Goal: Transaction & Acquisition: Purchase product/service

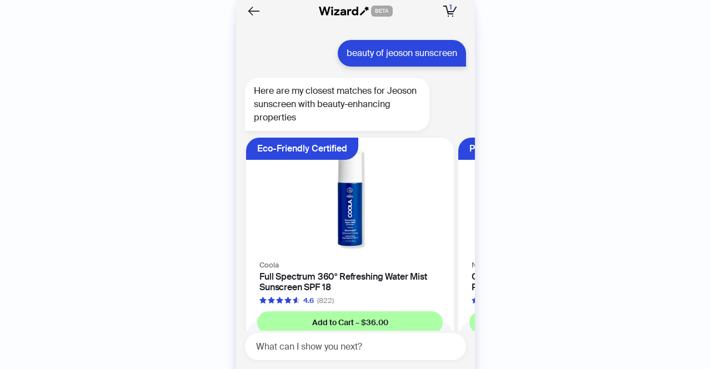
scroll to position [0, 634]
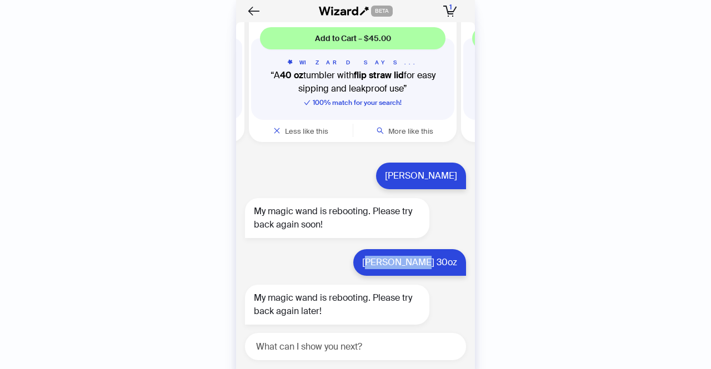
drag, startPoint x: 408, startPoint y: 263, endPoint x: 455, endPoint y: 260, distance: 47.8
click at [455, 260] on div "[PERSON_NAME] 30oz" at bounding box center [409, 262] width 113 height 27
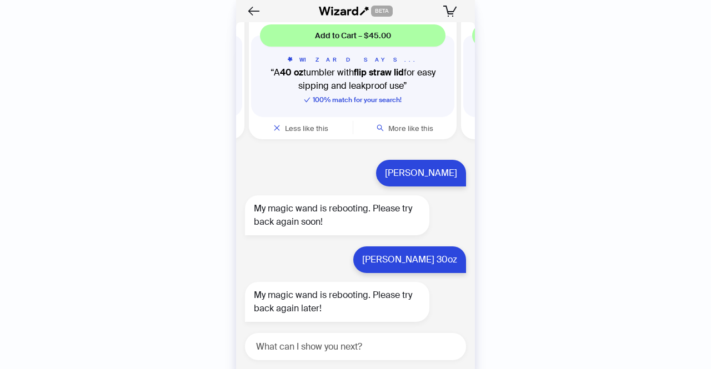
scroll to position [1571, 0]
click at [450, 11] on span "1" at bounding box center [450, 7] width 2 height 9
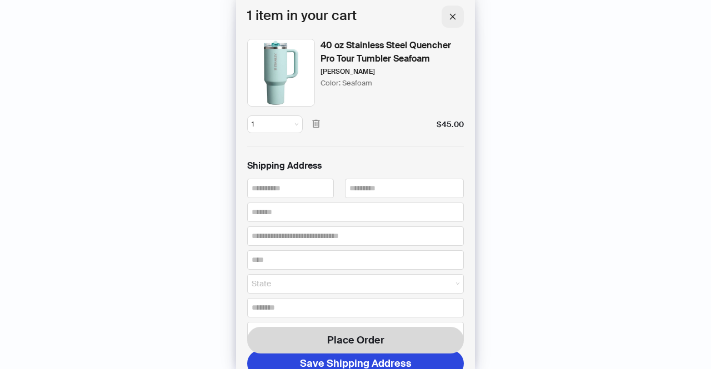
click at [451, 18] on icon "close" at bounding box center [453, 17] width 8 height 8
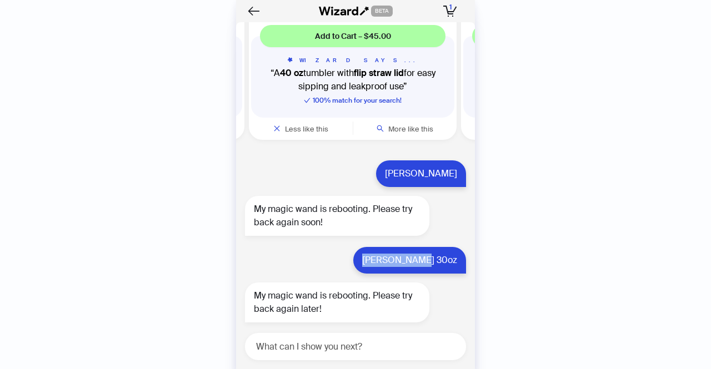
drag, startPoint x: 402, startPoint y: 263, endPoint x: 459, endPoint y: 263, distance: 57.2
click at [459, 263] on div "[PERSON_NAME] 30oz" at bounding box center [409, 260] width 113 height 27
copy div "[PERSON_NAME] 30oz"
click at [381, 347] on textarea at bounding box center [360, 347] width 212 height 14
paste textarea "**********"
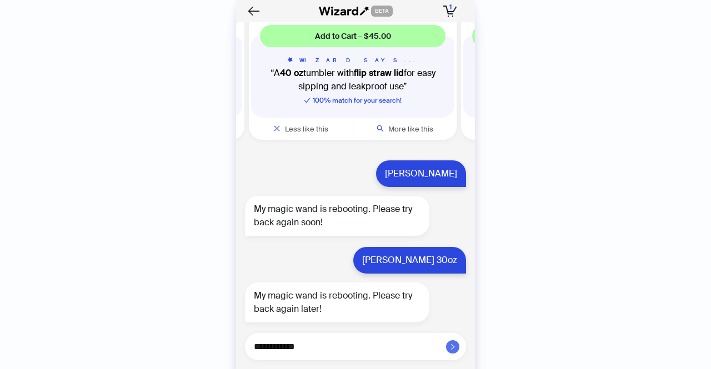
type textarea "**********"
click at [453, 351] on span "button" at bounding box center [452, 347] width 7 height 9
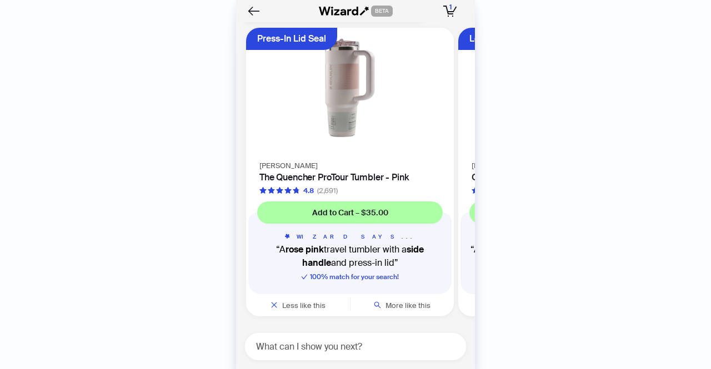
scroll to position [1991, 0]
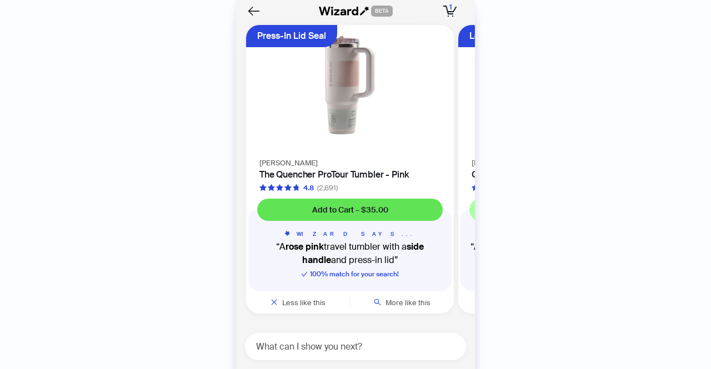
click at [395, 209] on button "Add to Cart – $35.00" at bounding box center [350, 210] width 186 height 22
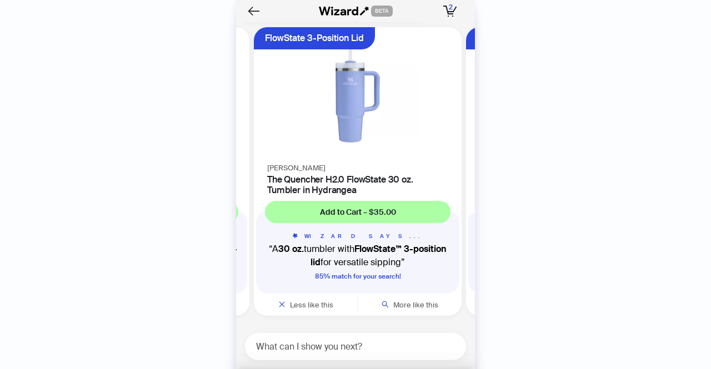
scroll to position [0, 422]
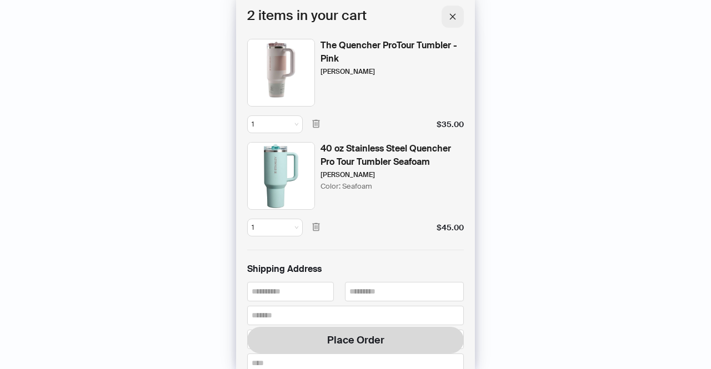
click at [449, 16] on icon "close" at bounding box center [453, 17] width 8 height 8
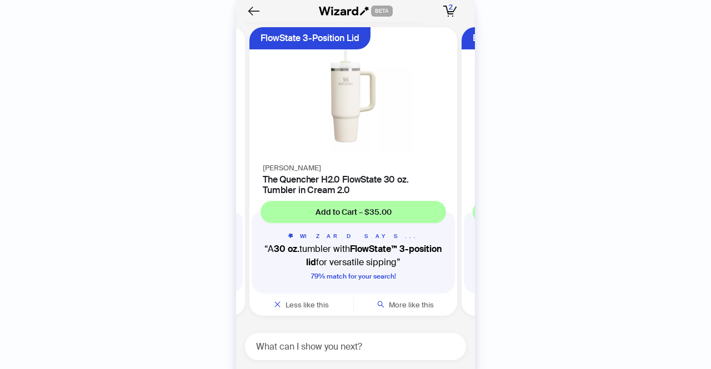
scroll to position [0, 634]
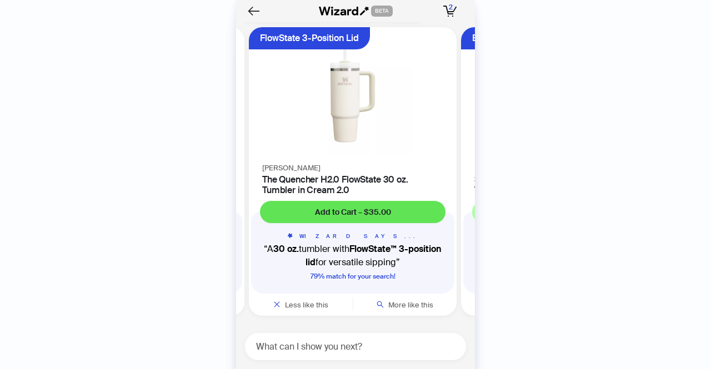
click at [365, 214] on span "Add to Cart – $35.00" at bounding box center [353, 212] width 76 height 10
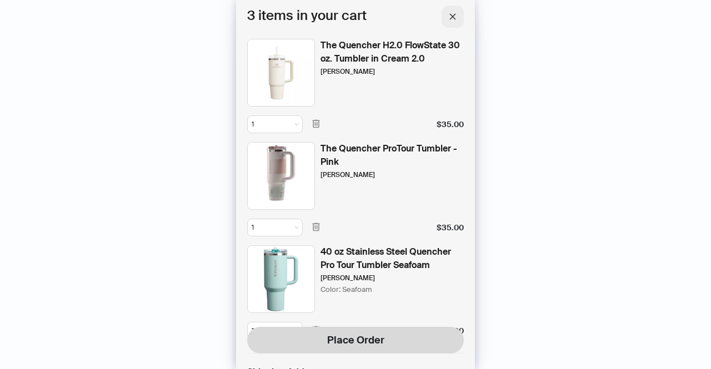
click at [450, 13] on icon "close" at bounding box center [453, 17] width 8 height 8
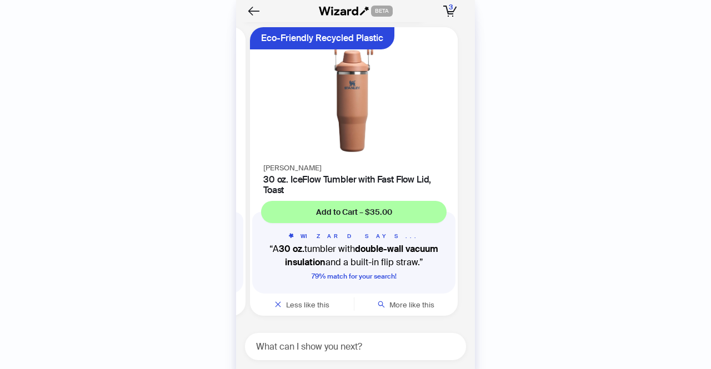
scroll to position [0, 846]
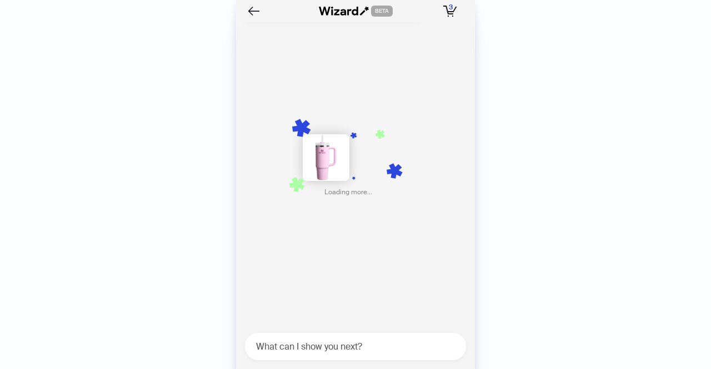
scroll to position [0, 1058]
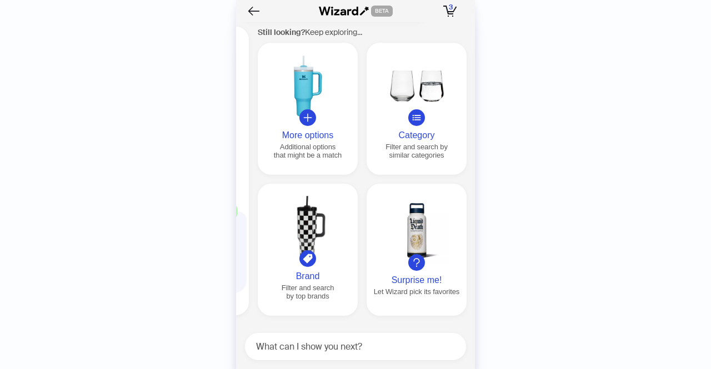
scroll to position [0, 1273]
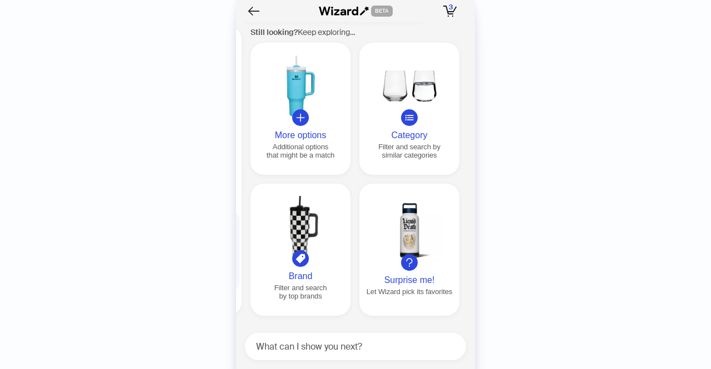
click at [300, 105] on div at bounding box center [300, 86] width 91 height 64
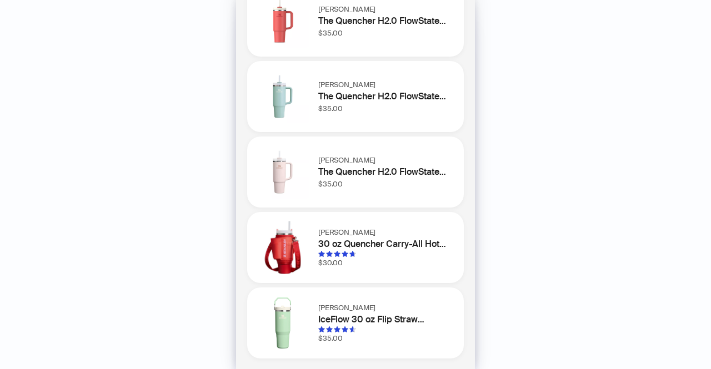
scroll to position [151, 0]
click at [298, 245] on img at bounding box center [282, 247] width 53 height 53
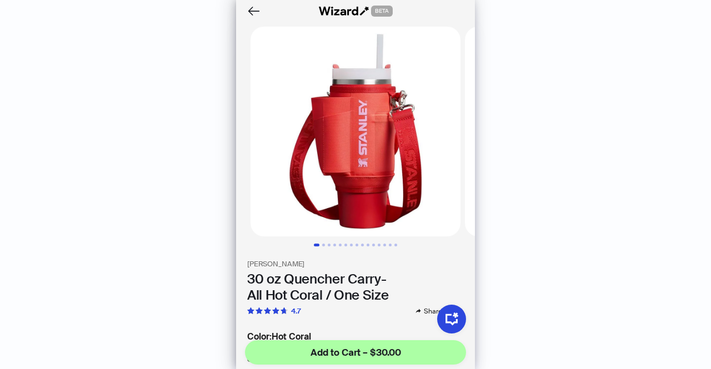
click at [385, 198] on img at bounding box center [355, 132] width 210 height 210
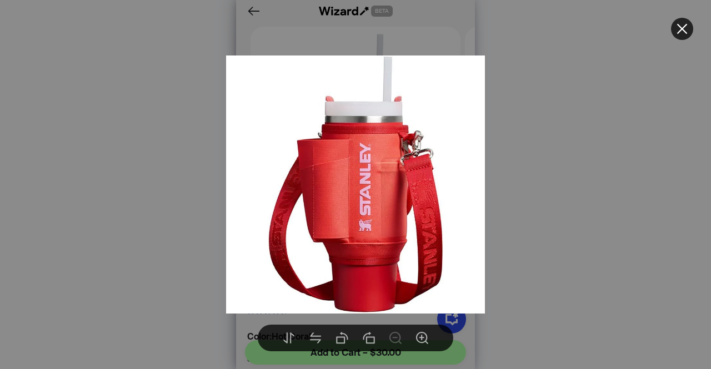
click at [385, 198] on img at bounding box center [355, 185] width 259 height 259
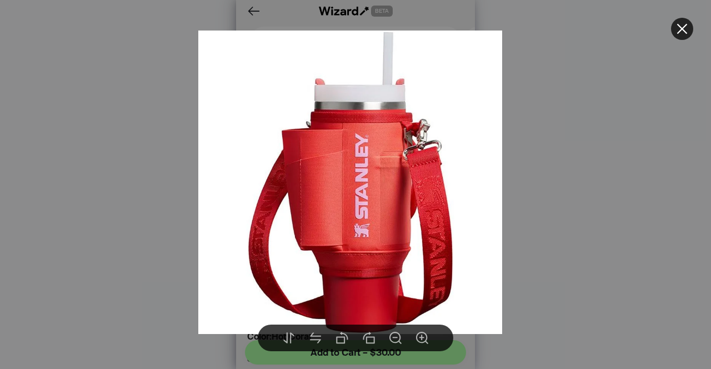
click at [679, 27] on icon "close" at bounding box center [681, 28] width 13 height 13
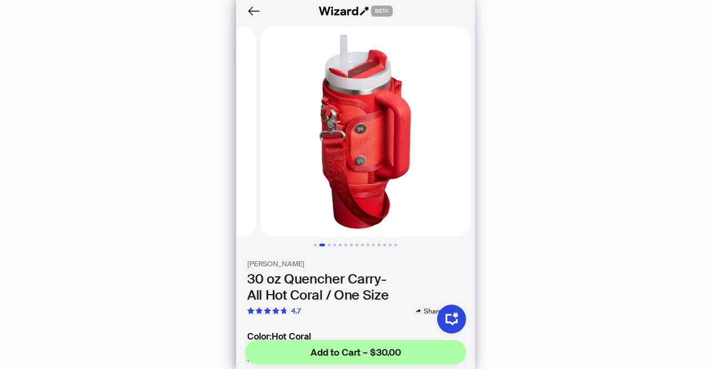
scroll to position [0, 206]
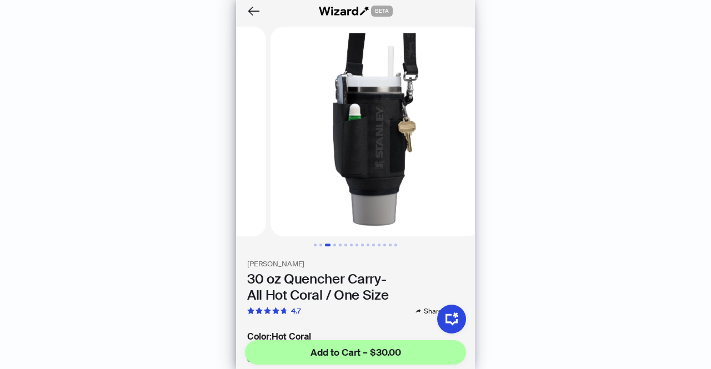
scroll to position [0, 412]
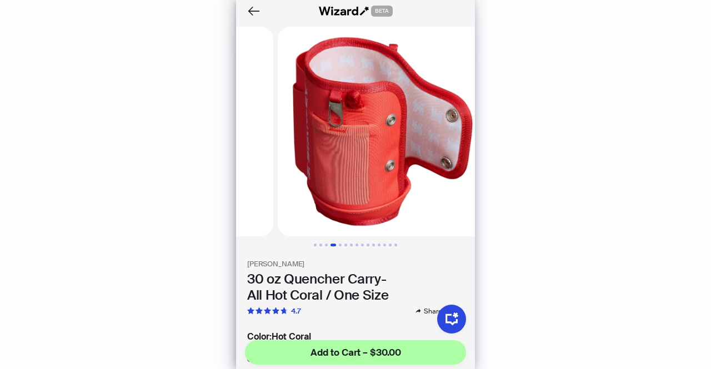
scroll to position [0, 618]
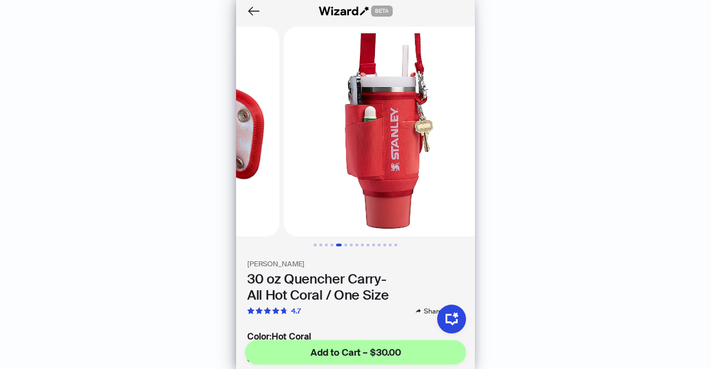
scroll to position [0, 823]
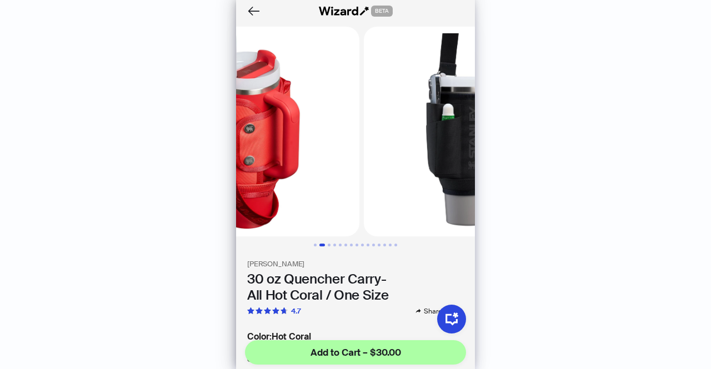
scroll to position [0, 235]
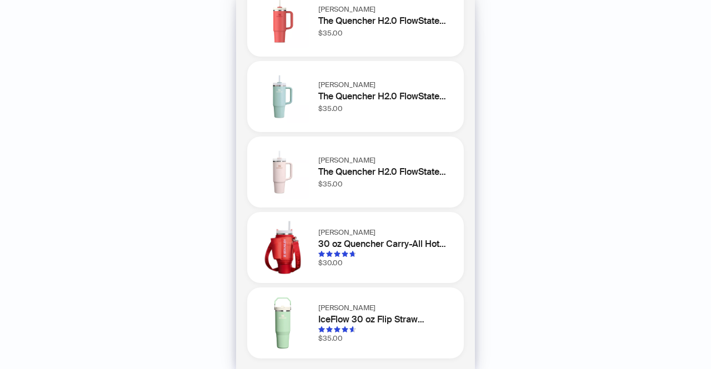
click at [316, 239] on div "Stanley 30 oz Quencher Carry-All Hot Coral / One Size $30.00" at bounding box center [355, 247] width 217 height 71
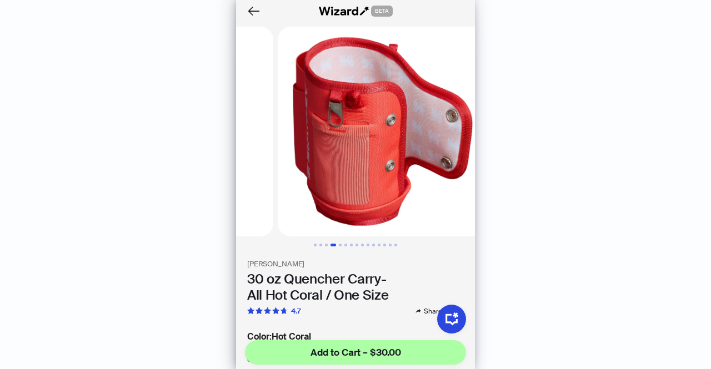
scroll to position [0, 618]
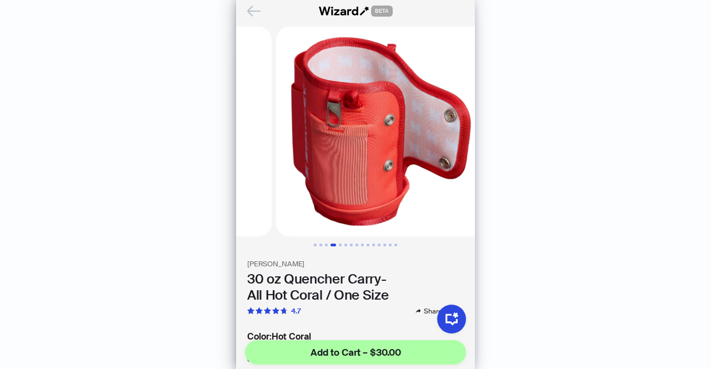
click at [255, 11] on icon "Back" at bounding box center [254, 10] width 12 height 9
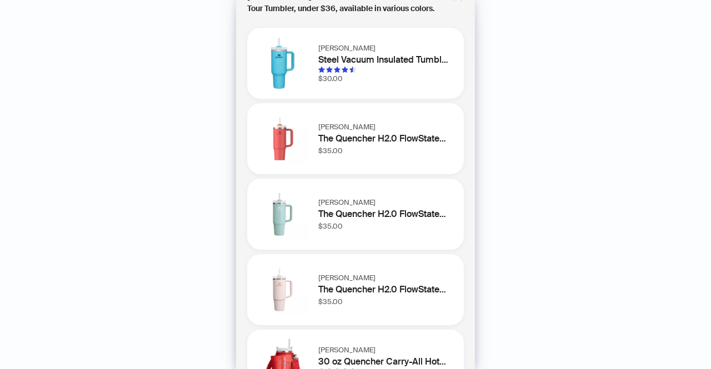
scroll to position [34, 0]
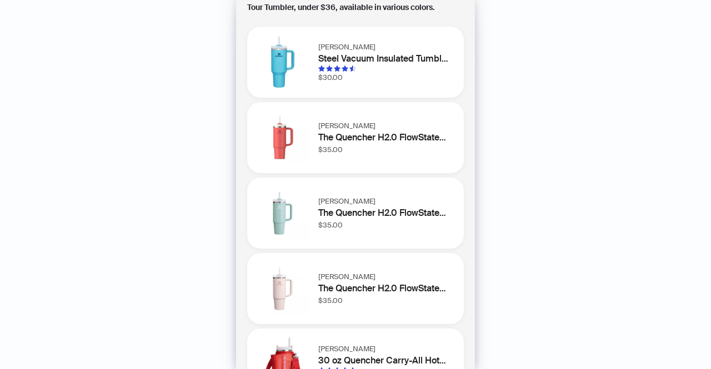
click at [301, 141] on img at bounding box center [282, 137] width 53 height 53
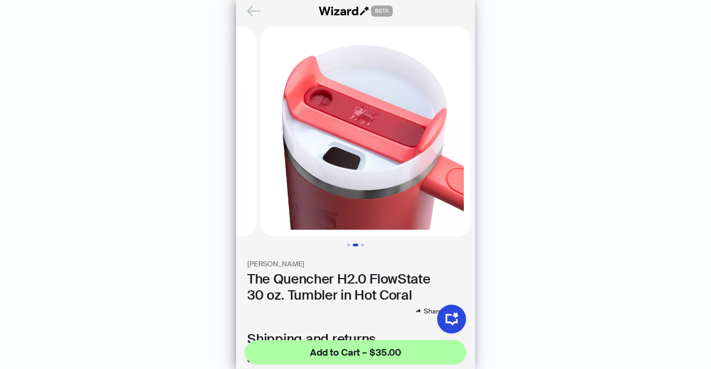
scroll to position [0, 206]
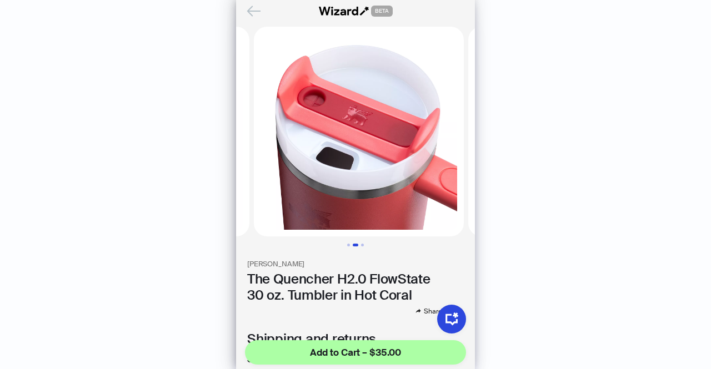
scroll to position [0, 206]
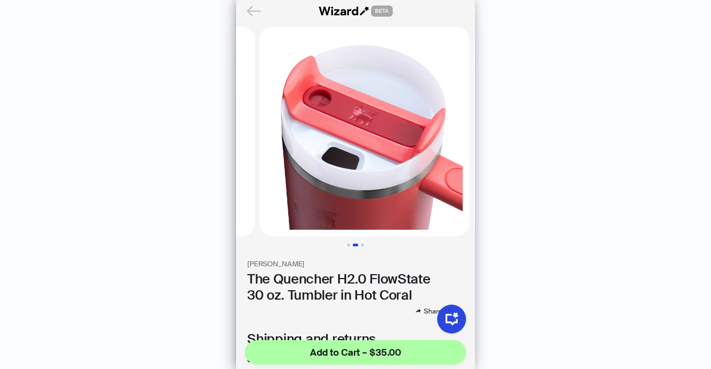
scroll to position [0, 412]
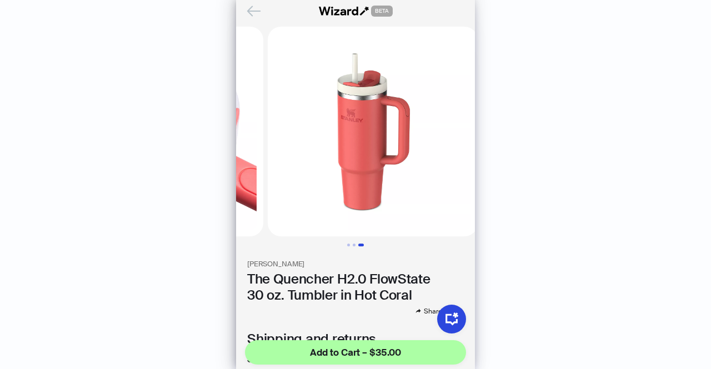
scroll to position [235, 0]
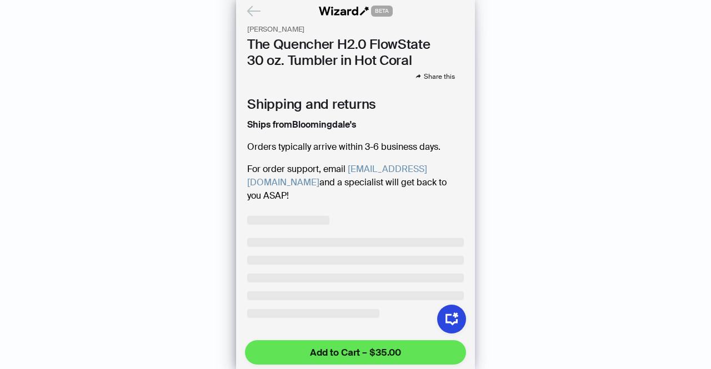
click at [369, 355] on span "Add to Cart – $35.00" at bounding box center [355, 352] width 91 height 13
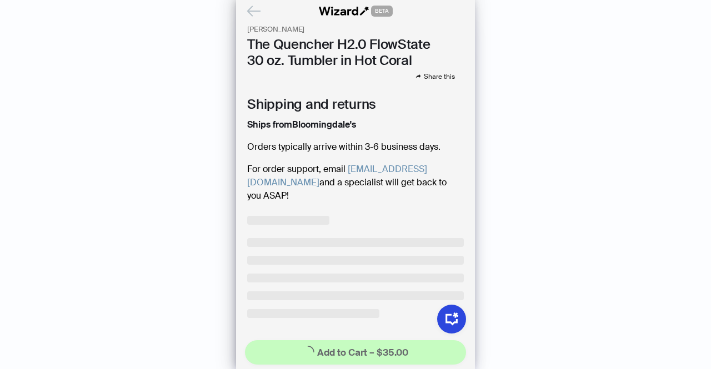
scroll to position [0, 0]
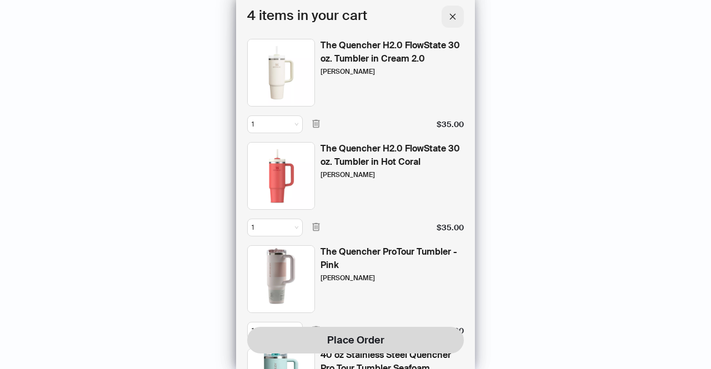
click at [459, 18] on button "button" at bounding box center [453, 17] width 22 height 22
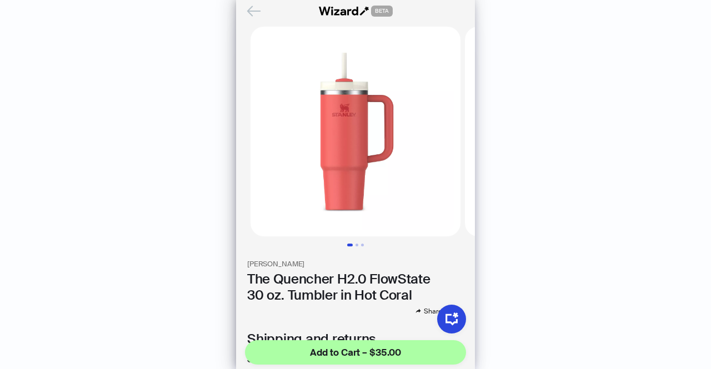
click at [257, 11] on icon "Back" at bounding box center [254, 10] width 12 height 9
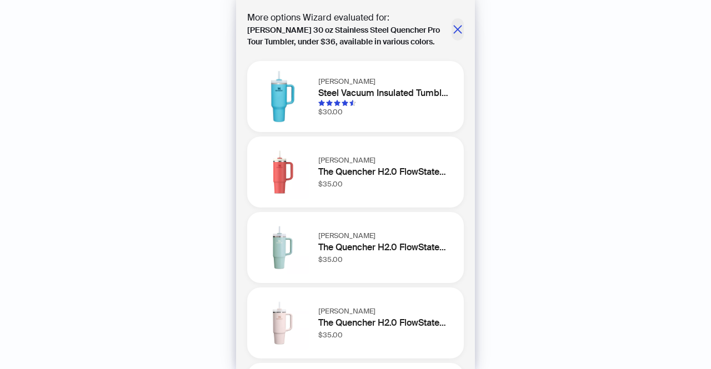
click at [453, 30] on icon "close" at bounding box center [457, 29] width 8 height 8
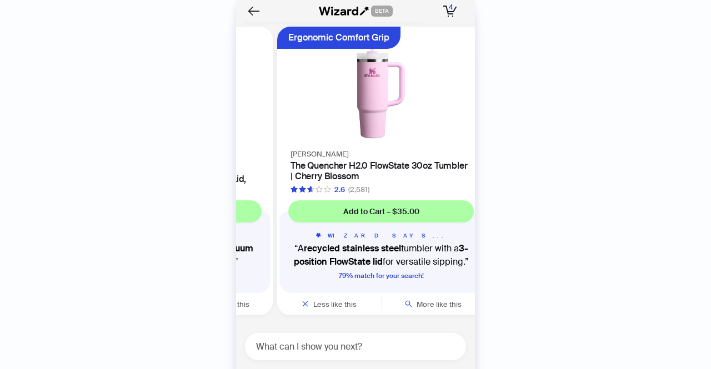
scroll to position [0, 1058]
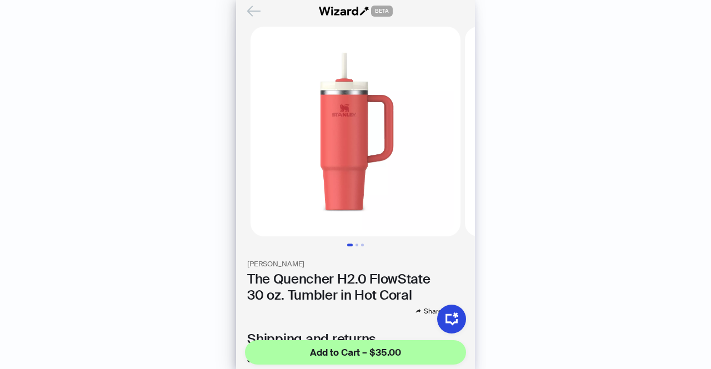
click at [253, 12] on icon "Back" at bounding box center [253, 11] width 19 height 19
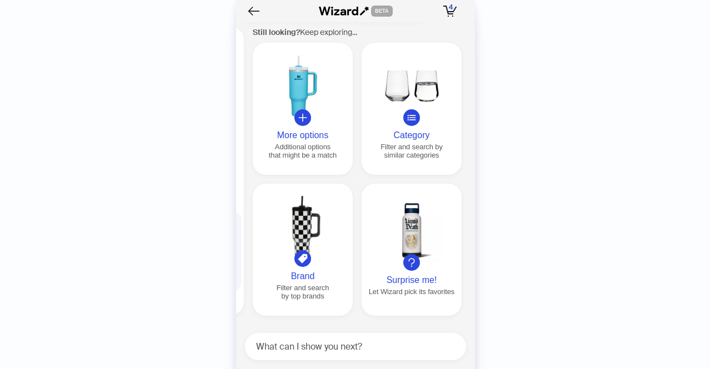
scroll to position [0, 1273]
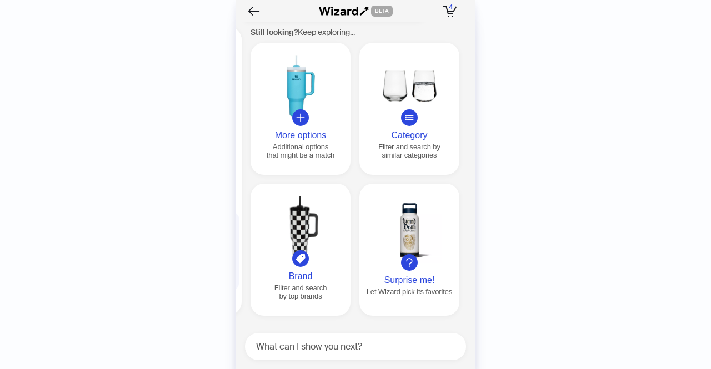
click at [291, 104] on div at bounding box center [300, 86] width 91 height 64
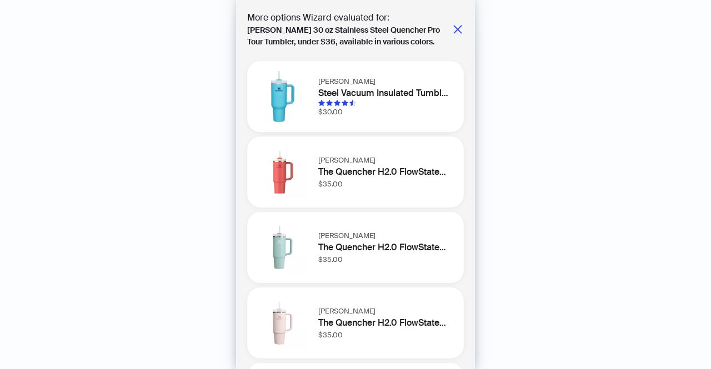
click at [282, 172] on img at bounding box center [282, 172] width 53 height 53
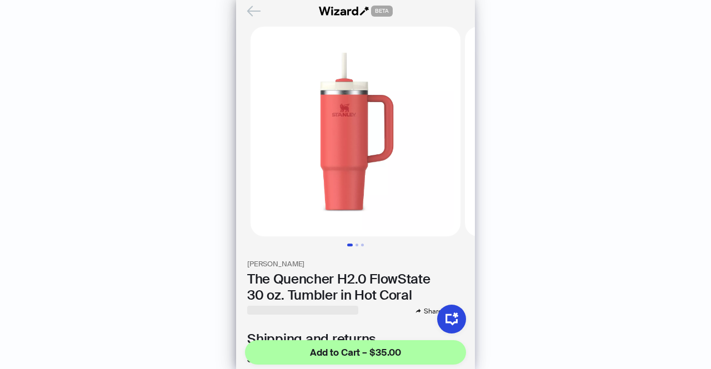
click at [249, 9] on icon "Back" at bounding box center [253, 11] width 19 height 19
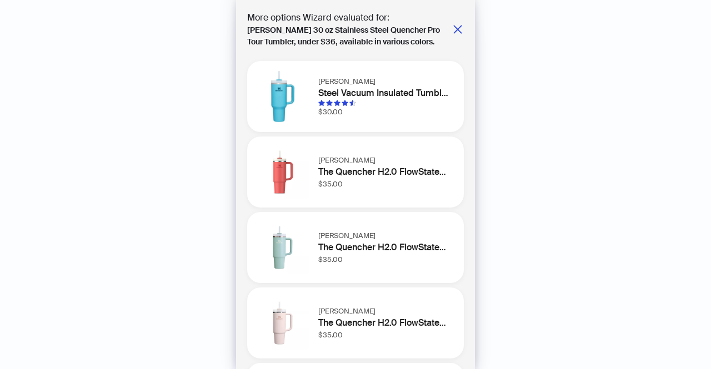
scroll to position [151, 0]
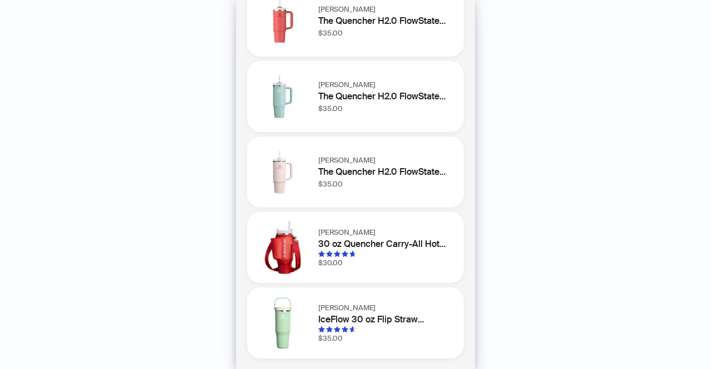
click at [277, 179] on img at bounding box center [282, 172] width 53 height 53
click at [289, 185] on img at bounding box center [282, 172] width 53 height 53
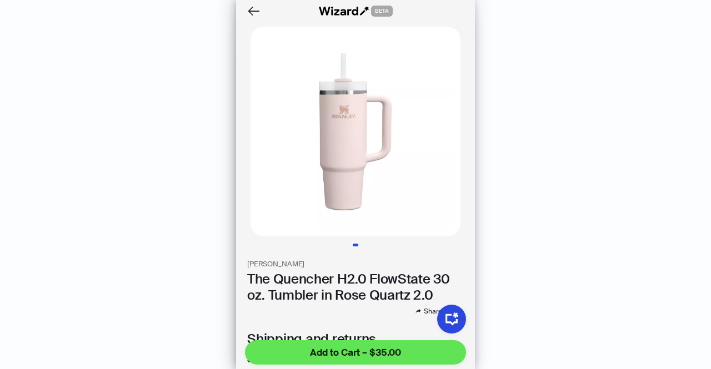
click at [361, 356] on span "Add to Cart – $35.00" at bounding box center [355, 352] width 91 height 13
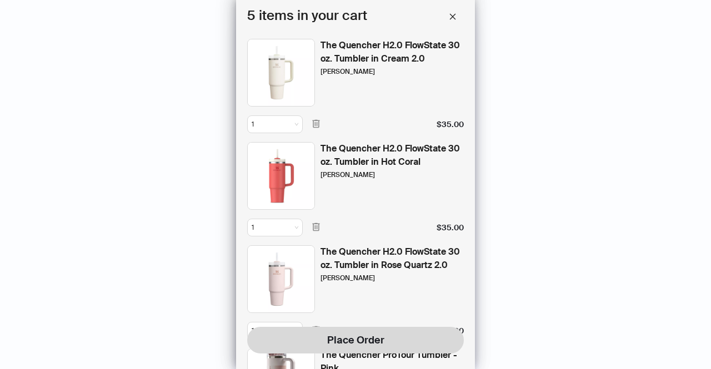
click at [253, 15] on div "5 items in your cart The Quencher H2.0 FlowState 30 oz. Tumbler in Cream 2.0 St…" at bounding box center [355, 184] width 239 height 369
click at [342, 161] on div "The Quencher H2.0 FlowState 30 oz. Tumbler in Hot Coral" at bounding box center [391, 155] width 143 height 27
click at [317, 172] on div "The Quencher H2.0 FlowState 30 oz. Tumbler in Hot Coral Stanley" at bounding box center [355, 176] width 217 height 68
click at [455, 13] on icon "close" at bounding box center [453, 17] width 8 height 8
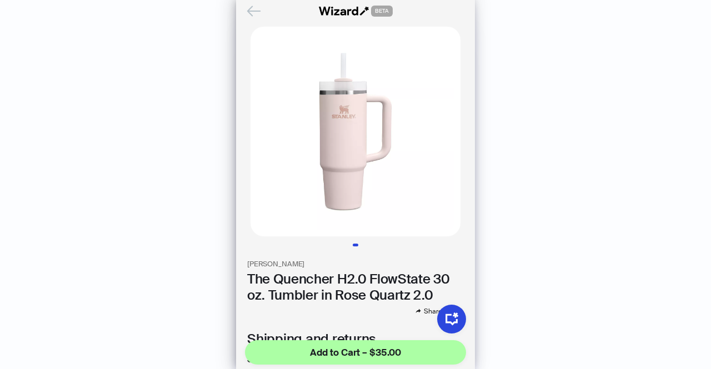
click at [253, 12] on icon "Back" at bounding box center [253, 11] width 19 height 19
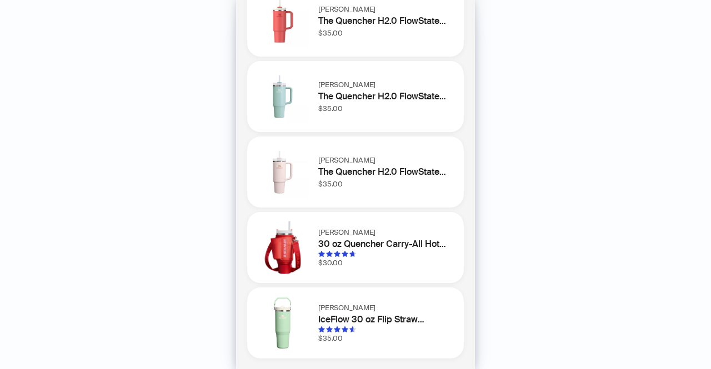
click at [338, 244] on h1 "30 oz Quencher Carry-All Hot Coral / One Size" at bounding box center [384, 244] width 132 height 13
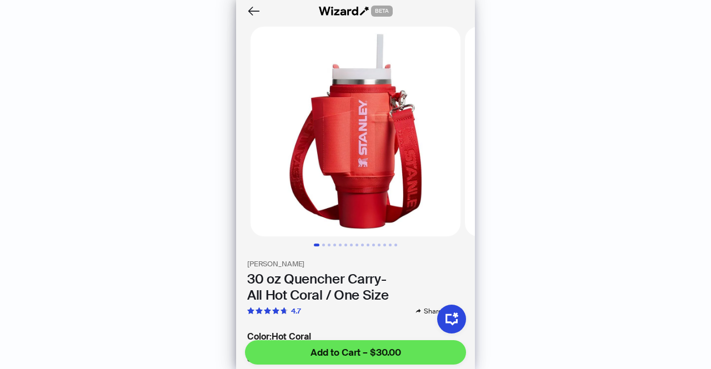
click at [373, 355] on span "Add to Cart – $30.00" at bounding box center [355, 352] width 91 height 13
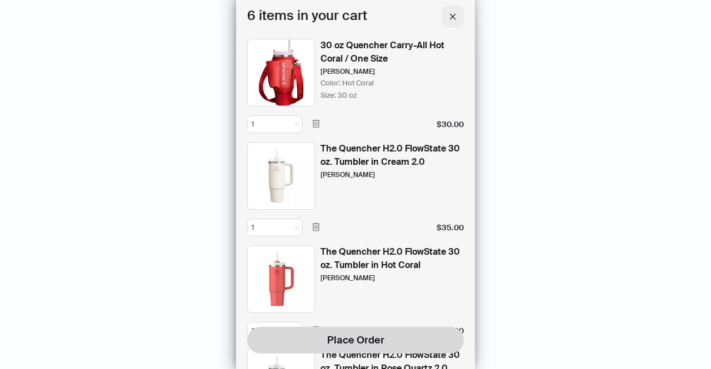
click at [451, 14] on icon "close" at bounding box center [453, 16] width 6 height 6
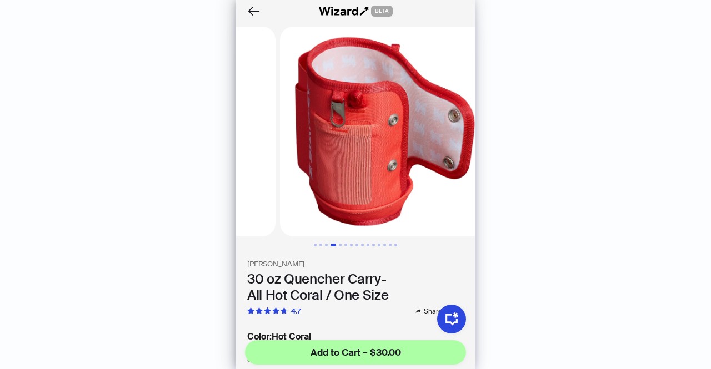
scroll to position [0, 618]
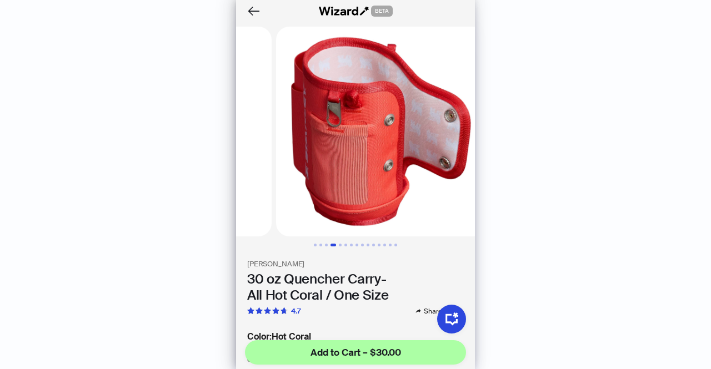
click at [244, 12] on div "BETA" at bounding box center [355, 11] width 239 height 22
click at [250, 12] on icon "Back" at bounding box center [253, 11] width 19 height 19
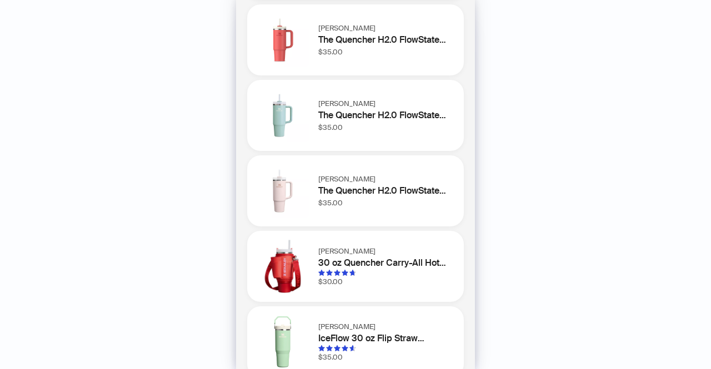
scroll to position [151, 0]
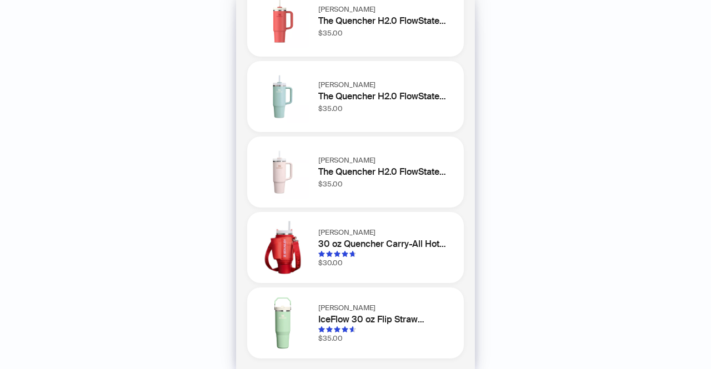
click at [333, 237] on h1 "[PERSON_NAME]" at bounding box center [384, 232] width 132 height 11
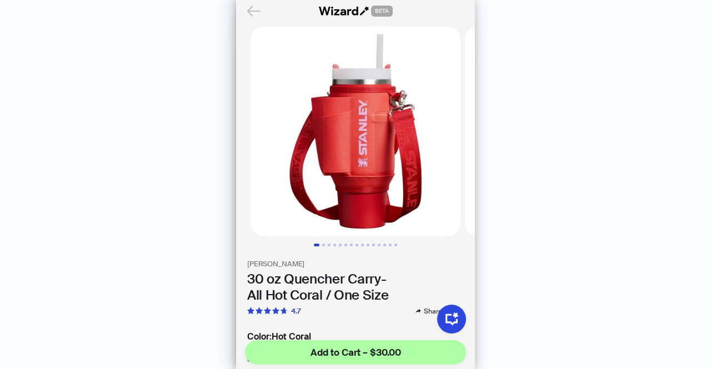
click at [251, 18] on icon "Back" at bounding box center [253, 11] width 19 height 19
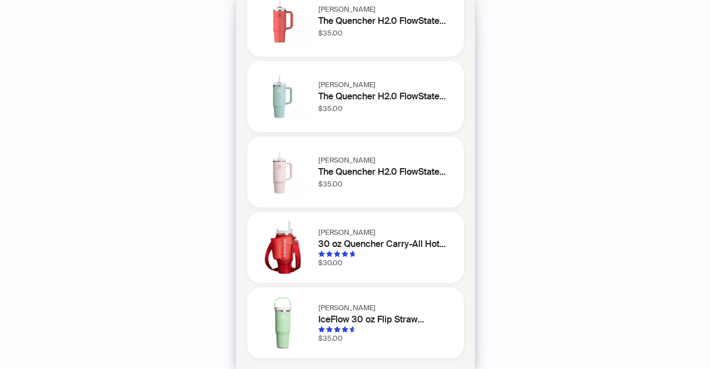
scroll to position [79, 0]
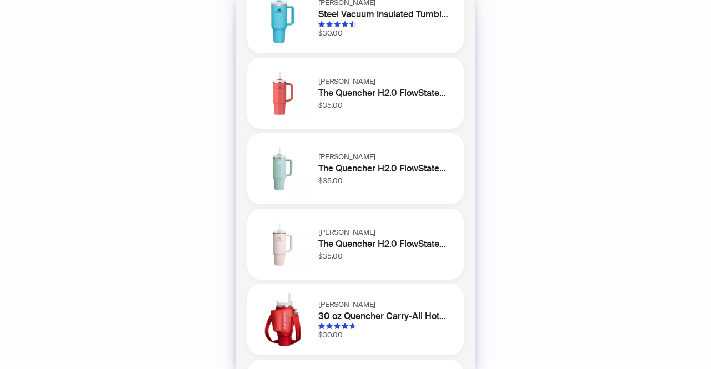
click at [316, 81] on div "Stanley The Quencher H2.0 FlowState 30 oz. Tumbler in Hot Coral $35.00" at bounding box center [355, 93] width 217 height 71
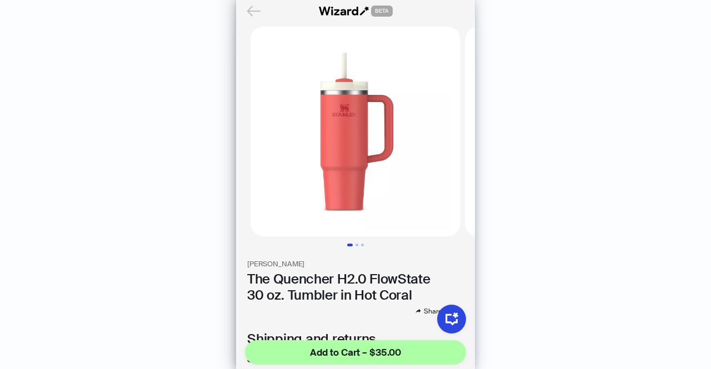
click at [255, 14] on icon "Back" at bounding box center [253, 11] width 19 height 19
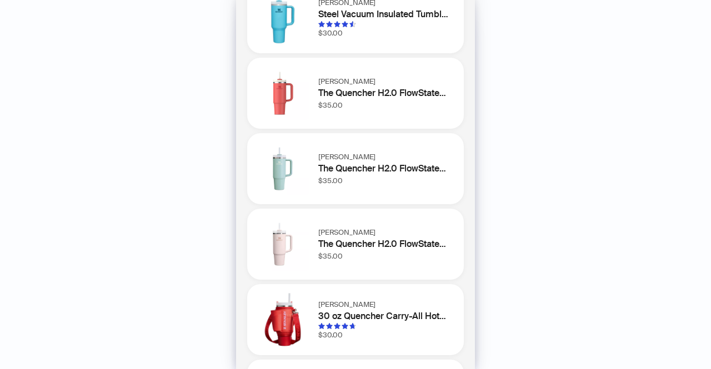
click at [343, 310] on h1 "30 oz Quencher Carry-All Hot Coral / One Size" at bounding box center [384, 316] width 132 height 13
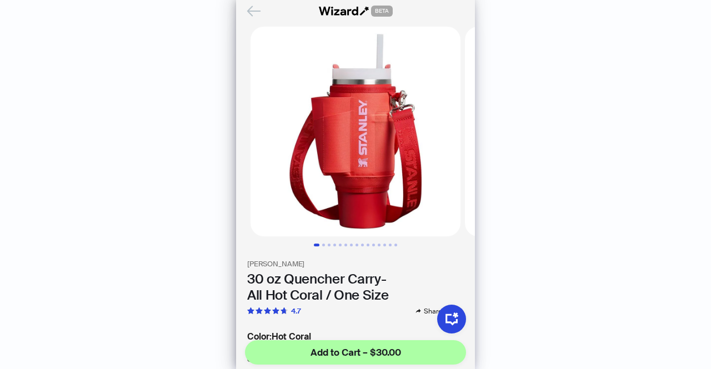
click at [254, 13] on icon "Back" at bounding box center [253, 11] width 19 height 19
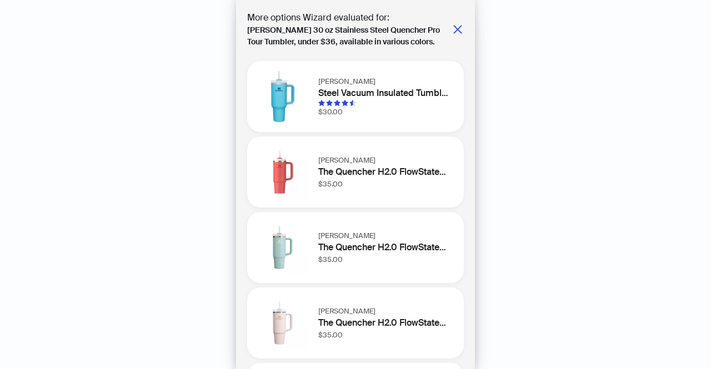
click at [329, 168] on h1 "The Quencher H2.0 FlowState 30 oz. Tumbler in Hot Coral" at bounding box center [384, 172] width 132 height 13
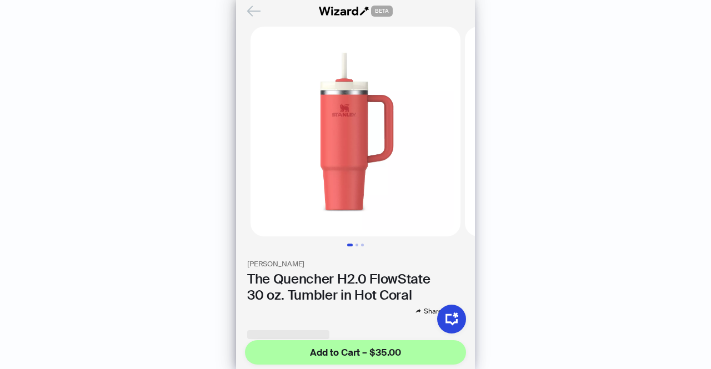
click at [254, 12] on icon "Back" at bounding box center [254, 10] width 12 height 9
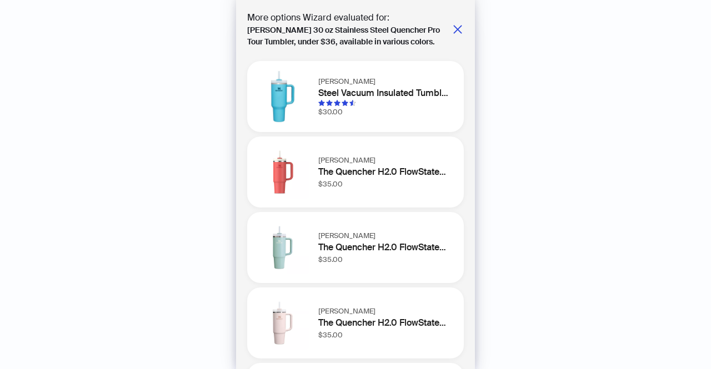
scroll to position [151, 0]
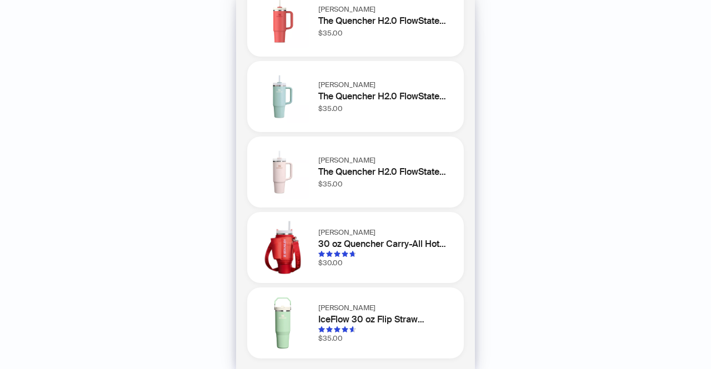
click at [307, 163] on img at bounding box center [282, 172] width 53 height 53
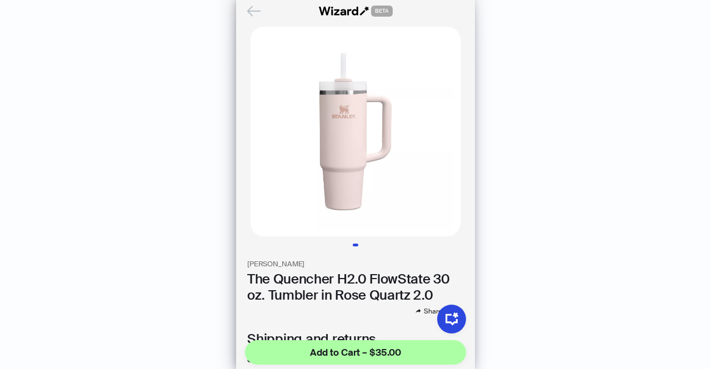
click at [259, 11] on icon "Back" at bounding box center [254, 10] width 12 height 9
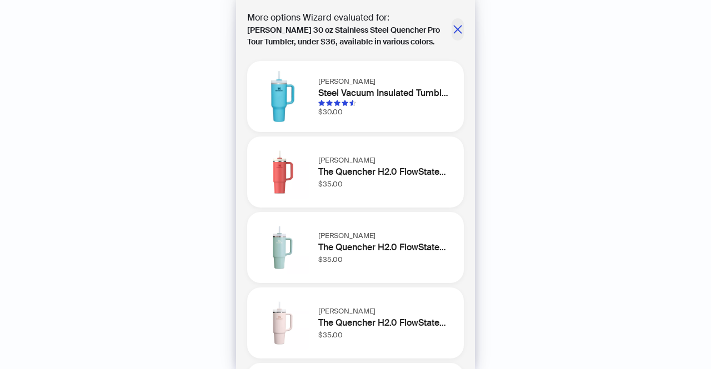
click at [453, 26] on icon "close" at bounding box center [457, 29] width 8 height 8
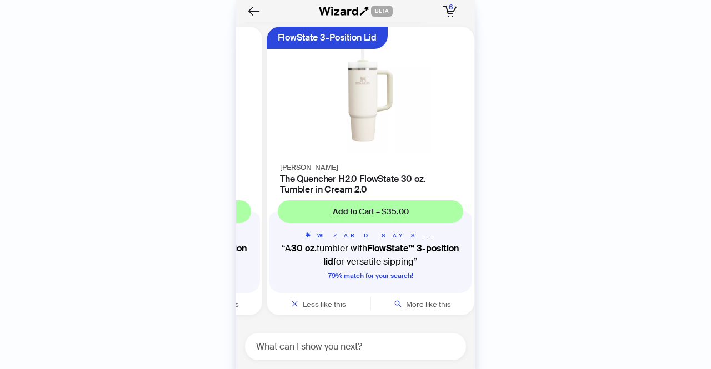
scroll to position [0, 634]
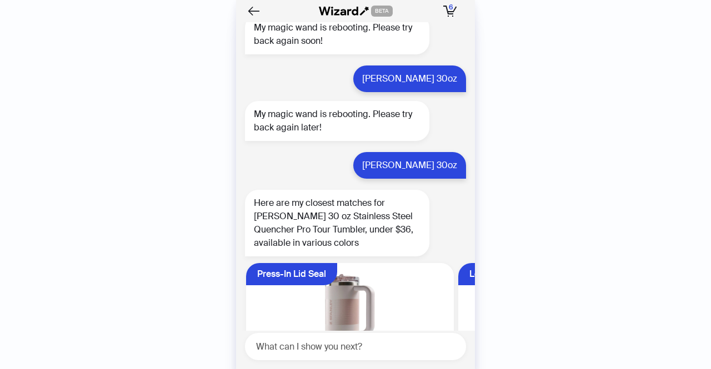
scroll to position [1704, 0]
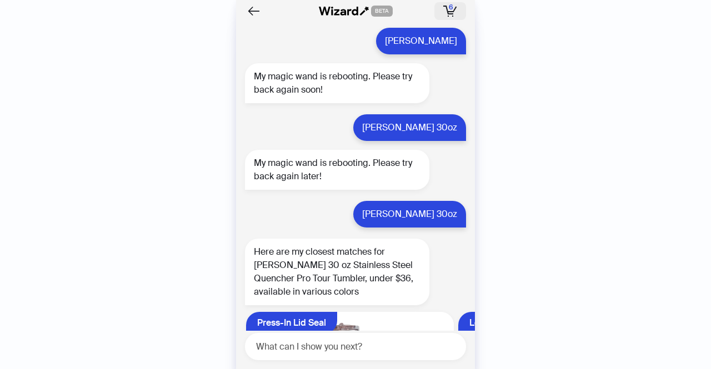
click at [450, 6] on span "6" at bounding box center [451, 7] width 4 height 9
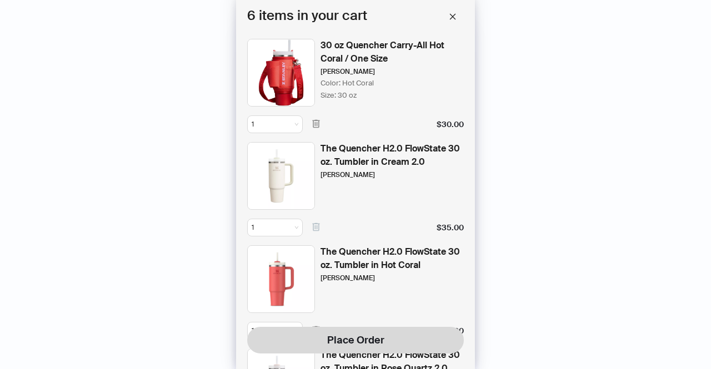
click at [318, 223] on icon "button" at bounding box center [316, 227] width 10 height 10
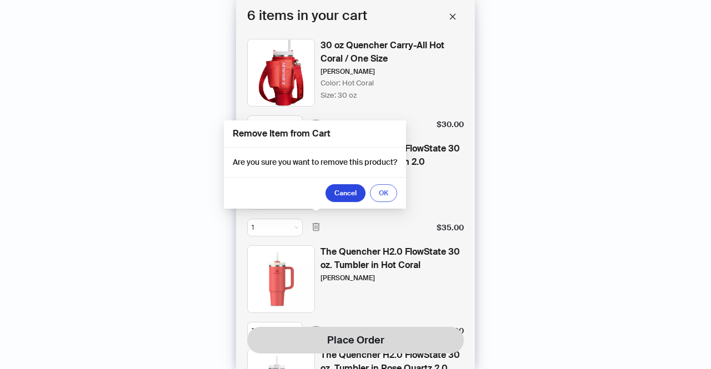
click at [382, 193] on span "OK" at bounding box center [383, 193] width 9 height 9
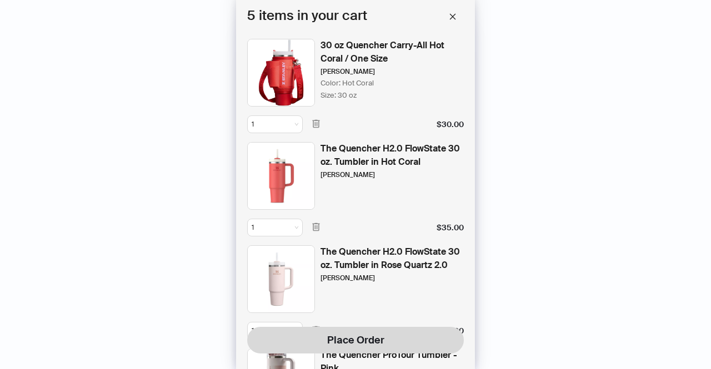
click at [49, 56] on div "History Sign Out BETA Hi, I’m Your superpowered shopping agent I scour websites…" at bounding box center [355, 184] width 711 height 369
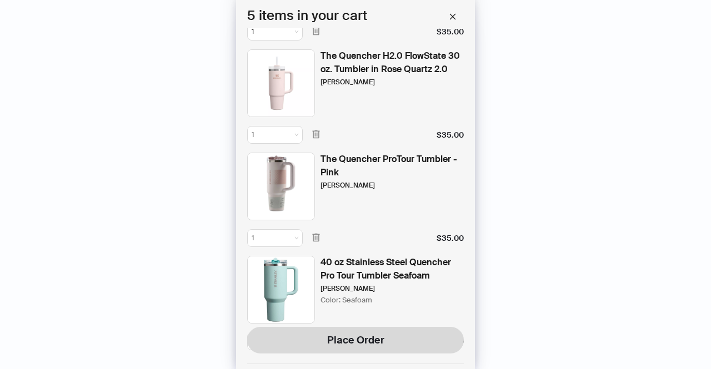
scroll to position [197, 0]
click at [315, 239] on icon "button" at bounding box center [316, 237] width 10 height 10
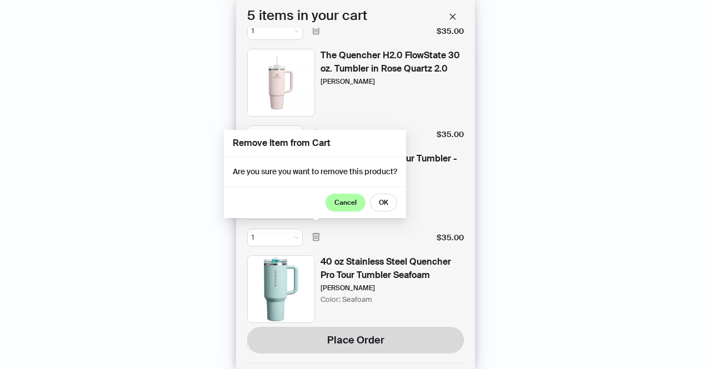
click at [353, 199] on span "Cancel" at bounding box center [345, 202] width 22 height 9
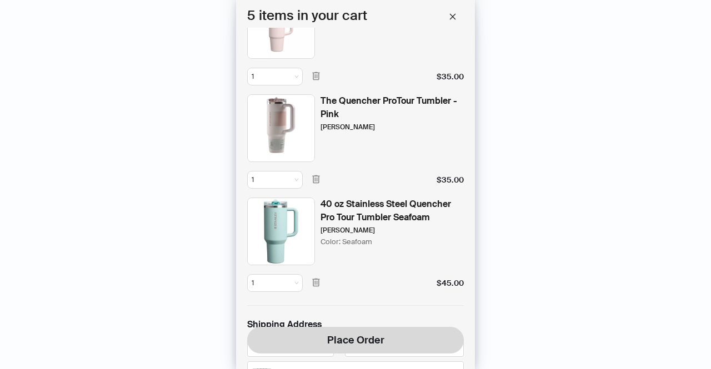
scroll to position [266, 0]
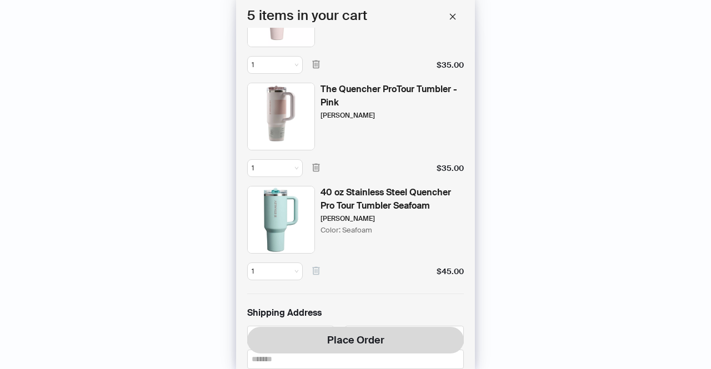
click at [315, 269] on icon "button" at bounding box center [316, 271] width 10 height 10
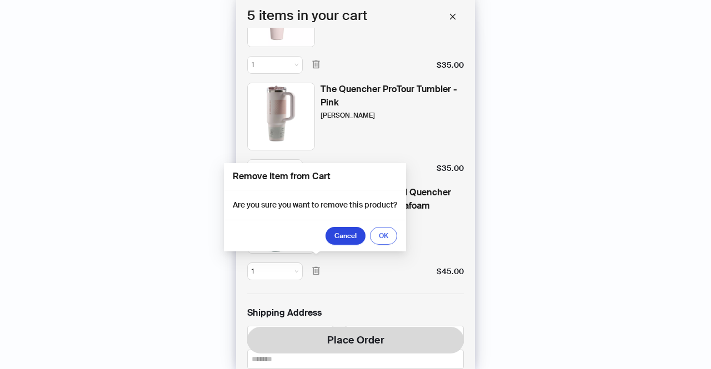
click at [391, 235] on button "OK" at bounding box center [383, 236] width 27 height 18
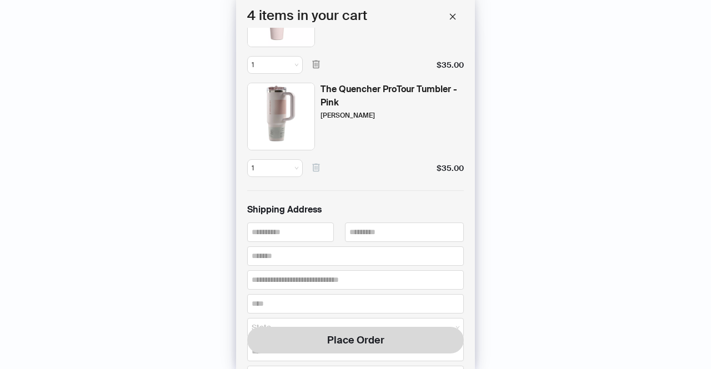
click at [315, 164] on icon "button" at bounding box center [315, 168] width 7 height 8
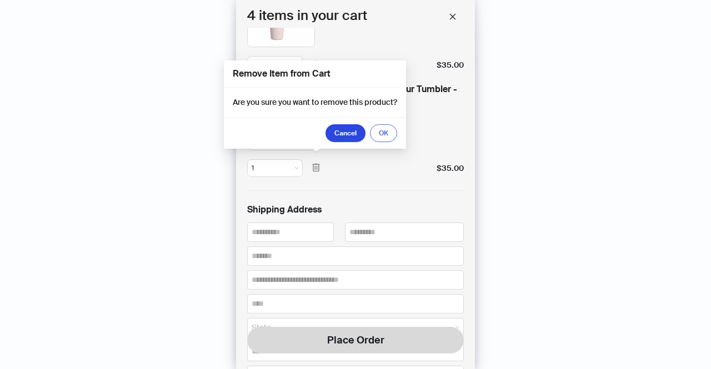
click at [393, 132] on button "OK" at bounding box center [383, 133] width 27 height 18
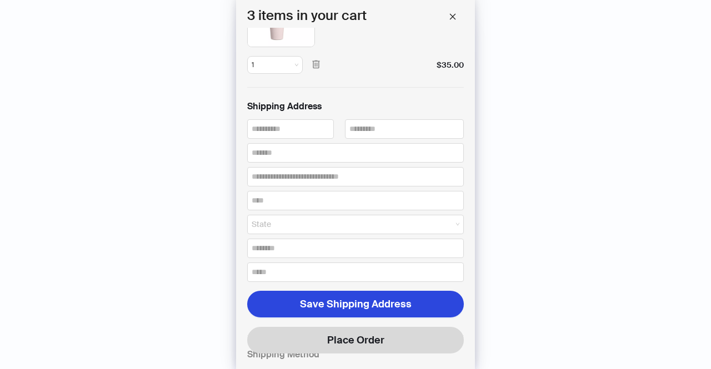
scroll to position [0, 0]
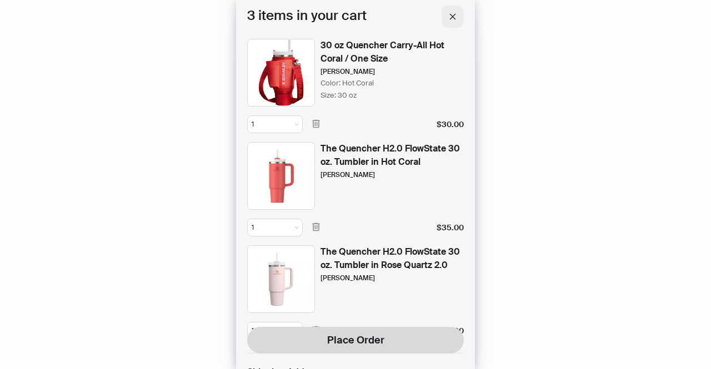
click at [453, 16] on icon "close" at bounding box center [453, 16] width 6 height 6
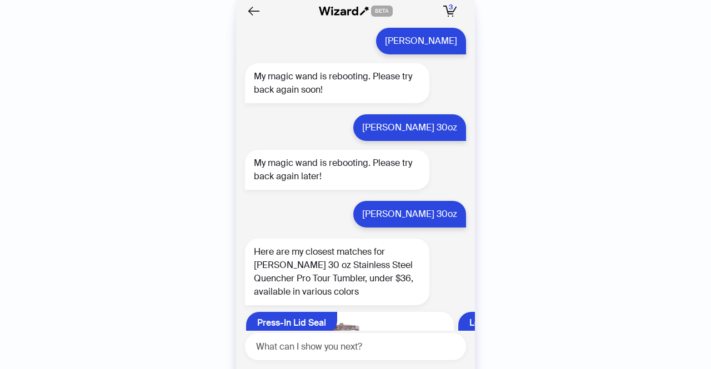
scroll to position [1989, 0]
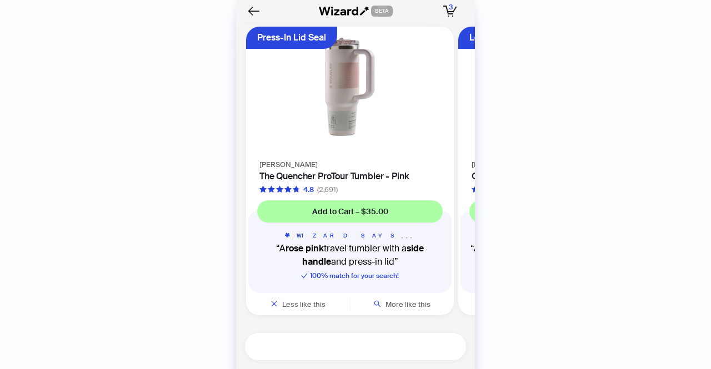
click at [345, 354] on textarea at bounding box center [360, 347] width 212 height 14
type textarea "**********"
click at [453, 344] on icon "right" at bounding box center [452, 347] width 7 height 7
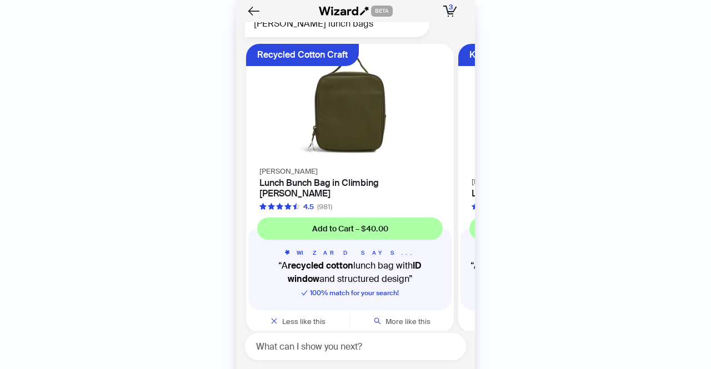
scroll to position [2383, 0]
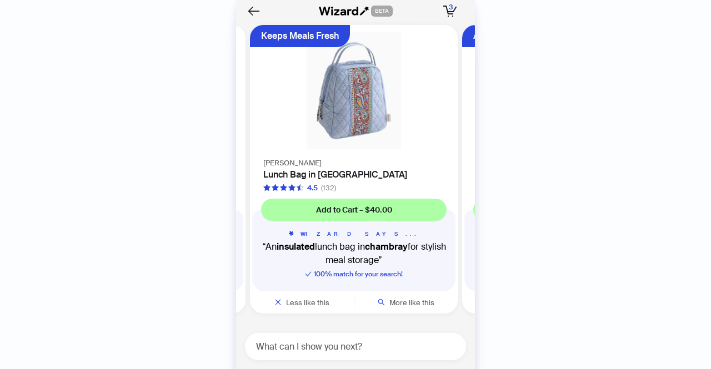
scroll to position [0, 209]
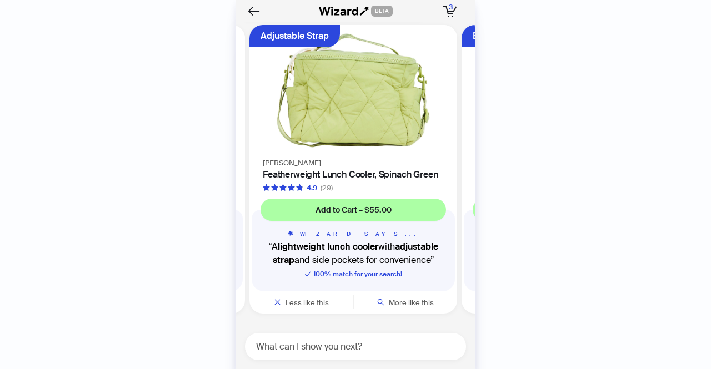
scroll to position [0, 422]
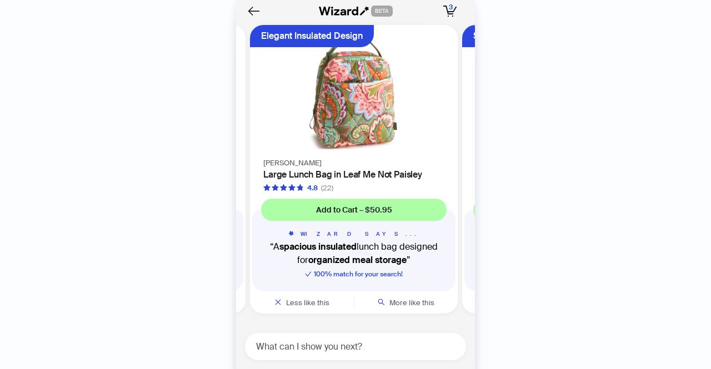
scroll to position [0, 634]
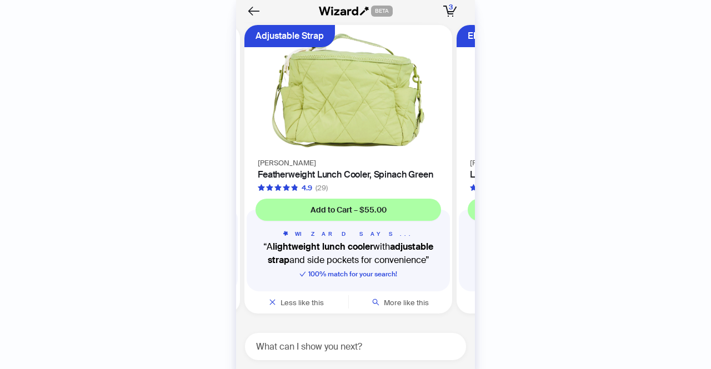
scroll to position [0, 422]
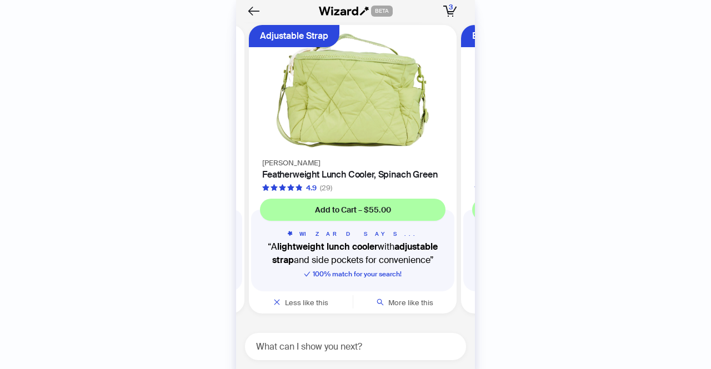
drag, startPoint x: 362, startPoint y: 177, endPoint x: 341, endPoint y: 174, distance: 20.8
click at [341, 174] on h4 "Featherweight Lunch Cooler, Spinach Green" at bounding box center [352, 174] width 181 height 11
click at [363, 168] on div "Vera Bradley Featherweight Lunch Cooler, Spinach Green 4.9 (29)" at bounding box center [353, 174] width 208 height 37
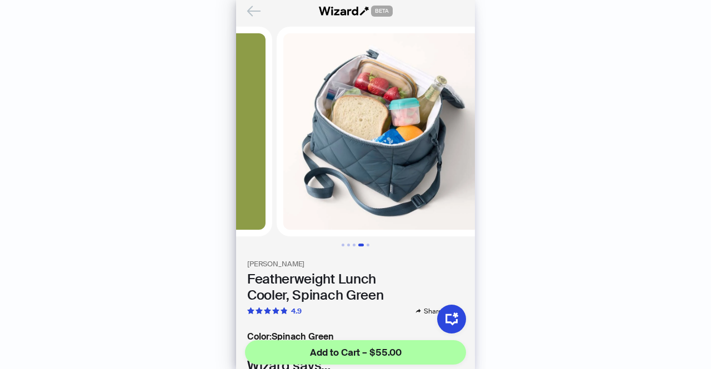
scroll to position [0, 618]
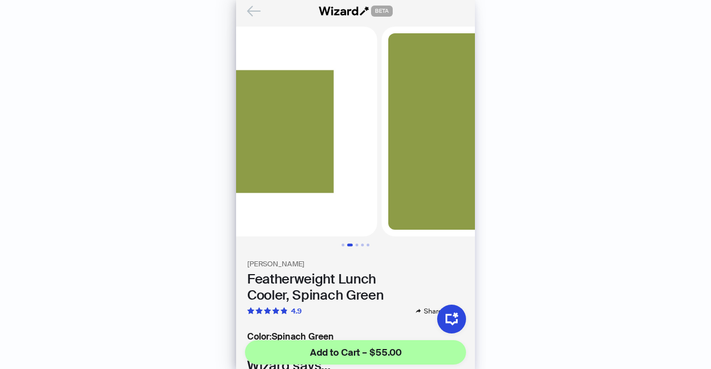
scroll to position [0, 230]
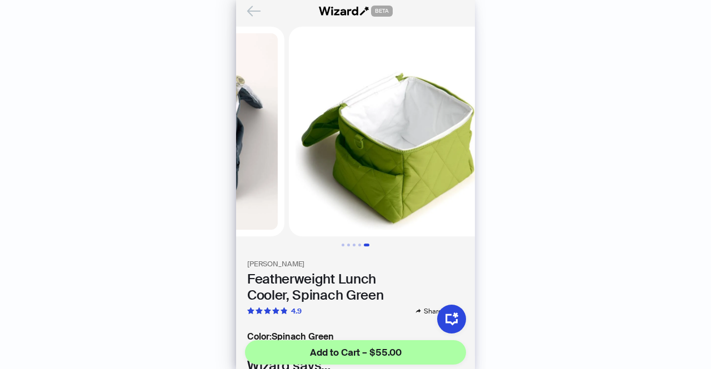
scroll to position [0, 823]
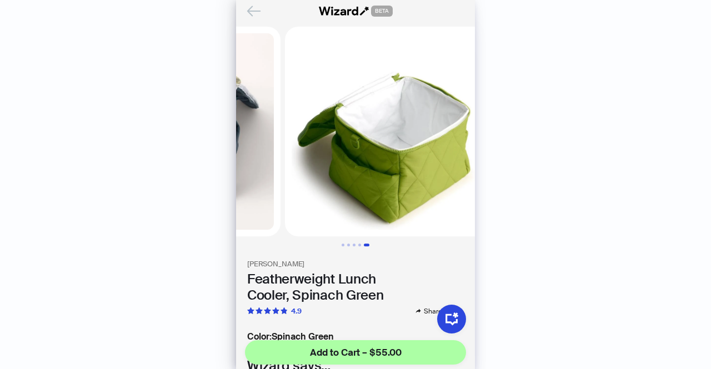
click at [255, 12] on icon "Back" at bounding box center [253, 11] width 19 height 19
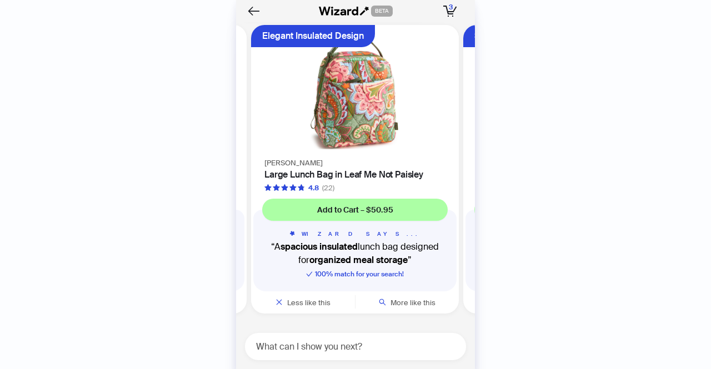
scroll to position [0, 634]
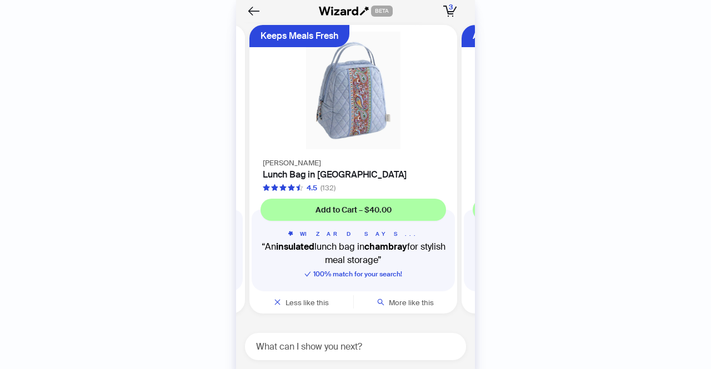
scroll to position [0, 209]
click at [350, 172] on h4 "Lunch Bag in Chambray" at bounding box center [352, 174] width 181 height 11
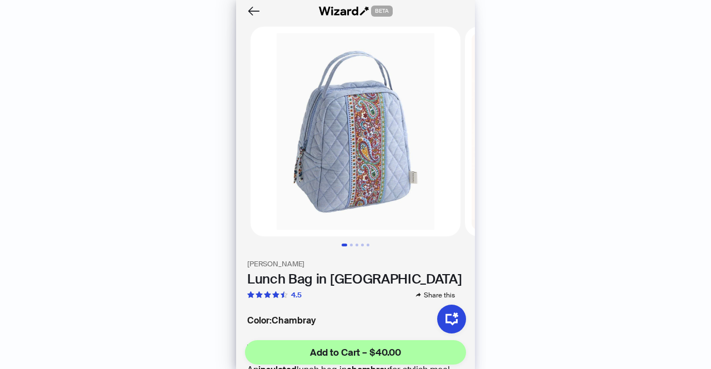
click at [355, 163] on img at bounding box center [355, 132] width 210 height 210
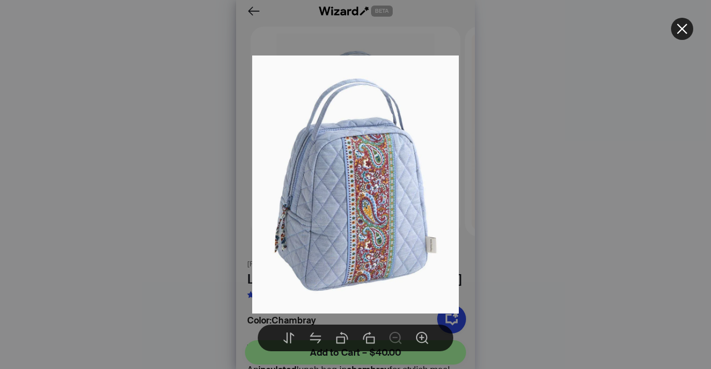
click at [367, 29] on div at bounding box center [355, 184] width 711 height 369
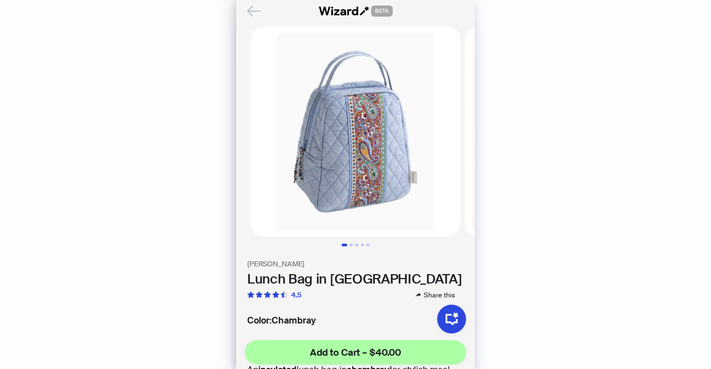
click at [250, 11] on icon "Back" at bounding box center [254, 10] width 12 height 9
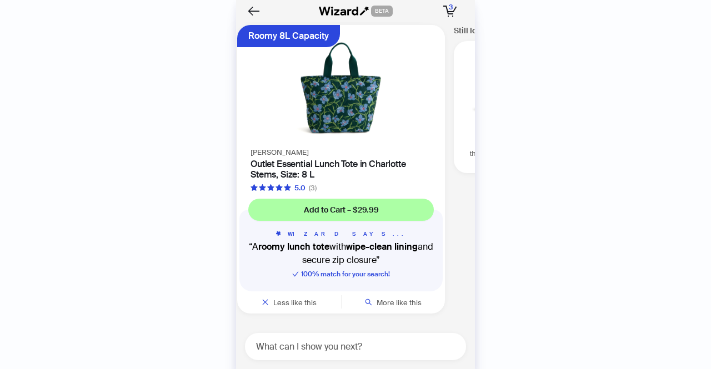
scroll to position [0, 1058]
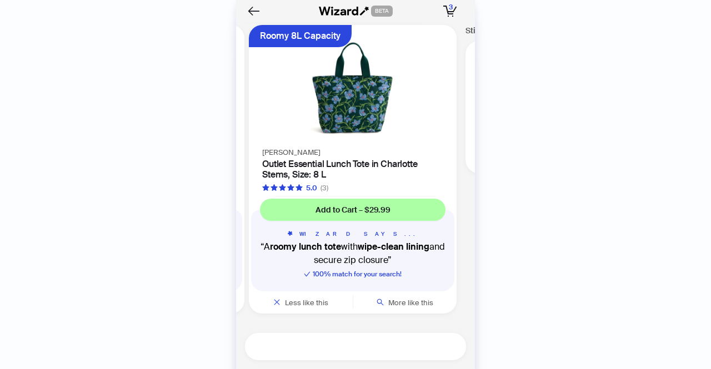
click at [400, 346] on textarea at bounding box center [360, 347] width 212 height 14
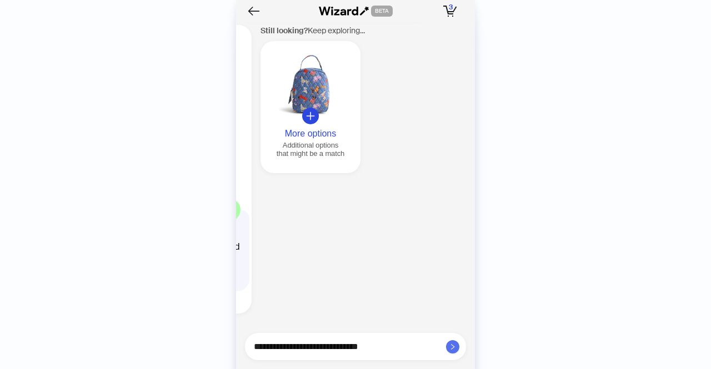
scroll to position [0, 1273]
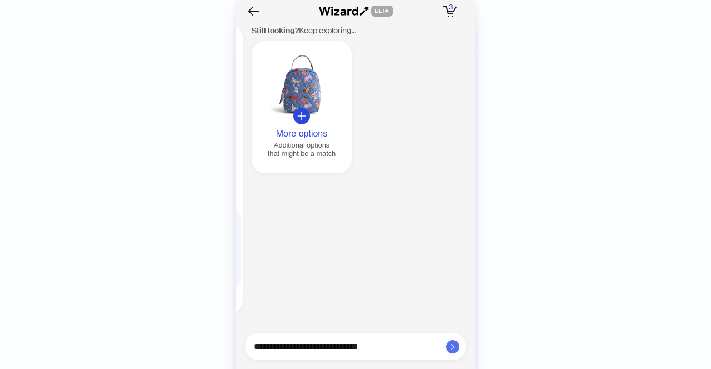
scroll to position [0, 1273]
type textarea "**********"
click at [315, 84] on div at bounding box center [300, 85] width 91 height 64
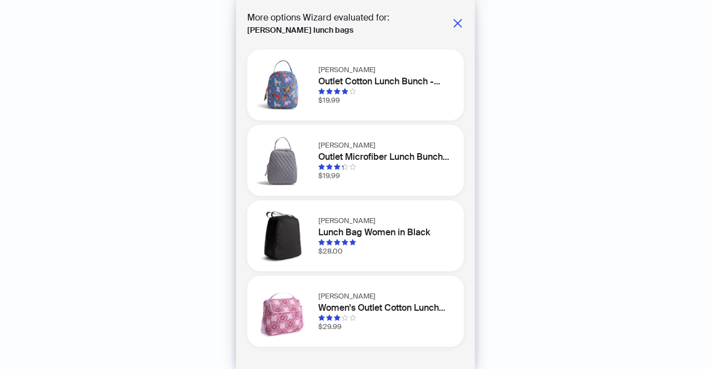
click at [307, 86] on img at bounding box center [282, 84] width 53 height 53
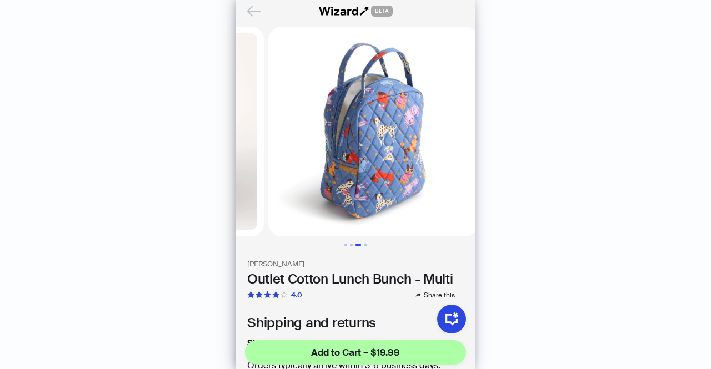
scroll to position [0, 412]
click at [255, 9] on icon "Back" at bounding box center [253, 11] width 19 height 19
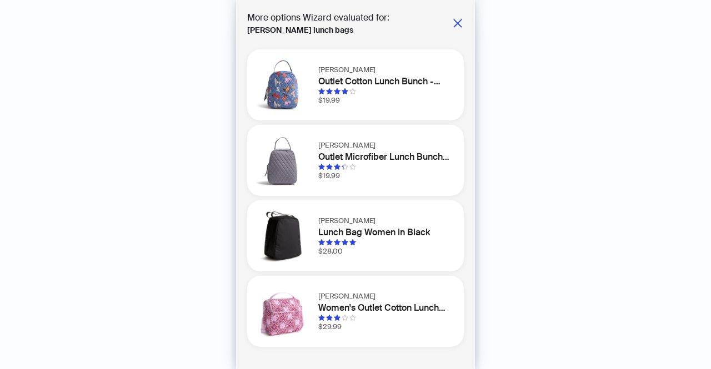
click at [287, 242] on img at bounding box center [282, 235] width 53 height 53
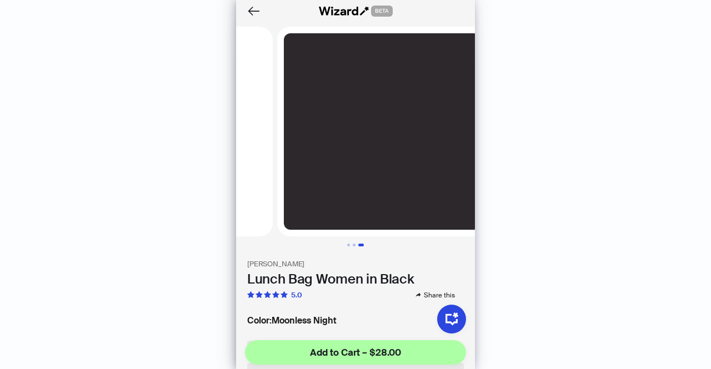
scroll to position [0, 412]
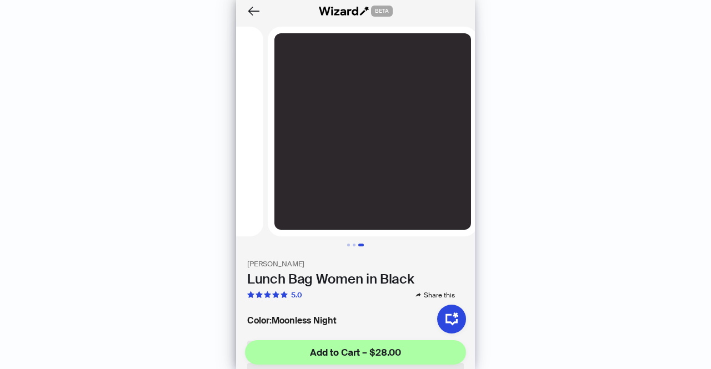
scroll to position [0, 98]
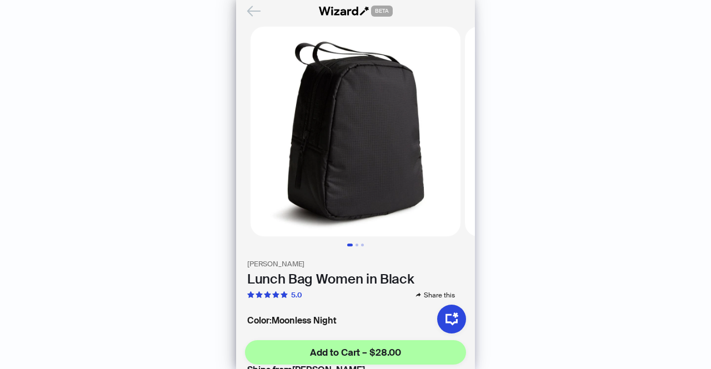
click at [254, 7] on icon "Back" at bounding box center [253, 11] width 19 height 19
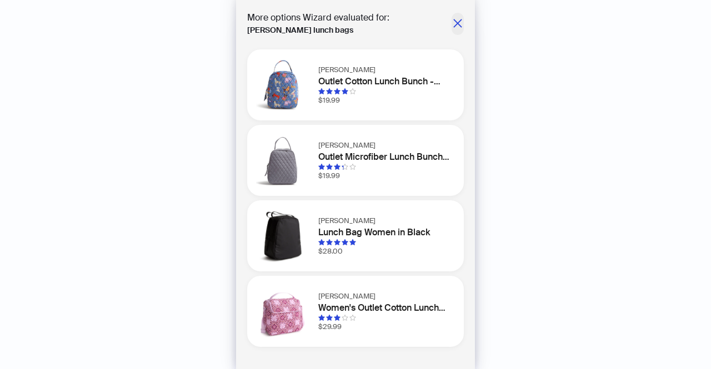
click at [462, 24] on icon "close" at bounding box center [457, 23] width 11 height 11
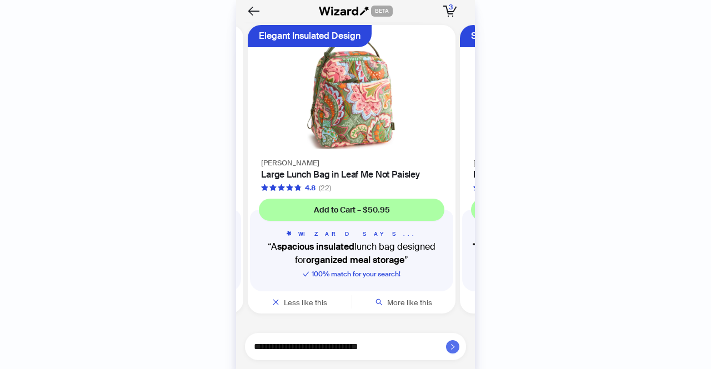
scroll to position [0, 634]
click at [399, 349] on textarea "**********" at bounding box center [360, 347] width 212 height 14
click at [455, 353] on button "button" at bounding box center [452, 346] width 13 height 13
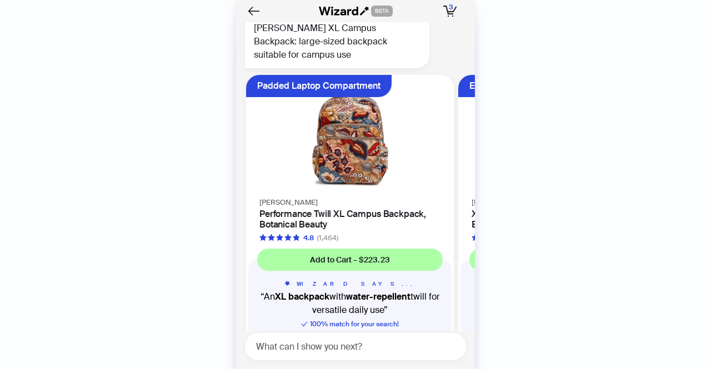
scroll to position [2756, 0]
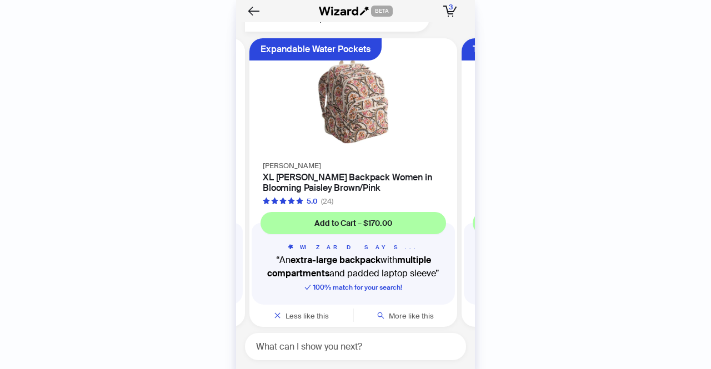
scroll to position [0, 209]
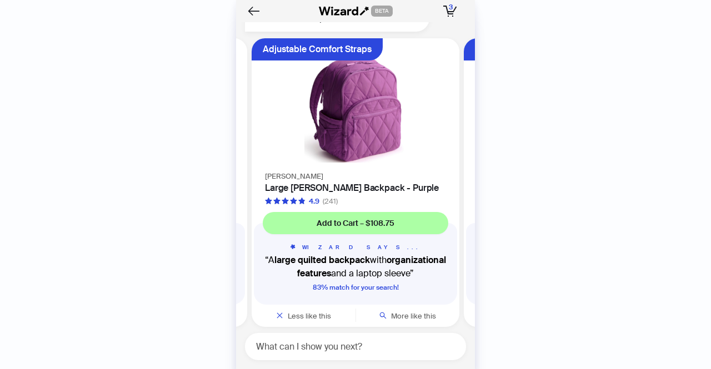
scroll to position [0, 634]
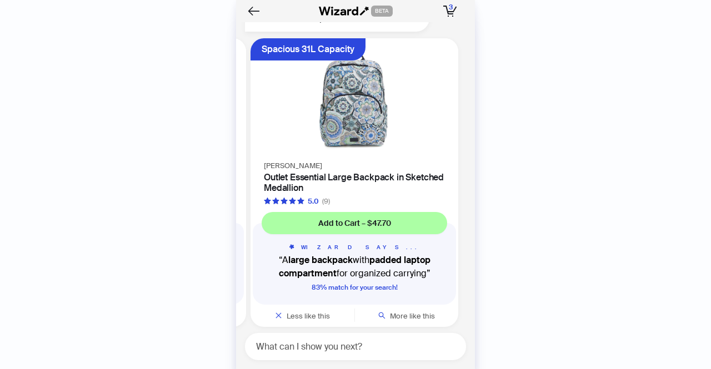
scroll to position [0, 846]
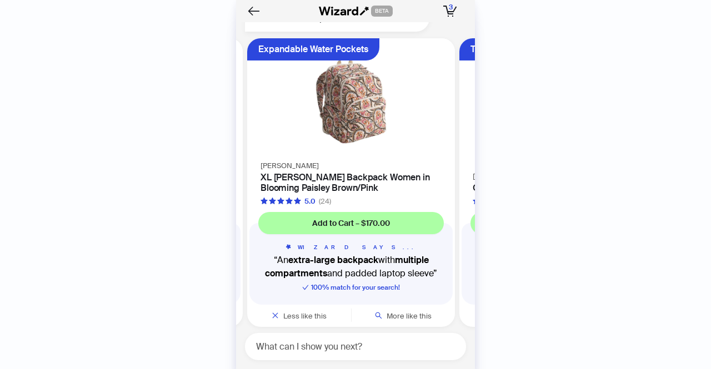
scroll to position [0, 209]
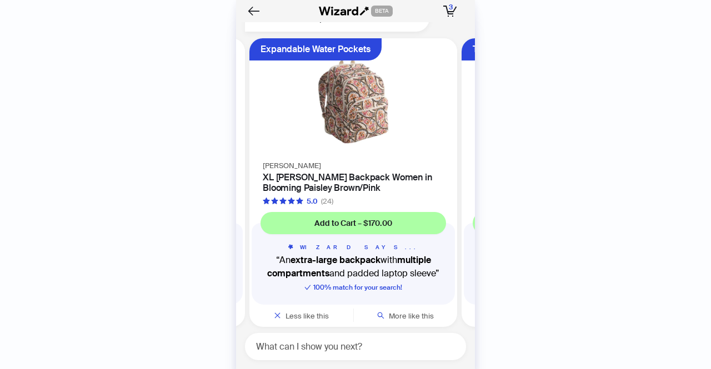
scroll to position [0, 209]
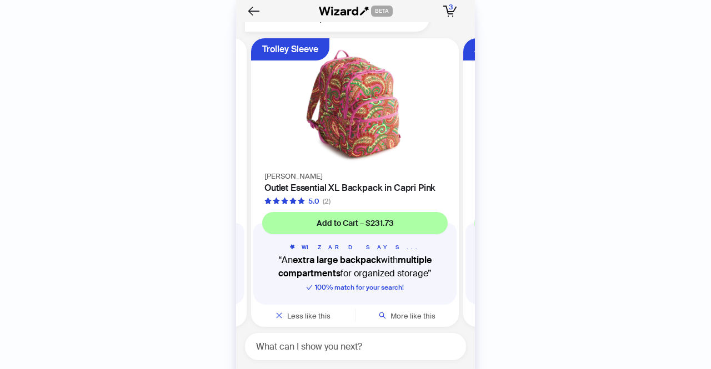
scroll to position [0, 422]
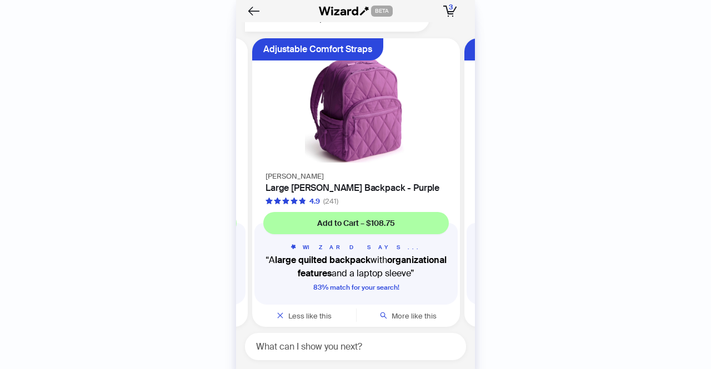
scroll to position [0, 634]
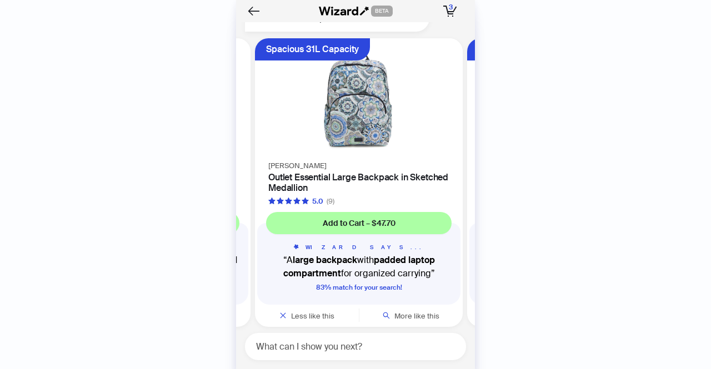
scroll to position [0, 846]
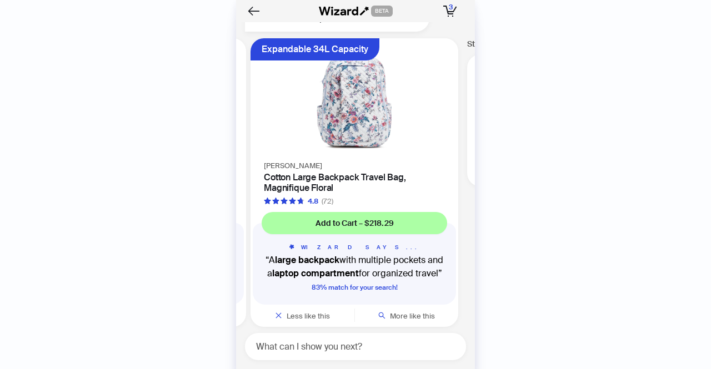
scroll to position [0, 1058]
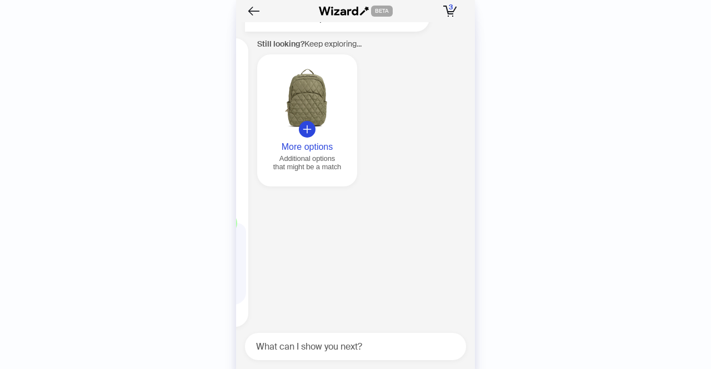
scroll to position [0, 1273]
click at [309, 85] on div at bounding box center [300, 98] width 91 height 64
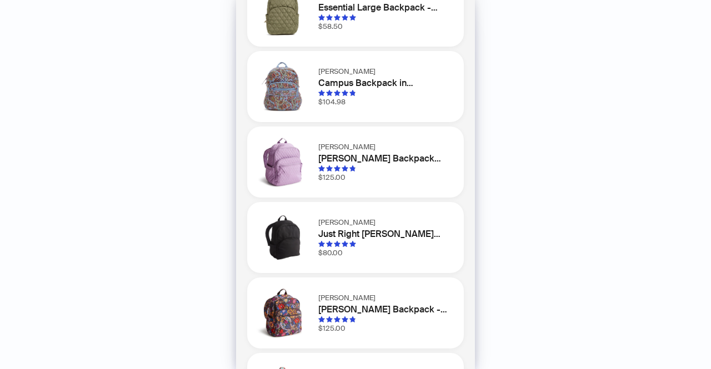
scroll to position [0, 0]
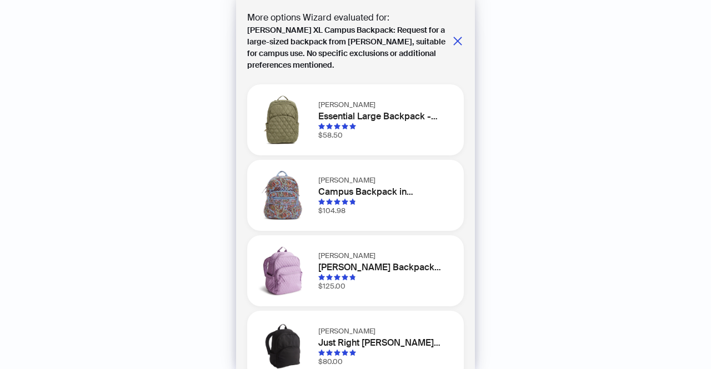
click at [312, 183] on div "Vera Bradley Campus Backpack in Provence Paisley $104.98" at bounding box center [355, 195] width 217 height 71
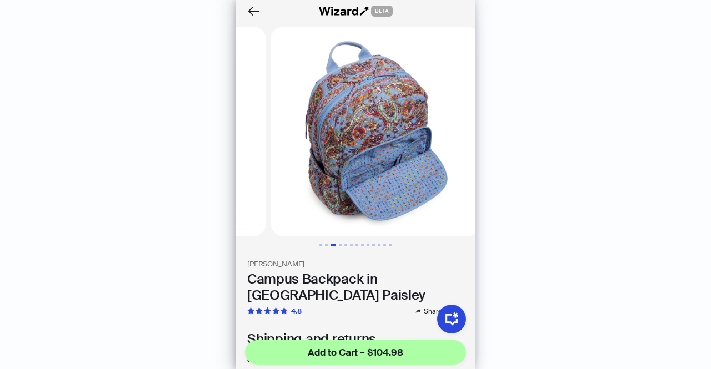
scroll to position [0, 412]
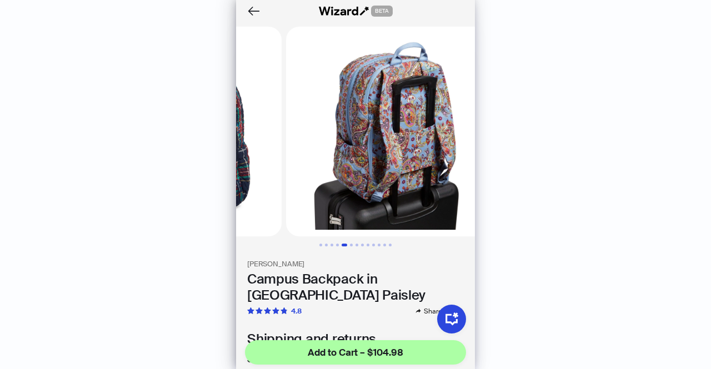
scroll to position [0, 823]
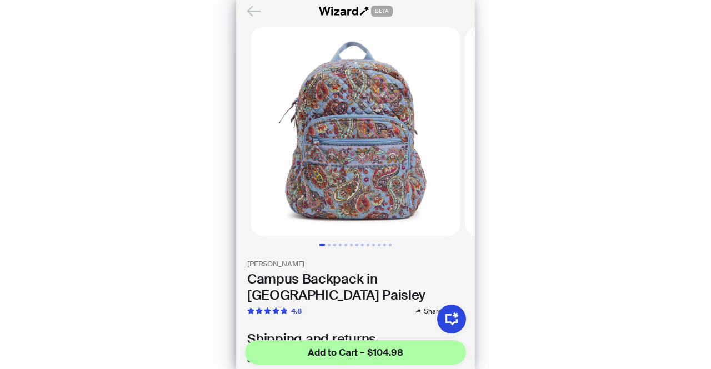
click at [257, 15] on icon "Back" at bounding box center [253, 11] width 19 height 19
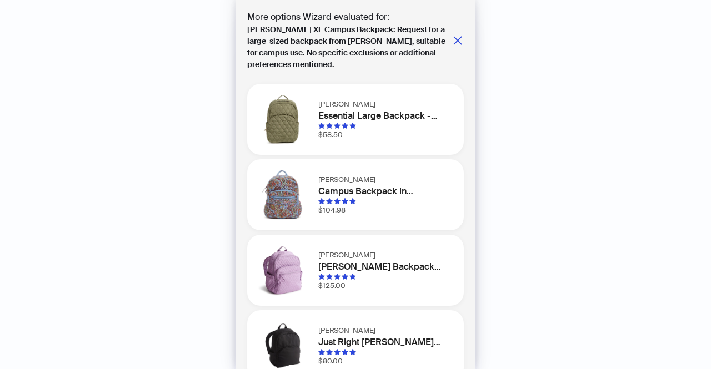
scroll to position [174, 0]
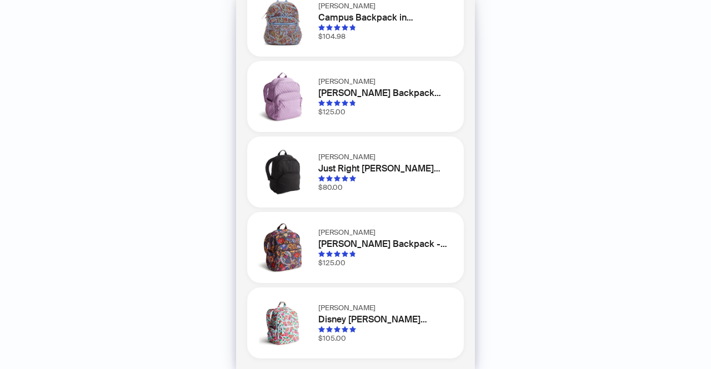
click at [329, 314] on h1 "Disney Bancroft Backpack Mickey Meadow" at bounding box center [384, 319] width 132 height 13
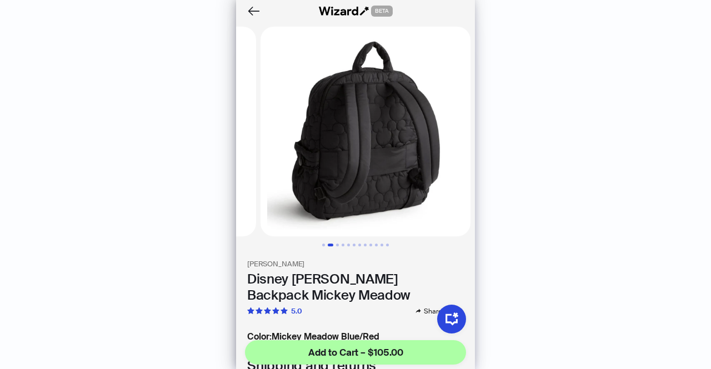
scroll to position [0, 206]
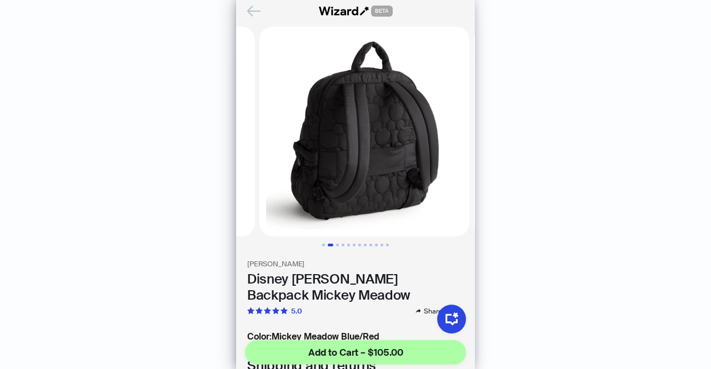
click at [257, 8] on icon "Back" at bounding box center [253, 11] width 19 height 19
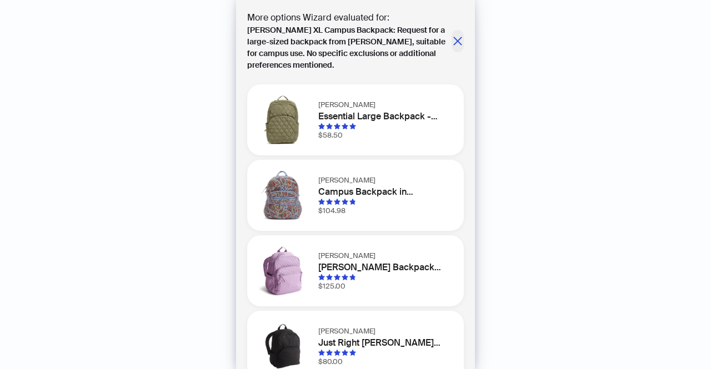
click at [452, 42] on icon "close" at bounding box center [457, 41] width 11 height 11
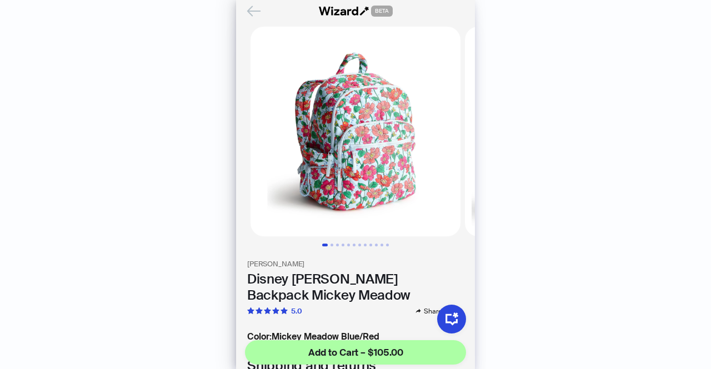
click at [255, 9] on icon "Back" at bounding box center [253, 11] width 19 height 19
click at [247, 10] on icon "Back" at bounding box center [253, 11] width 19 height 19
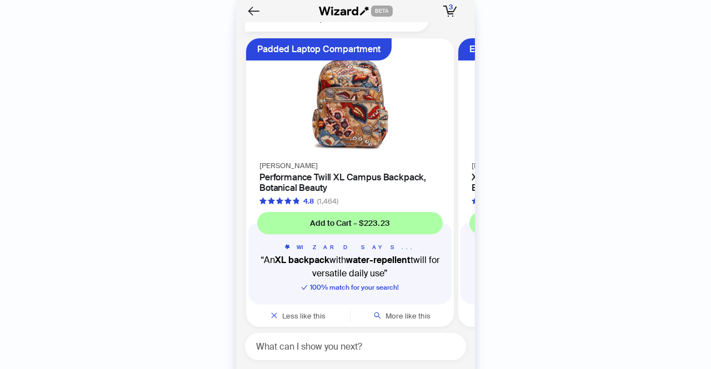
click at [335, 124] on img at bounding box center [350, 98] width 194 height 107
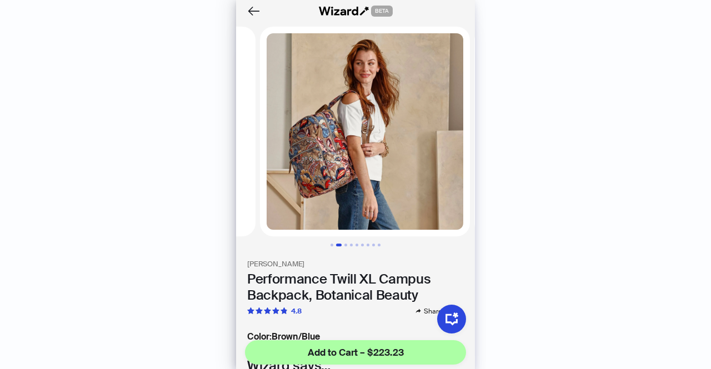
scroll to position [0, 206]
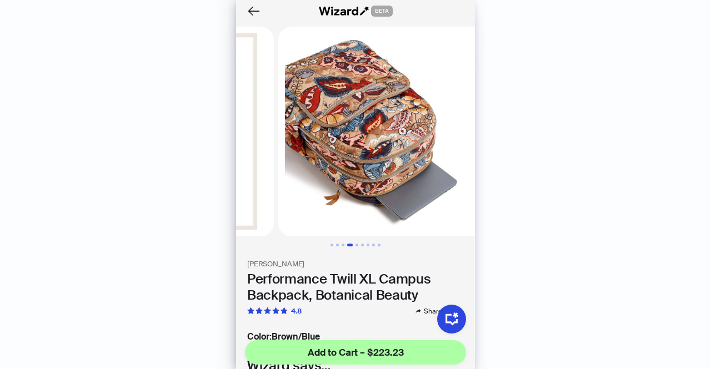
scroll to position [0, 618]
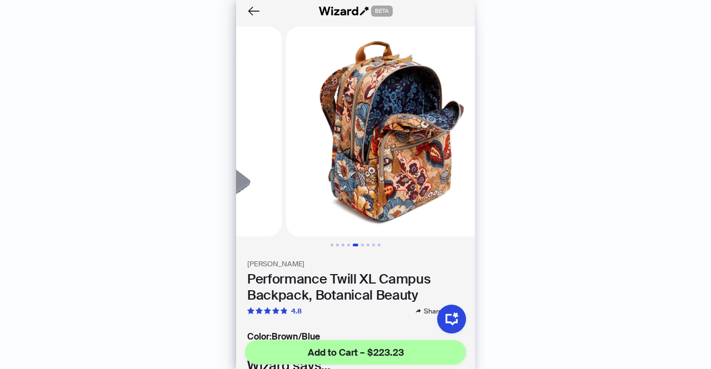
scroll to position [0, 823]
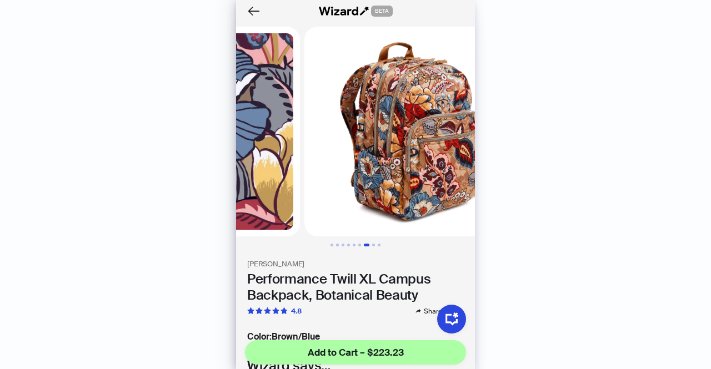
scroll to position [0, 1235]
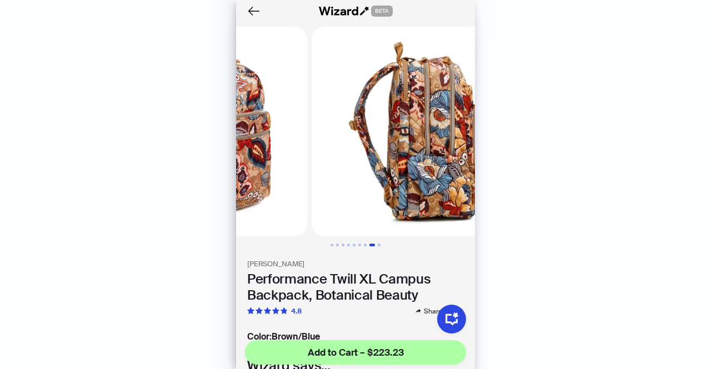
scroll to position [0, 1441]
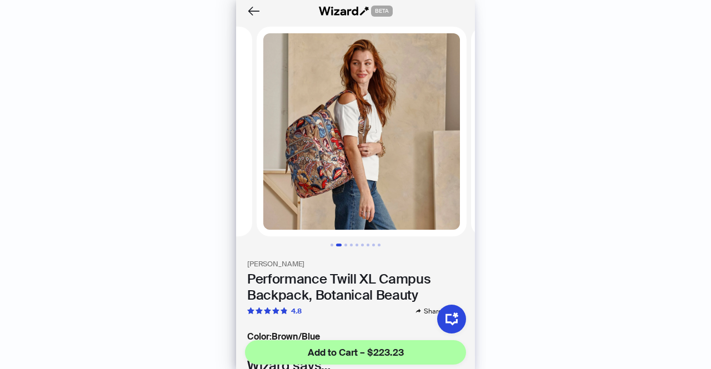
scroll to position [0, 206]
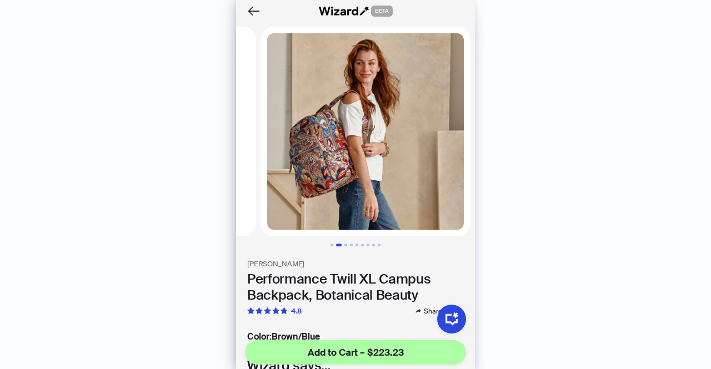
scroll to position [0, 206]
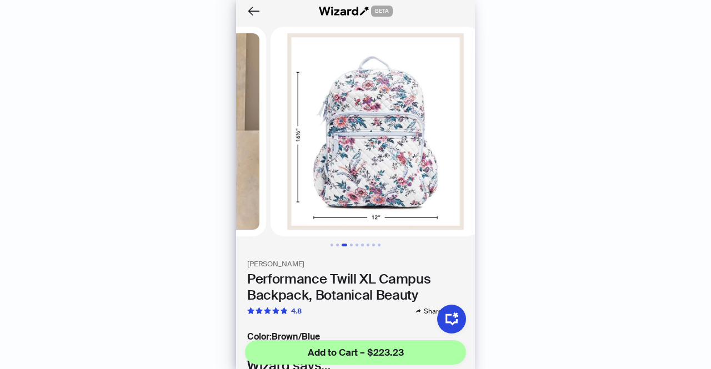
scroll to position [0, 412]
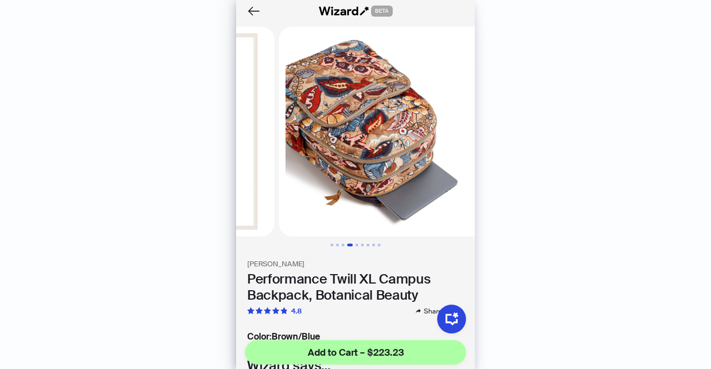
scroll to position [0, 618]
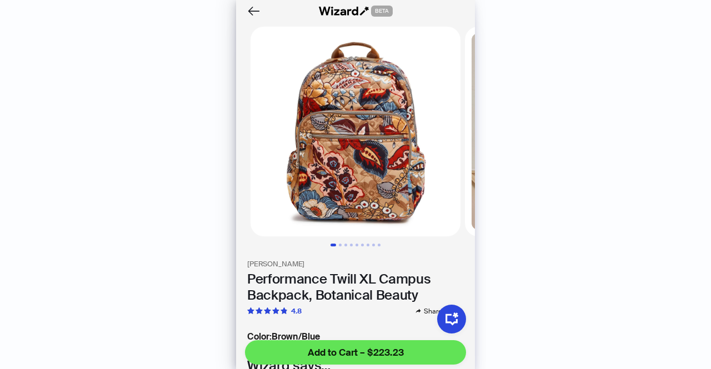
click at [376, 346] on span "Add to Cart – $223.23" at bounding box center [356, 352] width 96 height 13
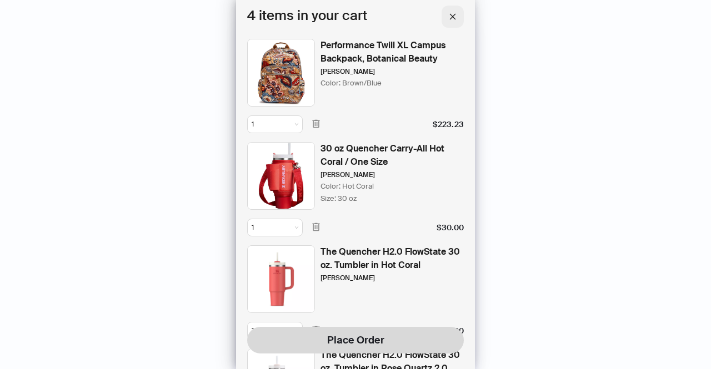
click at [452, 16] on icon "close" at bounding box center [453, 16] width 6 height 6
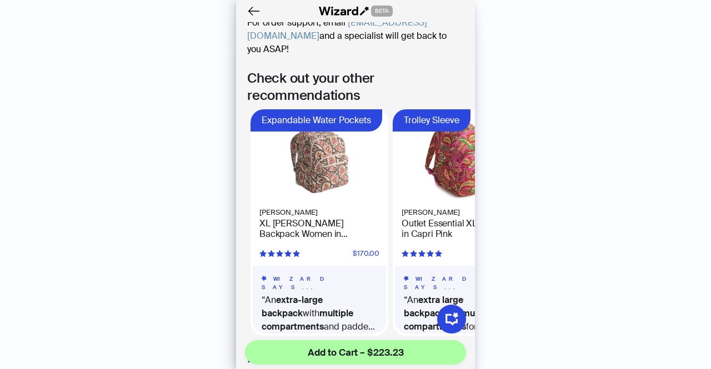
scroll to position [614, 0]
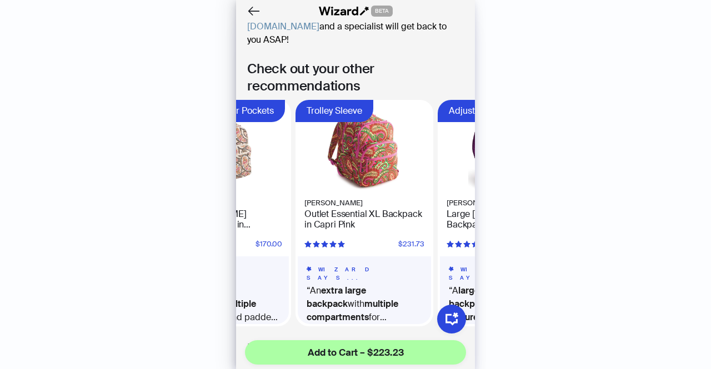
scroll to position [0, 102]
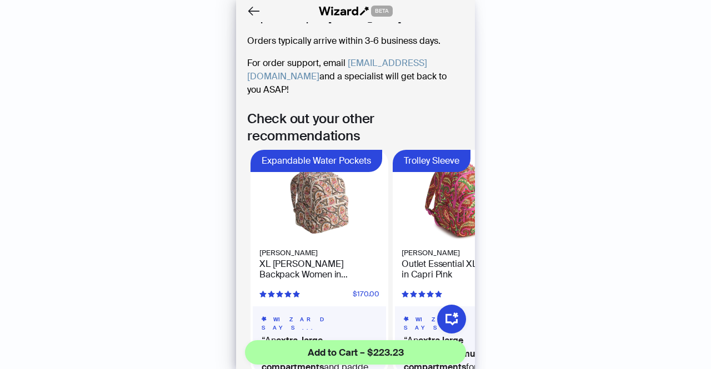
scroll to position [591, 0]
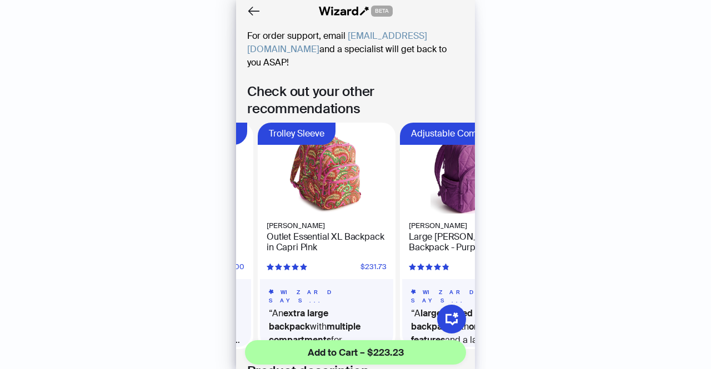
scroll to position [0, 110]
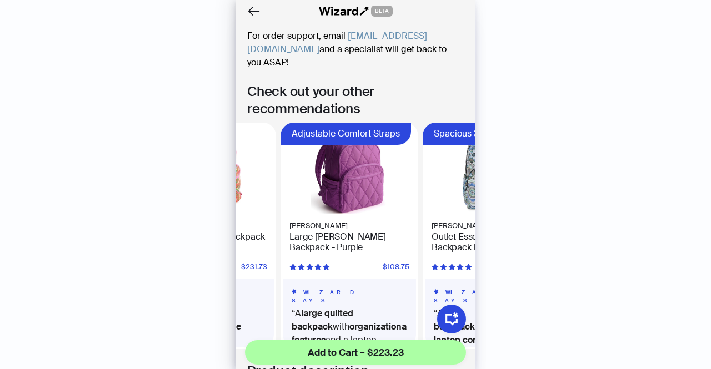
scroll to position [0, 252]
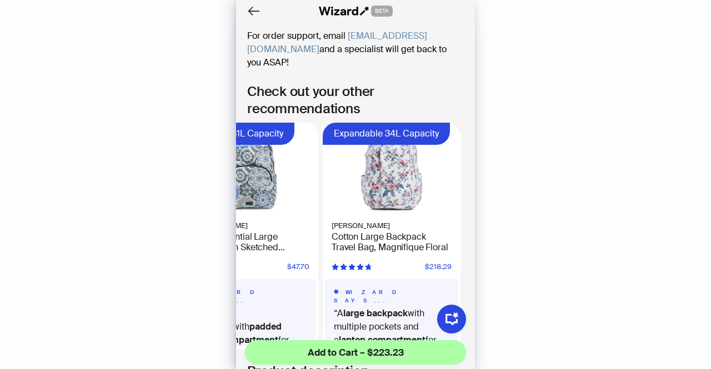
scroll to position [0, 505]
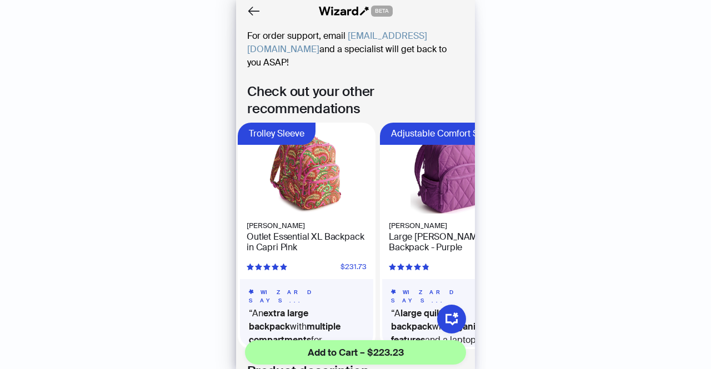
scroll to position [0, 121]
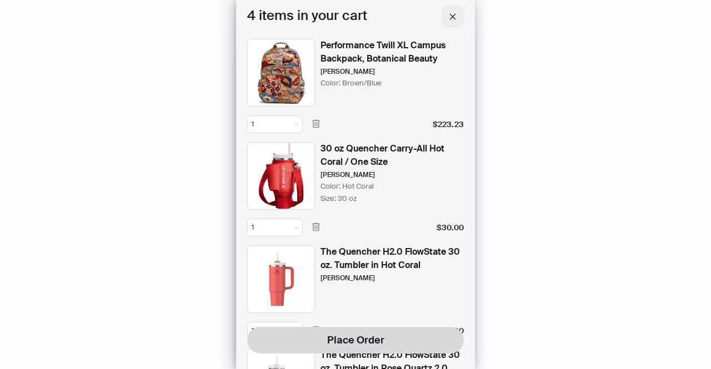
click at [453, 9] on button "button" at bounding box center [453, 17] width 22 height 22
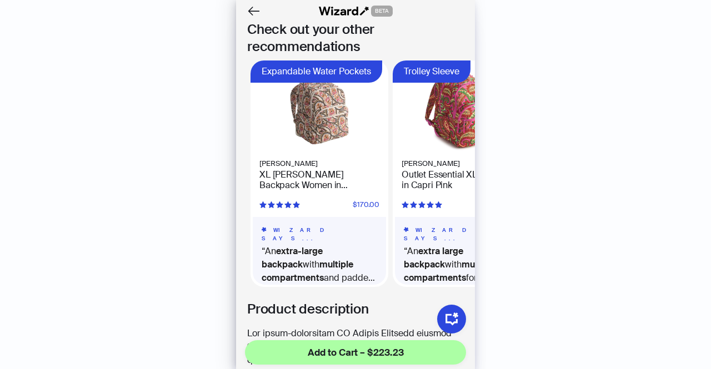
scroll to position [654, 0]
click at [320, 169] on h4 "XL Bancroft Backpack Women in Blooming Paisley Brown/Pink" at bounding box center [319, 179] width 120 height 21
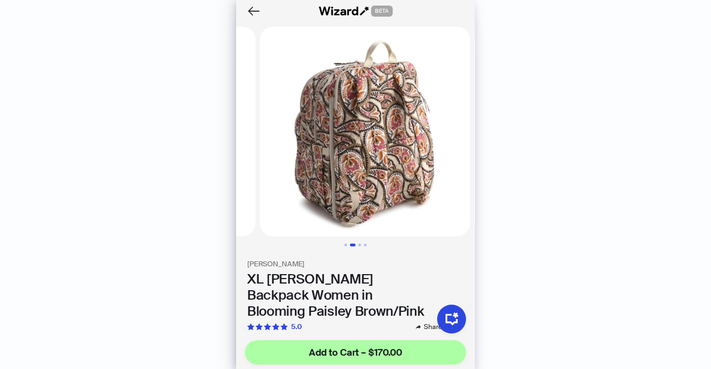
scroll to position [0, 206]
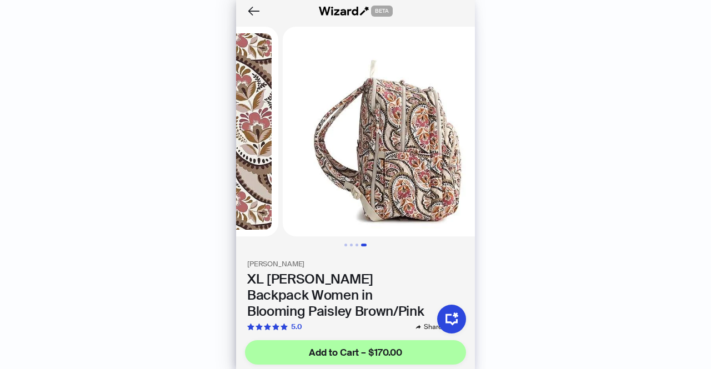
scroll to position [0, 618]
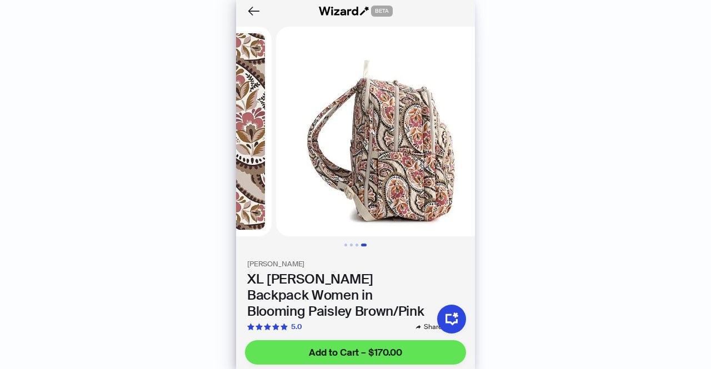
click at [364, 357] on span "Add to Cart – $170.00" at bounding box center [355, 352] width 93 height 13
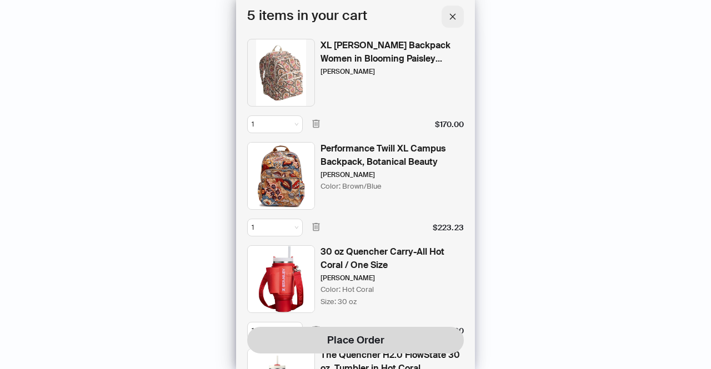
click at [451, 19] on icon "close" at bounding box center [453, 17] width 8 height 8
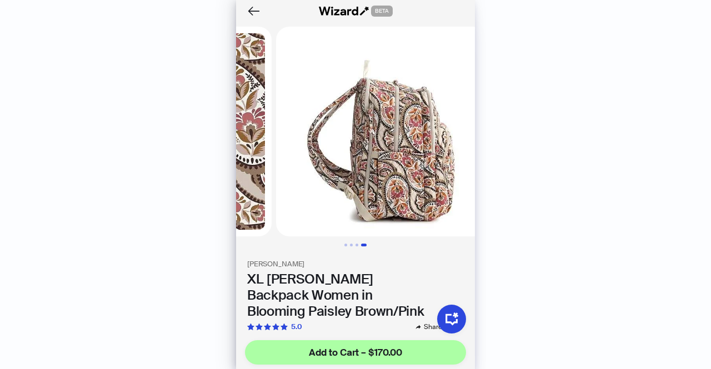
click at [359, 139] on img at bounding box center [381, 132] width 210 height 210
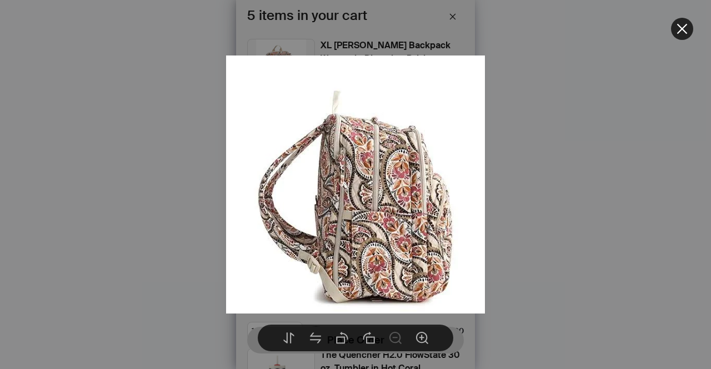
click at [687, 28] on icon "close" at bounding box center [681, 28] width 13 height 13
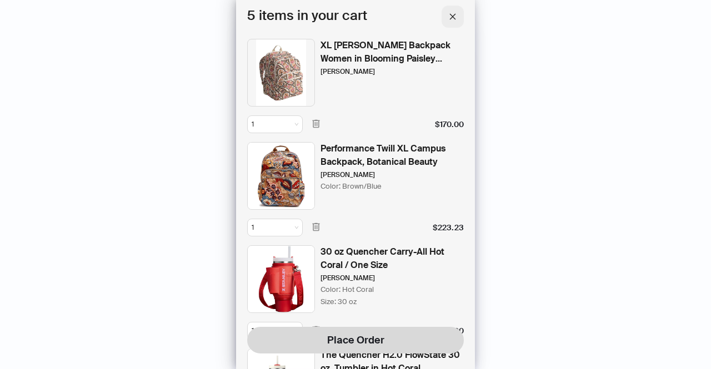
click at [454, 17] on icon "close" at bounding box center [453, 17] width 8 height 8
click at [455, 16] on icon "close" at bounding box center [453, 17] width 8 height 8
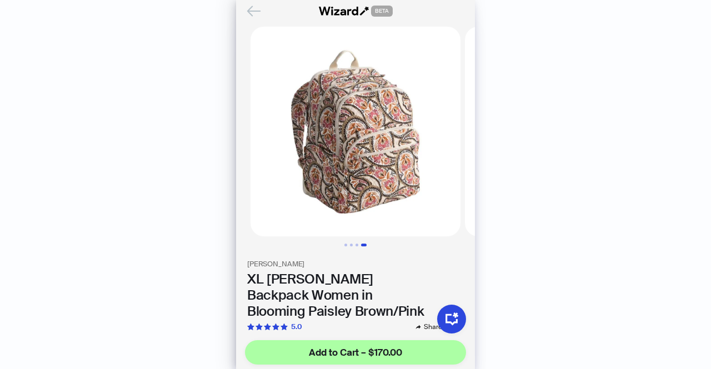
click at [251, 14] on icon "Back" at bounding box center [253, 11] width 19 height 19
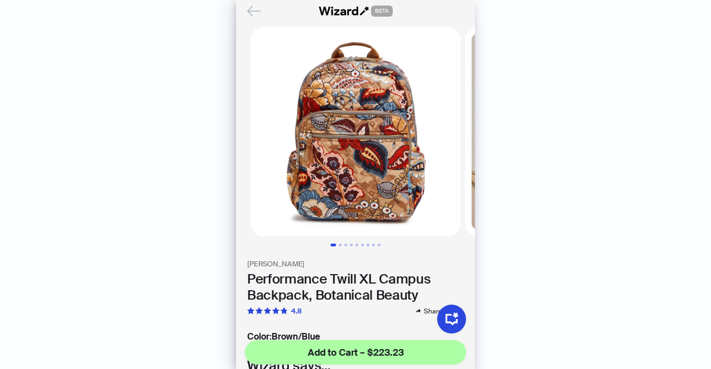
click at [254, 12] on icon "Back" at bounding box center [253, 11] width 19 height 19
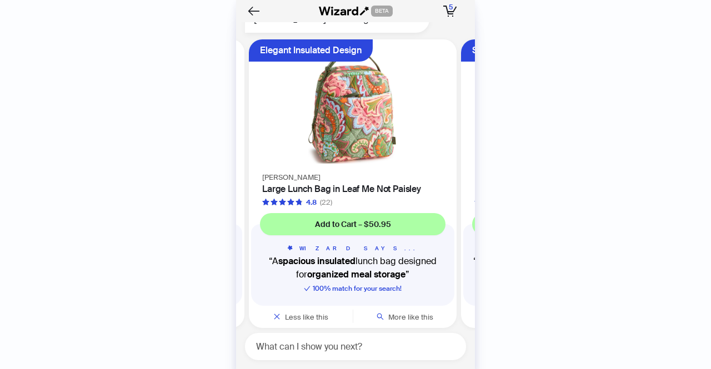
scroll to position [2369, 0]
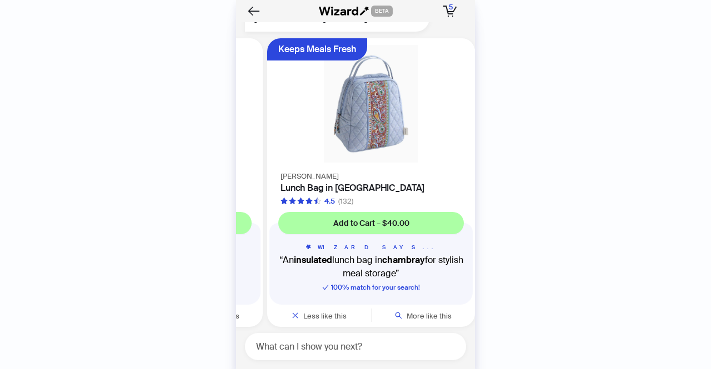
scroll to position [0, 209]
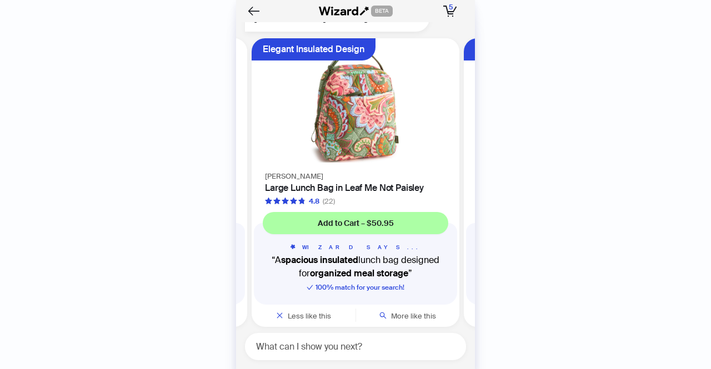
scroll to position [0, 634]
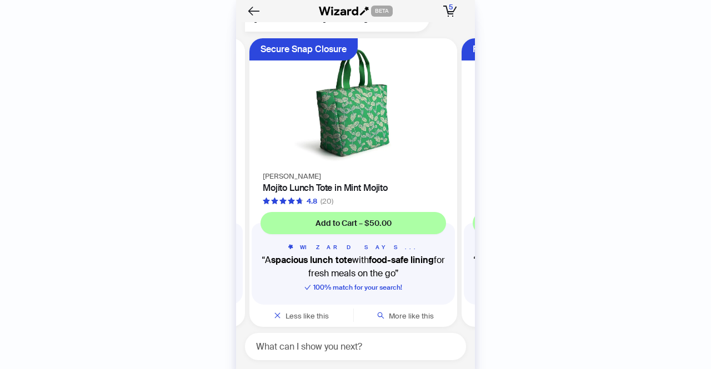
scroll to position [0, 846]
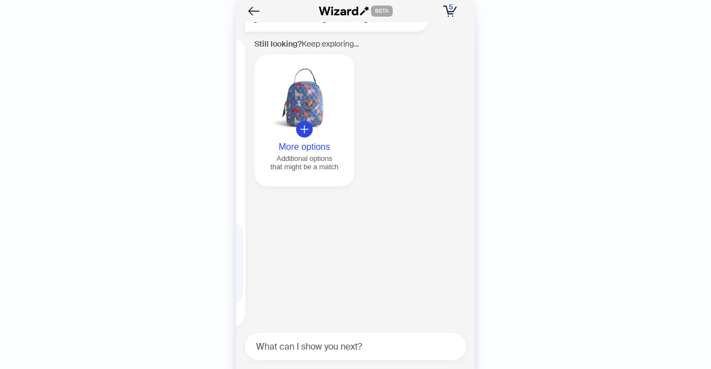
scroll to position [0, 1273]
click at [302, 158] on div "Additional options that might be a match" at bounding box center [300, 162] width 91 height 17
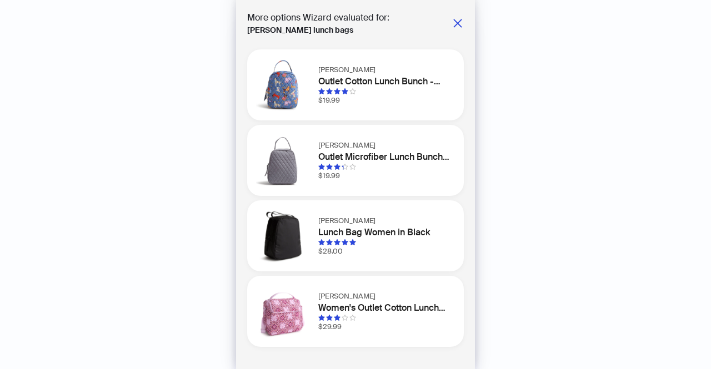
click at [304, 308] on img at bounding box center [282, 311] width 53 height 53
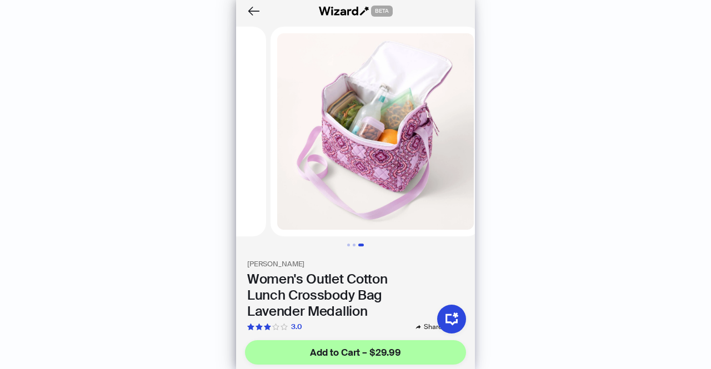
scroll to position [0, 412]
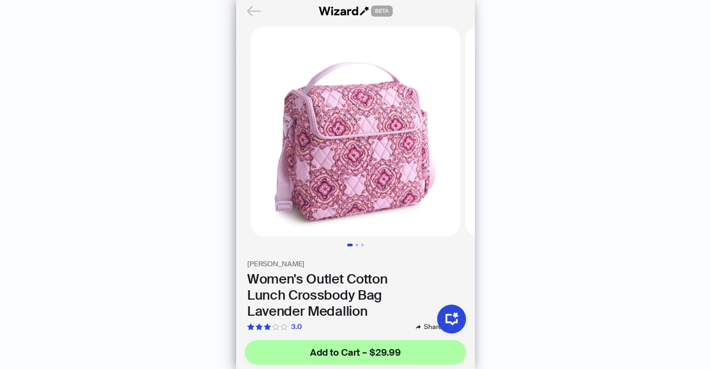
click at [251, 9] on icon "Back" at bounding box center [253, 11] width 19 height 19
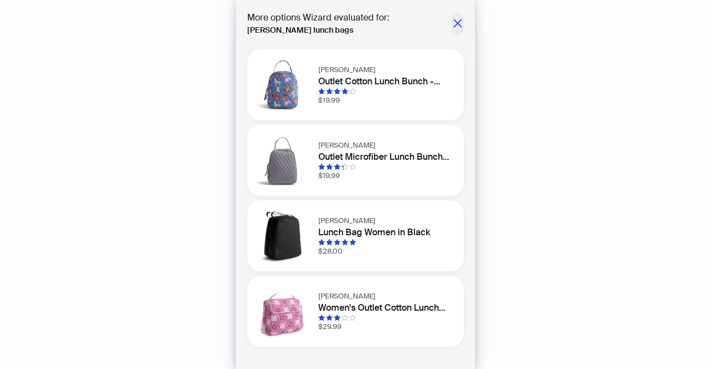
click at [463, 24] on icon "close" at bounding box center [457, 23] width 11 height 11
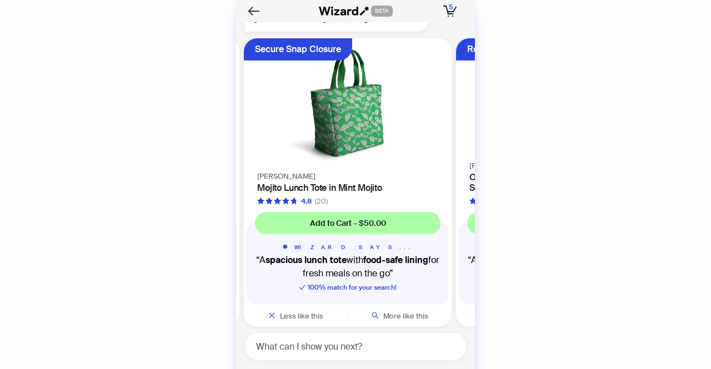
scroll to position [0, 846]
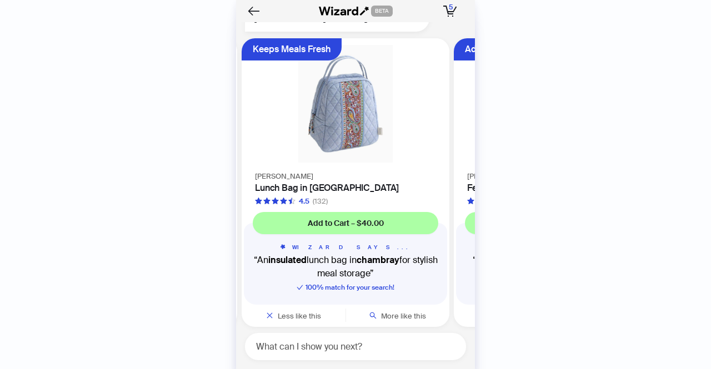
scroll to position [0, 59]
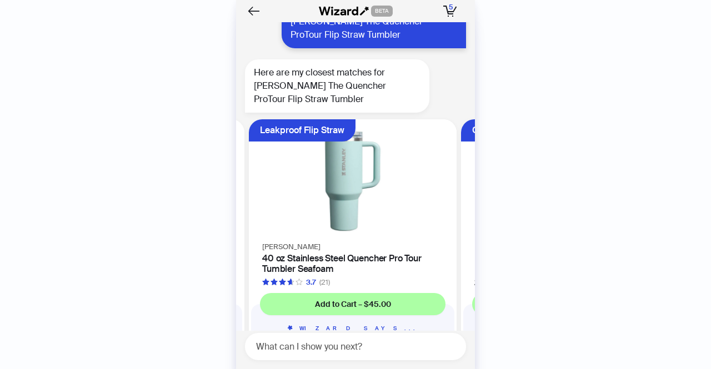
scroll to position [1303, 0]
click at [352, 345] on textarea at bounding box center [360, 347] width 212 height 14
type textarea "*******"
click at [456, 350] on button "button" at bounding box center [452, 346] width 13 height 13
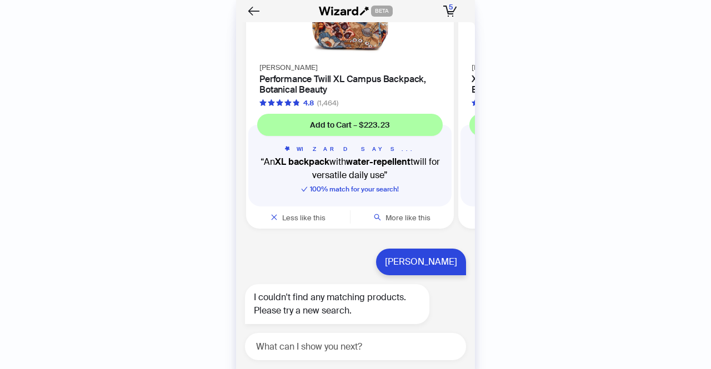
scroll to position [2874, 0]
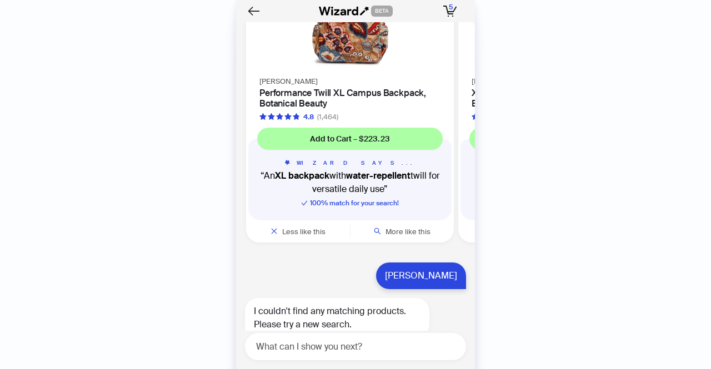
click at [387, 354] on div "What can I show you next?" at bounding box center [355, 346] width 221 height 27
click at [392, 342] on textarea at bounding box center [360, 347] width 212 height 14
type textarea "**********"
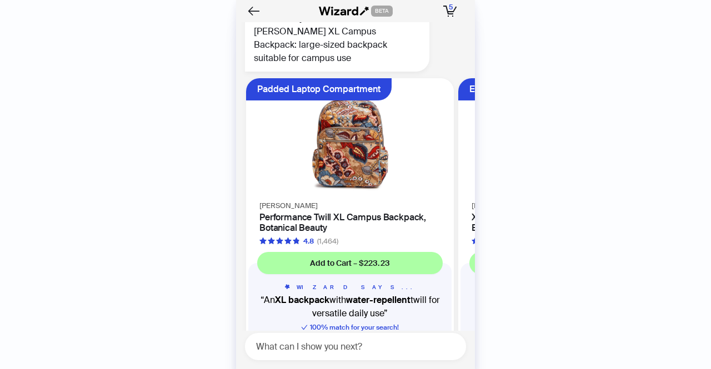
scroll to position [2750, 0]
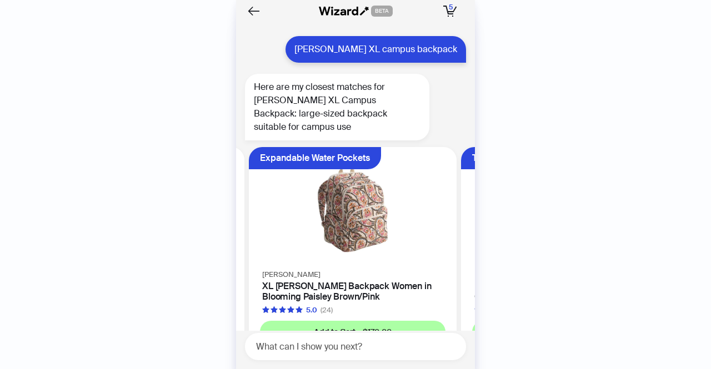
scroll to position [2682, 0]
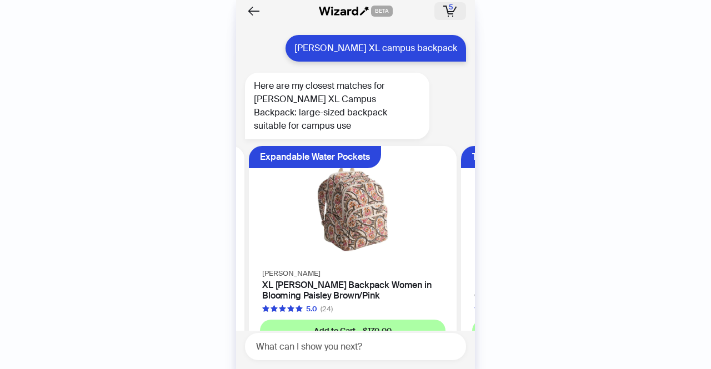
click at [452, 9] on span "5" at bounding box center [451, 7] width 4 height 9
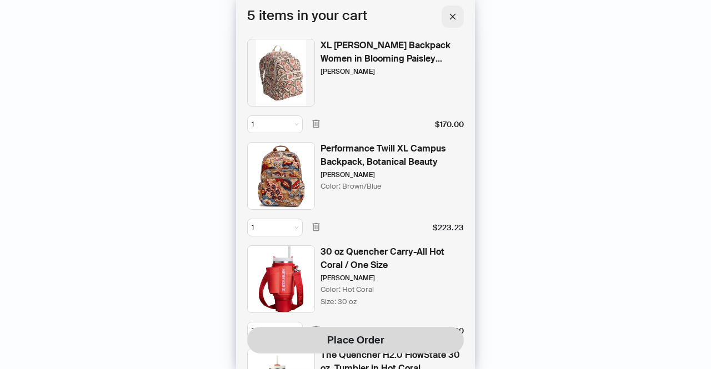
click at [457, 13] on button "button" at bounding box center [453, 17] width 22 height 22
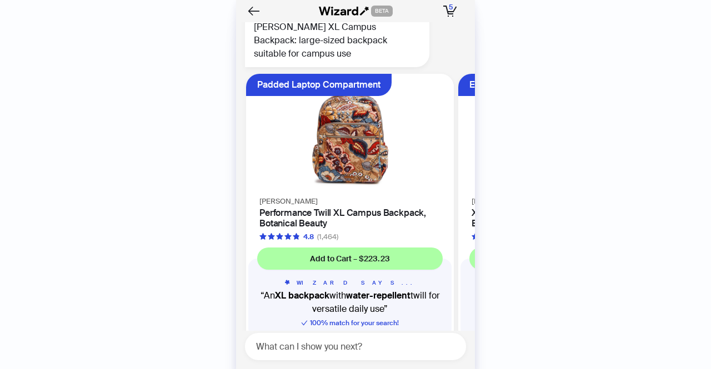
scroll to position [2769, 0]
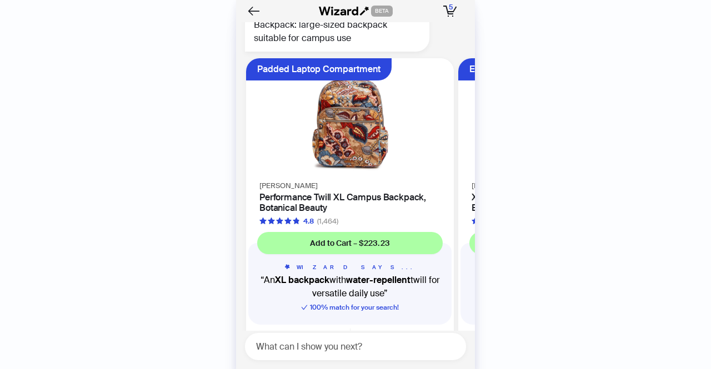
click at [364, 192] on h4 "Performance Twill XL Campus Backpack, Botanical Beauty" at bounding box center [349, 202] width 181 height 21
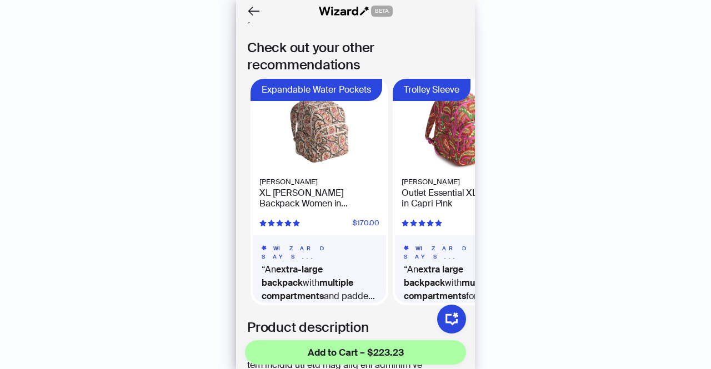
scroll to position [638, 0]
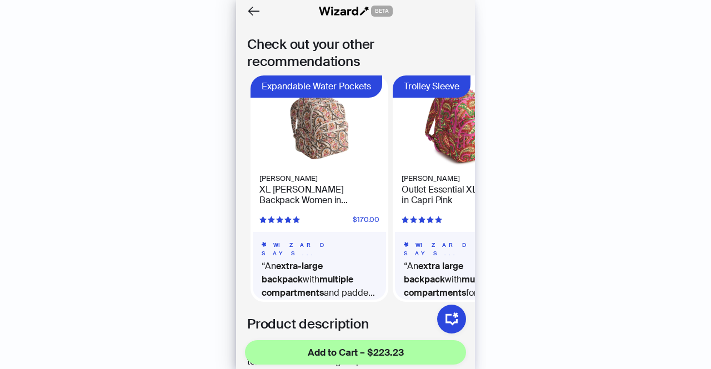
click at [310, 184] on h4 "XL Bancroft Backpack Women in Blooming Paisley Brown/Pink" at bounding box center [319, 194] width 120 height 21
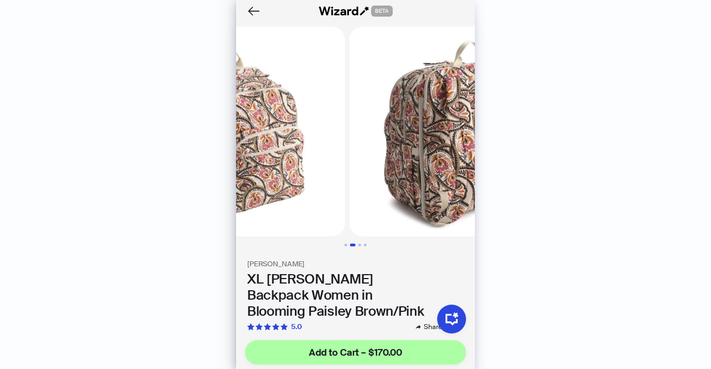
scroll to position [0, 206]
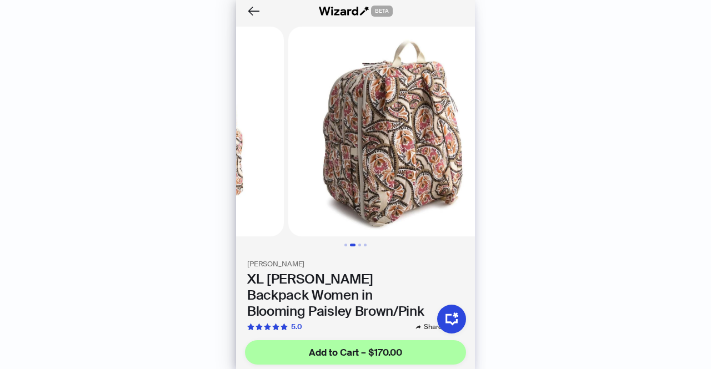
drag, startPoint x: 325, startPoint y: 208, endPoint x: 349, endPoint y: 240, distance: 40.2
click at [349, 240] on div at bounding box center [355, 137] width 239 height 220
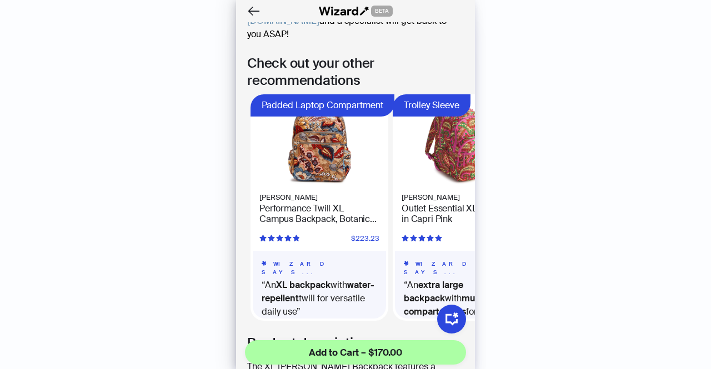
scroll to position [621, 0]
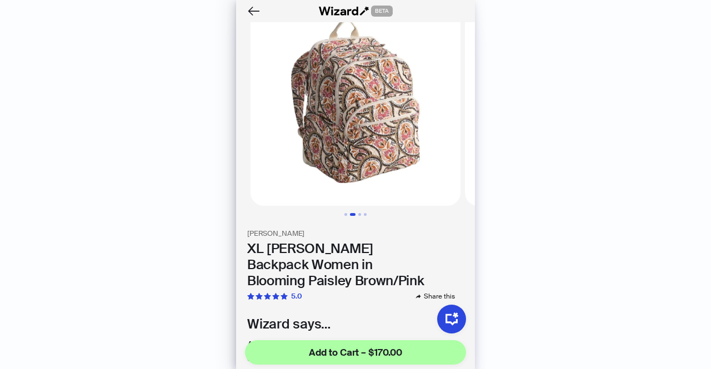
scroll to position [28, 0]
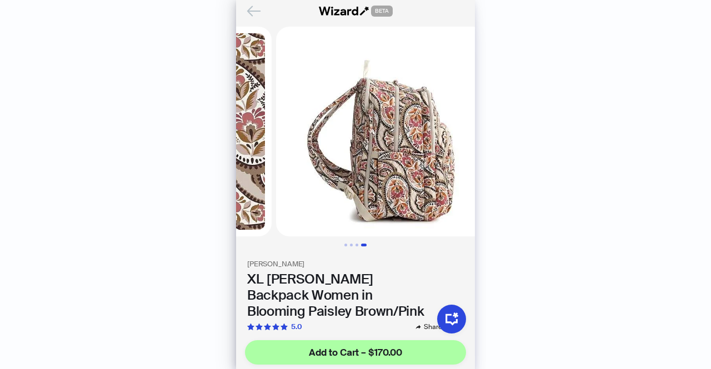
click at [253, 12] on icon "Back" at bounding box center [253, 11] width 19 height 19
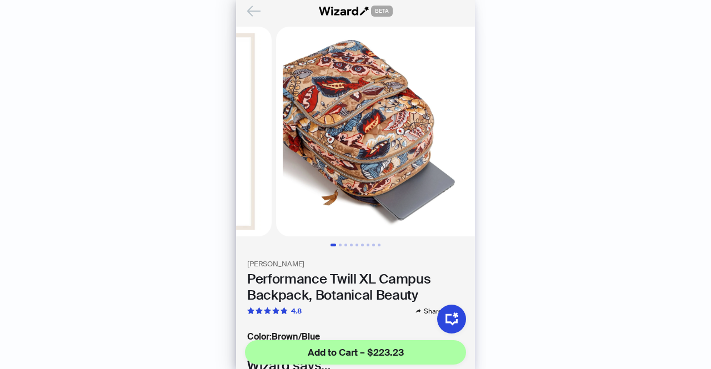
click at [260, 17] on icon "Back" at bounding box center [253, 11] width 19 height 19
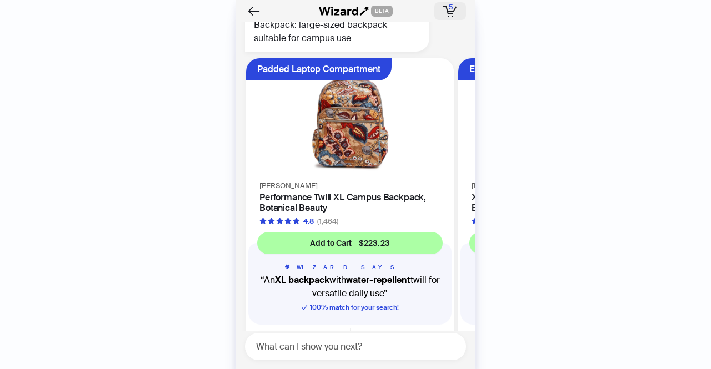
click at [455, 8] on icon "button" at bounding box center [455, 9] width 4 height 6
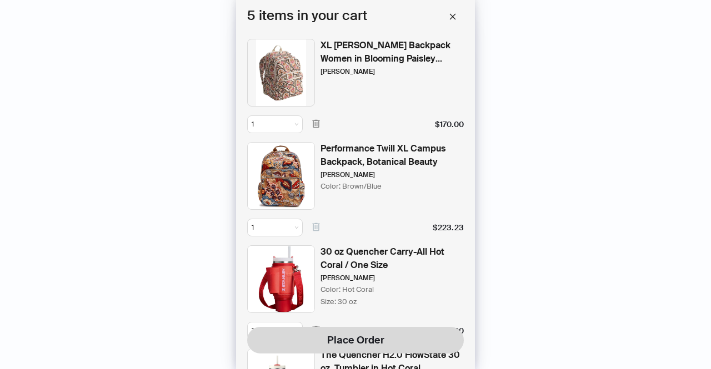
click at [318, 228] on icon "button" at bounding box center [315, 227] width 7 height 8
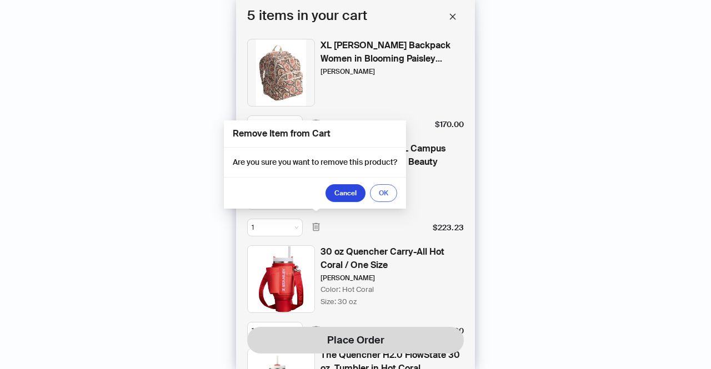
click at [392, 193] on button "OK" at bounding box center [383, 193] width 27 height 18
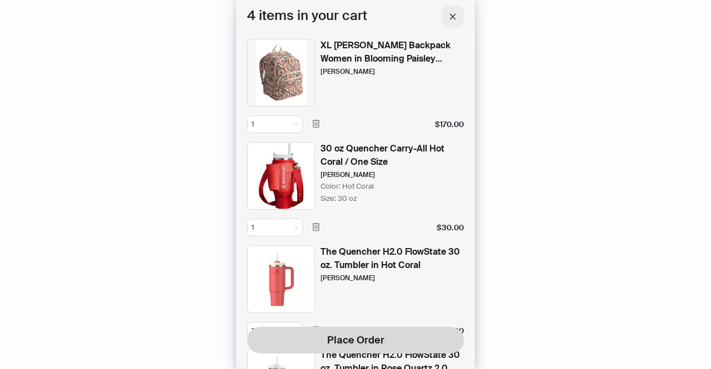
click at [452, 23] on button "button" at bounding box center [453, 17] width 22 height 22
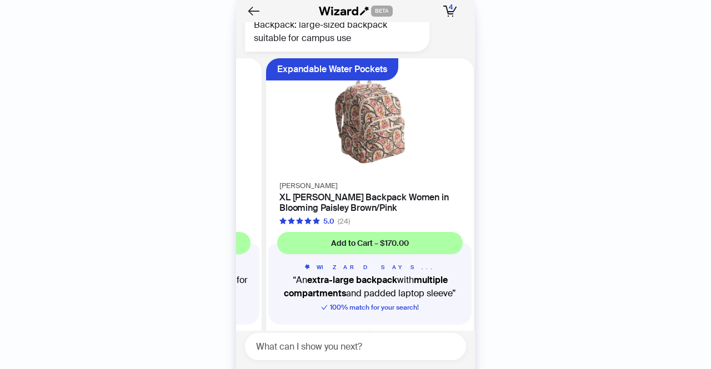
scroll to position [0, 209]
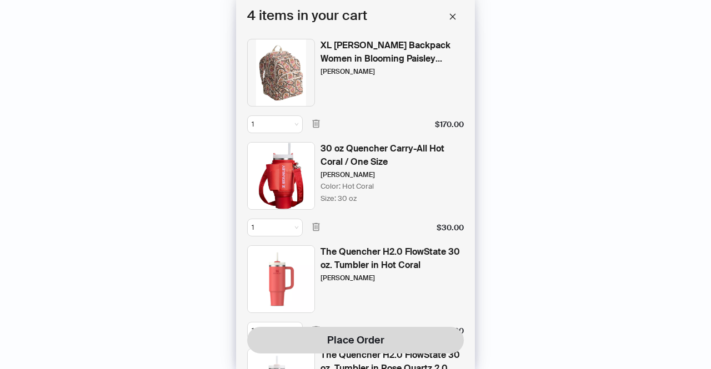
click at [313, 114] on div "1 $170.00" at bounding box center [355, 120] width 217 height 27
click at [315, 123] on icon "button" at bounding box center [316, 124] width 10 height 10
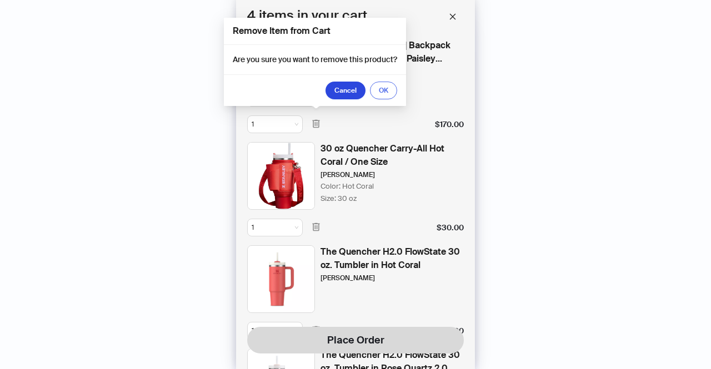
click at [387, 92] on span "OK" at bounding box center [383, 90] width 9 height 9
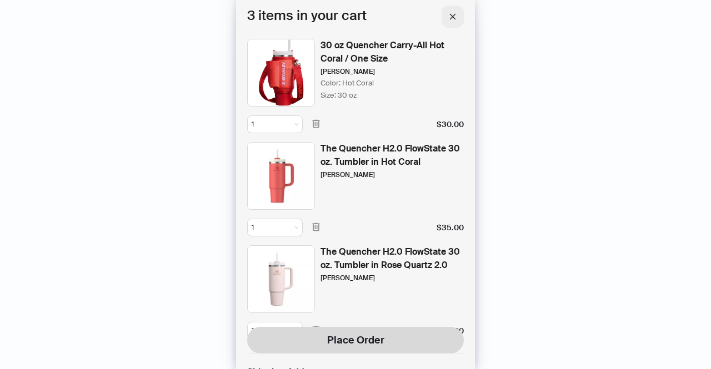
click at [457, 21] on button "button" at bounding box center [453, 17] width 22 height 22
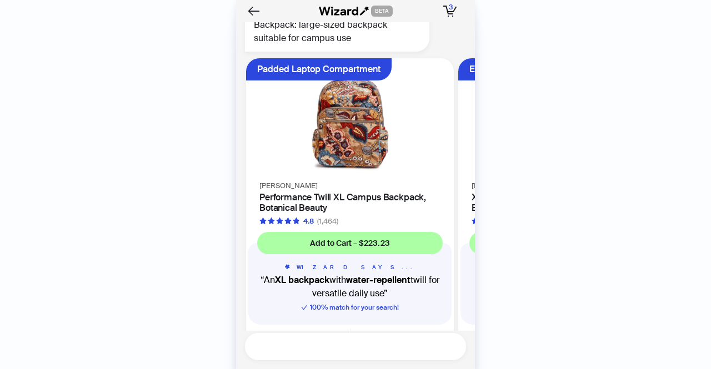
click at [315, 343] on textarea at bounding box center [360, 347] width 212 height 14
type textarea "**********"
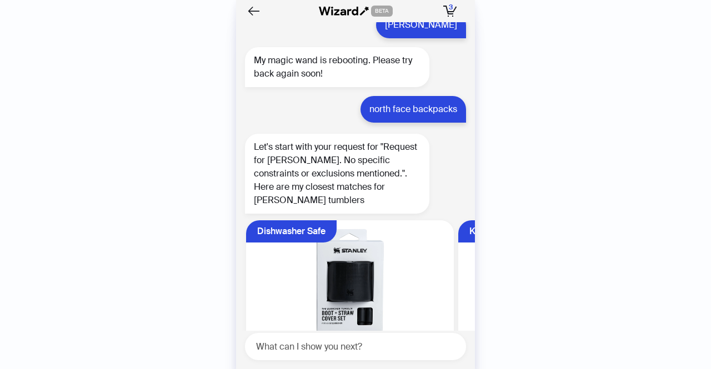
scroll to position [3392, 0]
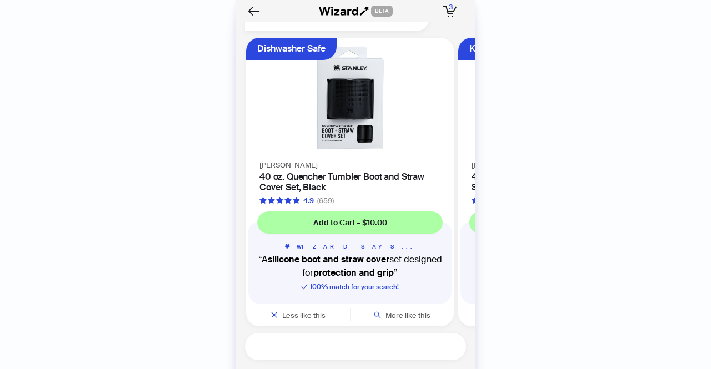
click at [335, 348] on textarea at bounding box center [360, 347] width 212 height 14
type textarea "**********"
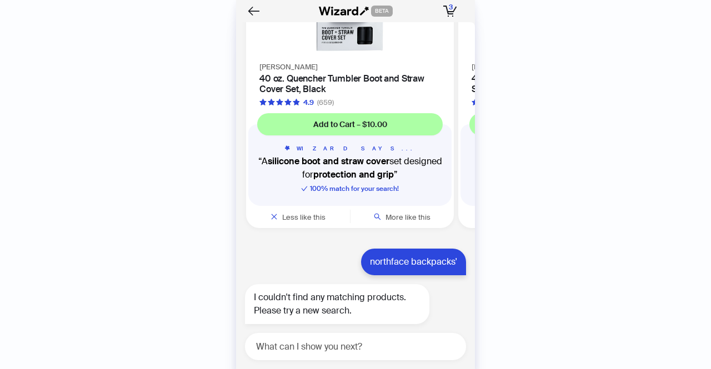
scroll to position [3476, 0]
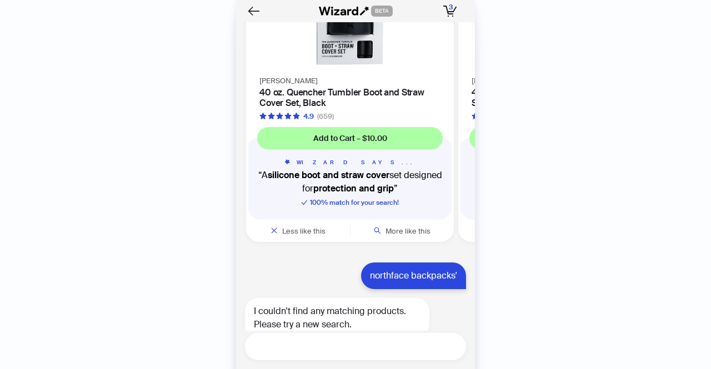
click at [345, 352] on textarea at bounding box center [360, 347] width 212 height 14
type textarea "*****"
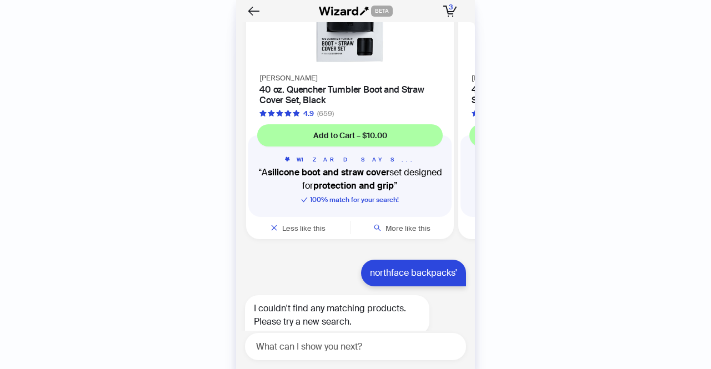
scroll to position [2207, 0]
click at [347, 348] on textarea at bounding box center [360, 347] width 212 height 14
type textarea "**********"
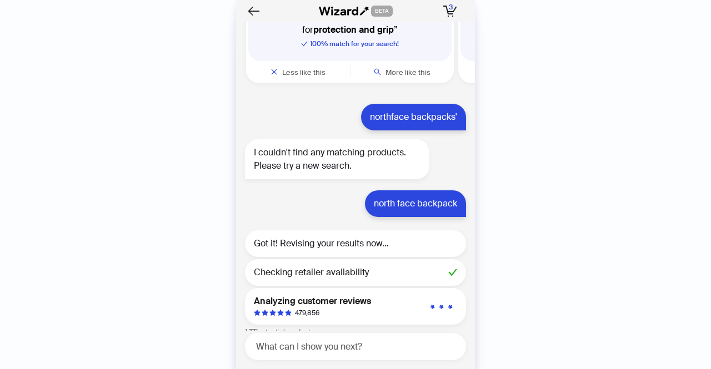
scroll to position [2292, 0]
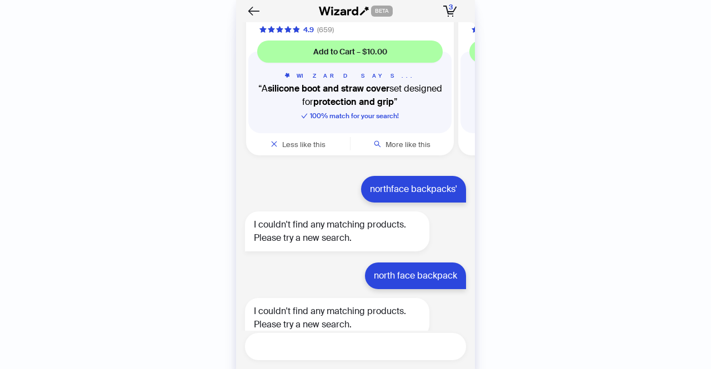
click at [347, 348] on textarea at bounding box center [360, 347] width 212 height 14
type textarea "*********"
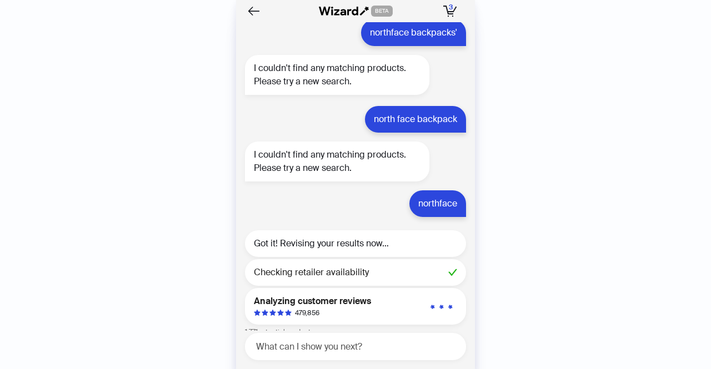
scroll to position [2376, 0]
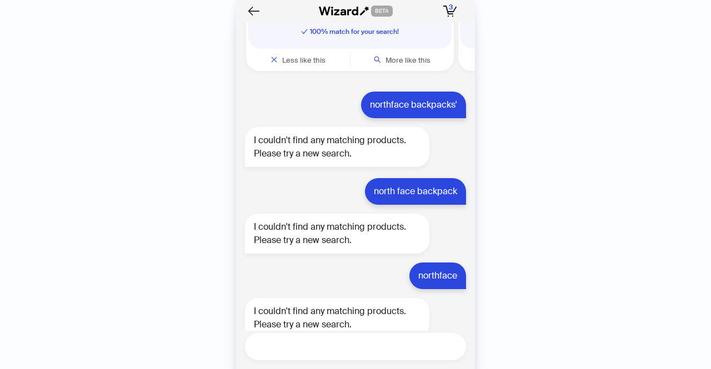
click at [349, 352] on textarea at bounding box center [360, 347] width 212 height 14
type textarea "**********"
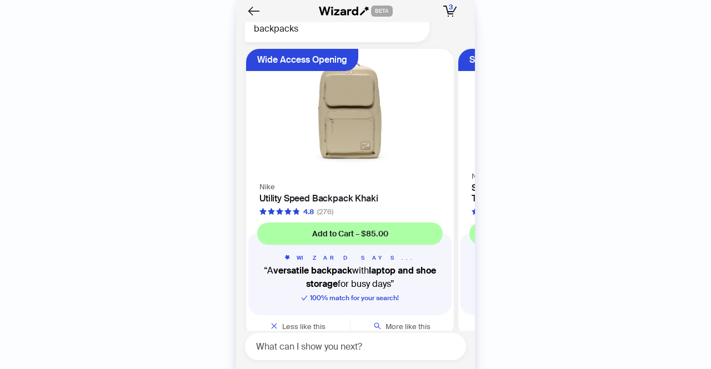
scroll to position [2770, 0]
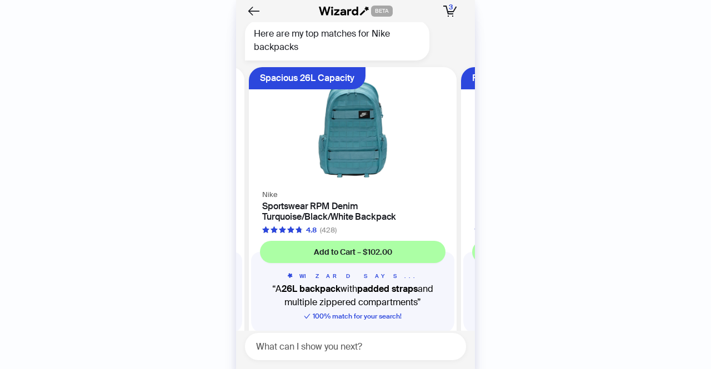
scroll to position [2770, 0]
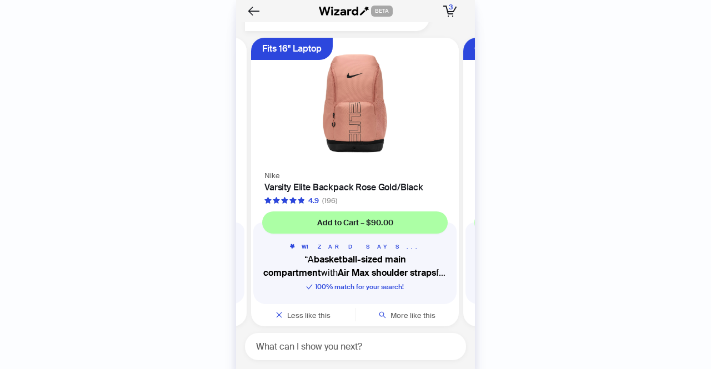
scroll to position [0, 634]
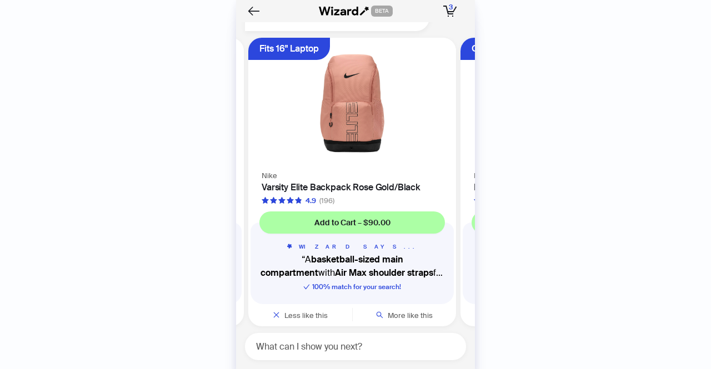
scroll to position [0, 634]
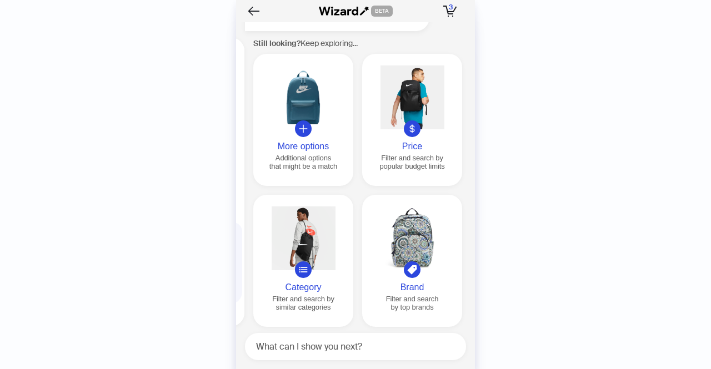
scroll to position [0, 1061]
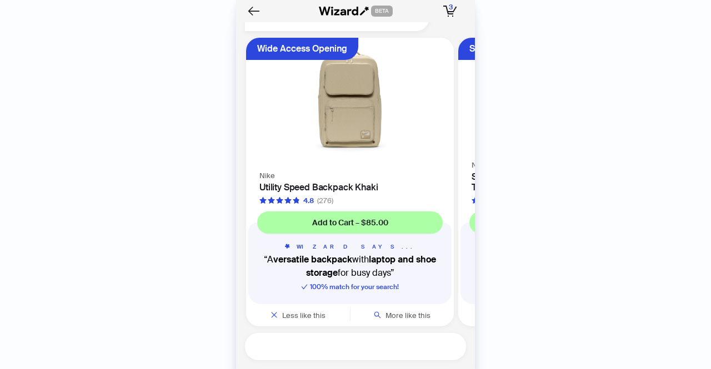
click at [350, 350] on textarea at bounding box center [360, 347] width 212 height 14
type textarea "**********"
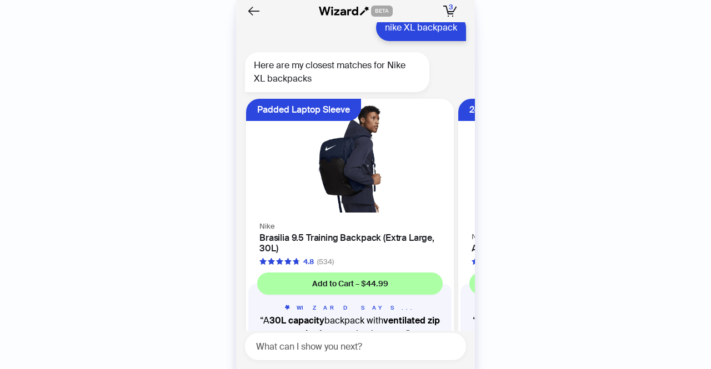
scroll to position [3164, 0]
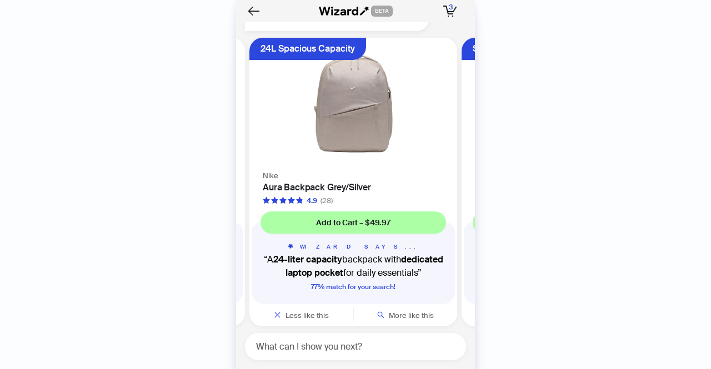
scroll to position [0, 209]
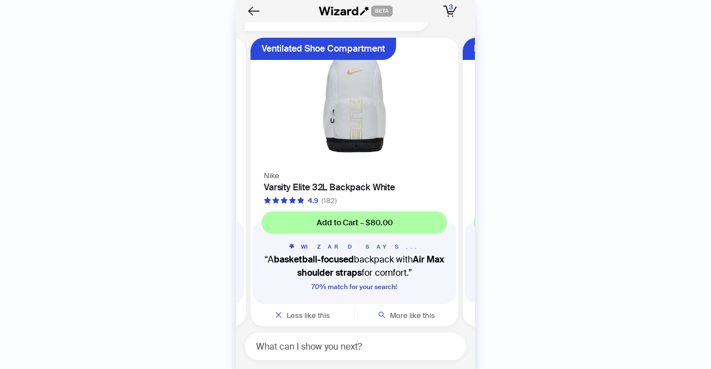
scroll to position [0, 634]
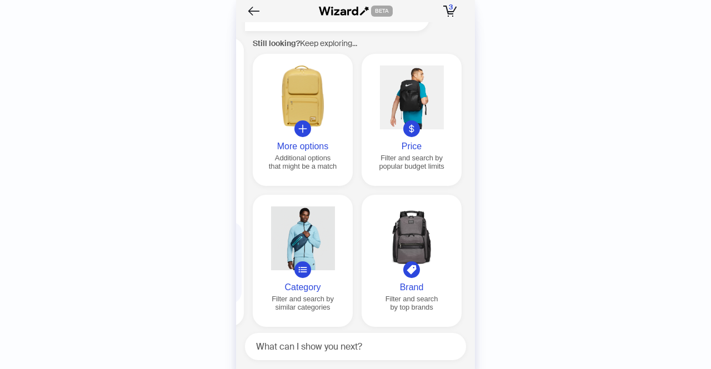
scroll to position [0, 1061]
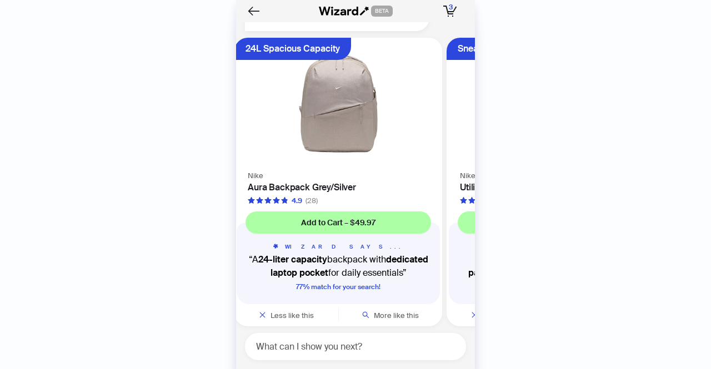
scroll to position [0, 211]
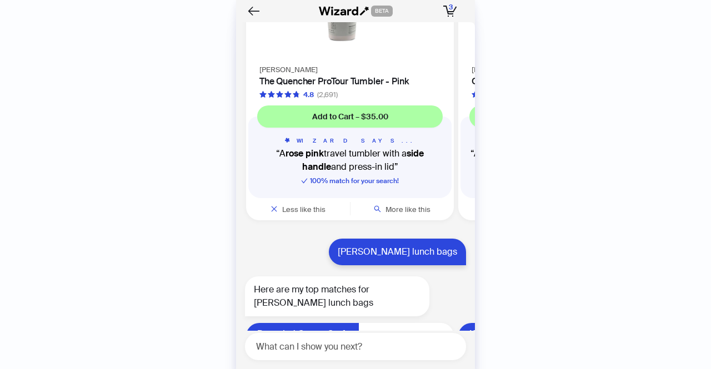
scroll to position [699, 0]
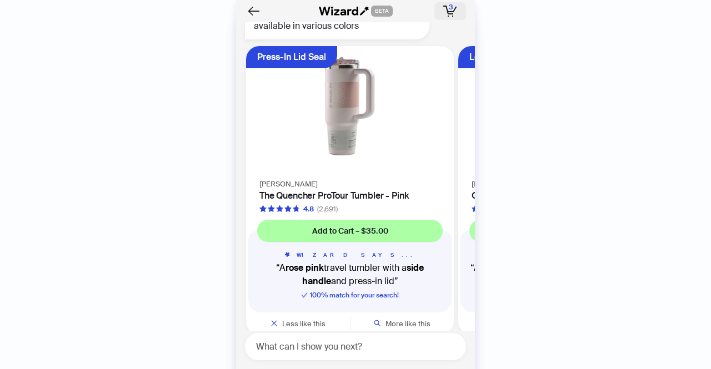
click at [455, 7] on icon "button" at bounding box center [455, 9] width 4 height 6
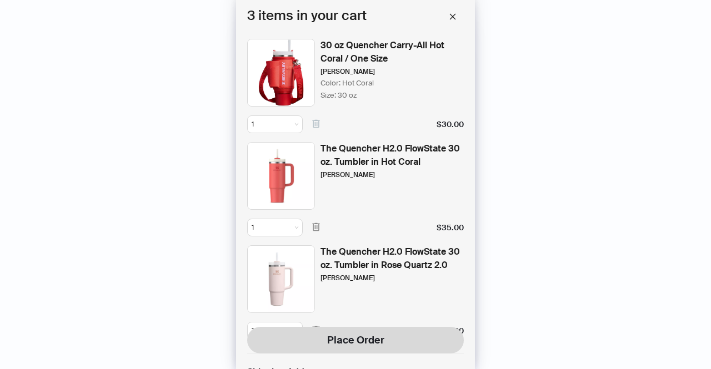
click at [314, 124] on icon "button" at bounding box center [316, 124] width 10 height 10
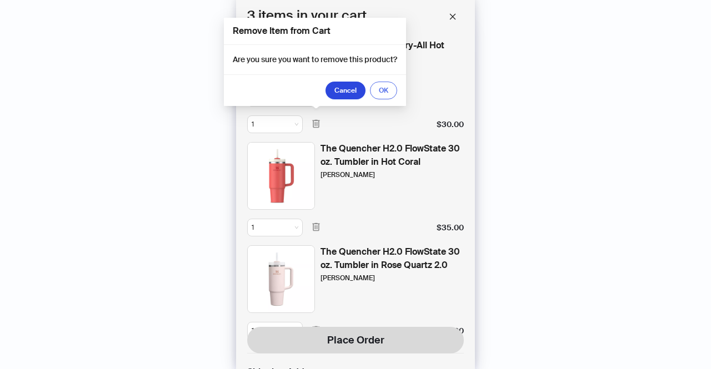
click at [383, 93] on span "OK" at bounding box center [383, 90] width 9 height 9
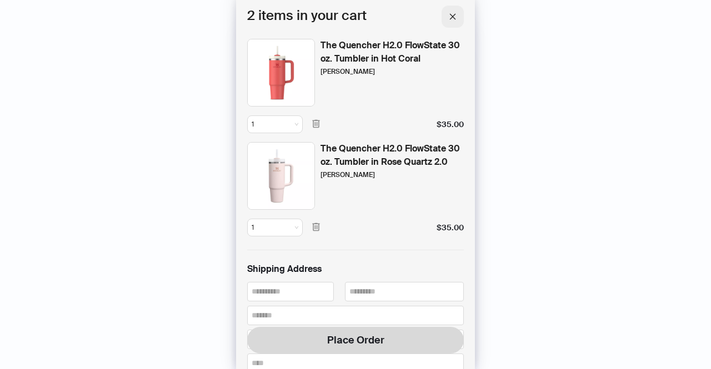
click at [450, 21] on span "button" at bounding box center [453, 17] width 8 height 10
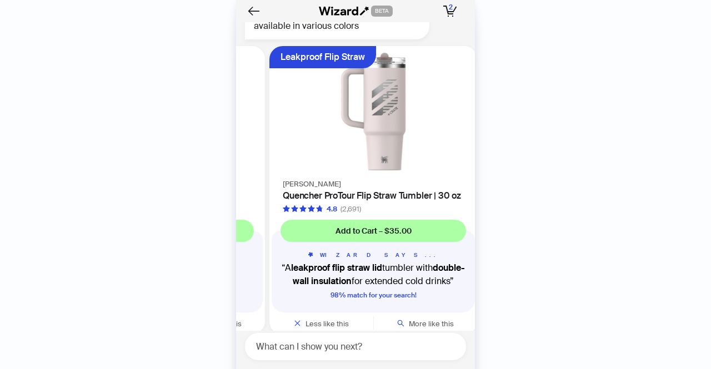
scroll to position [0, 209]
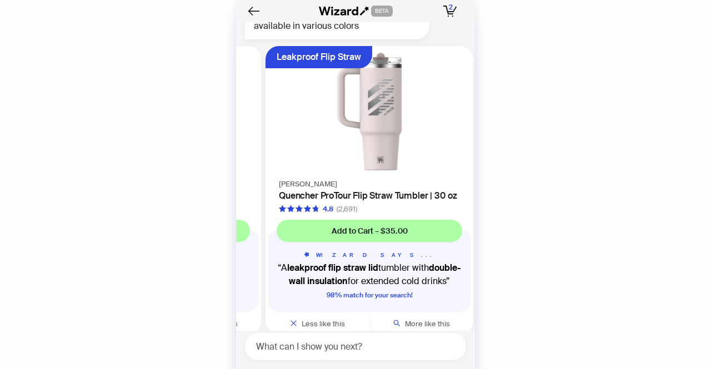
scroll to position [0, 209]
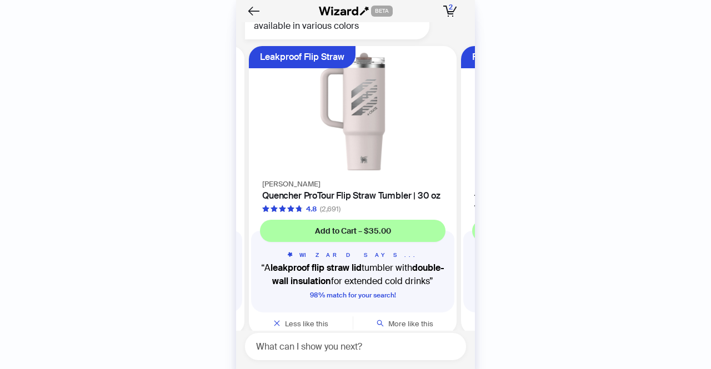
click at [337, 188] on div "Stanley Quencher ProTour Flip Straw Tumbler | 30 oz 4.8 (2,691)" at bounding box center [353, 195] width 208 height 37
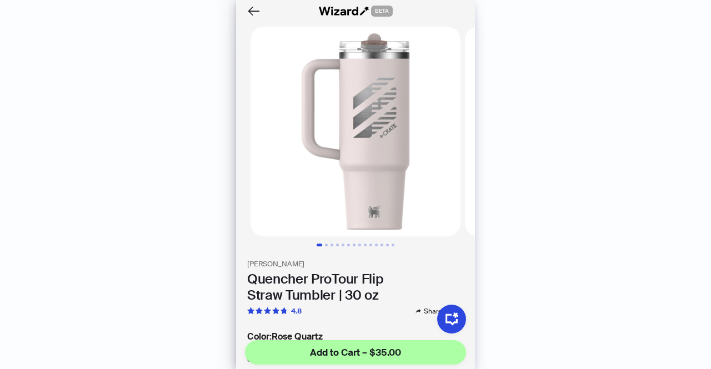
click at [365, 133] on img at bounding box center [355, 132] width 210 height 210
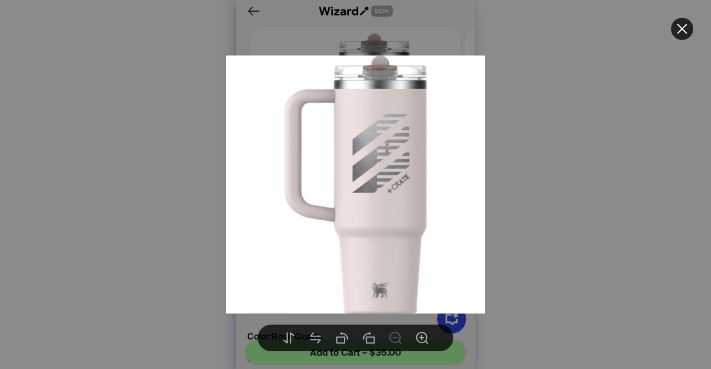
click at [684, 34] on icon "close" at bounding box center [681, 28] width 13 height 13
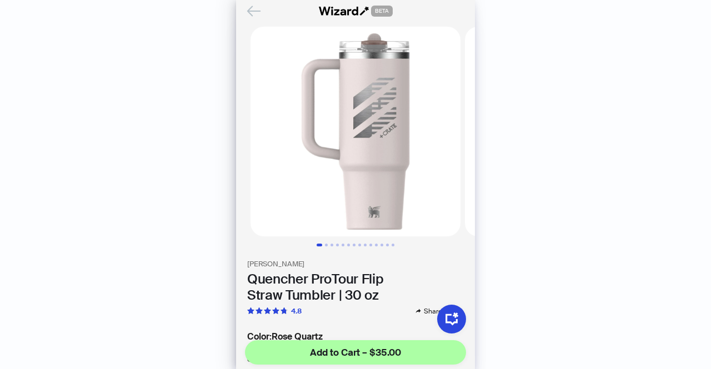
click at [255, 14] on icon "Back" at bounding box center [253, 11] width 19 height 19
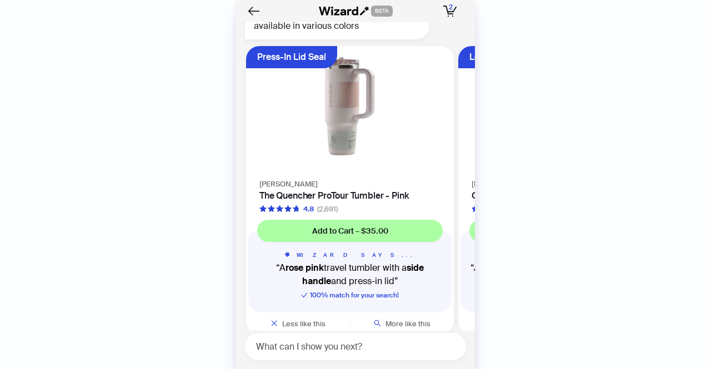
click at [313, 163] on img at bounding box center [350, 112] width 194 height 118
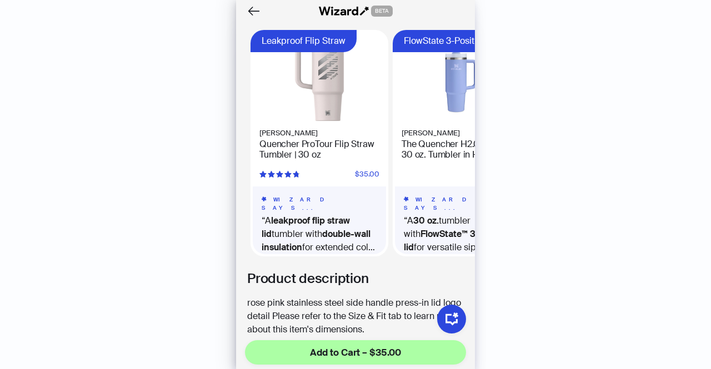
scroll to position [630, 0]
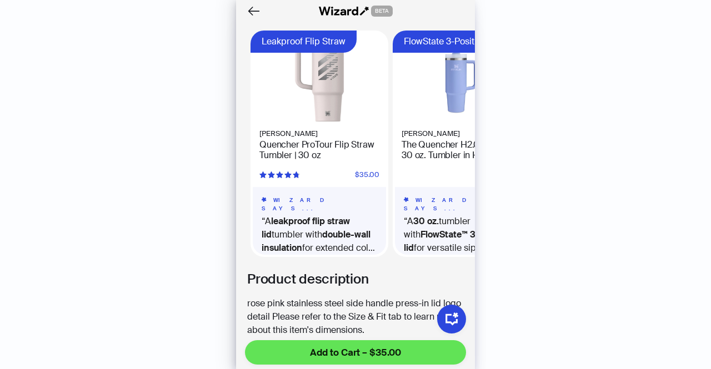
click at [377, 355] on span "Add to Cart – $35.00" at bounding box center [355, 352] width 91 height 13
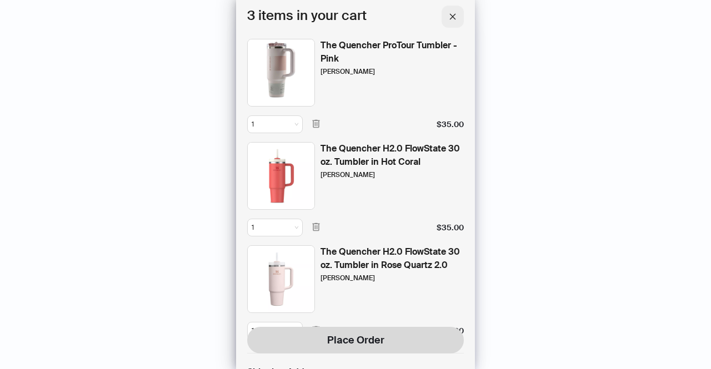
click at [453, 14] on icon "close" at bounding box center [453, 17] width 8 height 8
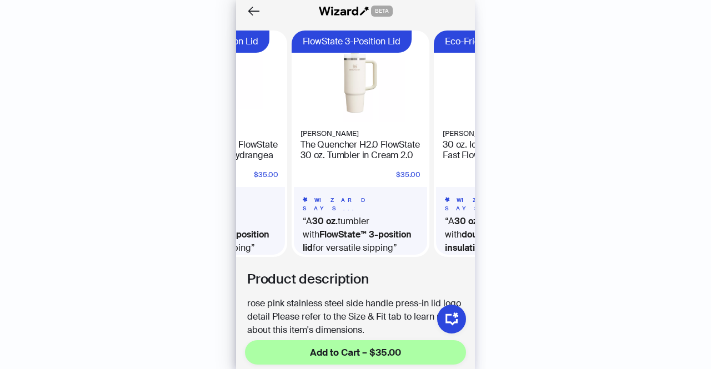
scroll to position [0, 252]
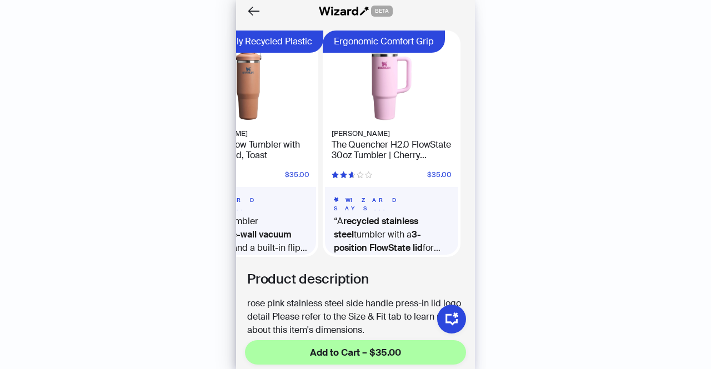
scroll to position [0, 505]
click at [388, 139] on h4 "The Quencher H2.0 FlowState 30oz Tumbler | Cherry Blossom" at bounding box center [392, 149] width 120 height 21
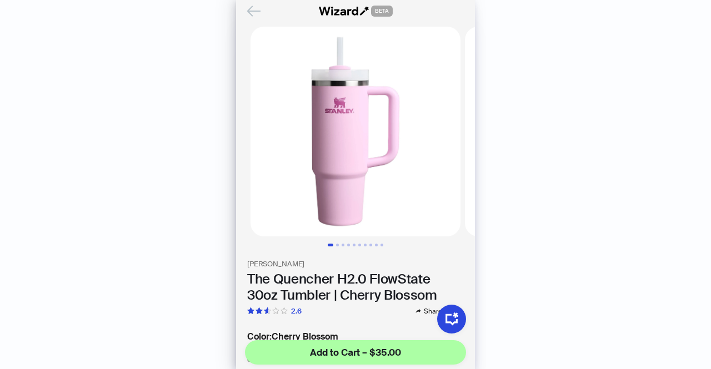
click at [254, 9] on icon "Back" at bounding box center [253, 11] width 19 height 19
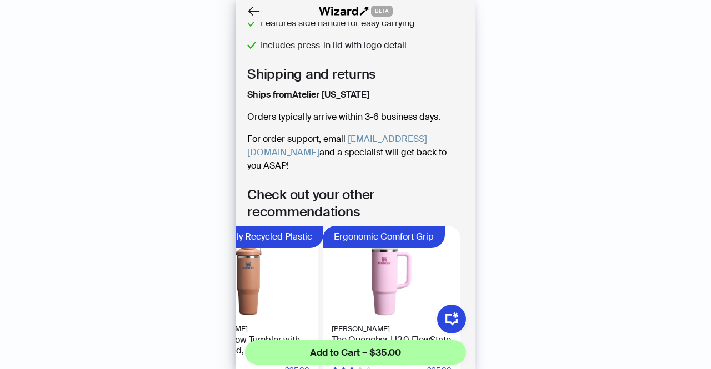
scroll to position [431, 0]
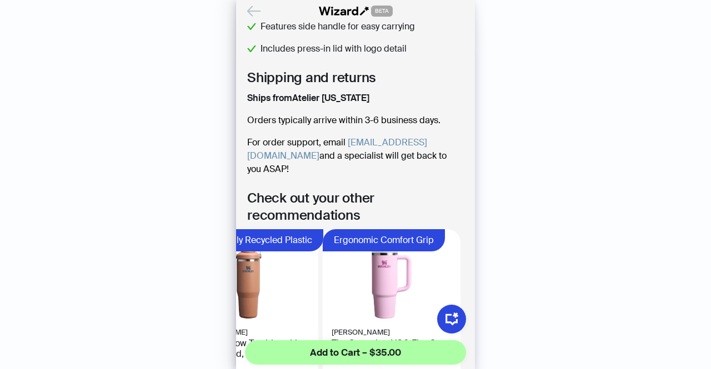
click at [252, 7] on icon "Back" at bounding box center [254, 10] width 12 height 9
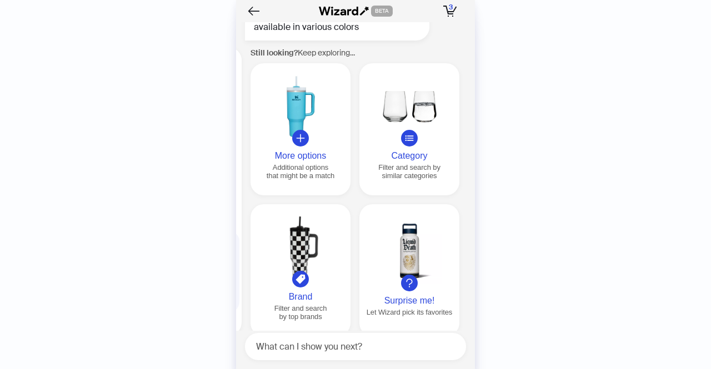
scroll to position [696, 0]
click at [299, 121] on div at bounding box center [300, 108] width 91 height 64
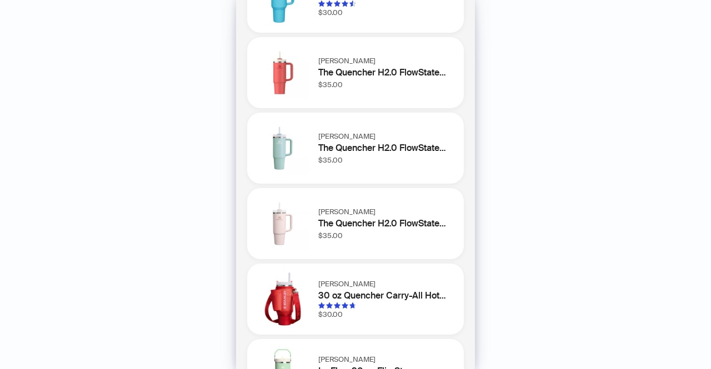
scroll to position [101, 0]
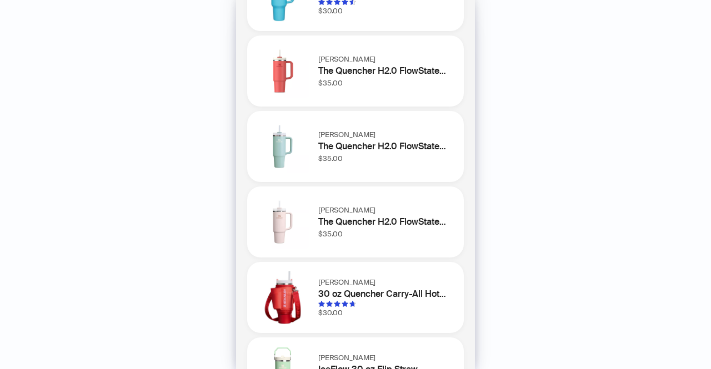
click at [298, 153] on img at bounding box center [282, 146] width 53 height 53
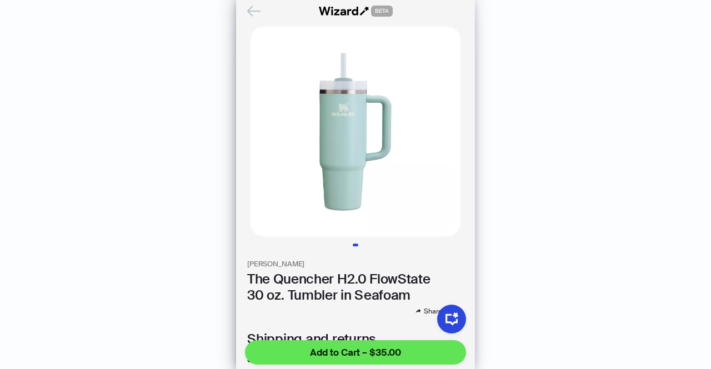
click at [357, 344] on button "Add to Cart – $35.00" at bounding box center [355, 352] width 221 height 24
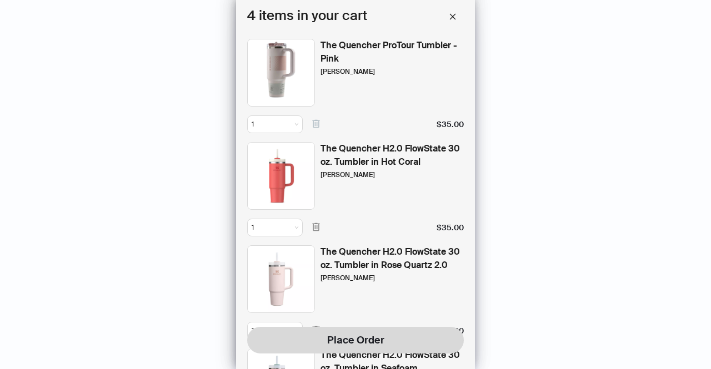
click at [316, 124] on icon "button" at bounding box center [316, 124] width 10 height 10
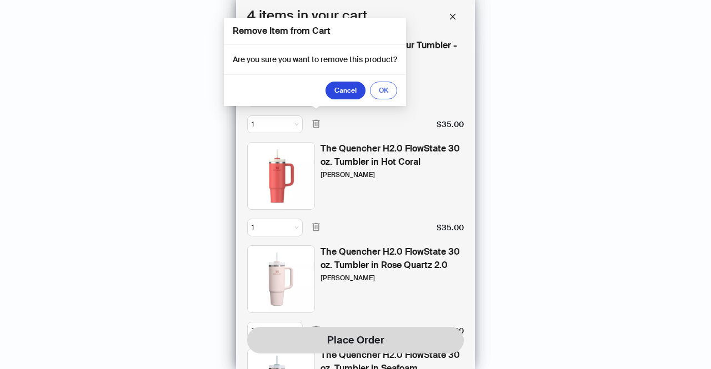
click at [384, 96] on button "OK" at bounding box center [383, 91] width 27 height 18
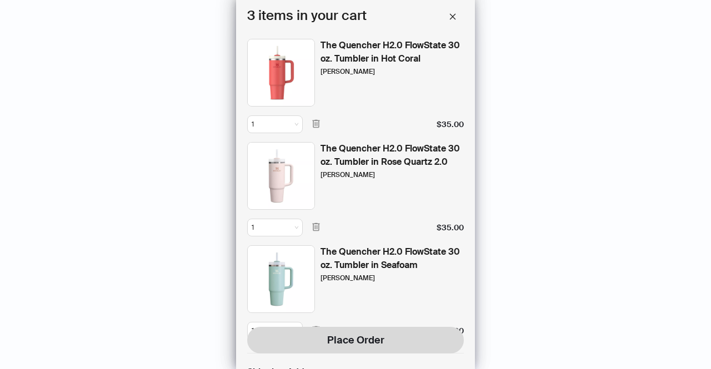
scroll to position [1, 0]
click at [452, 22] on button "button" at bounding box center [453, 17] width 22 height 22
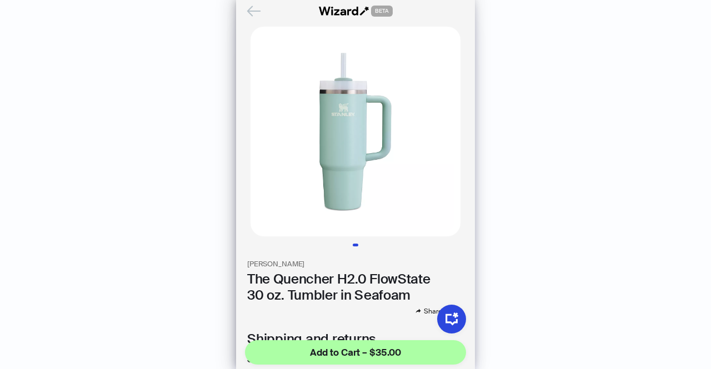
click at [255, 9] on icon "Back" at bounding box center [253, 11] width 19 height 19
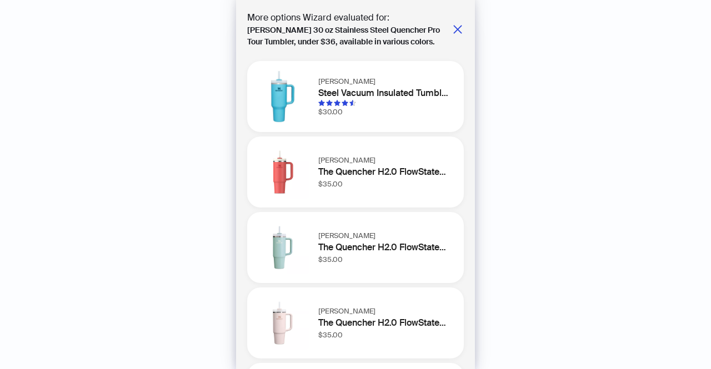
scroll to position [1, 0]
click at [454, 25] on icon "close" at bounding box center [457, 28] width 11 height 11
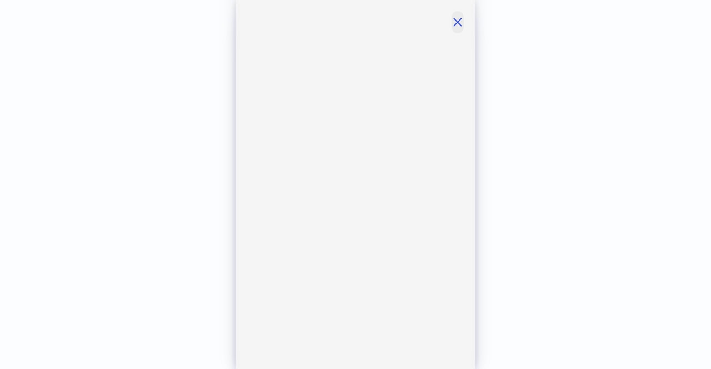
scroll to position [0, 0]
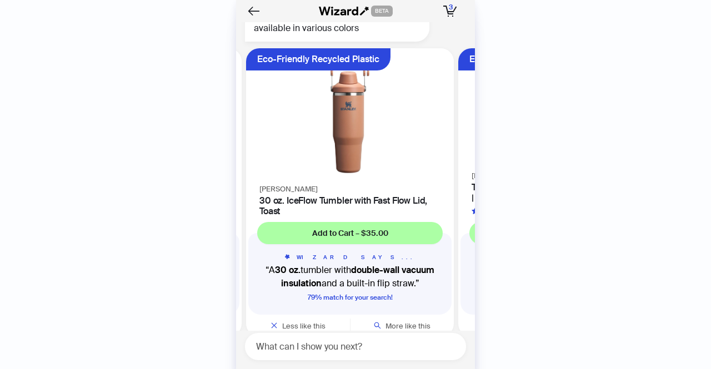
scroll to position [0, 846]
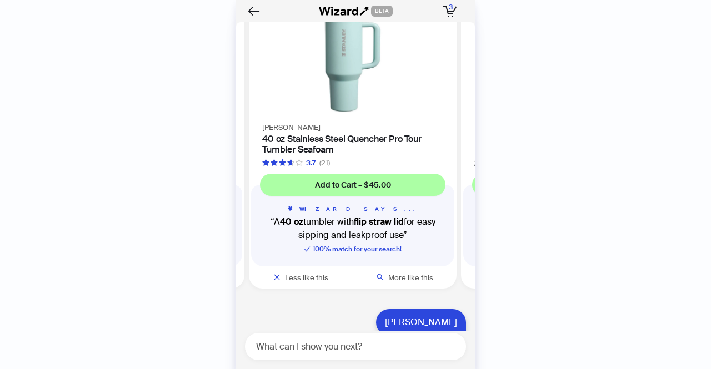
scroll to position [87, 0]
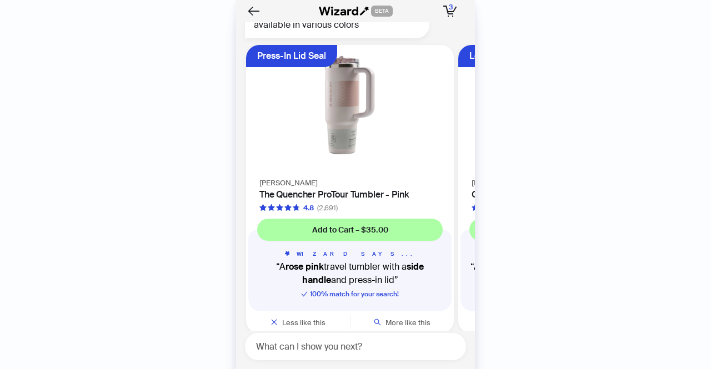
scroll to position [1950, 0]
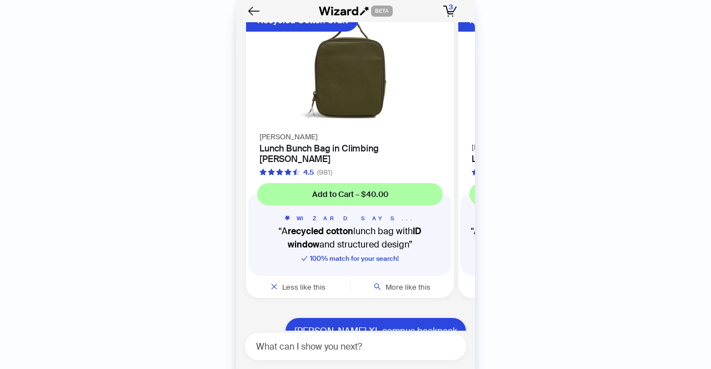
scroll to position [2386, 0]
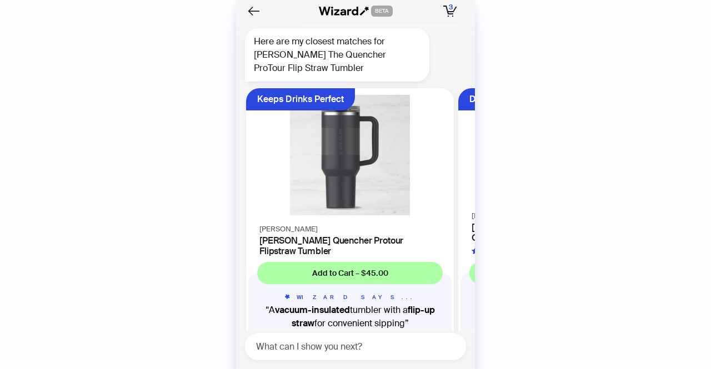
scroll to position [1360, 0]
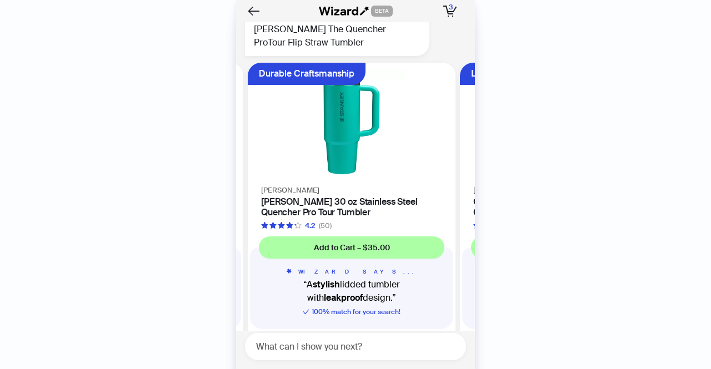
scroll to position [0, 209]
click at [370, 199] on h4 "Stanley 30 oz Stainless Steel Quencher Pro Tour Tumbler" at bounding box center [352, 207] width 181 height 21
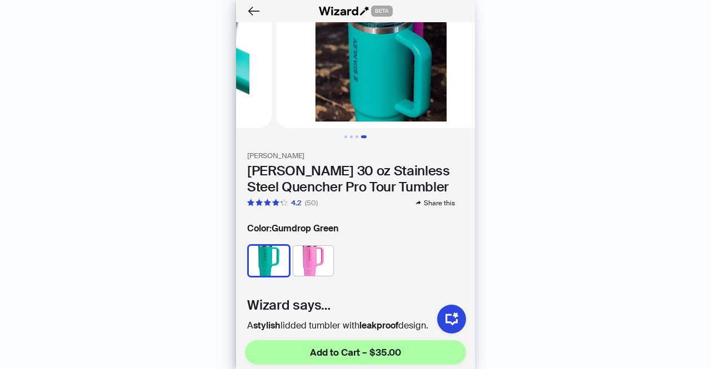
scroll to position [111, 0]
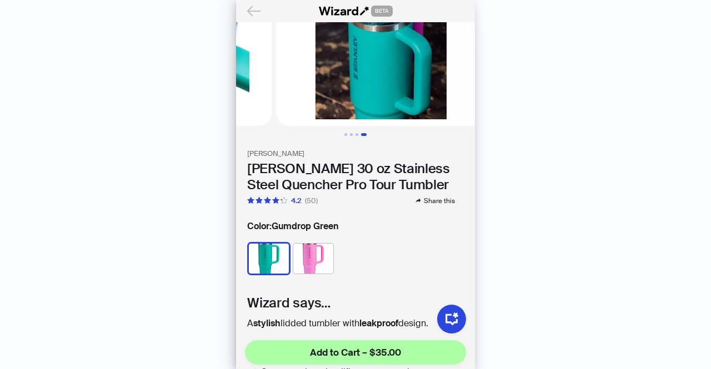
click at [250, 13] on icon "Back" at bounding box center [254, 10] width 12 height 9
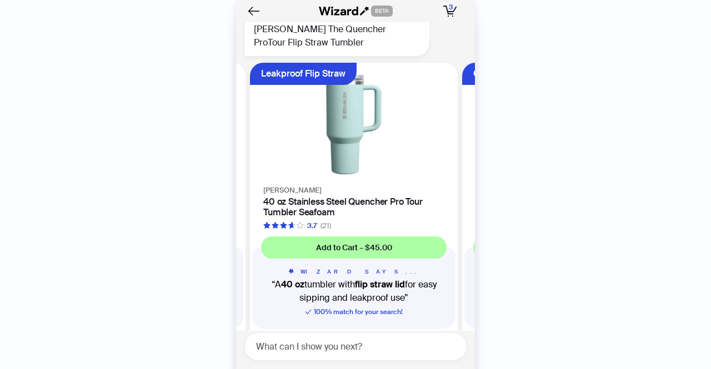
scroll to position [0, 634]
click at [334, 205] on h4 "40 oz Stainless Steel Quencher Pro Tour Tumbler Seafoam" at bounding box center [352, 207] width 181 height 21
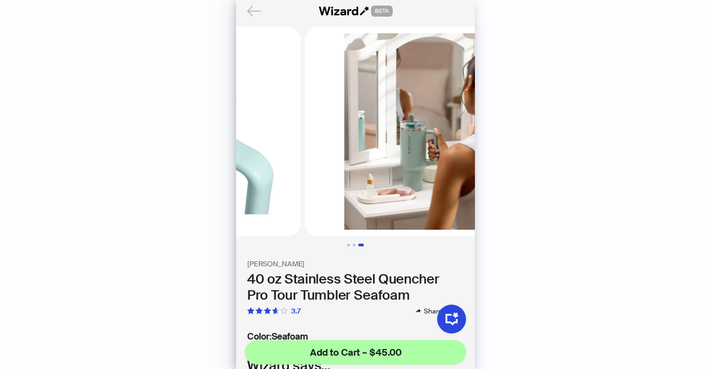
scroll to position [0, 412]
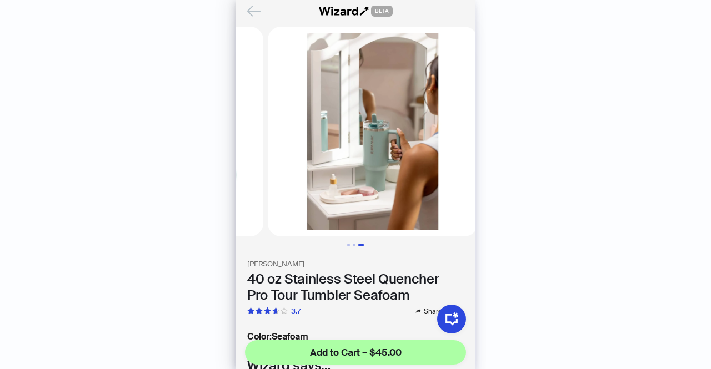
click at [253, 12] on icon "Back" at bounding box center [254, 10] width 12 height 9
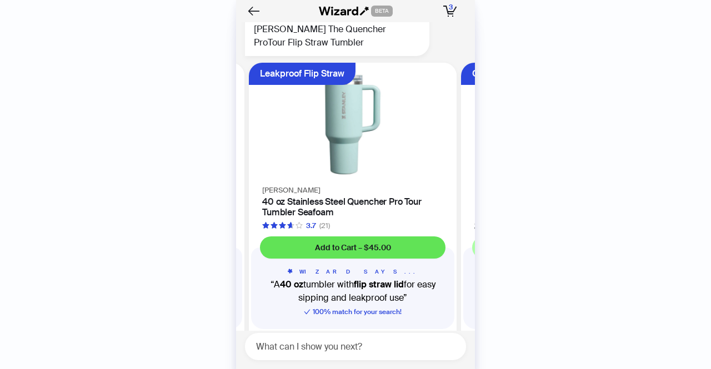
click at [353, 244] on span "Add to Cart – $45.00" at bounding box center [353, 248] width 76 height 10
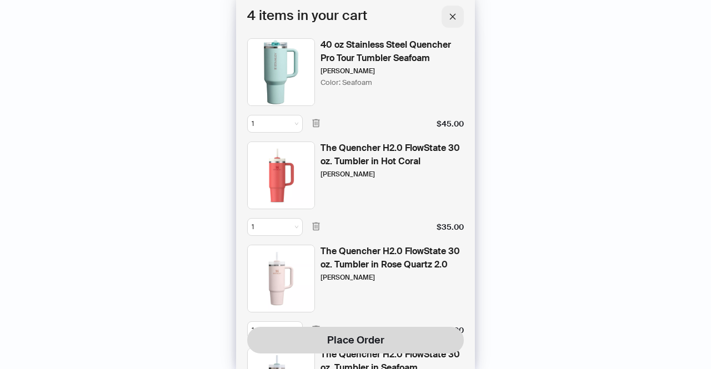
click at [452, 16] on icon "close" at bounding box center [453, 16] width 6 height 6
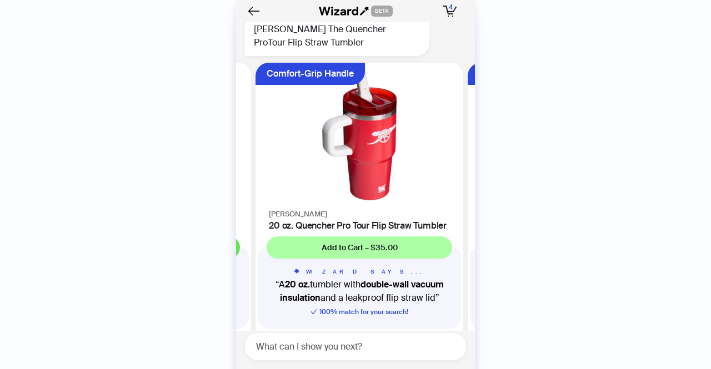
scroll to position [0, 846]
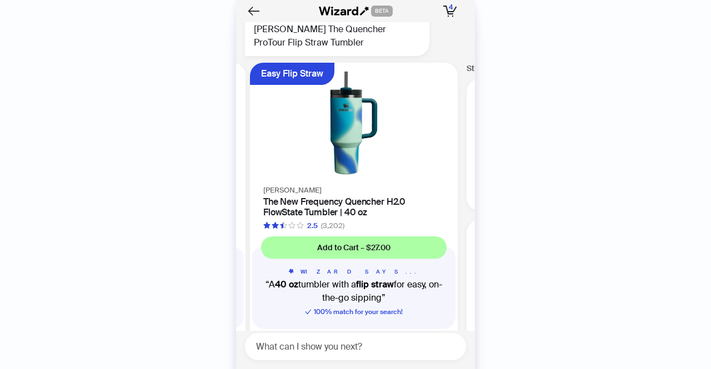
scroll to position [0, 1058]
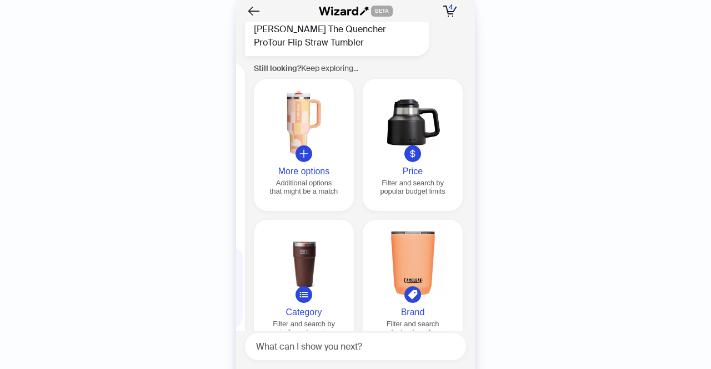
scroll to position [0, 1273]
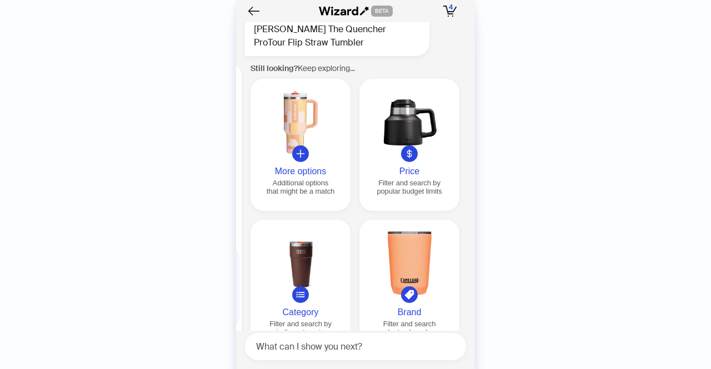
click at [299, 131] on div at bounding box center [300, 123] width 91 height 64
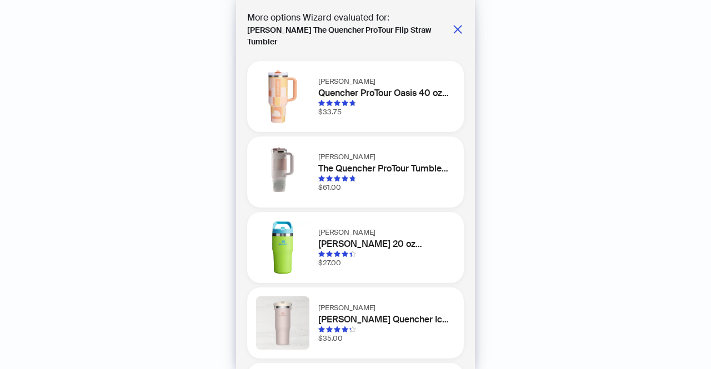
click at [293, 92] on img at bounding box center [282, 96] width 53 height 53
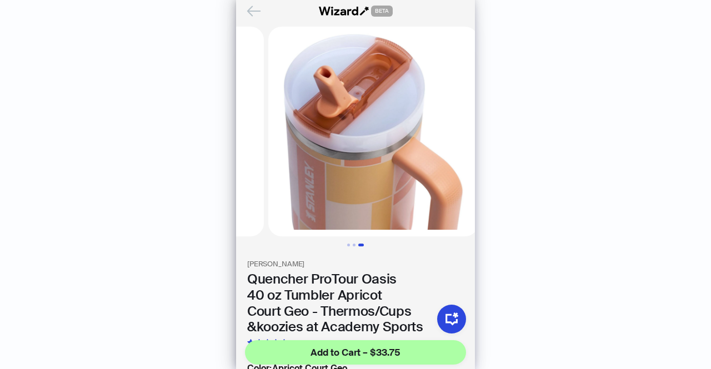
scroll to position [0, 412]
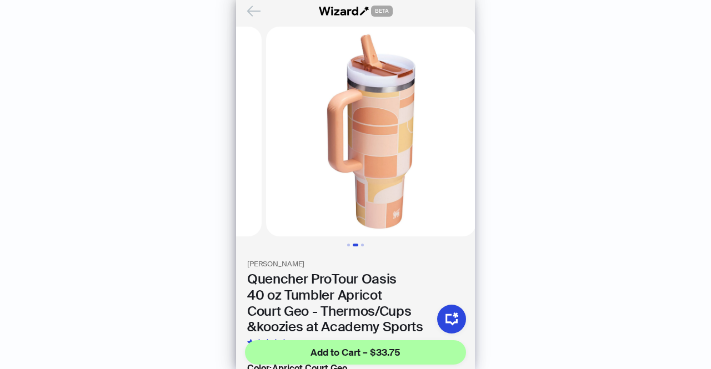
scroll to position [0, 206]
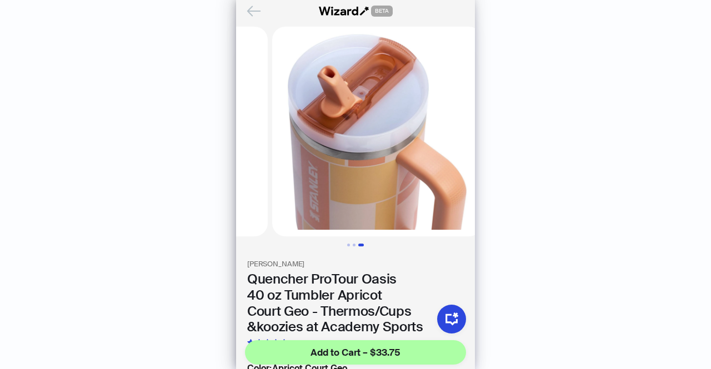
scroll to position [0, 412]
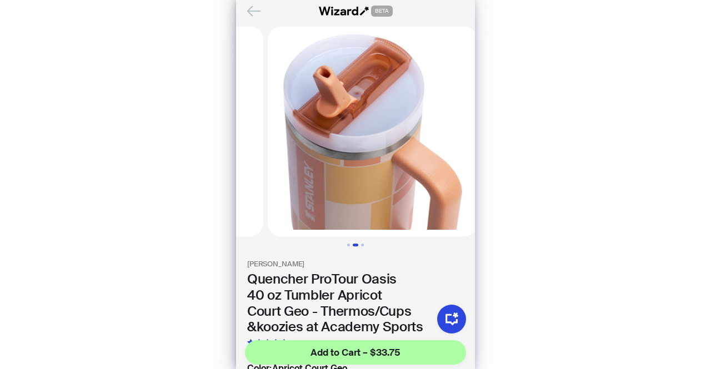
scroll to position [0, 84]
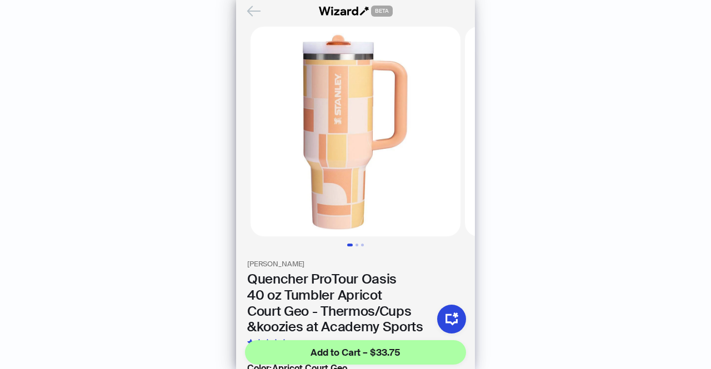
click at [254, 9] on icon "Back" at bounding box center [253, 11] width 19 height 19
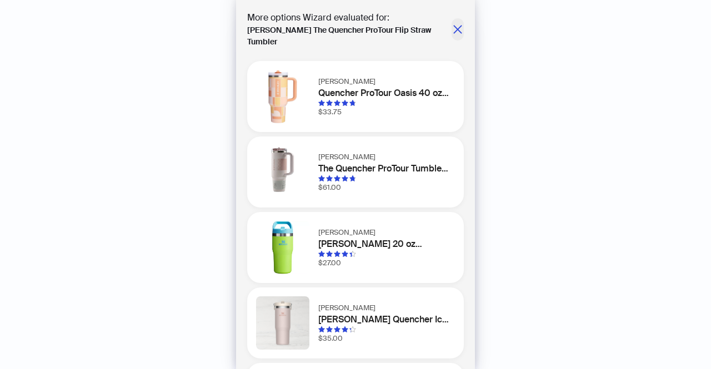
click at [452, 26] on icon "close" at bounding box center [457, 29] width 11 height 11
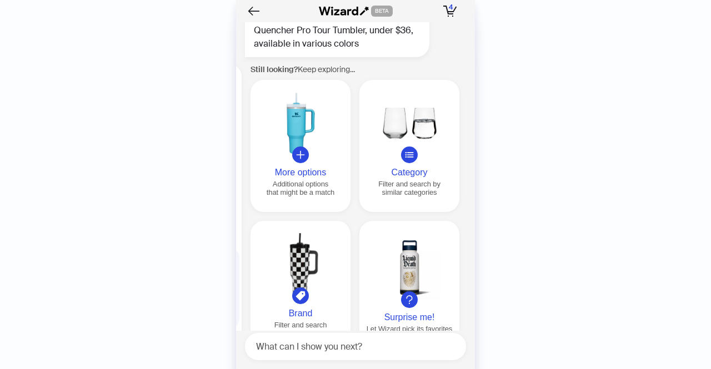
scroll to position [1957, 0]
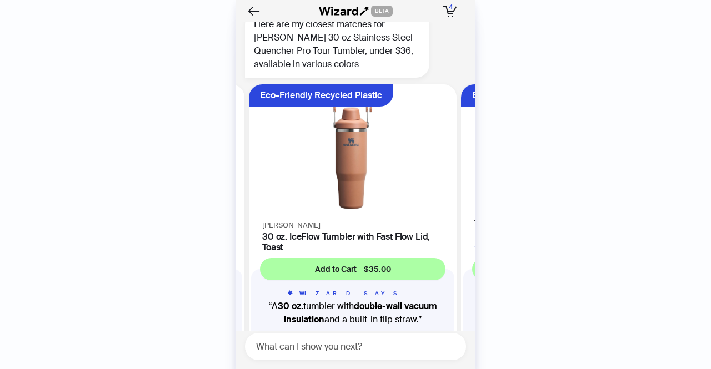
scroll to position [1945, 0]
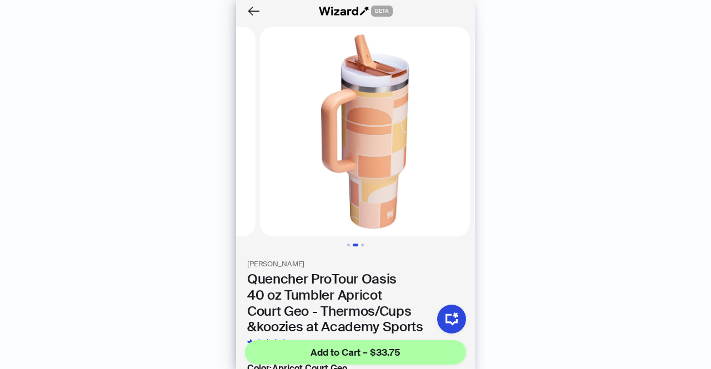
scroll to position [0, 206]
click at [255, 8] on icon "Back" at bounding box center [253, 11] width 19 height 19
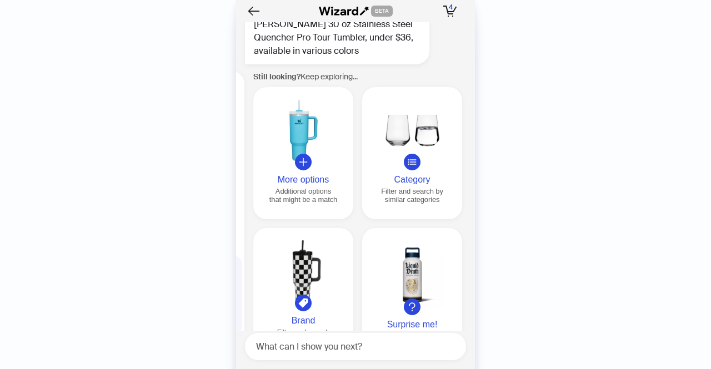
scroll to position [0, 1273]
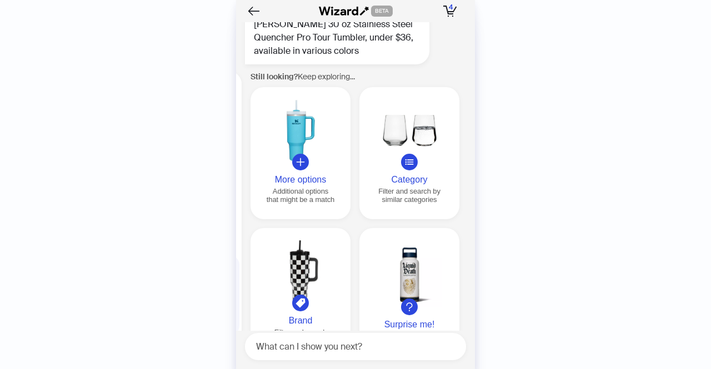
click at [297, 148] on div at bounding box center [300, 131] width 91 height 64
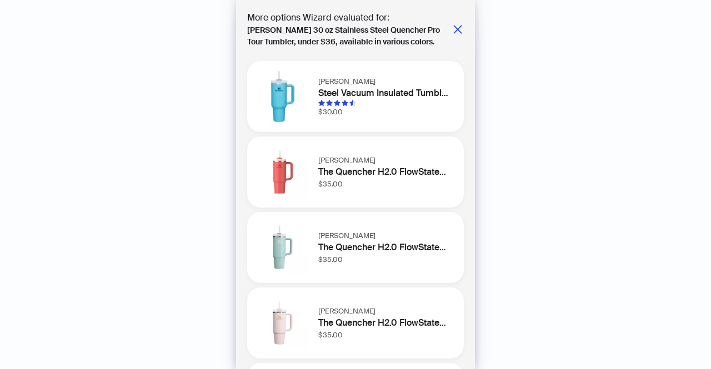
scroll to position [1, 0]
click at [453, 28] on icon "close" at bounding box center [457, 28] width 8 height 8
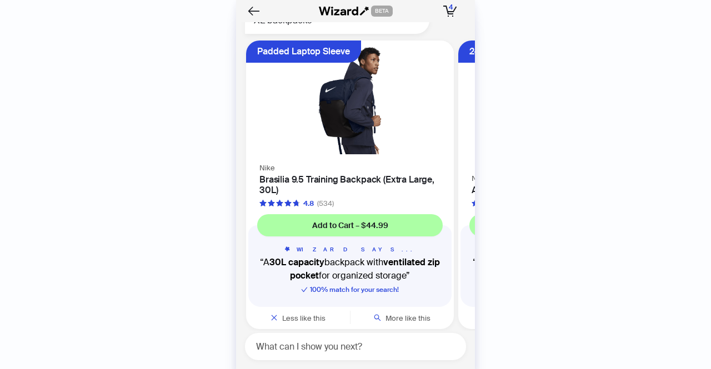
scroll to position [4435, 0]
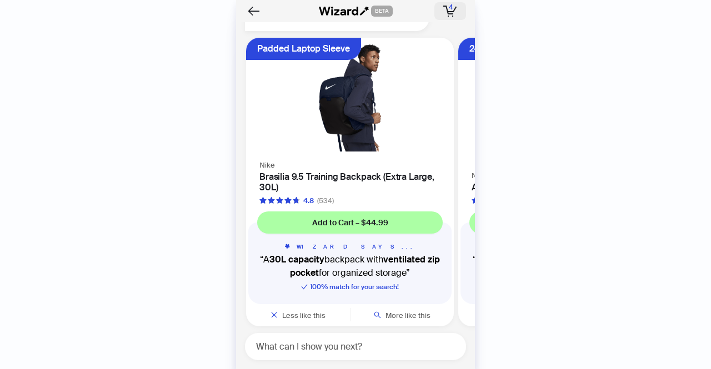
click at [453, 12] on icon "button" at bounding box center [450, 11] width 14 height 11
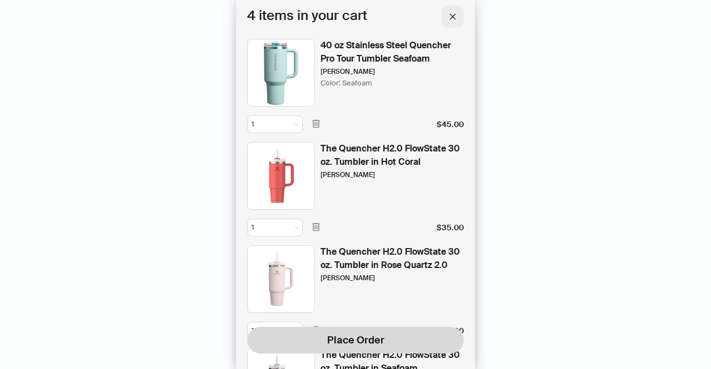
click at [457, 15] on button "button" at bounding box center [453, 17] width 22 height 22
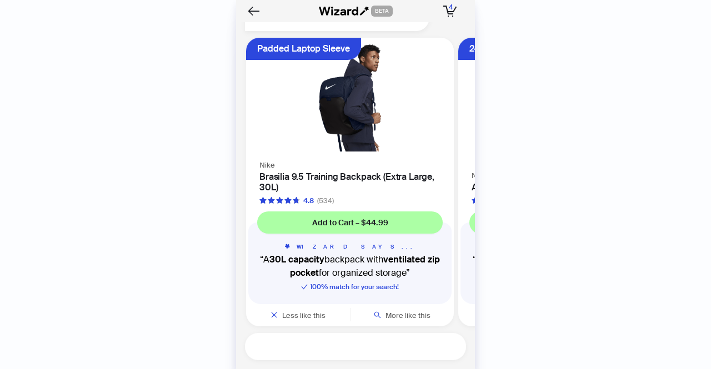
click at [392, 350] on textarea at bounding box center [360, 347] width 212 height 14
type textarea "**********"
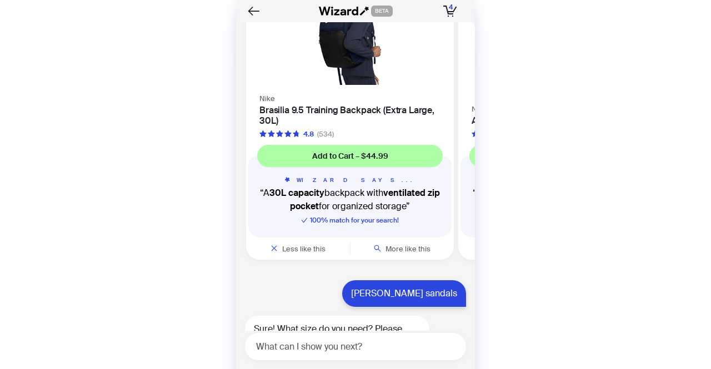
scroll to position [4519, 0]
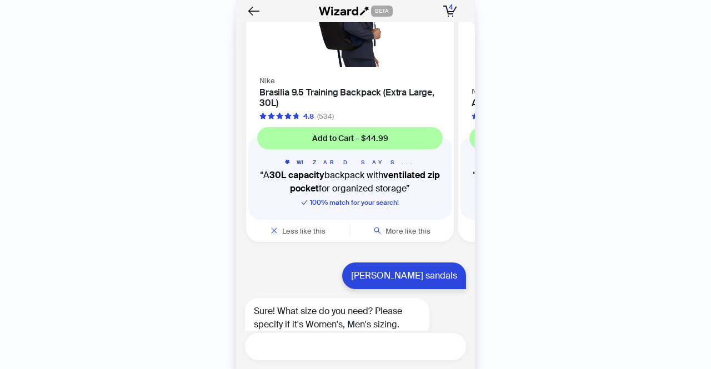
click at [342, 350] on textarea at bounding box center [360, 347] width 212 height 14
type textarea "**********"
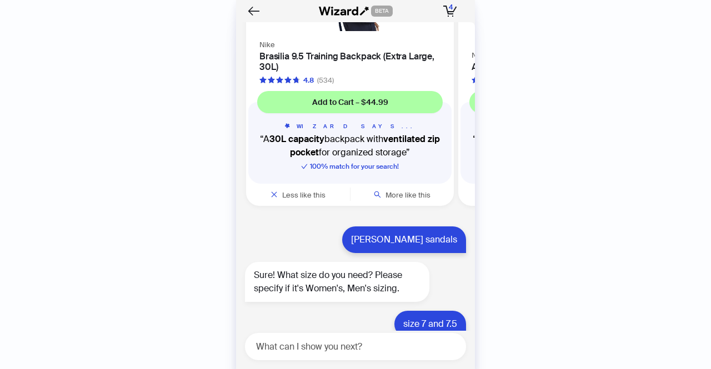
scroll to position [4586, 0]
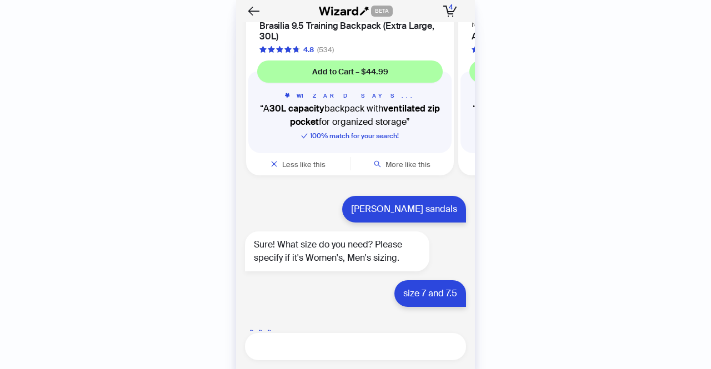
click at [352, 346] on textarea at bounding box center [360, 347] width 212 height 14
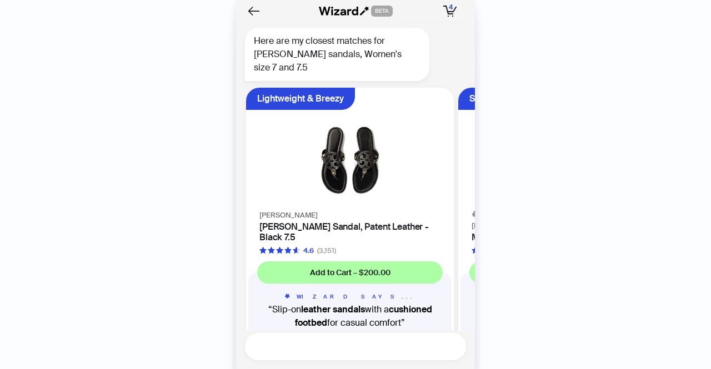
scroll to position [4878, 0]
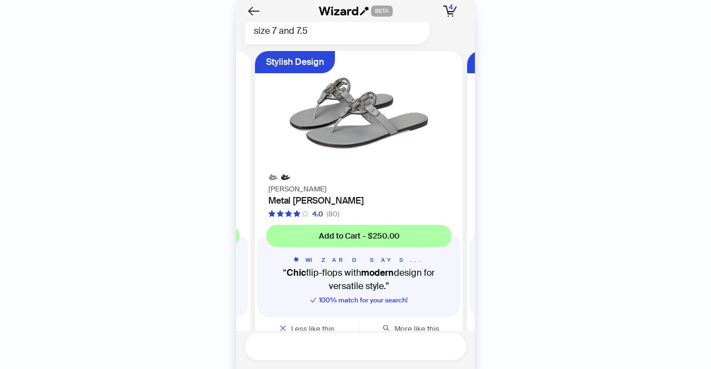
scroll to position [0, 209]
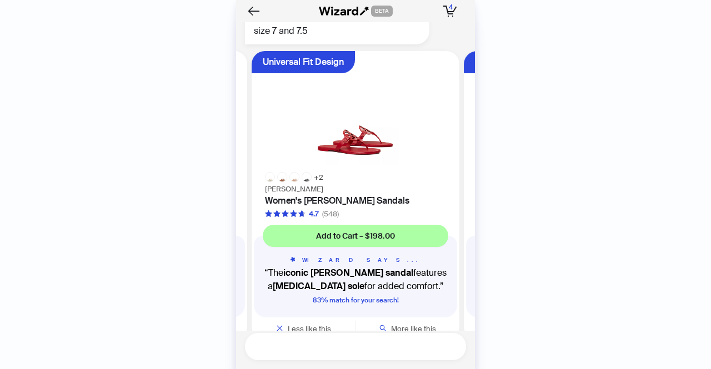
scroll to position [0, 422]
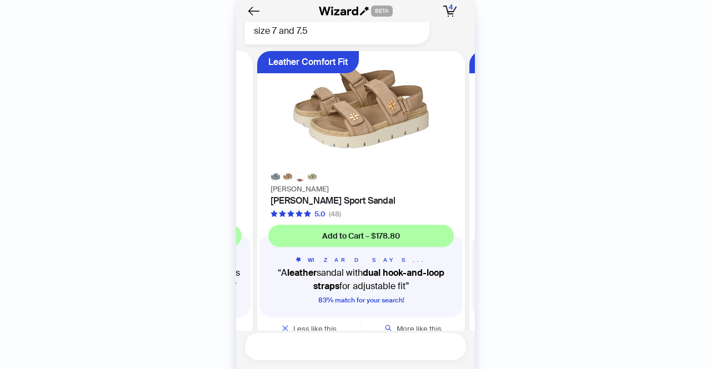
scroll to position [0, 634]
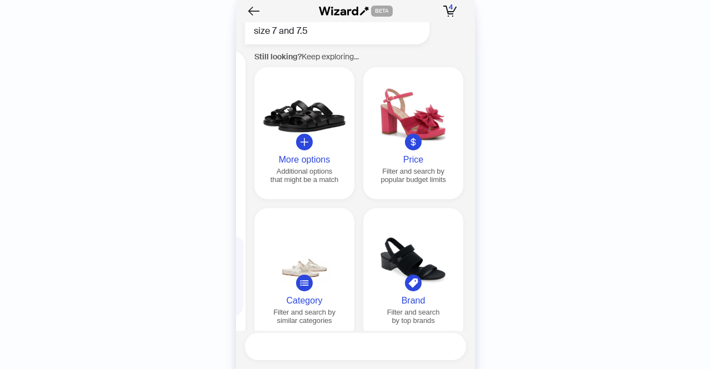
scroll to position [0, 1061]
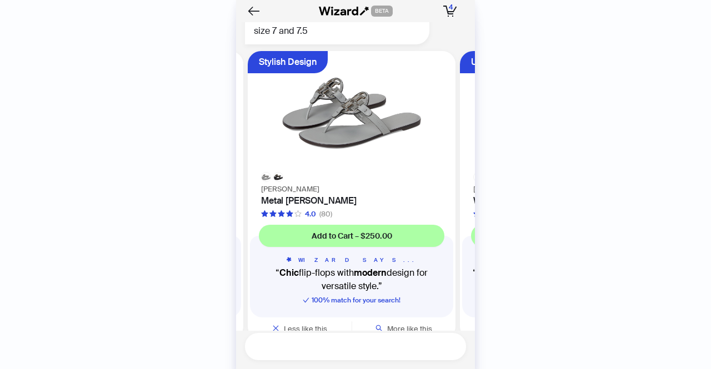
scroll to position [0, 209]
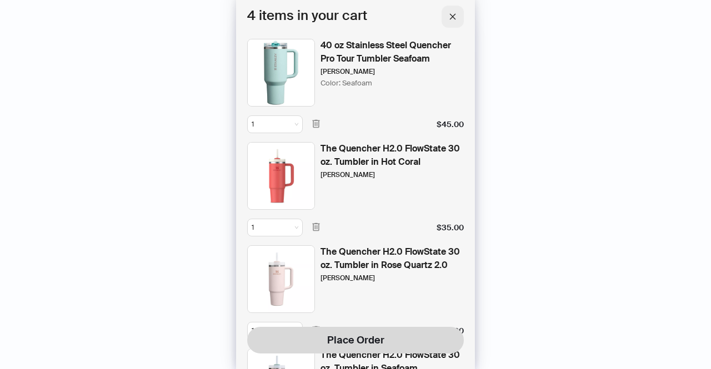
click at [455, 21] on span "button" at bounding box center [453, 17] width 8 height 10
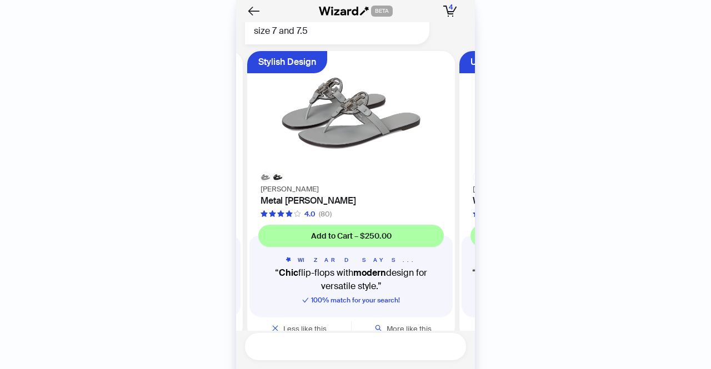
scroll to position [0, 209]
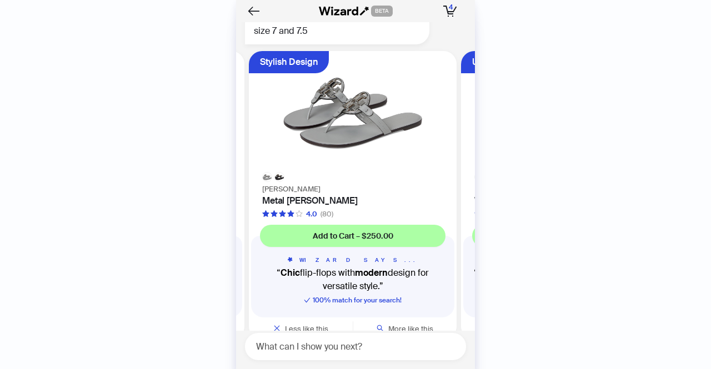
click at [297, 182] on div "Tory Burch Metal Miller 4.0 (80)" at bounding box center [353, 200] width 208 height 37
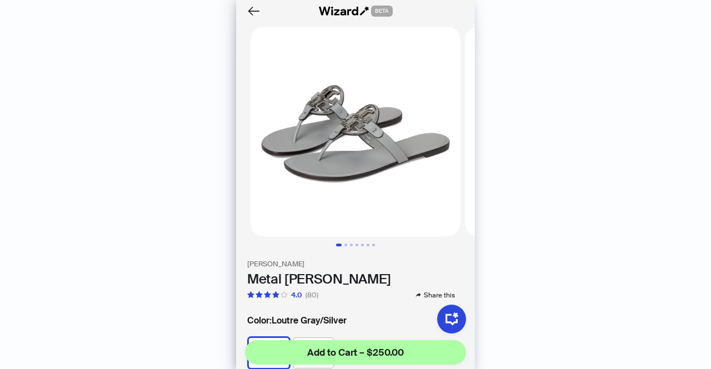
scroll to position [0, 150]
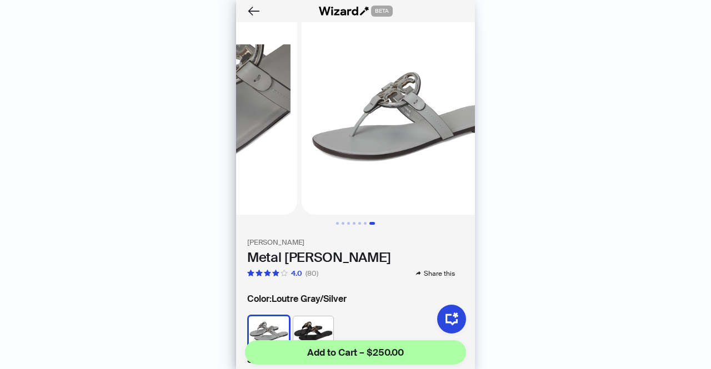
scroll to position [23, 0]
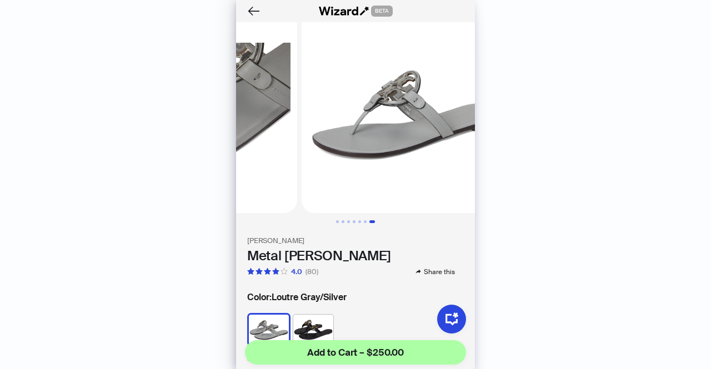
click at [310, 315] on img at bounding box center [313, 330] width 40 height 30
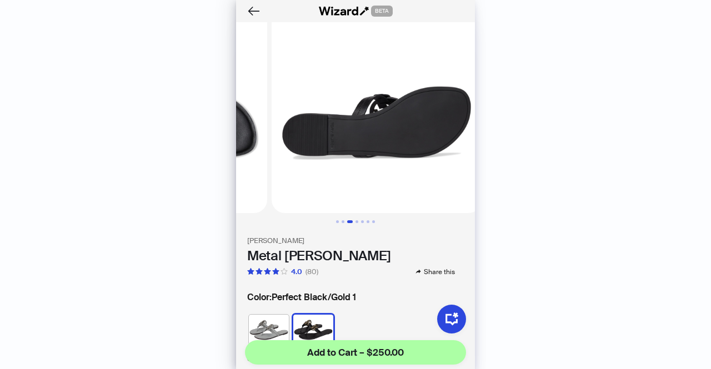
scroll to position [0, 412]
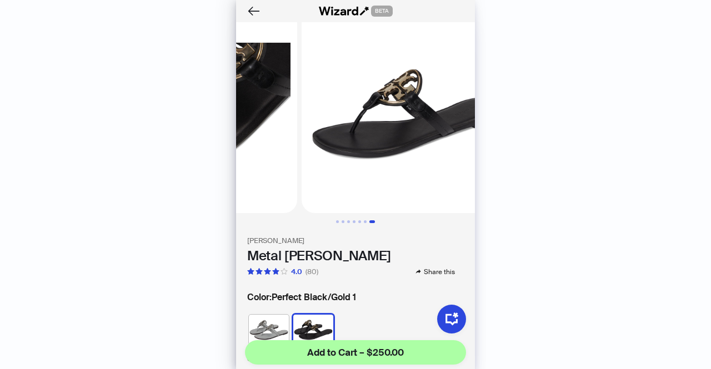
scroll to position [12, 0]
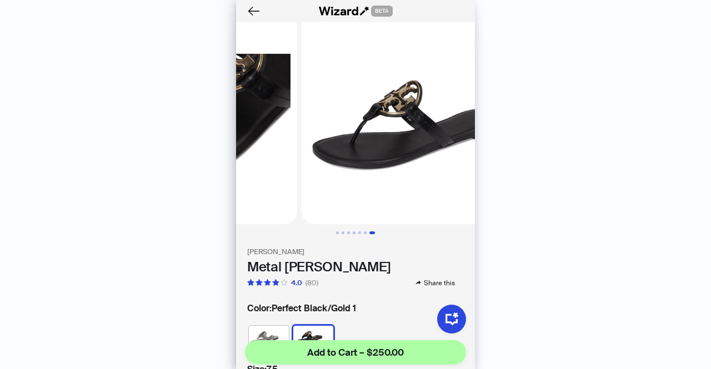
click at [269, 326] on img at bounding box center [269, 341] width 40 height 30
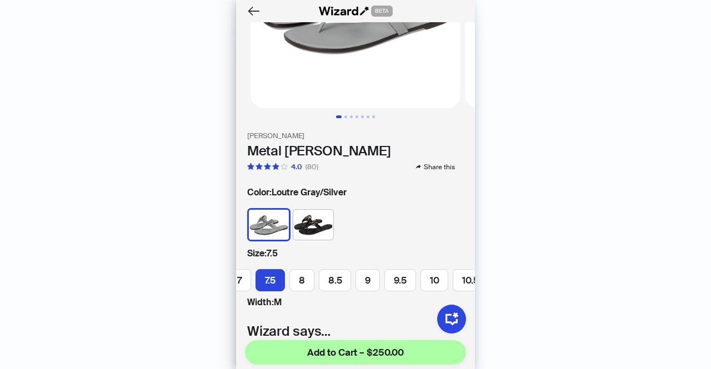
scroll to position [128, 0]
click at [240, 279] on label "7" at bounding box center [239, 281] width 23 height 22
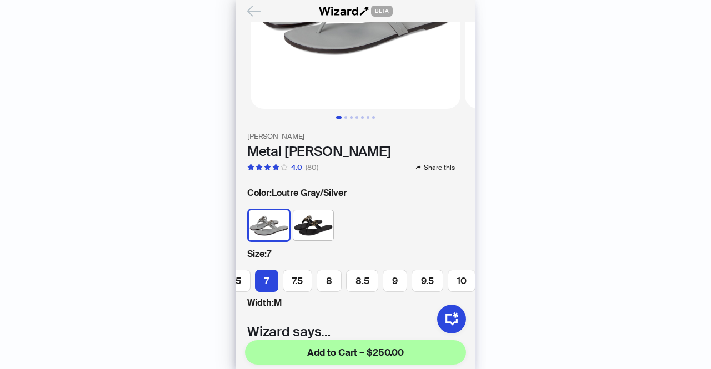
click at [257, 13] on icon "Back" at bounding box center [253, 11] width 19 height 19
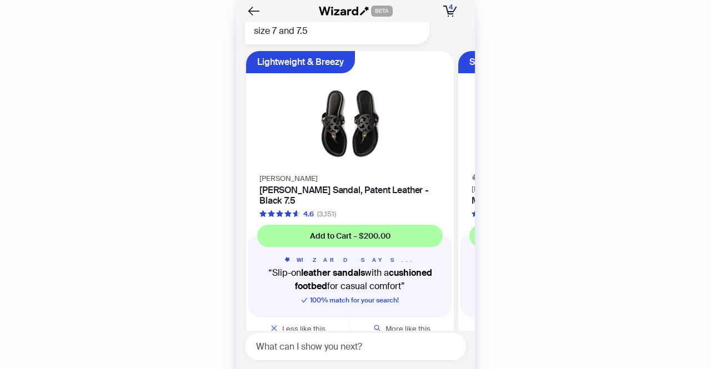
click at [373, 185] on h4 "[PERSON_NAME] Sandal, Patent Leather - Black 7.5" at bounding box center [349, 195] width 181 height 21
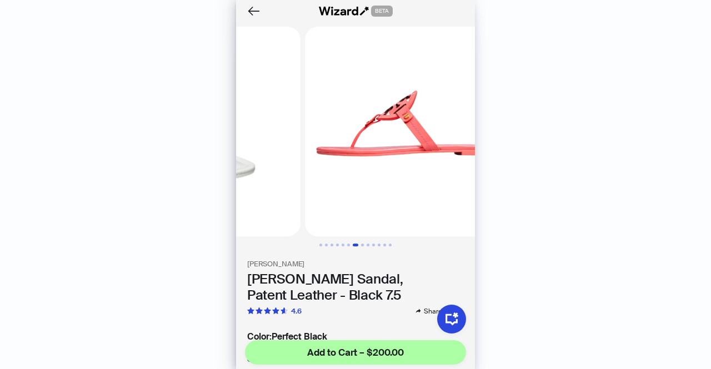
scroll to position [0, 1235]
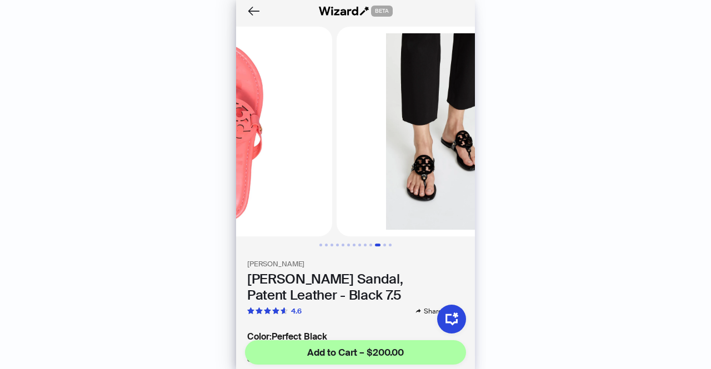
scroll to position [0, 2058]
click at [258, 13] on icon "Back" at bounding box center [253, 11] width 19 height 19
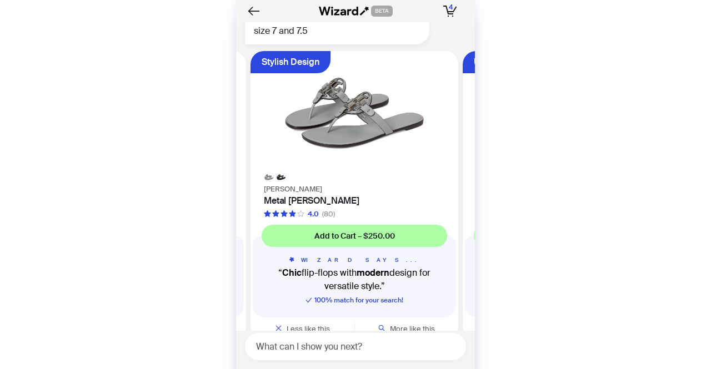
scroll to position [0, 209]
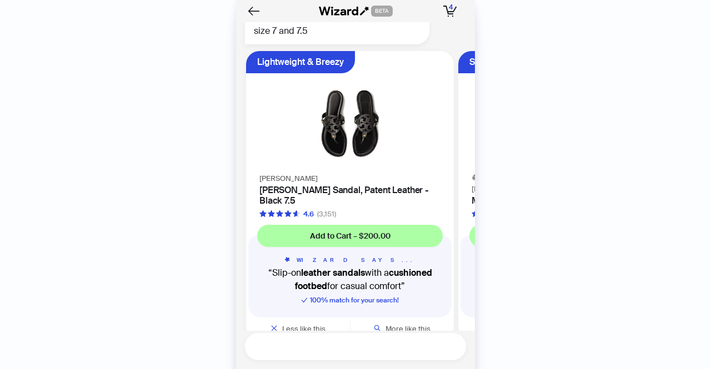
click at [344, 345] on textarea at bounding box center [360, 347] width 212 height 14
type textarea "**********"
click at [448, 349] on button "button" at bounding box center [452, 346] width 13 height 13
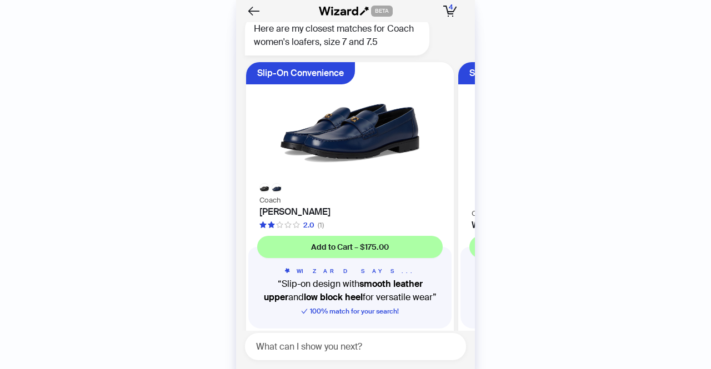
scroll to position [5307, 0]
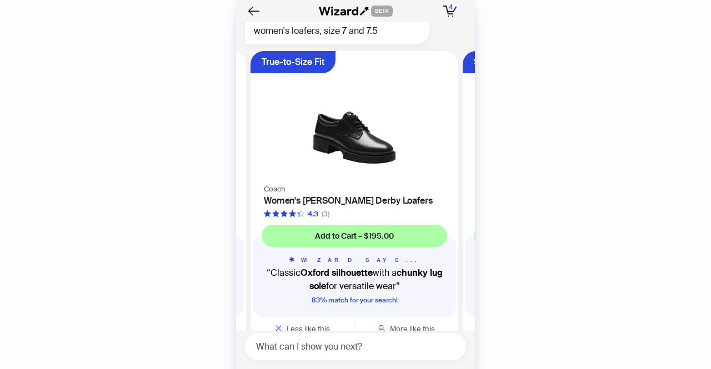
scroll to position [0, 634]
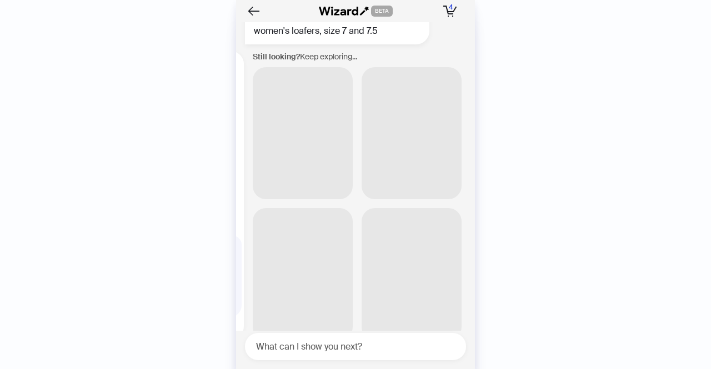
scroll to position [0, 1061]
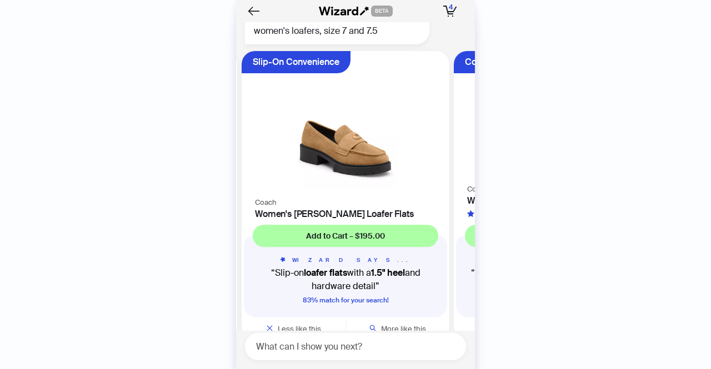
scroll to position [0, 209]
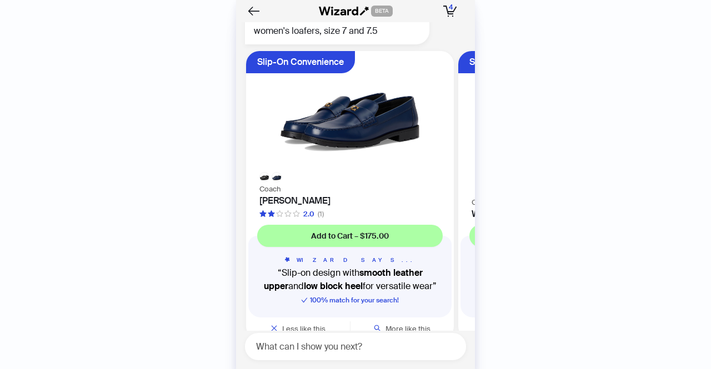
click at [320, 196] on h4 "[PERSON_NAME]" at bounding box center [349, 201] width 181 height 11
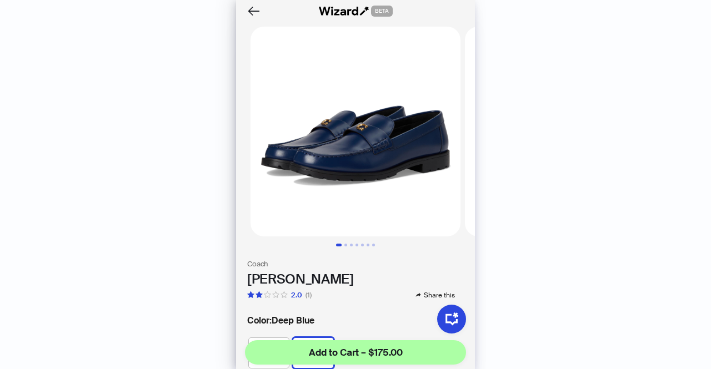
scroll to position [88, 0]
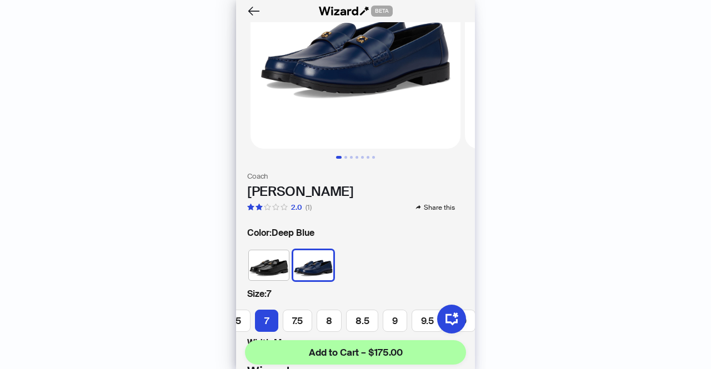
click at [271, 254] on img at bounding box center [269, 265] width 40 height 30
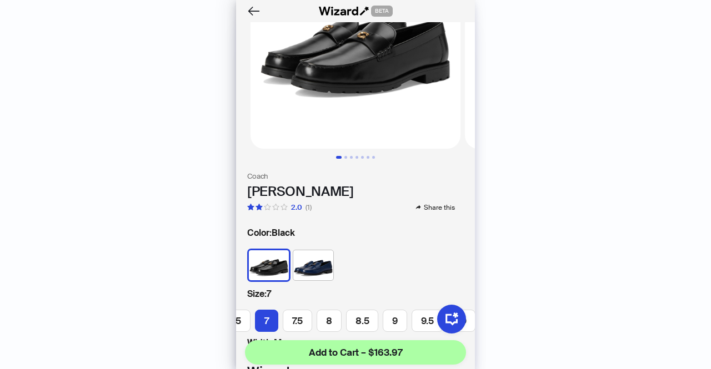
click at [304, 256] on img at bounding box center [313, 265] width 40 height 30
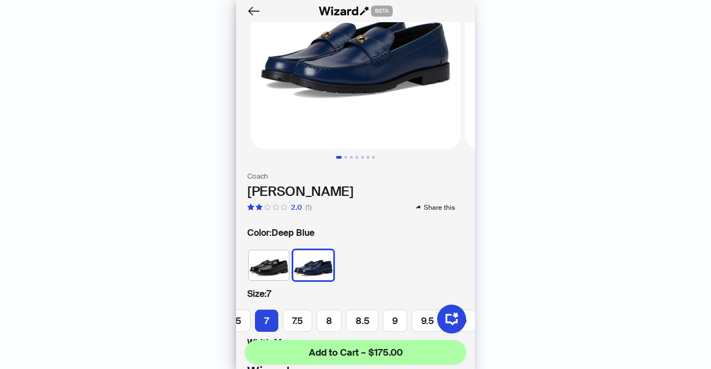
click at [282, 255] on img at bounding box center [269, 265] width 40 height 30
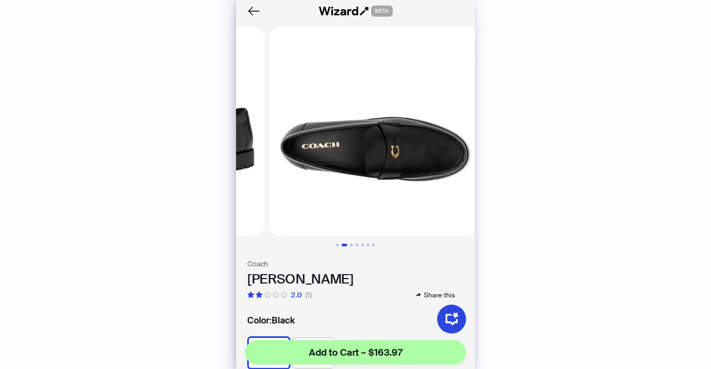
scroll to position [0, 206]
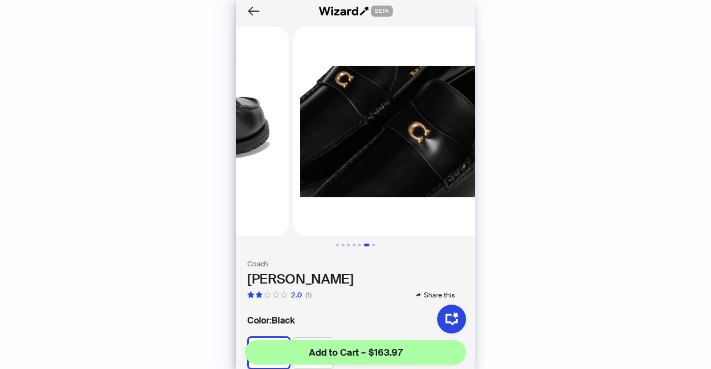
scroll to position [0, 1235]
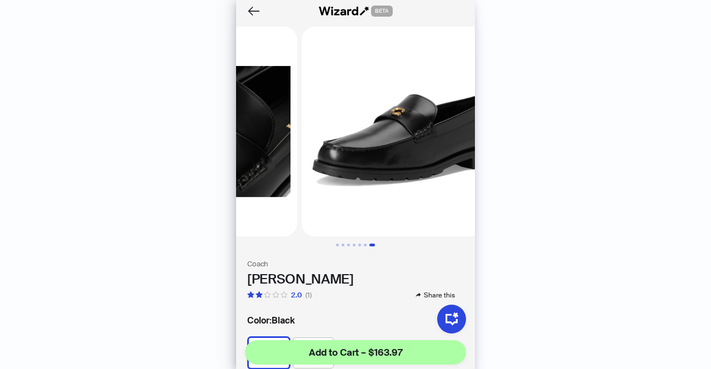
click at [257, 22] on div "BETA" at bounding box center [355, 11] width 239 height 22
click at [250, 19] on button "Back" at bounding box center [254, 11] width 18 height 18
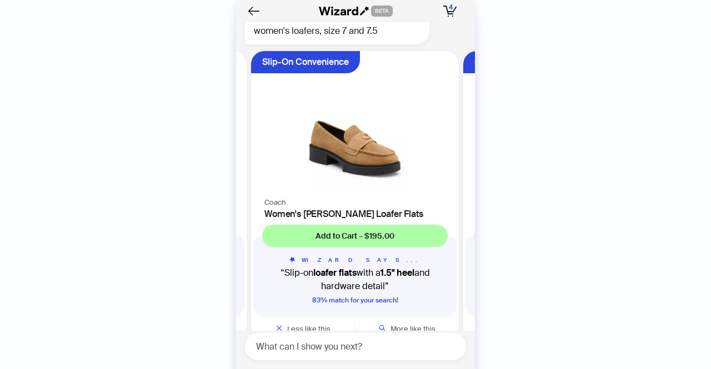
scroll to position [0, 209]
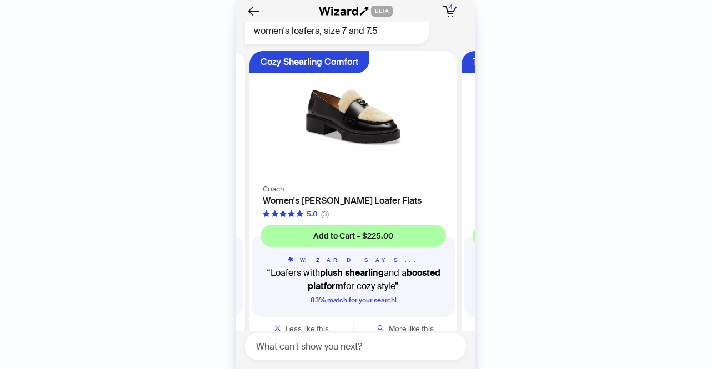
scroll to position [0, 422]
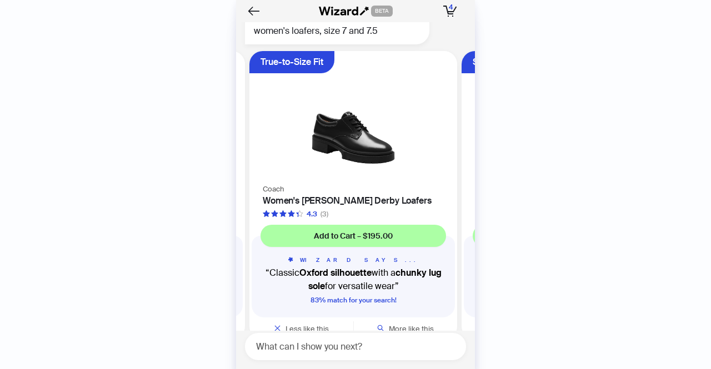
scroll to position [0, 634]
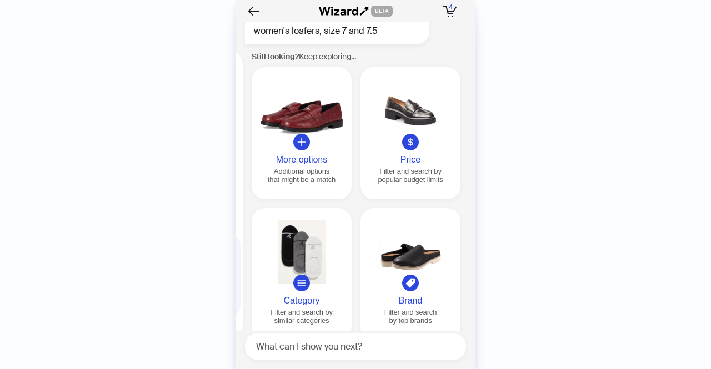
scroll to position [0, 1061]
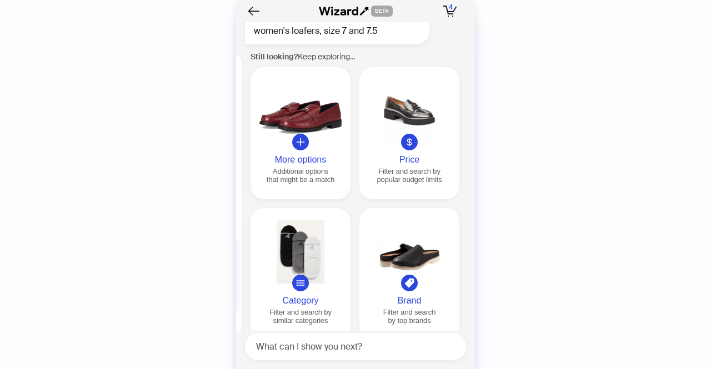
click at [319, 167] on div "Additional options that might be a match" at bounding box center [300, 175] width 91 height 17
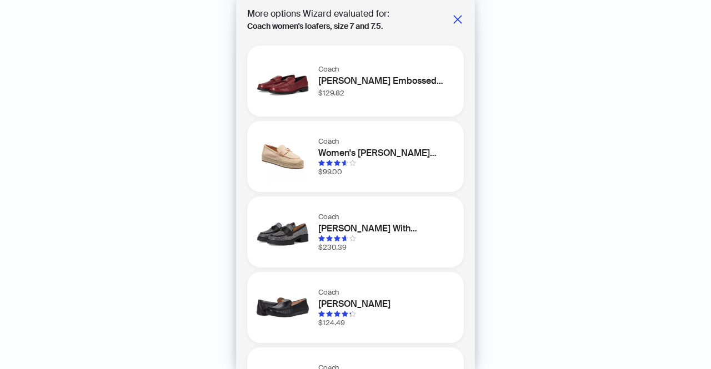
scroll to position [2, 0]
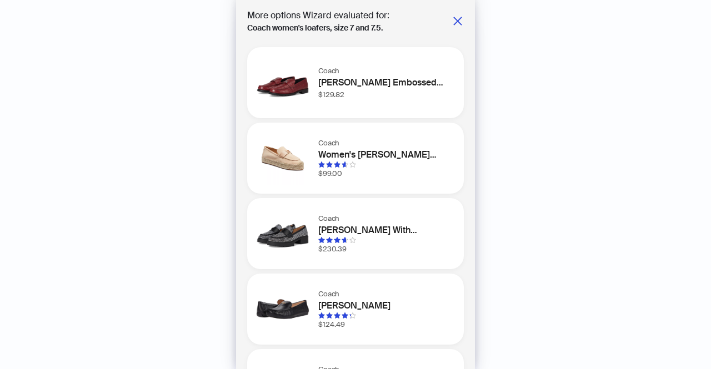
click at [300, 82] on img at bounding box center [282, 82] width 53 height 53
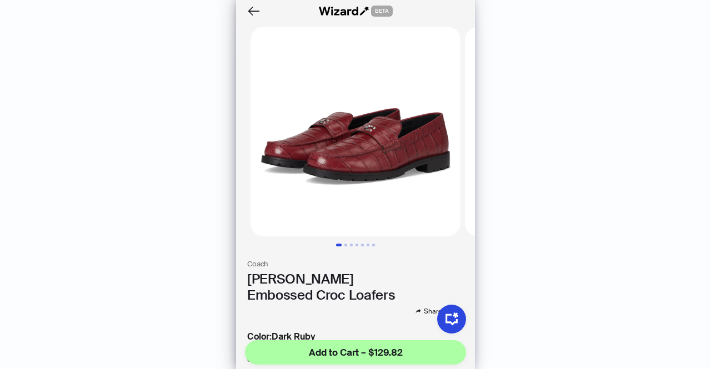
scroll to position [0, 71]
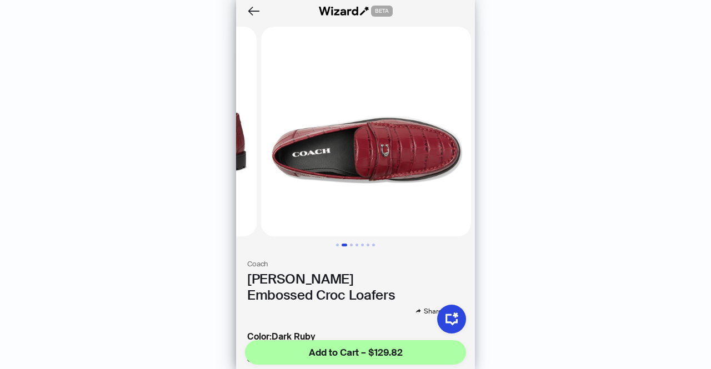
scroll to position [0, 206]
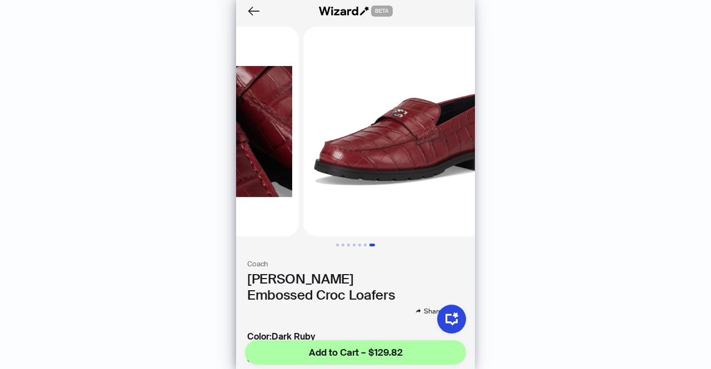
scroll to position [0, 1235]
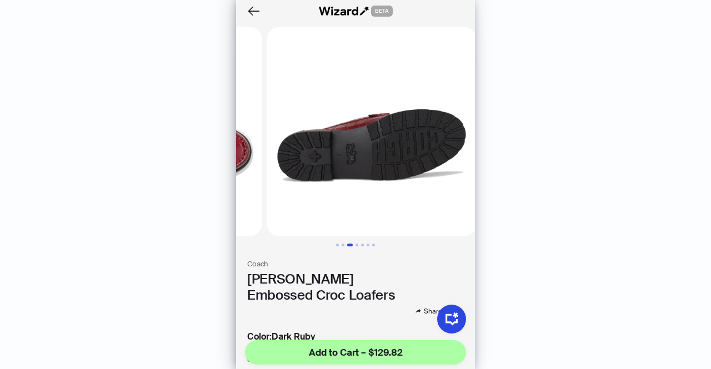
scroll to position [0, 412]
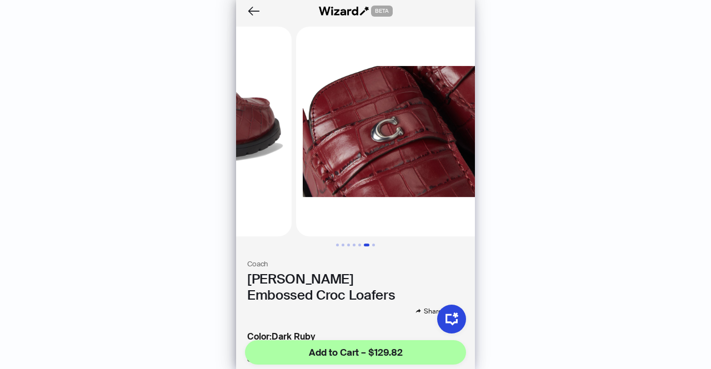
scroll to position [0, 1029]
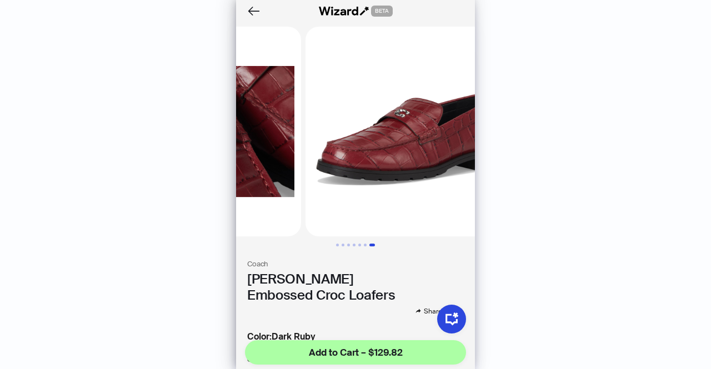
scroll to position [0, 1235]
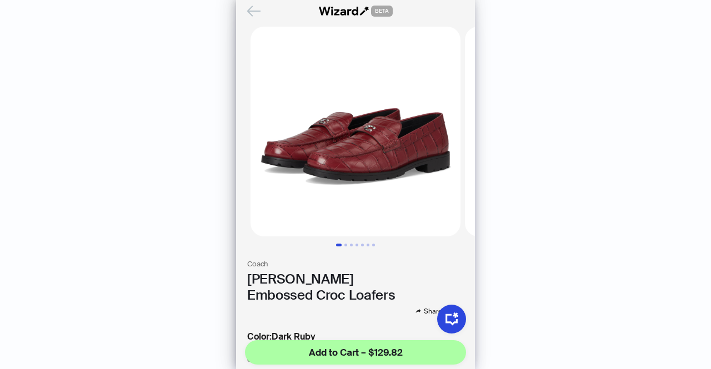
click at [249, 11] on icon "Back" at bounding box center [254, 10] width 12 height 9
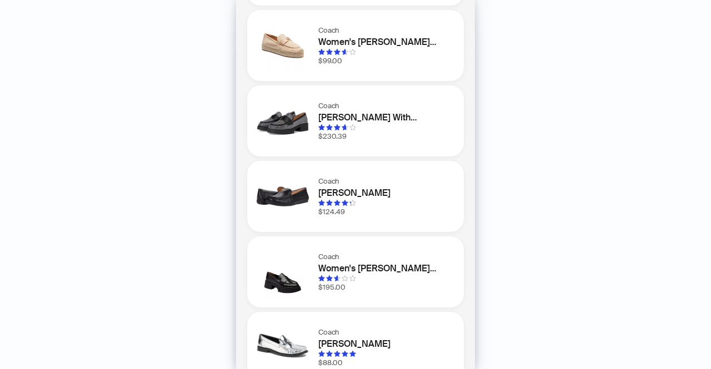
scroll to position [116, 0]
click at [295, 201] on img at bounding box center [282, 195] width 53 height 53
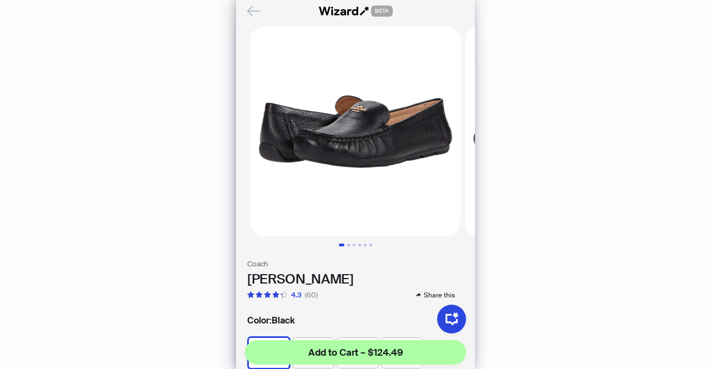
scroll to position [0, 7]
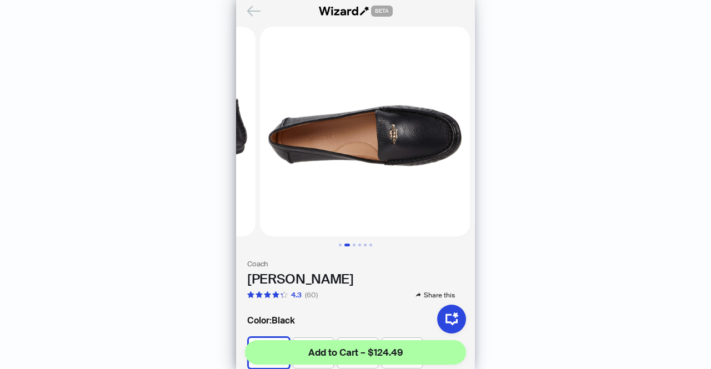
scroll to position [0, 206]
click at [254, 7] on icon "Back" at bounding box center [253, 11] width 19 height 19
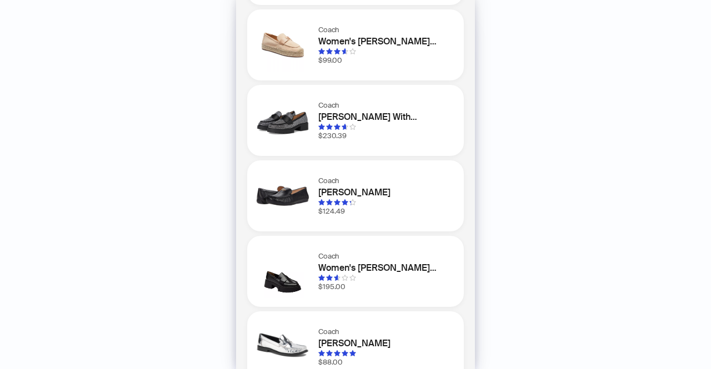
scroll to position [140, 0]
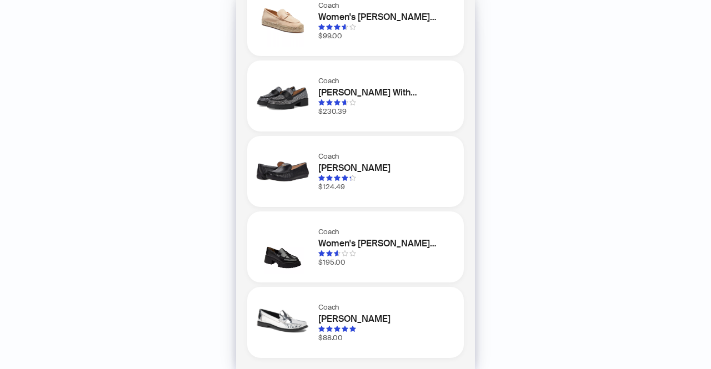
click at [283, 246] on img at bounding box center [282, 246] width 53 height 53
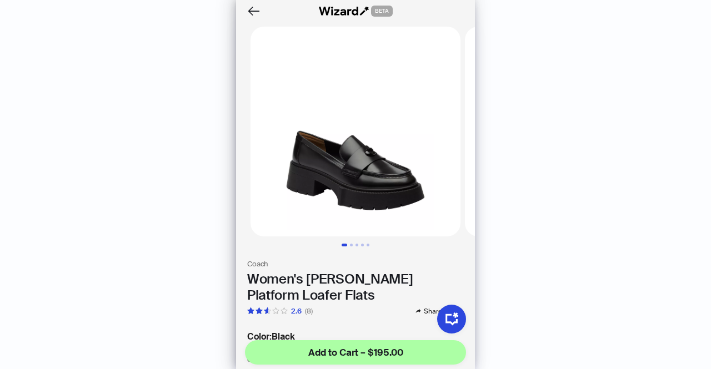
scroll to position [0, 123]
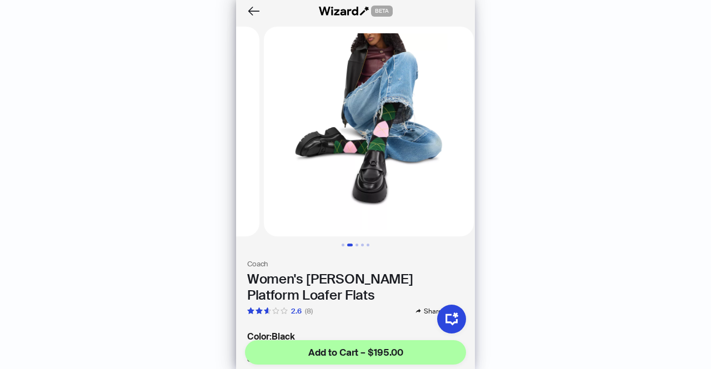
scroll to position [0, 206]
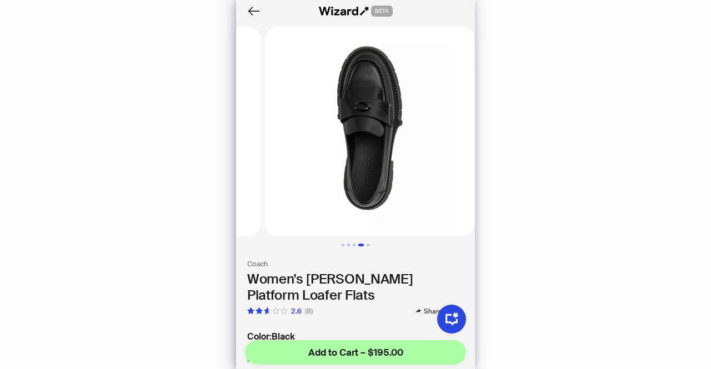
scroll to position [0, 618]
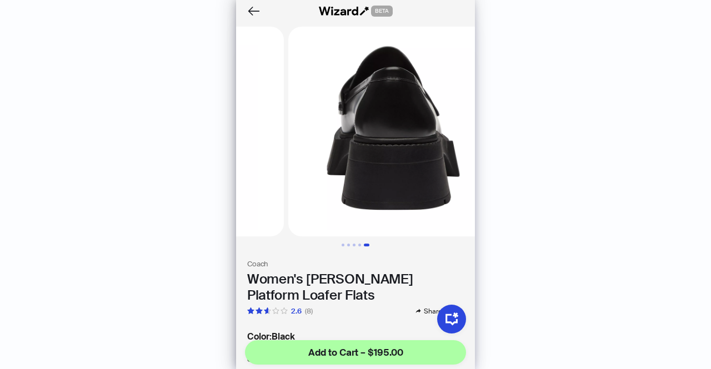
scroll to position [0, 823]
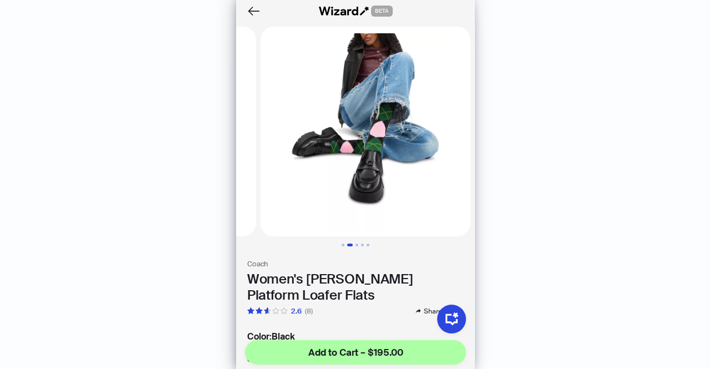
scroll to position [0, 206]
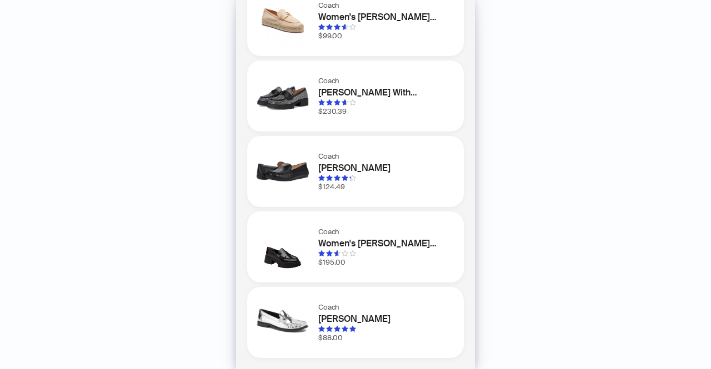
click at [318, 249] on h1 "Women's Leah Platform Loafer Flats" at bounding box center [384, 243] width 132 height 13
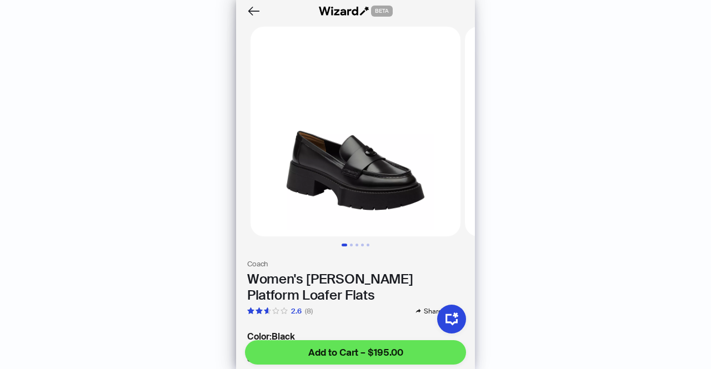
click at [373, 355] on span "Add to Cart – $195.00" at bounding box center [355, 352] width 95 height 13
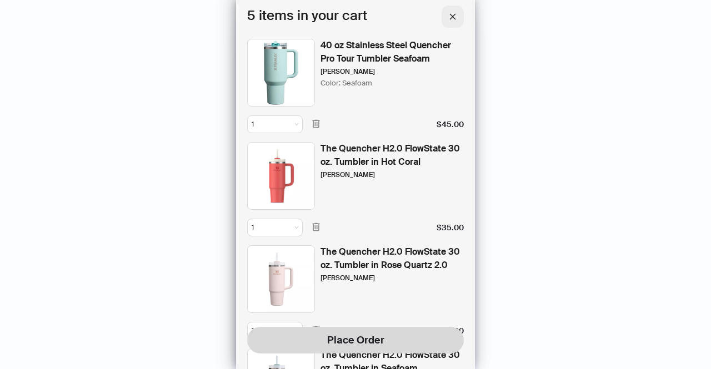
click at [454, 17] on icon "close" at bounding box center [453, 16] width 6 height 6
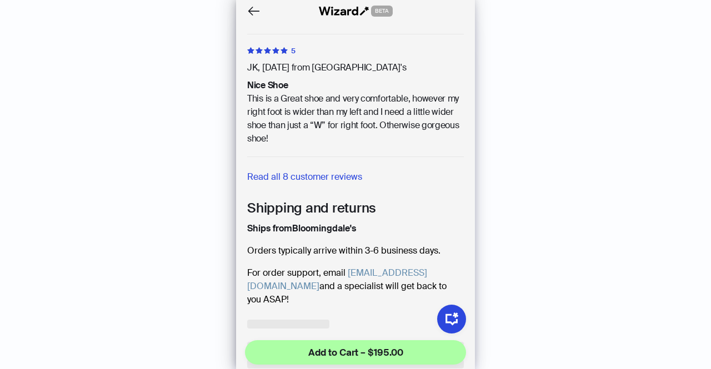
scroll to position [634, 0]
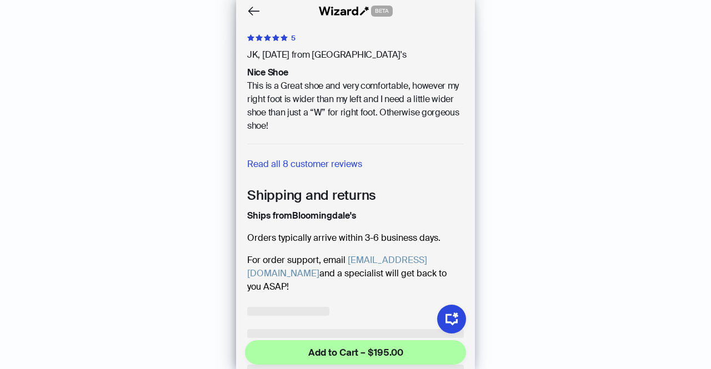
drag, startPoint x: 385, startPoint y: 117, endPoint x: 327, endPoint y: 220, distance: 118.9
click at [327, 232] on p "Orders typically arrive within 3-6 business days." at bounding box center [355, 238] width 217 height 13
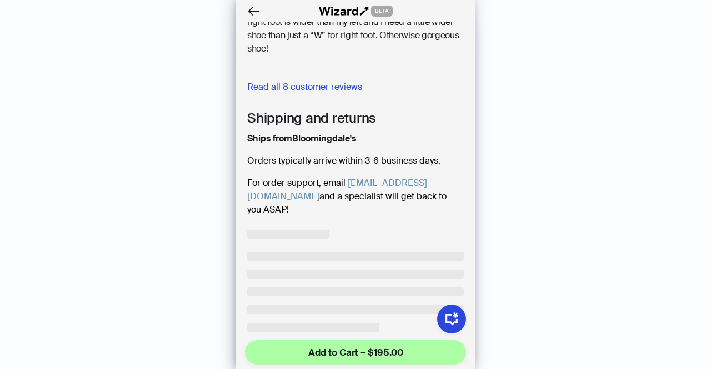
drag, startPoint x: 242, startPoint y: 163, endPoint x: 408, endPoint y: 176, distance: 166.0
click at [408, 176] on section "Shipping and returns Ships from Bloomingdale's Orders typically arrive within 3…" at bounding box center [355, 162] width 239 height 107
copy p "For order support, email support@wizard.com and a specialist will get back to y…"
click at [350, 132] on span "Ships from Bloomingdale's" at bounding box center [301, 138] width 109 height 13
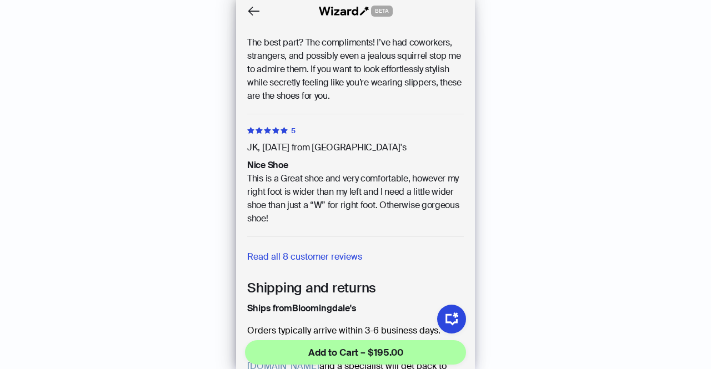
scroll to position [552, 0]
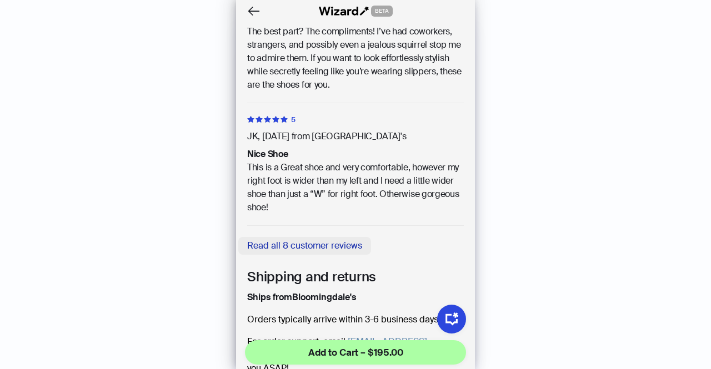
click at [319, 240] on span "Read all 8 customer reviews" at bounding box center [304, 246] width 115 height 12
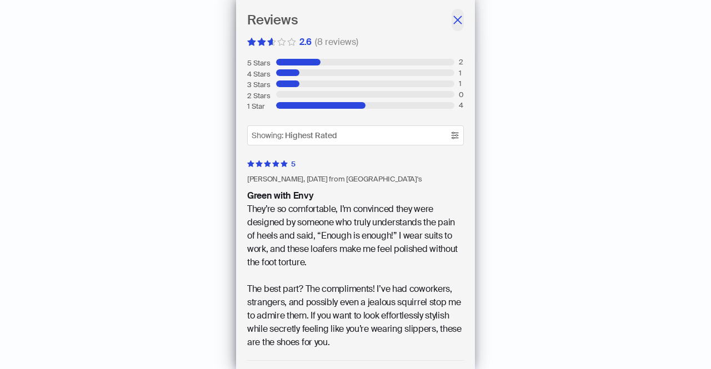
click at [453, 21] on icon "close" at bounding box center [457, 20] width 8 height 8
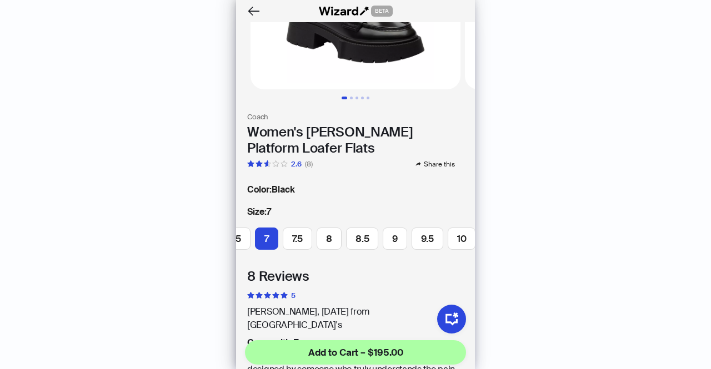
scroll to position [148, 0]
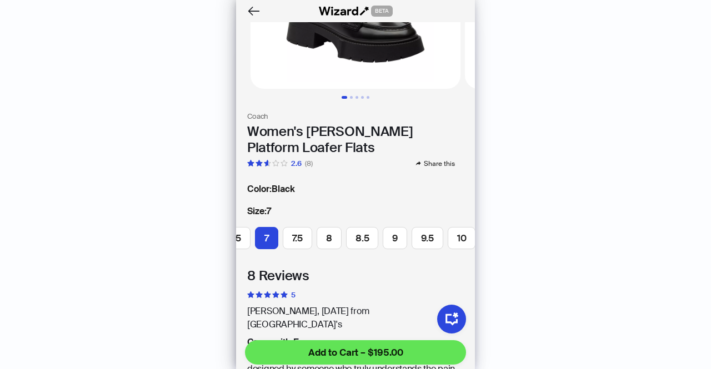
click at [382, 349] on span "Add to Cart – $195.00" at bounding box center [355, 352] width 95 height 13
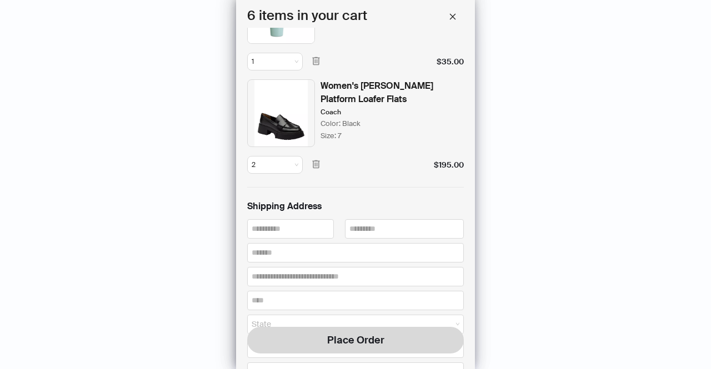
scroll to position [372, 0]
click at [284, 165] on span "2" at bounding box center [275, 165] width 47 height 17
click at [282, 191] on div "1" at bounding box center [274, 188] width 33 height 10
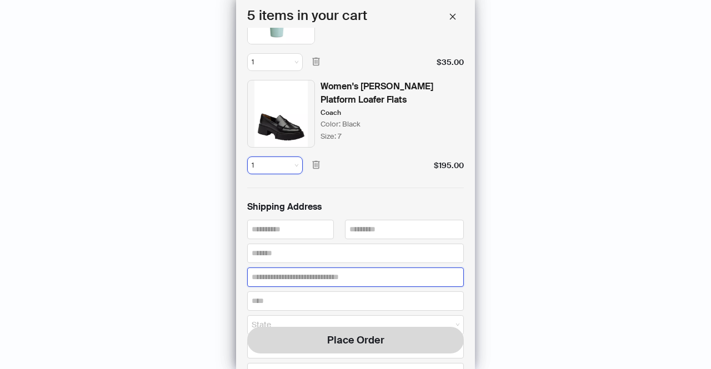
click at [335, 268] on input "text" at bounding box center [355, 277] width 217 height 19
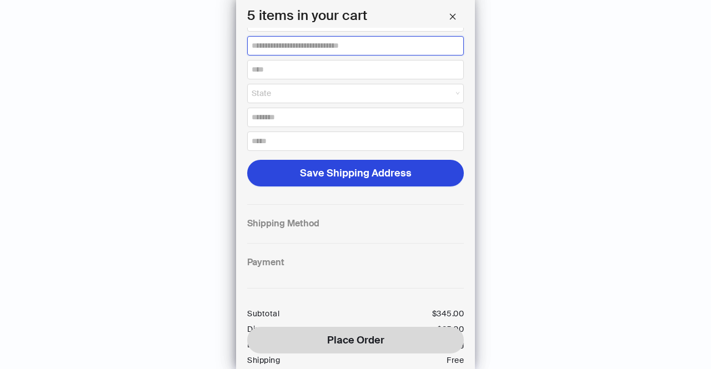
scroll to position [674, 0]
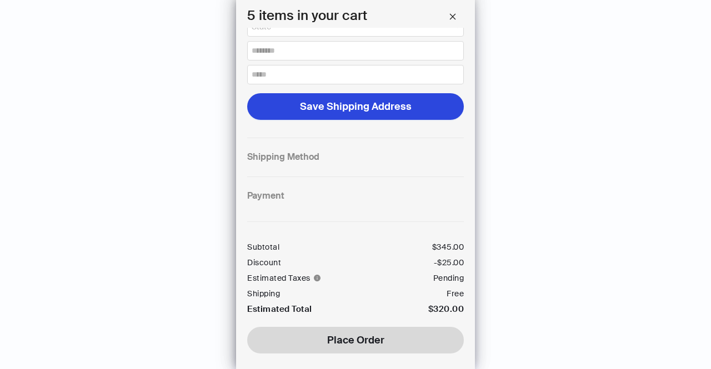
click at [375, 257] on div "Subtotal $ 345.00 Discount -$ 25.00 Estimated Taxes Pending Shipping Free Estim…" at bounding box center [355, 276] width 217 height 83
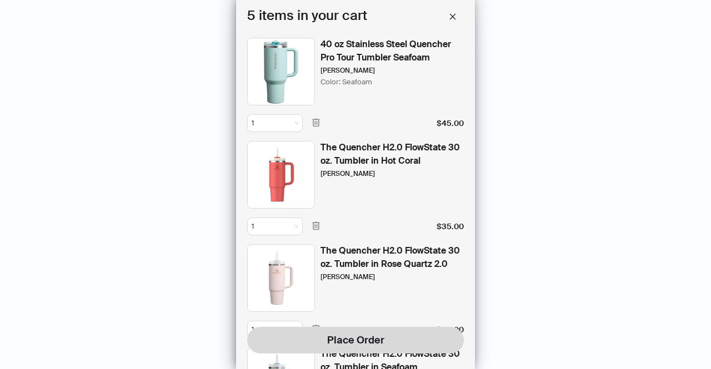
scroll to position [0, 0]
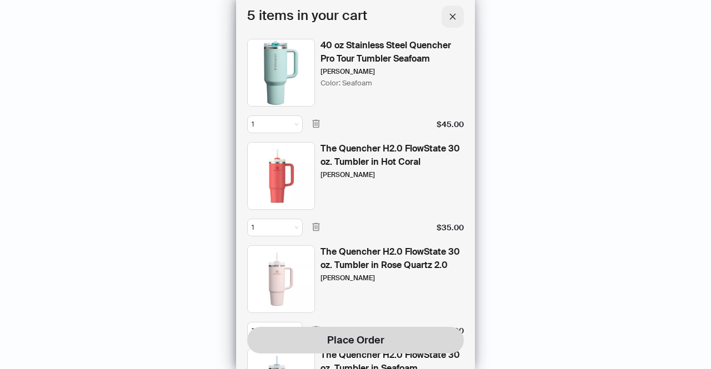
click at [460, 14] on button "button" at bounding box center [453, 17] width 22 height 22
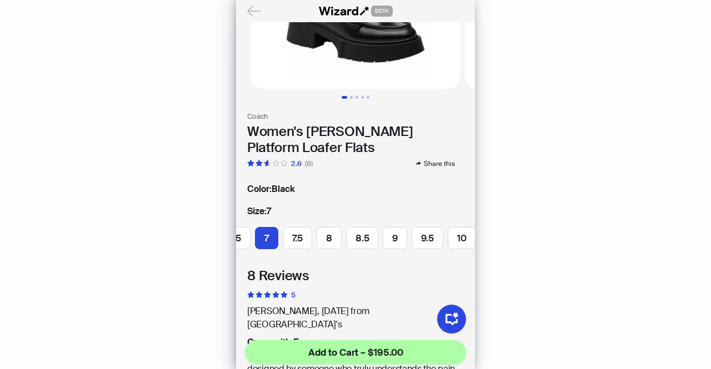
click at [252, 14] on icon "Back" at bounding box center [253, 11] width 19 height 19
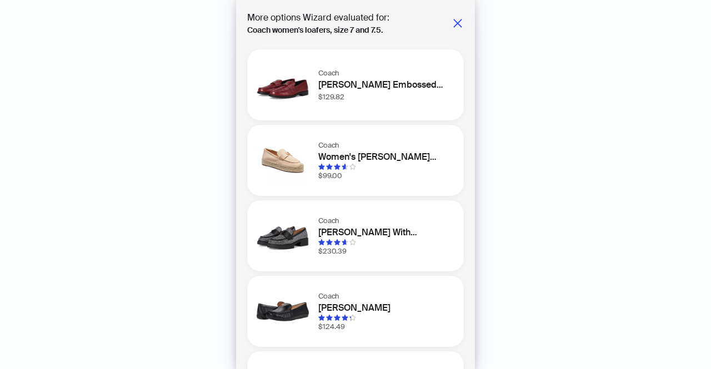
click at [459, 22] on div "More options Wizard evaluated for: Coach women's loafers, size 7 and 7.5. Coach…" at bounding box center [355, 184] width 239 height 369
click at [452, 24] on icon "close" at bounding box center [457, 23] width 11 height 11
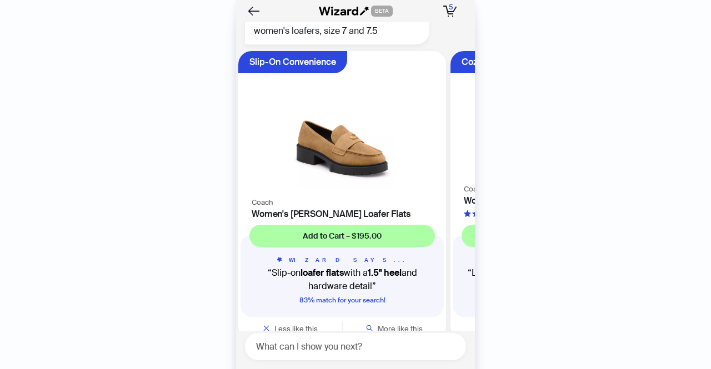
scroll to position [0, 209]
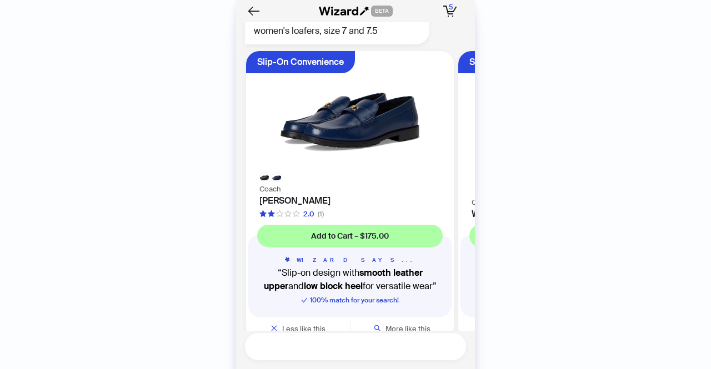
click at [321, 347] on textarea at bounding box center [360, 347] width 212 height 14
paste textarea "**********"
type textarea "**********"
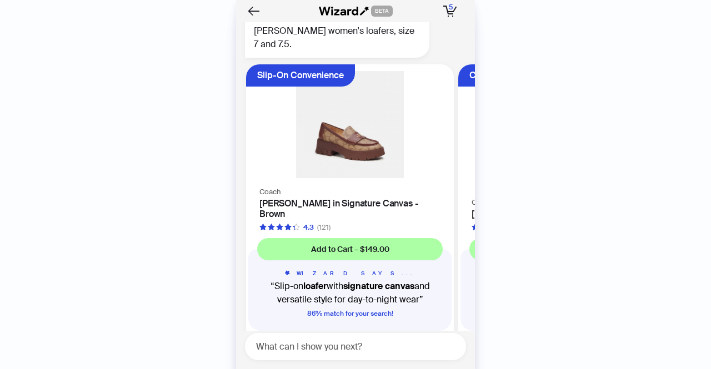
scroll to position [5714, 0]
click at [357, 199] on h4 "[PERSON_NAME] in Signature Canvas - Brown" at bounding box center [349, 209] width 181 height 21
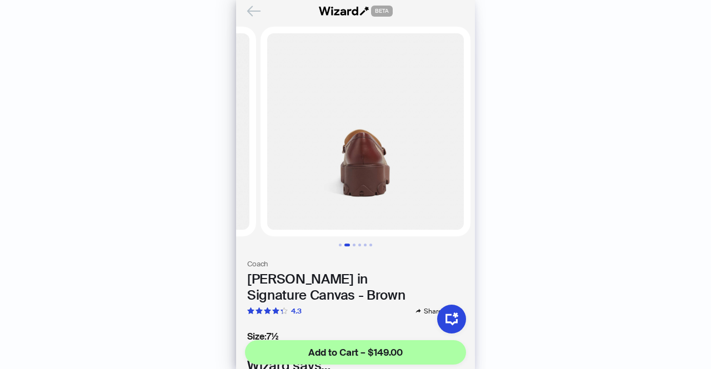
scroll to position [0, 206]
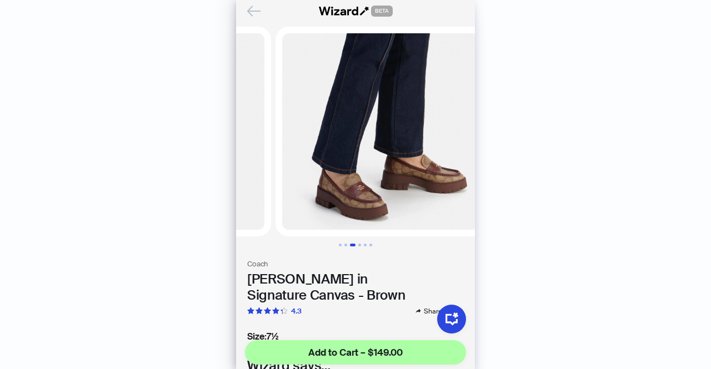
scroll to position [0, 412]
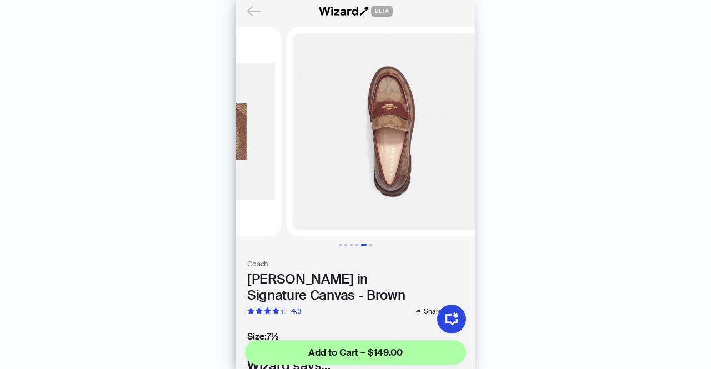
scroll to position [0, 823]
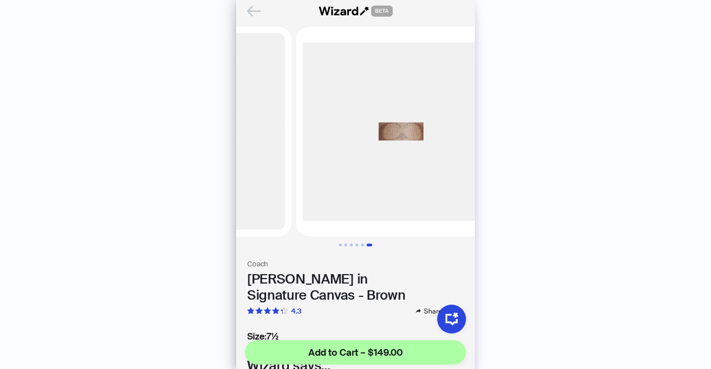
scroll to position [0, 1029]
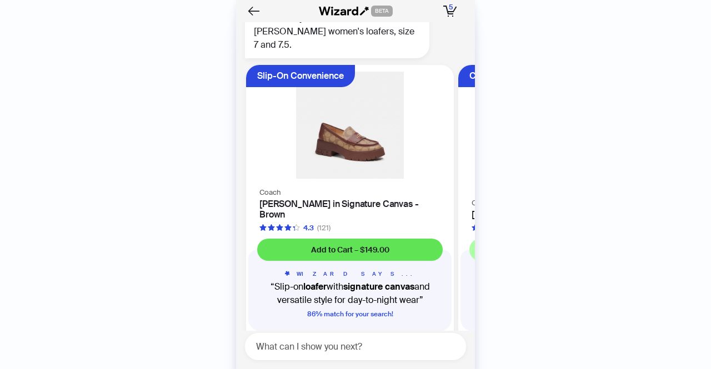
click at [383, 245] on span "Add to Cart – $149.00" at bounding box center [350, 250] width 78 height 10
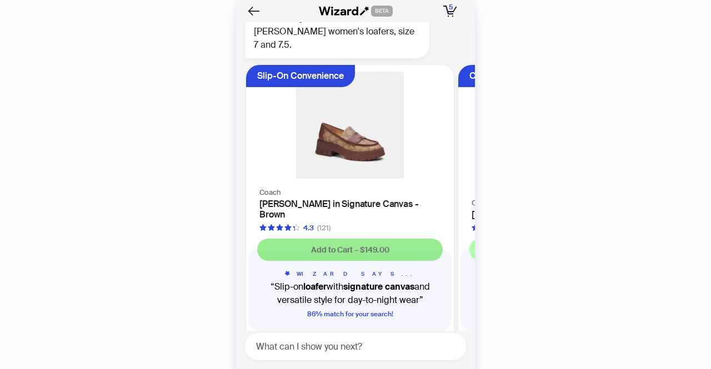
scroll to position [5711, 0]
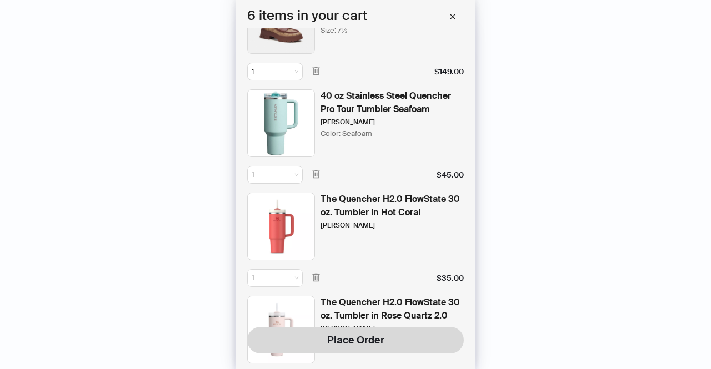
scroll to position [52, 0]
click at [453, 12] on span "button" at bounding box center [453, 17] width 8 height 10
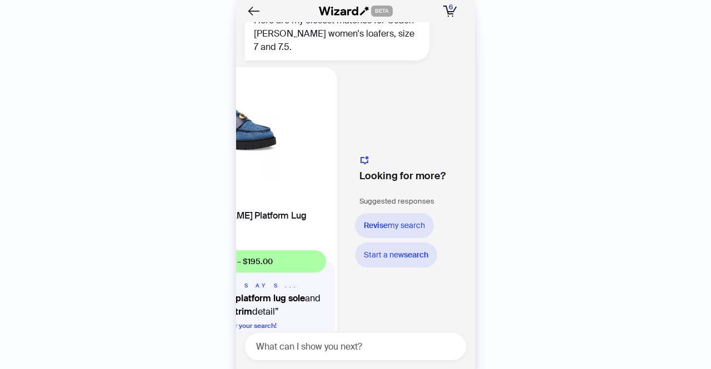
scroll to position [0, 543]
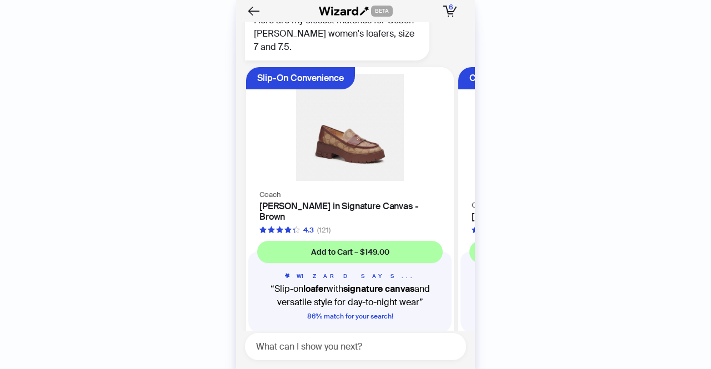
click at [414, 334] on button "More like this" at bounding box center [402, 345] width 104 height 22
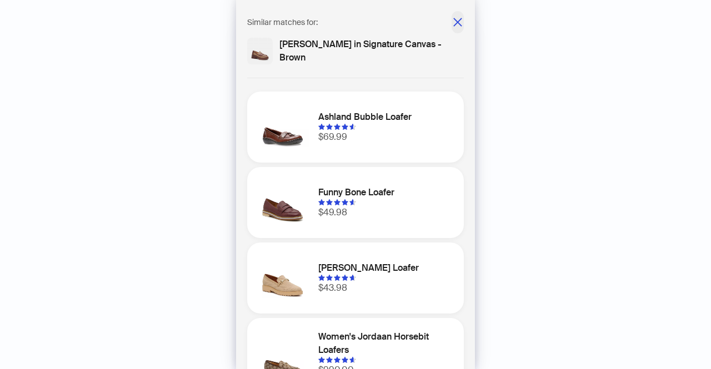
click at [453, 21] on icon "close" at bounding box center [457, 22] width 11 height 11
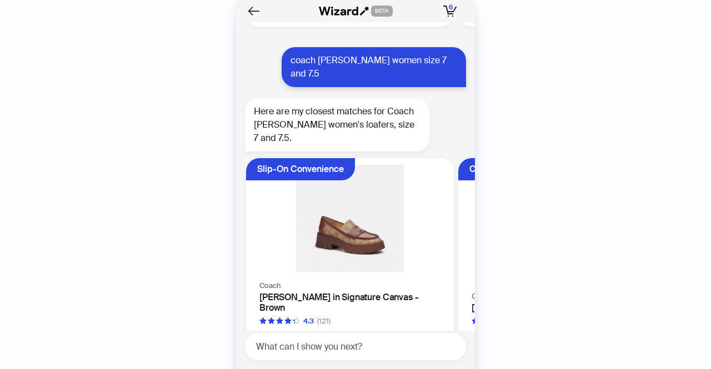
scroll to position [5711, 0]
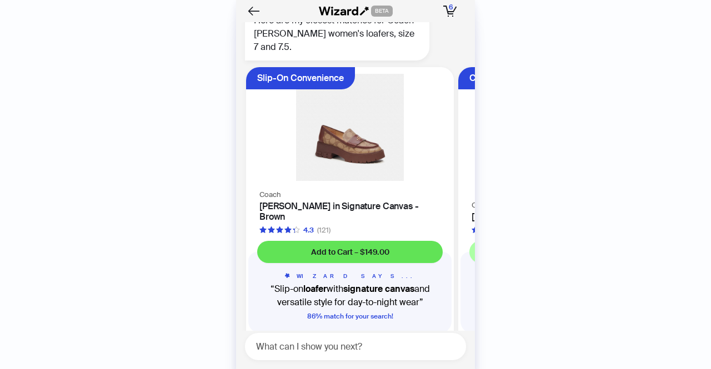
click at [351, 241] on button "Add to Cart – $149.00" at bounding box center [350, 252] width 186 height 22
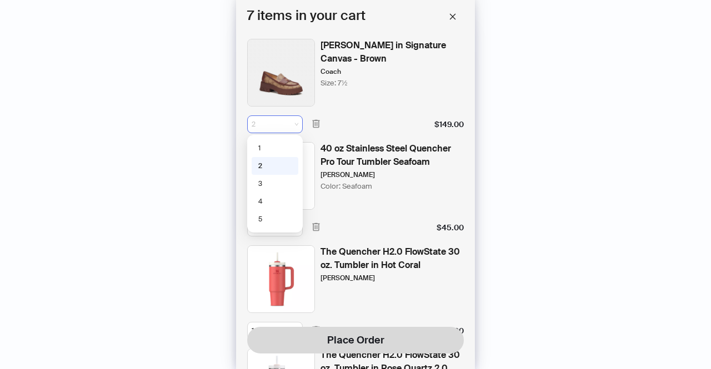
click at [280, 124] on span "2" at bounding box center [275, 124] width 47 height 17
click at [274, 138] on div "1 2 3 1 2 3 4 5" at bounding box center [275, 184] width 56 height 98
click at [275, 146] on div "1" at bounding box center [274, 148] width 33 height 10
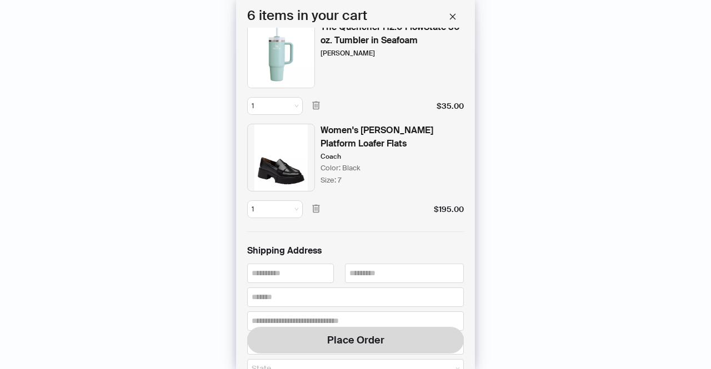
scroll to position [433, 0]
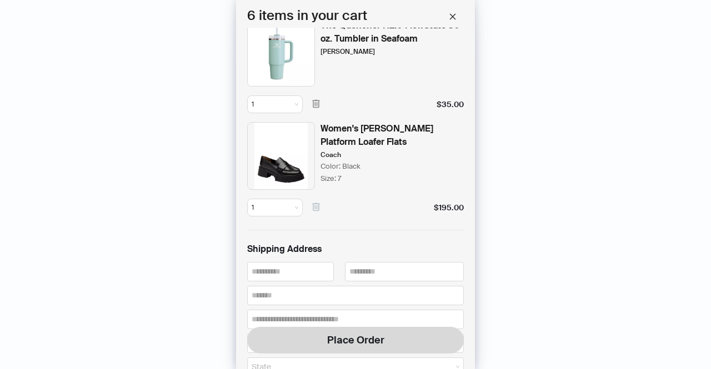
click at [311, 207] on icon "button" at bounding box center [316, 207] width 10 height 10
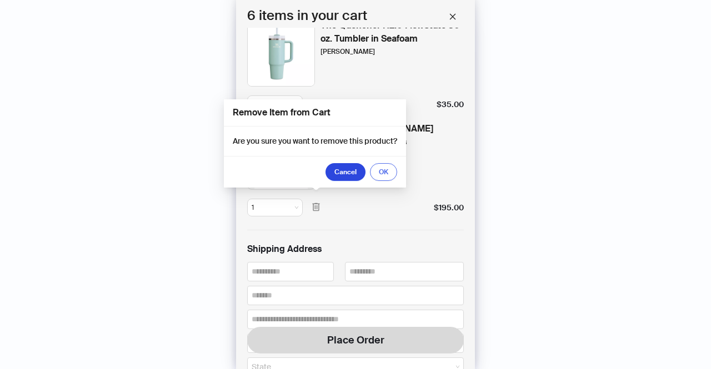
click at [383, 175] on span "OK" at bounding box center [383, 172] width 9 height 9
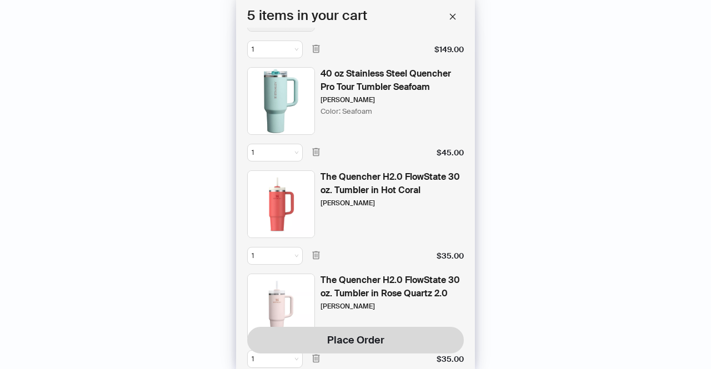
scroll to position [0, 0]
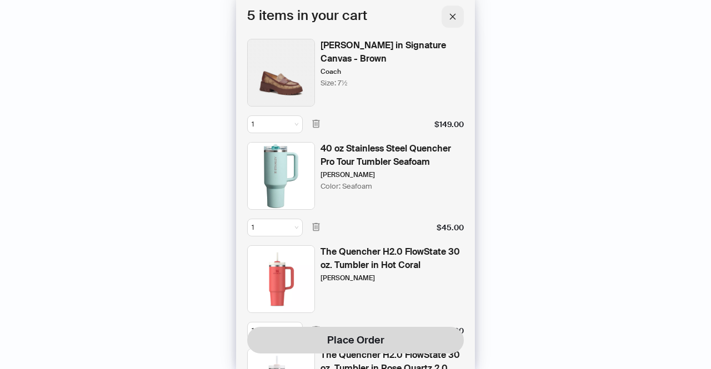
click at [450, 22] on button "button" at bounding box center [453, 17] width 22 height 22
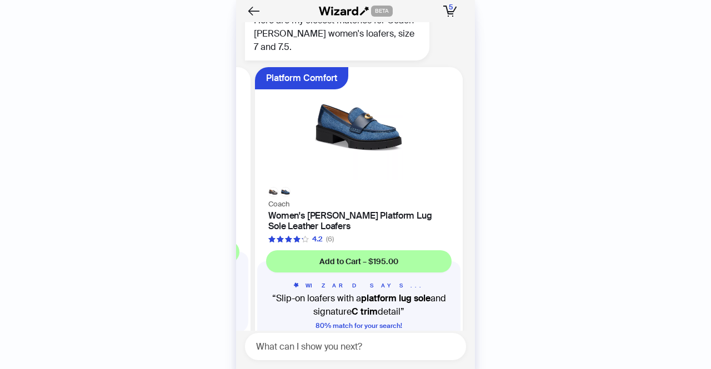
scroll to position [0, 543]
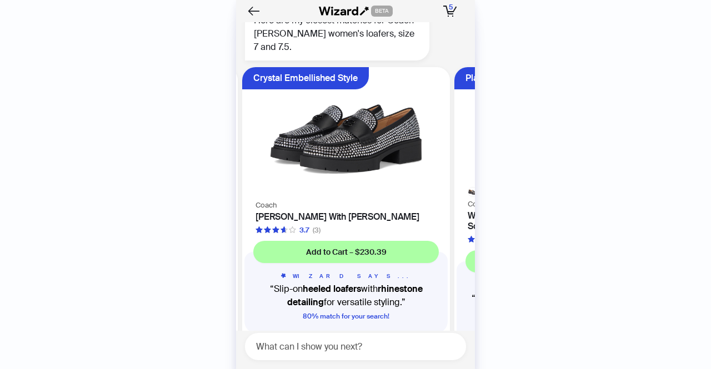
scroll to position [0, 212]
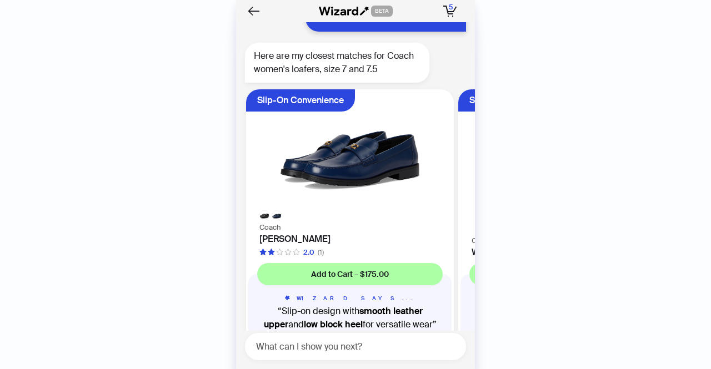
scroll to position [5271, 0]
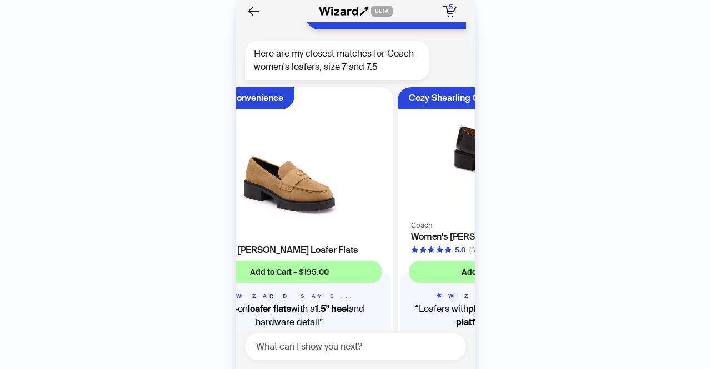
scroll to position [0, 242]
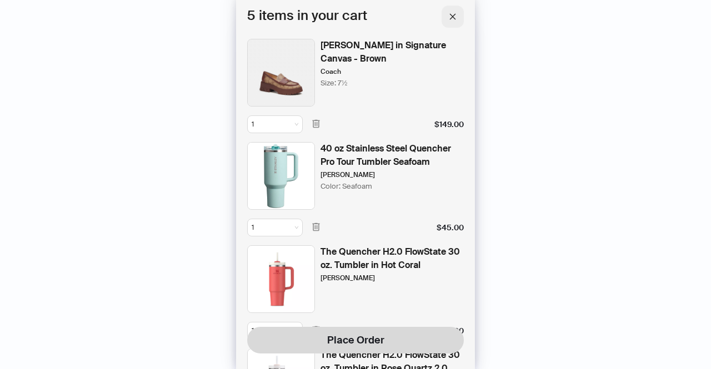
click at [458, 20] on button "button" at bounding box center [453, 17] width 22 height 22
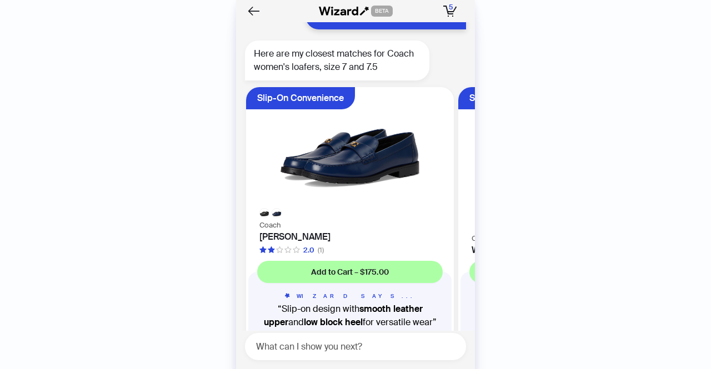
scroll to position [5711, 0]
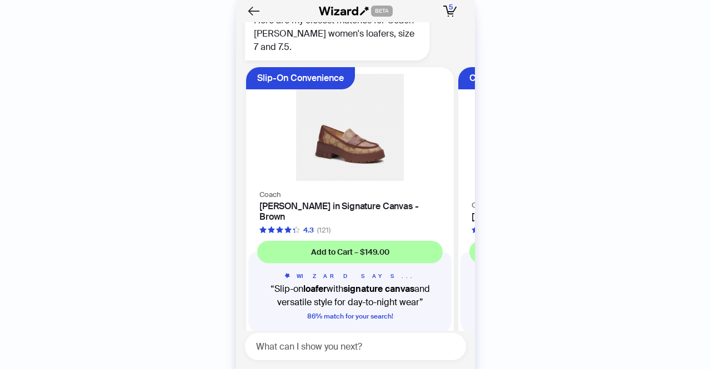
click at [365, 201] on h4 "[PERSON_NAME] in Signature Canvas - Brown" at bounding box center [349, 211] width 181 height 21
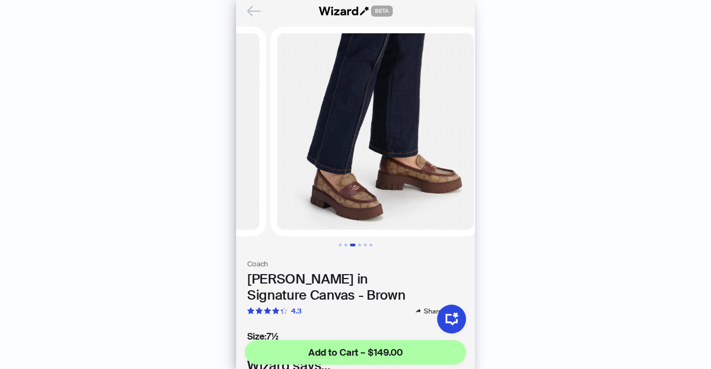
scroll to position [0, 412]
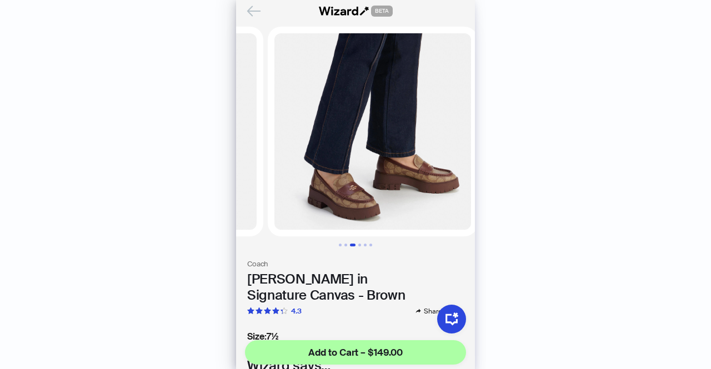
click at [257, 12] on icon "Back" at bounding box center [254, 10] width 12 height 9
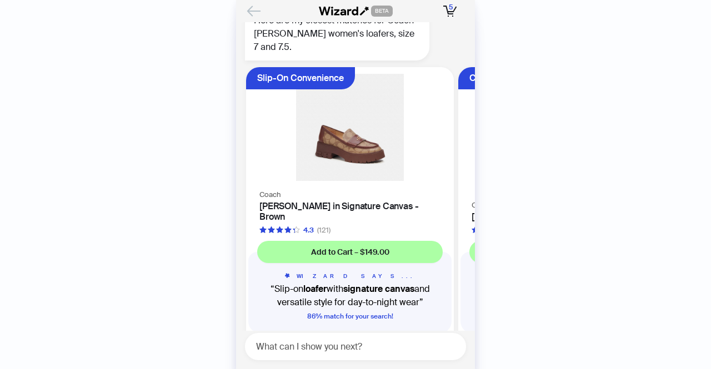
click at [250, 10] on icon "Back" at bounding box center [253, 11] width 19 height 19
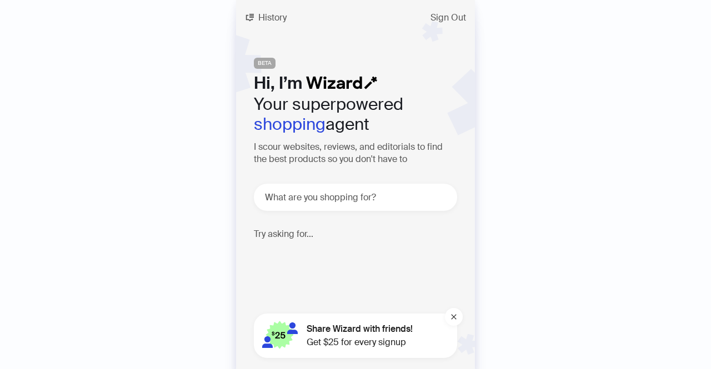
scroll to position [5714, 0]
click at [365, 337] on span "Get $25 for every signup" at bounding box center [360, 342] width 106 height 13
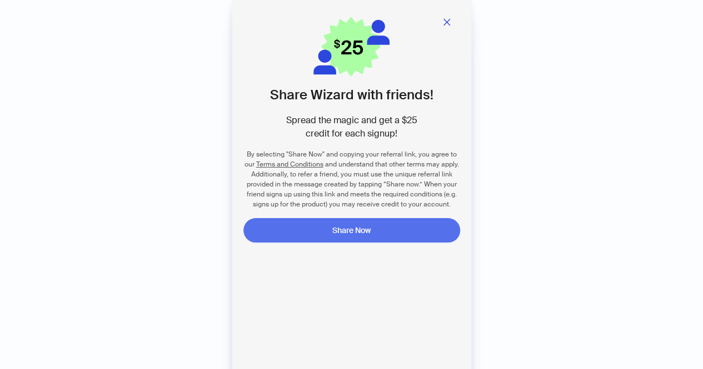
click at [393, 227] on button "Share Now" at bounding box center [351, 230] width 217 height 24
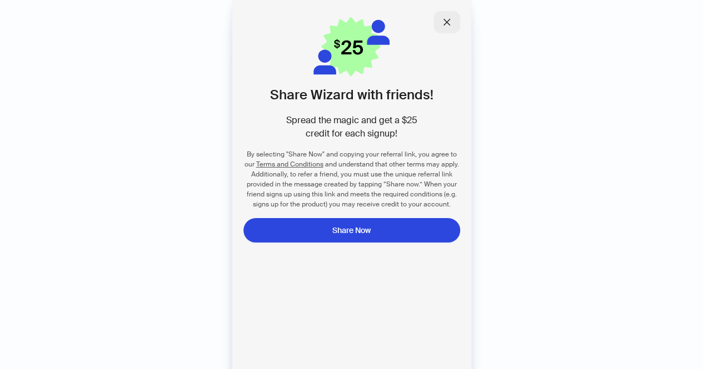
click at [447, 20] on icon "close" at bounding box center [446, 22] width 9 height 9
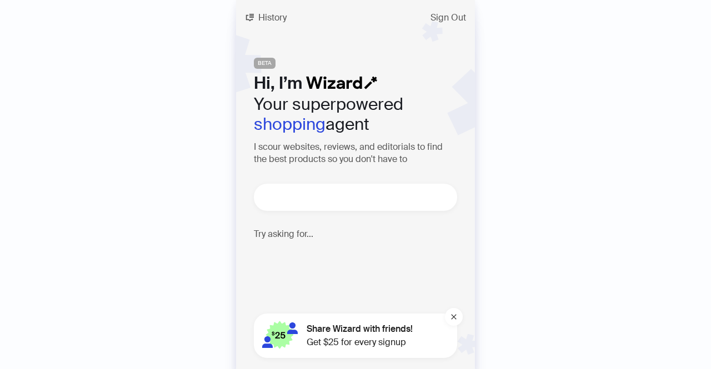
click at [401, 197] on textarea at bounding box center [360, 198] width 194 height 14
type textarea "*"
type textarea "**"
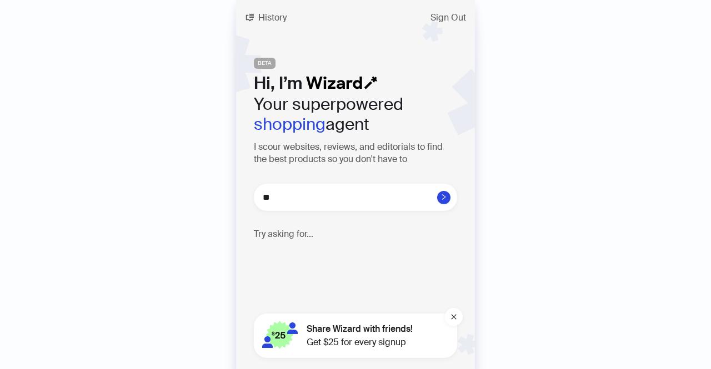
type textarea "***"
type textarea "****"
type textarea "*****"
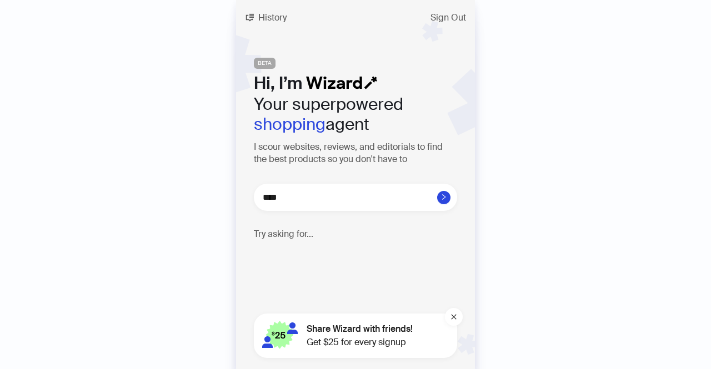
type textarea "*****"
click at [273, 21] on span "History" at bounding box center [272, 17] width 28 height 9
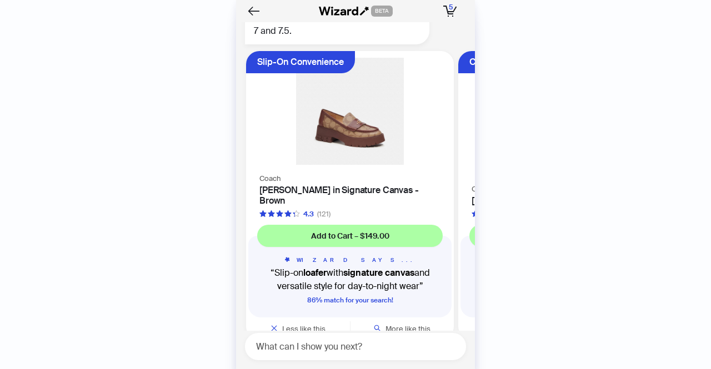
drag, startPoint x: 254, startPoint y: 176, endPoint x: 427, endPoint y: 172, distance: 172.8
click at [427, 172] on div "Coach Ruthie Loafer in Signature Canvas - Brown 4.3 (121)" at bounding box center [350, 196] width 208 height 48
click at [325, 350] on textarea at bounding box center [360, 347] width 212 height 14
type textarea "*"
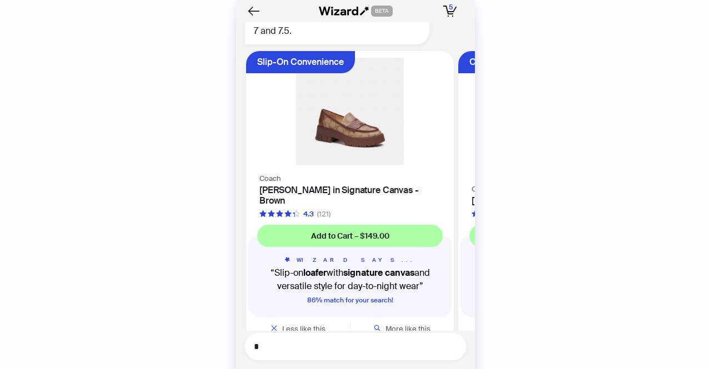
type textarea "**"
type textarea "***"
type textarea "****"
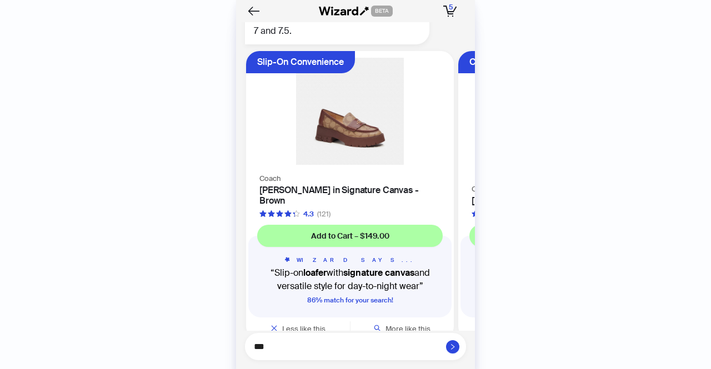
type textarea "****"
type textarea "*****"
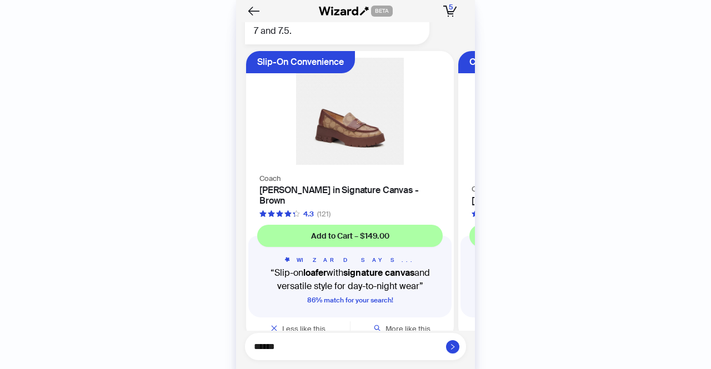
type textarea "*******"
type textarea "********"
type textarea "*********"
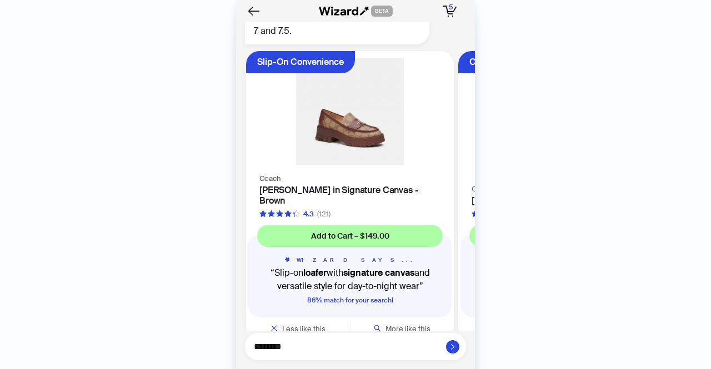
type textarea "*********"
type textarea "**********"
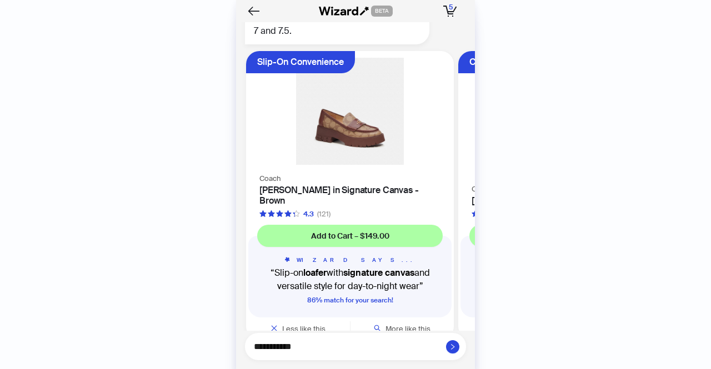
type textarea "**********"
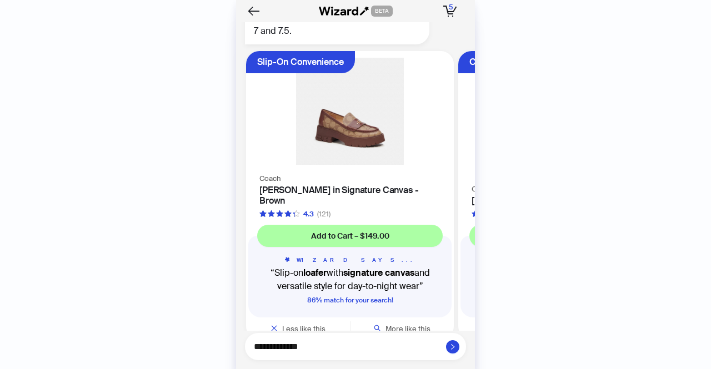
type textarea "**********"
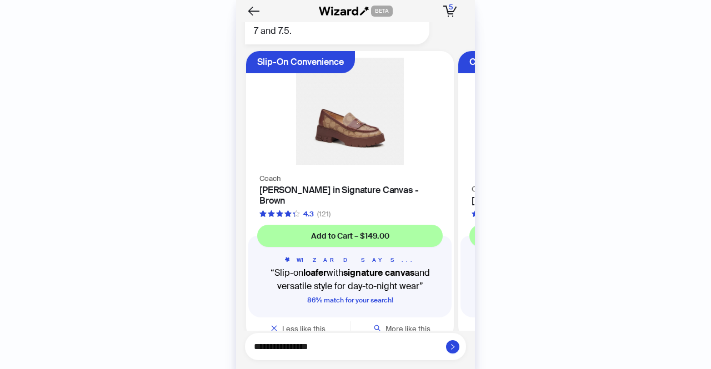
type textarea "**********"
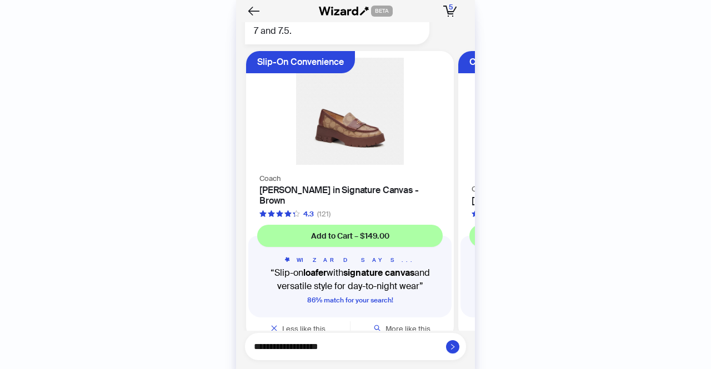
type textarea "**********"
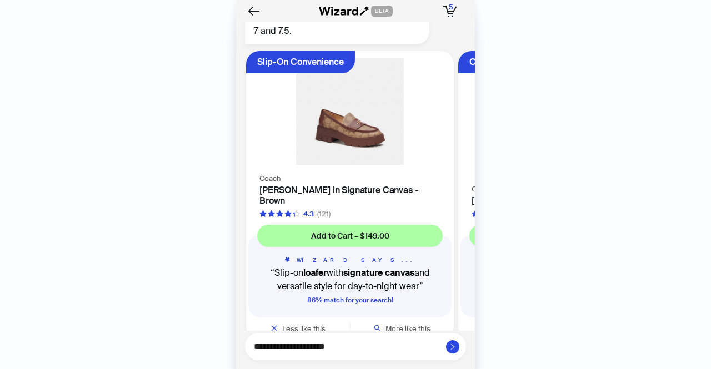
type textarea "**********"
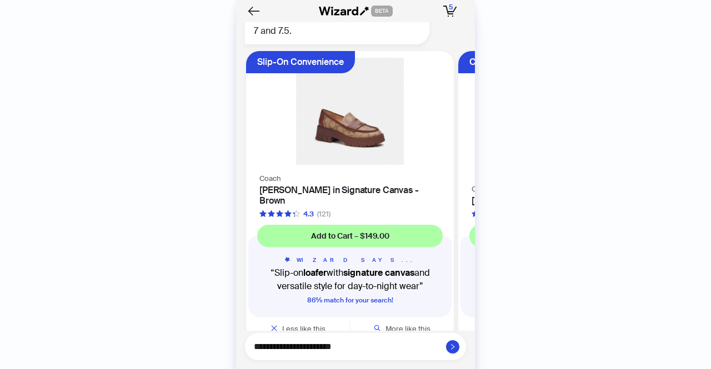
type textarea "**********"
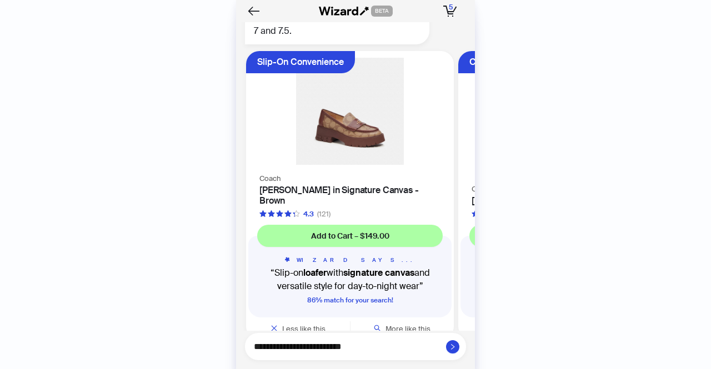
type textarea "**********"
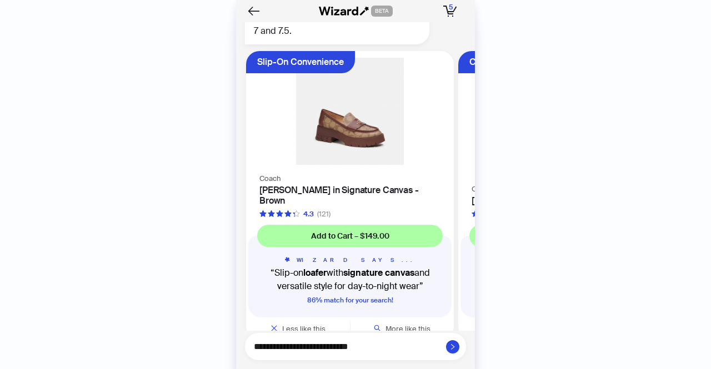
type textarea "**********"
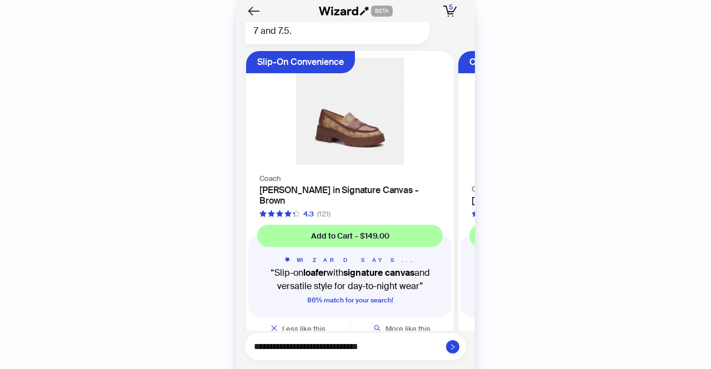
type textarea "**********"
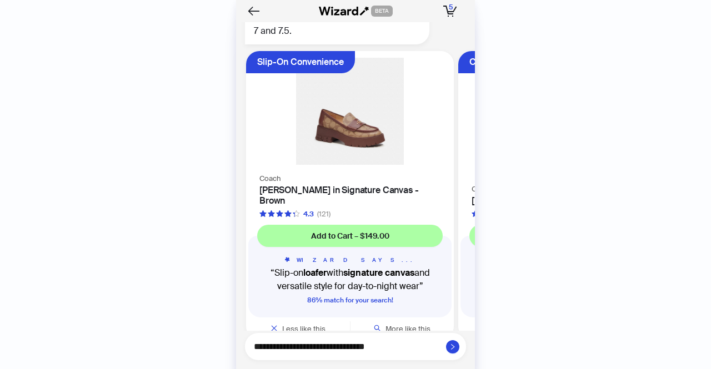
type textarea "**********"
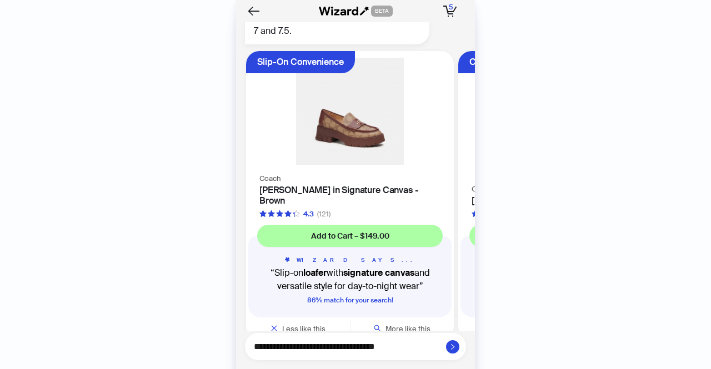
type textarea "**********"
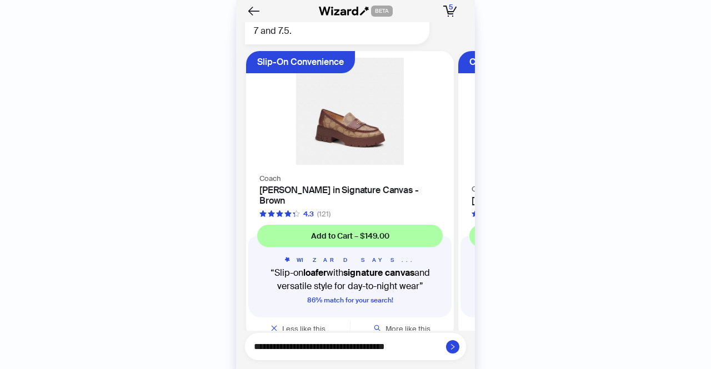
type textarea "**********"
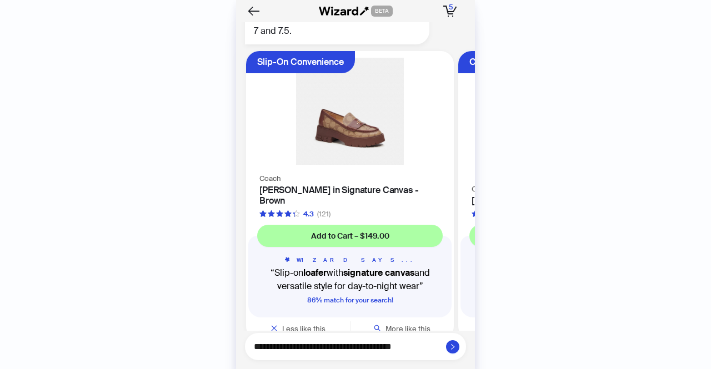
type textarea "**********"
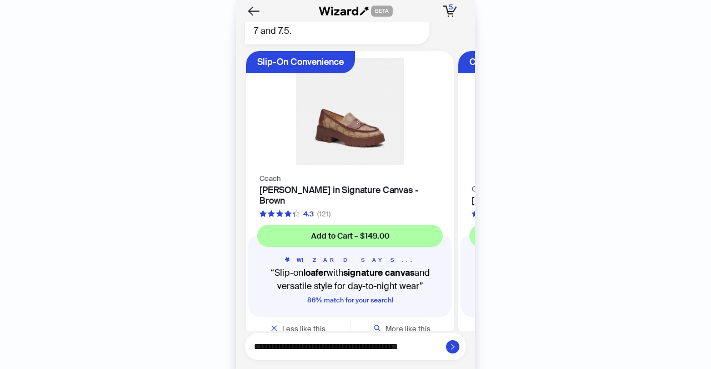
type textarea "**********"
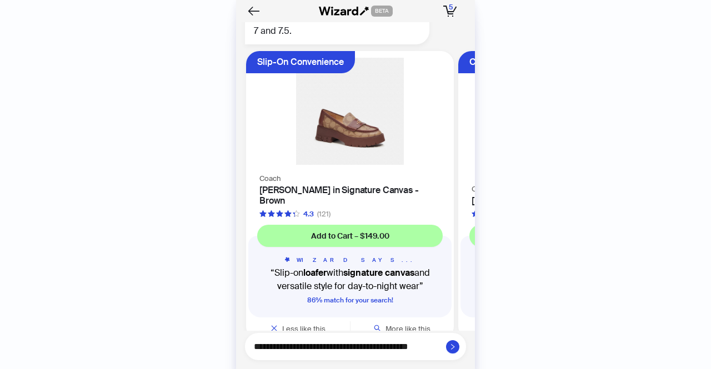
type textarea "**********"
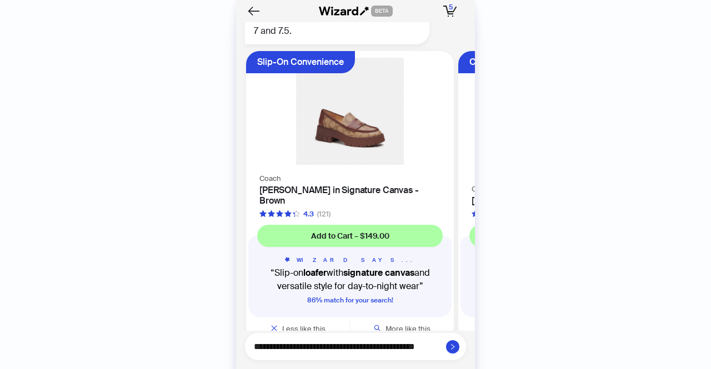
type textarea "**********"
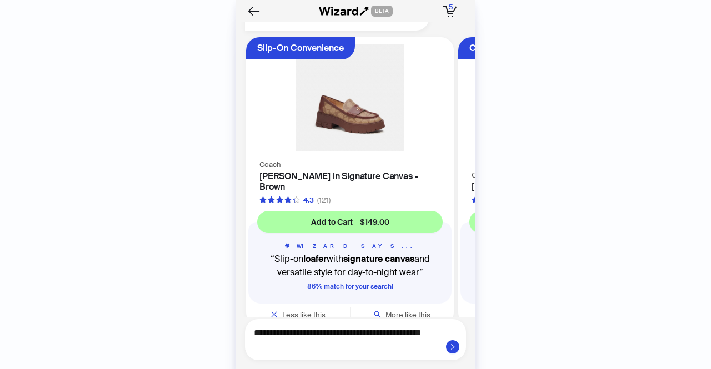
type textarea "**********"
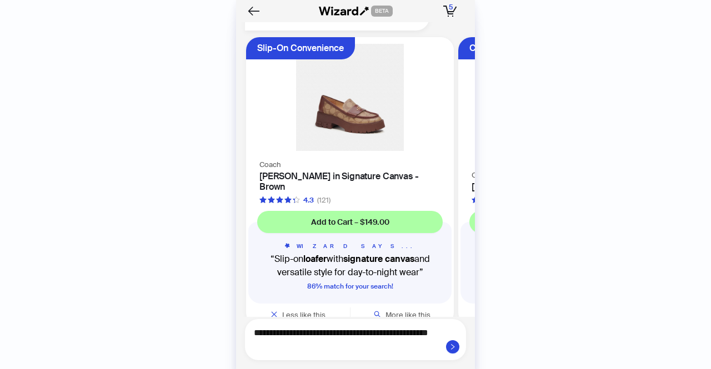
type textarea "**********"
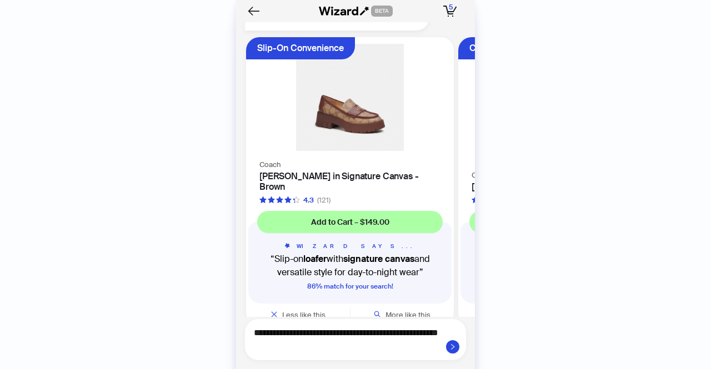
type textarea "**********"
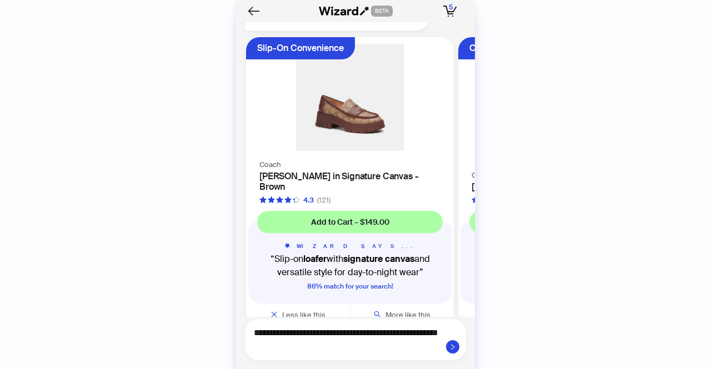
type textarea "**********"
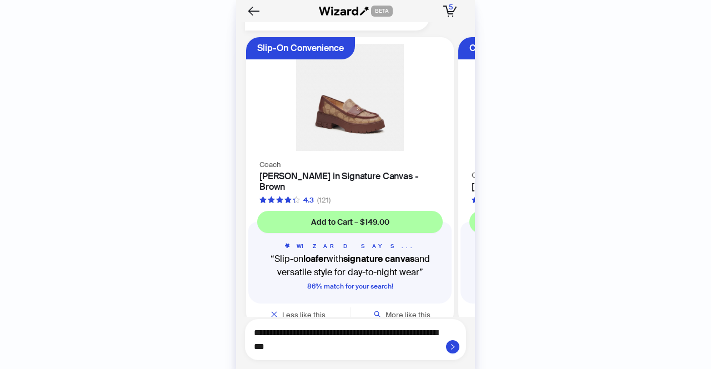
type textarea "**********"
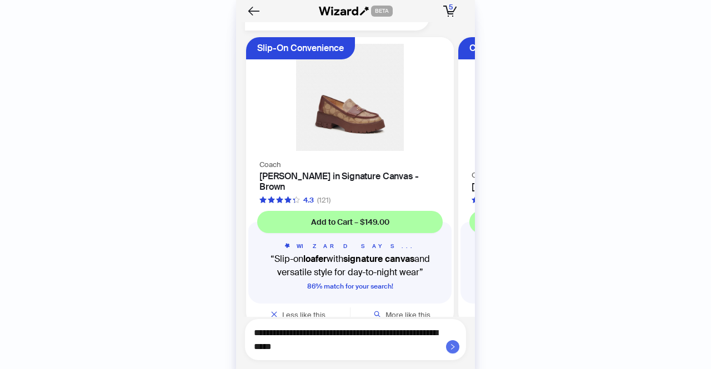
click at [457, 347] on button "button" at bounding box center [452, 346] width 13 height 13
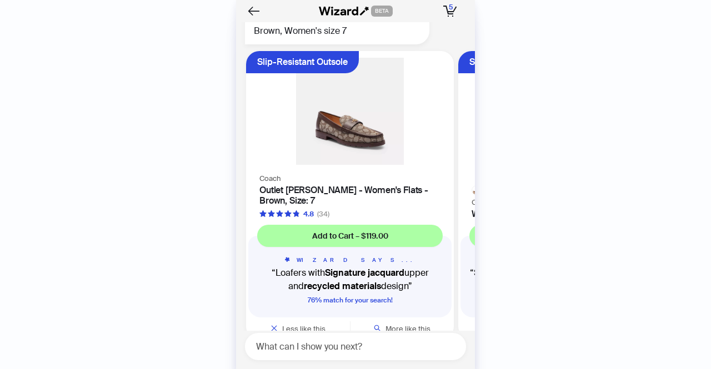
scroll to position [2844, 0]
click at [368, 186] on h4 "Outlet [PERSON_NAME] - Women's Flats - Brown, Size: 7" at bounding box center [349, 196] width 181 height 21
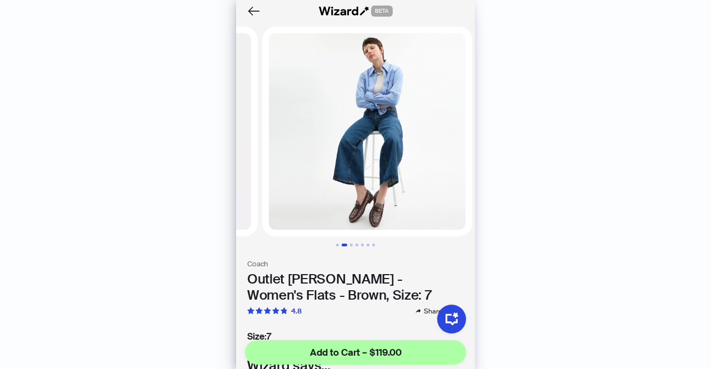
scroll to position [0, 206]
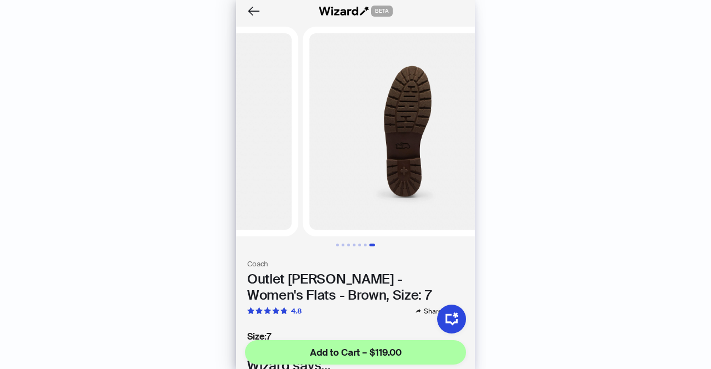
scroll to position [0, 1235]
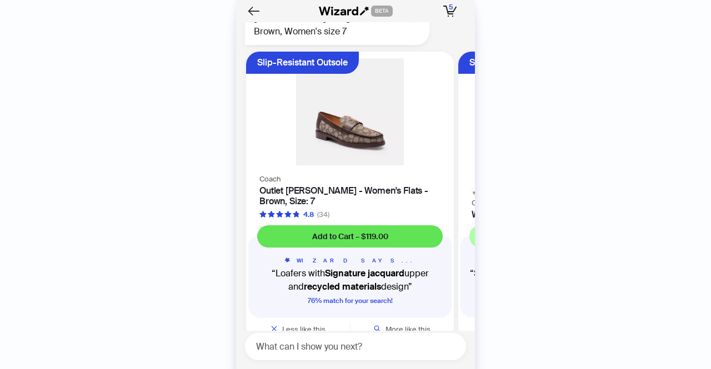
click at [370, 232] on span "Add to Cart – $119.00" at bounding box center [350, 237] width 76 height 10
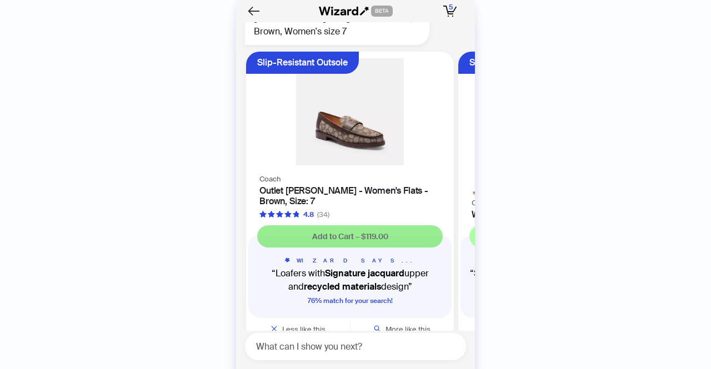
scroll to position [2842, 0]
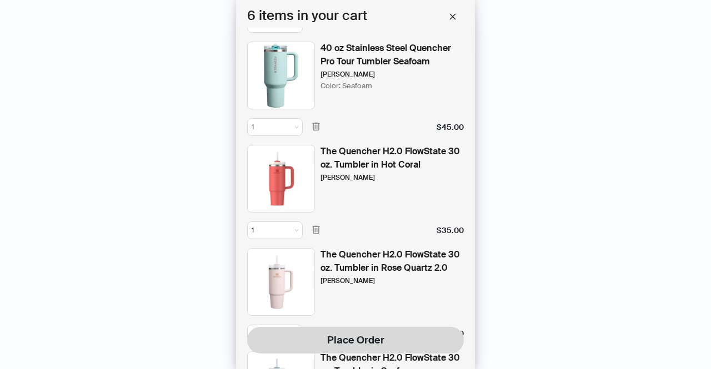
scroll to position [203, 0]
click at [314, 127] on icon "button" at bounding box center [316, 127] width 10 height 10
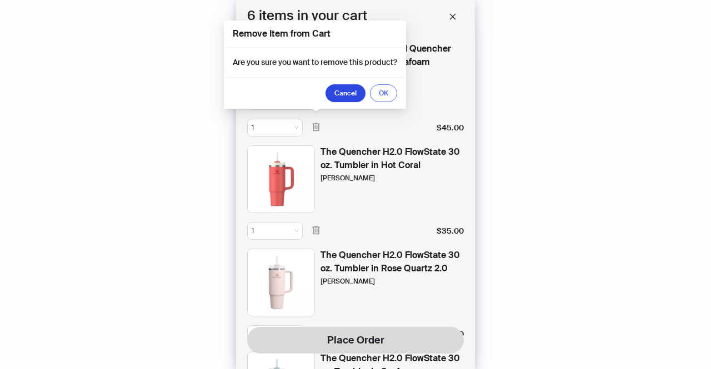
click at [395, 91] on button "OK" at bounding box center [383, 93] width 27 height 18
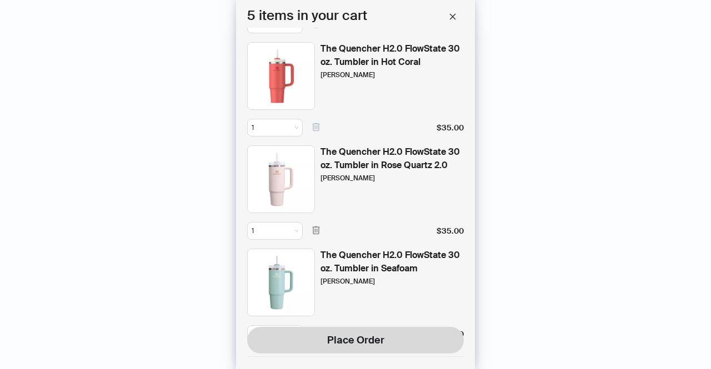
click at [315, 129] on icon "button" at bounding box center [316, 127] width 10 height 10
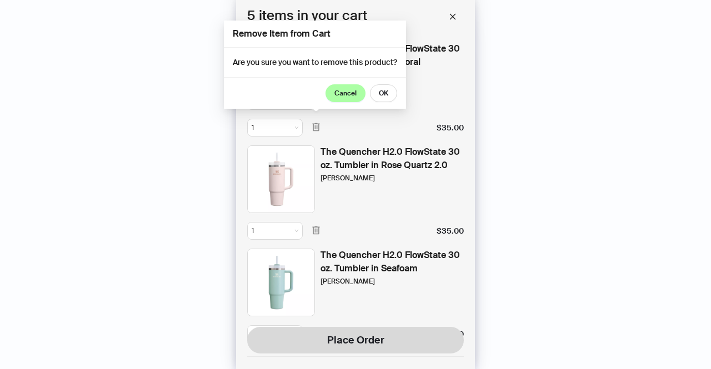
click at [345, 92] on span "Cancel" at bounding box center [345, 93] width 22 height 9
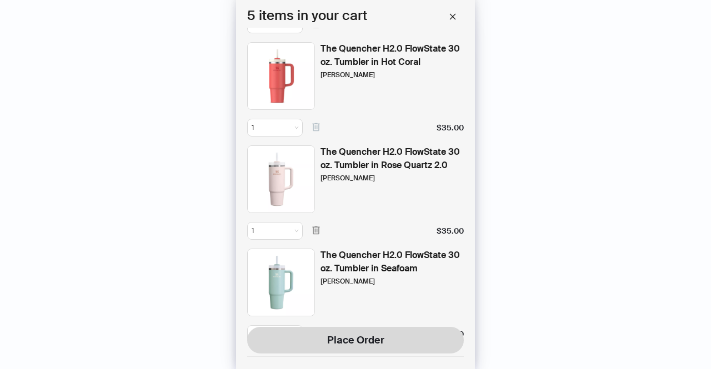
click at [319, 126] on icon "button" at bounding box center [315, 127] width 7 height 8
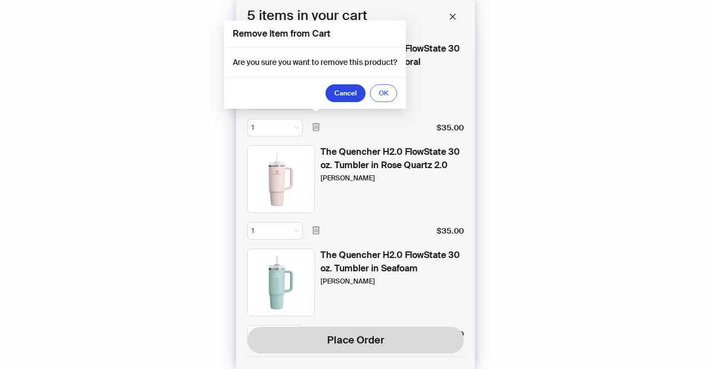
click at [388, 97] on span "OK" at bounding box center [383, 93] width 9 height 9
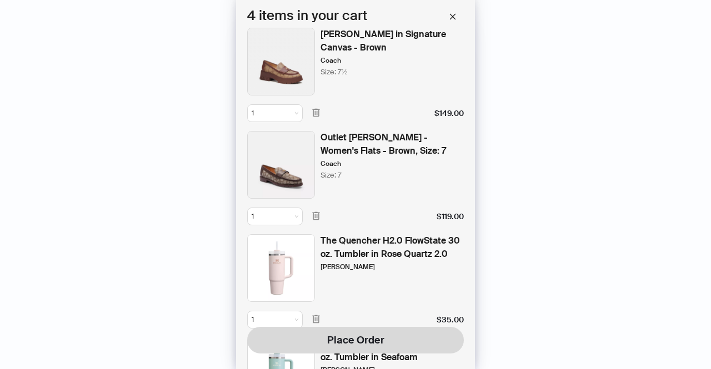
scroll to position [0, 0]
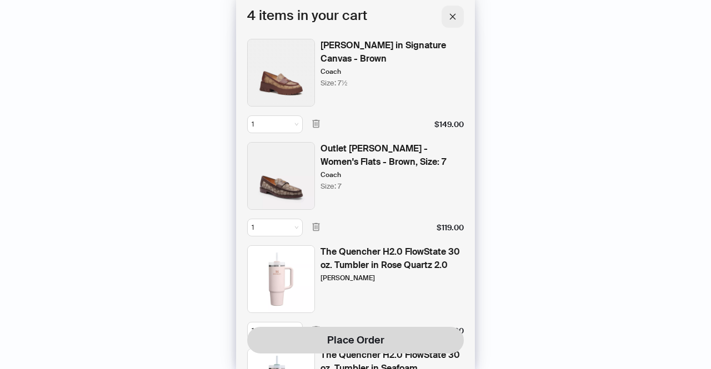
click at [453, 17] on icon "close" at bounding box center [453, 16] width 6 height 6
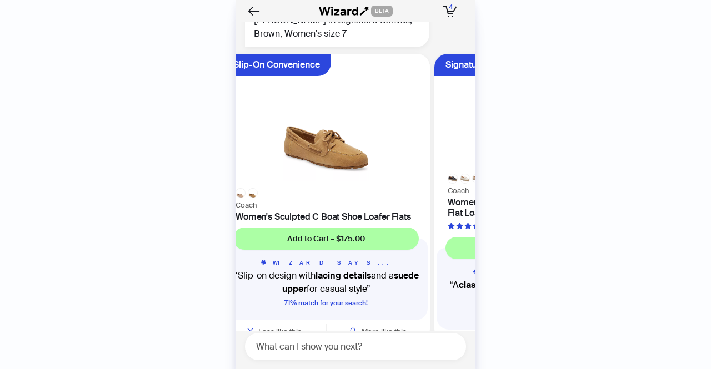
scroll to position [0, 214]
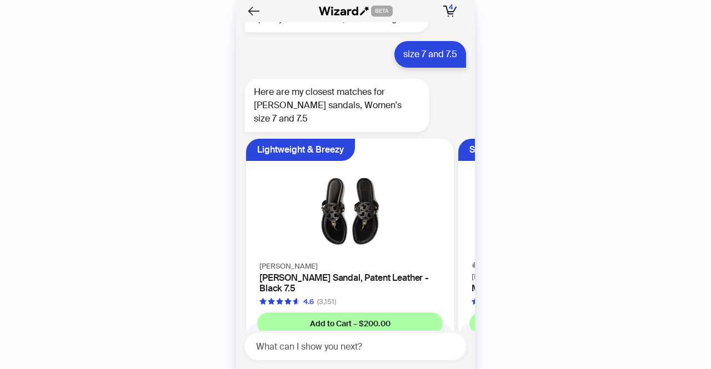
scroll to position [1584, 0]
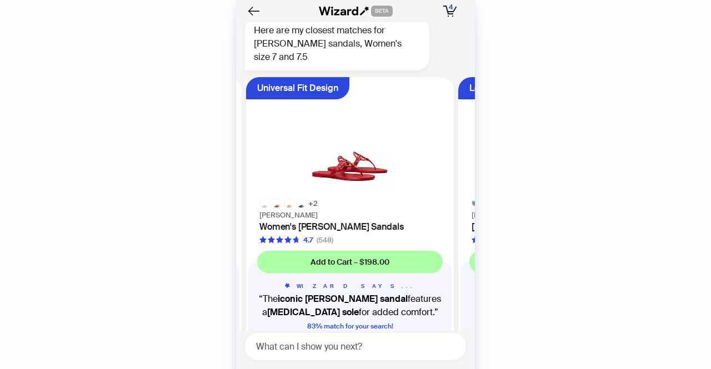
scroll to position [0, 422]
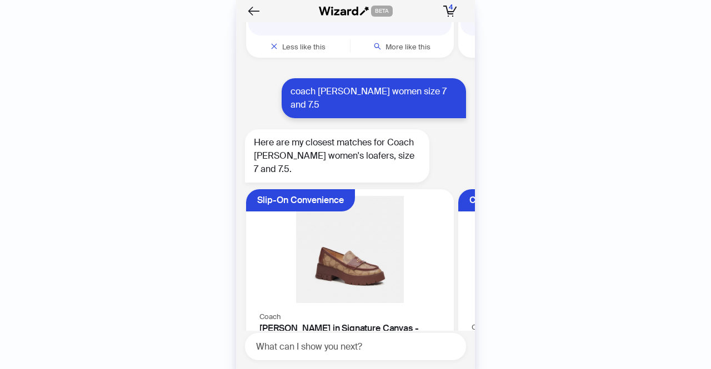
scroll to position [2478, 0]
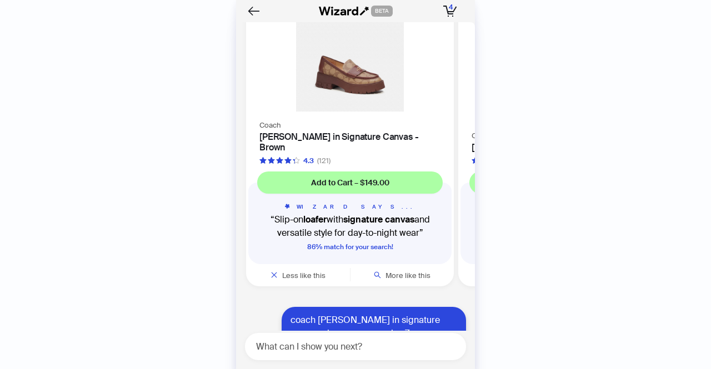
click at [335, 132] on h4 "[PERSON_NAME] in Signature Canvas - Brown" at bounding box center [349, 142] width 181 height 21
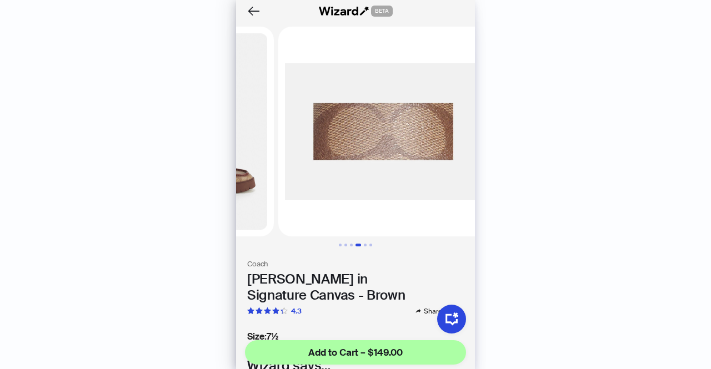
scroll to position [0, 618]
click at [255, 10] on icon "Back" at bounding box center [253, 11] width 19 height 19
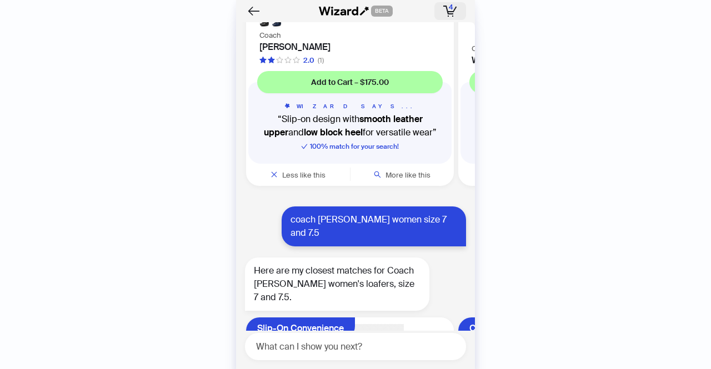
click at [452, 9] on span "4" at bounding box center [451, 7] width 4 height 9
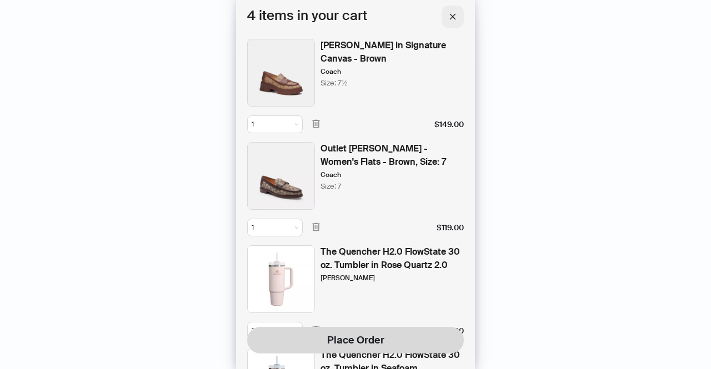
click at [448, 15] on button "button" at bounding box center [453, 17] width 22 height 22
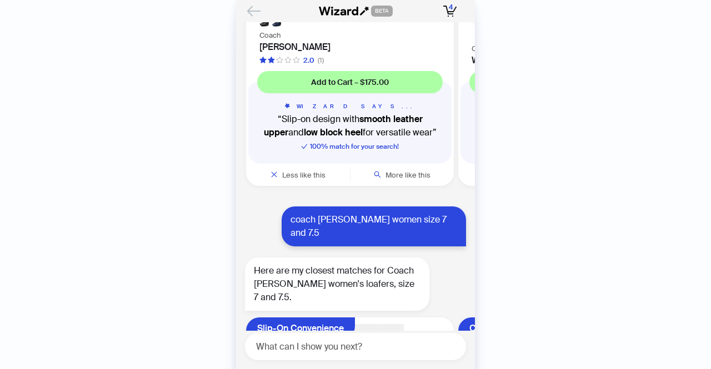
click at [252, 14] on icon "Back" at bounding box center [253, 11] width 19 height 19
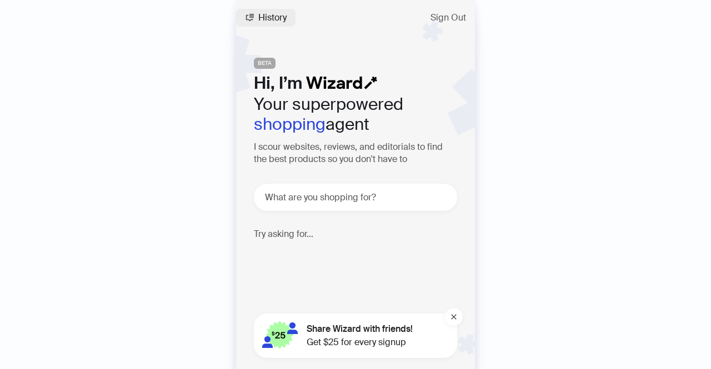
click at [274, 24] on button "History" at bounding box center [265, 18] width 59 height 18
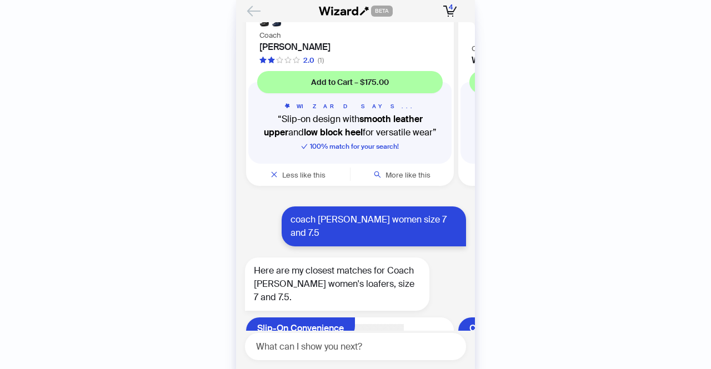
scroll to position [2966, 0]
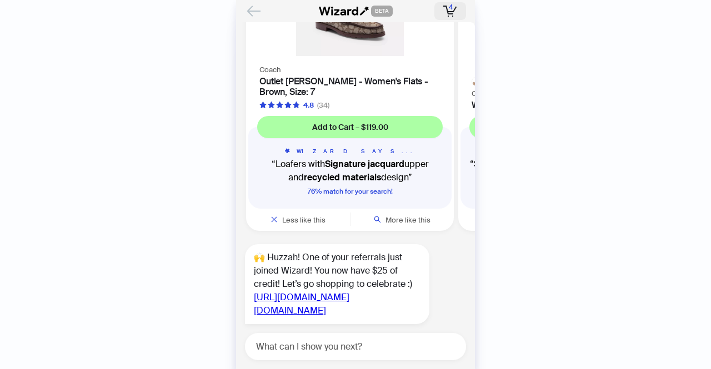
click at [448, 11] on rect "button" at bounding box center [446, 10] width 3 height 9
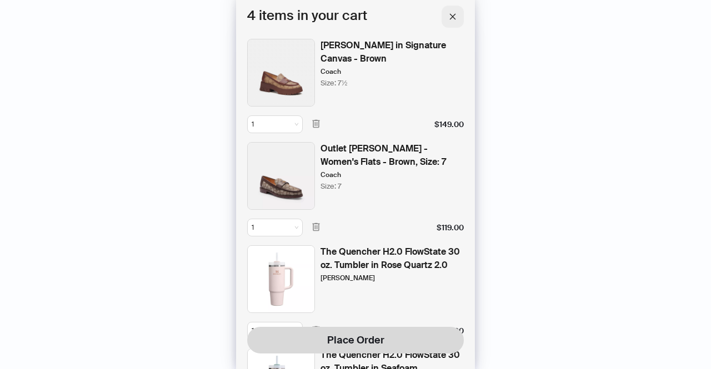
click at [450, 18] on icon "close" at bounding box center [453, 16] width 6 height 6
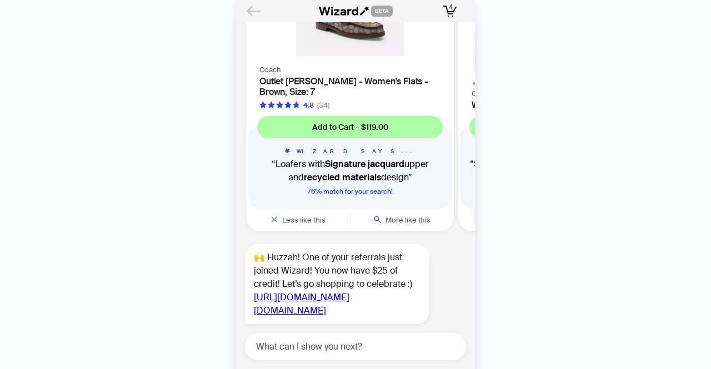
click at [256, 13] on icon "Back" at bounding box center [253, 11] width 19 height 19
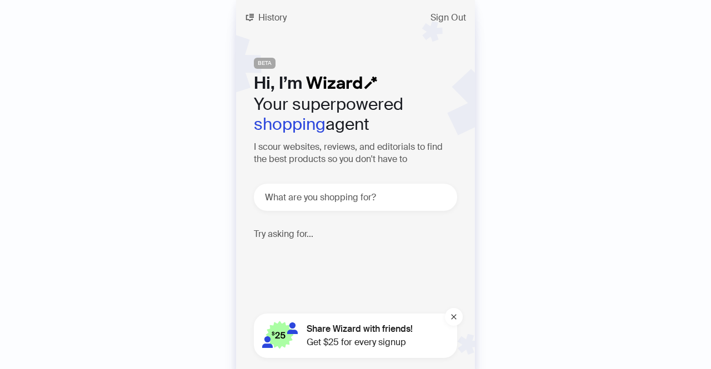
scroll to position [2484, 0]
click at [248, 14] on icon "button" at bounding box center [249, 17] width 9 height 9
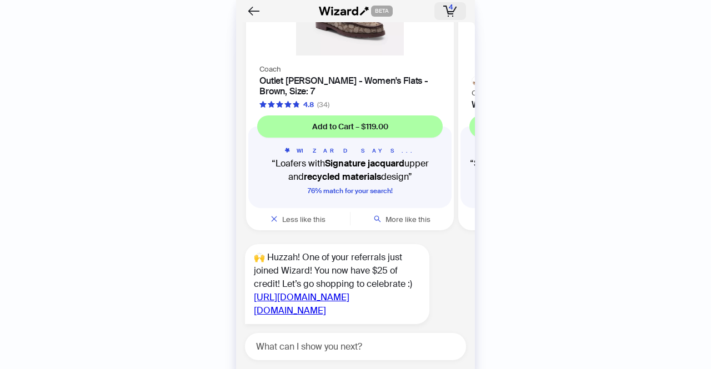
click at [450, 12] on icon "button" at bounding box center [450, 11] width 14 height 11
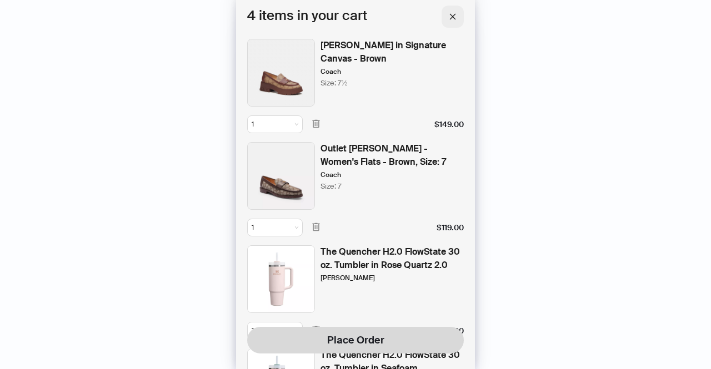
click at [450, 15] on icon "close" at bounding box center [453, 17] width 8 height 8
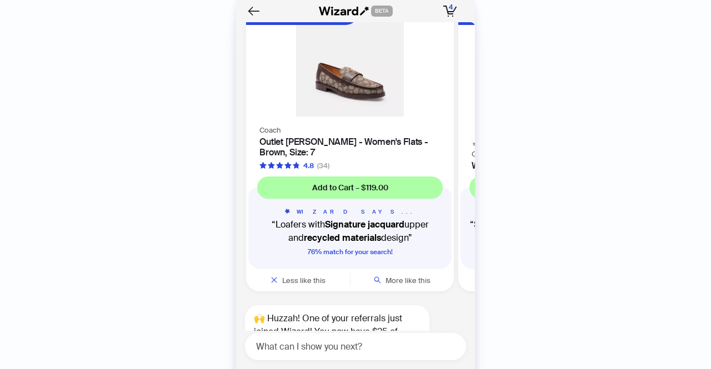
scroll to position [2484, 0]
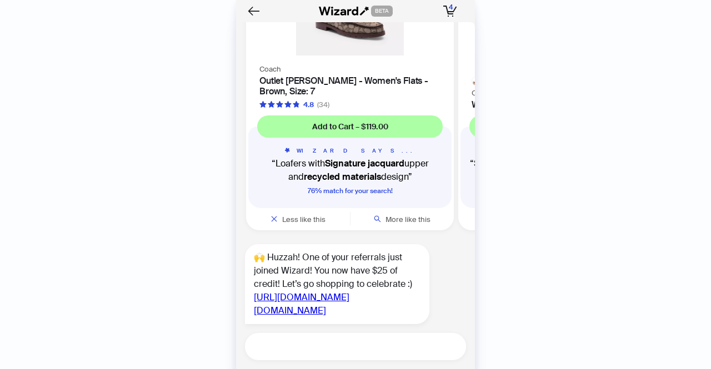
click at [364, 343] on textarea at bounding box center [360, 347] width 212 height 14
type textarea "**********"
click at [457, 349] on button "button" at bounding box center [452, 346] width 13 height 13
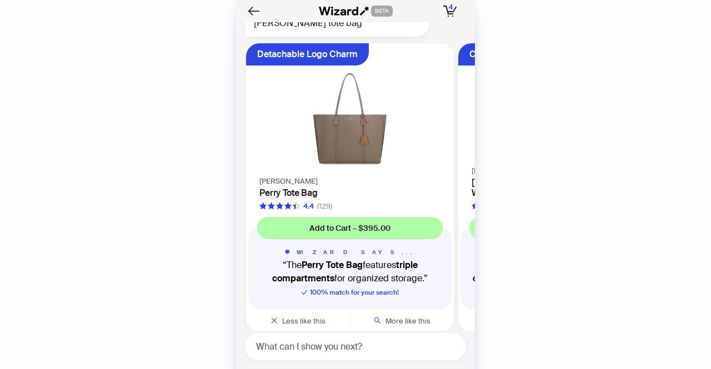
scroll to position [2878, 0]
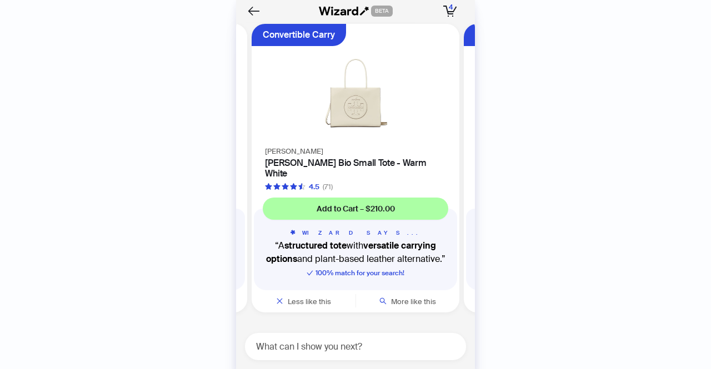
scroll to position [0, 209]
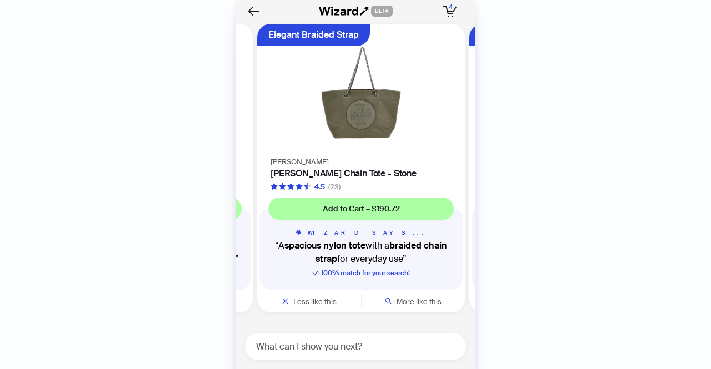
scroll to position [0, 422]
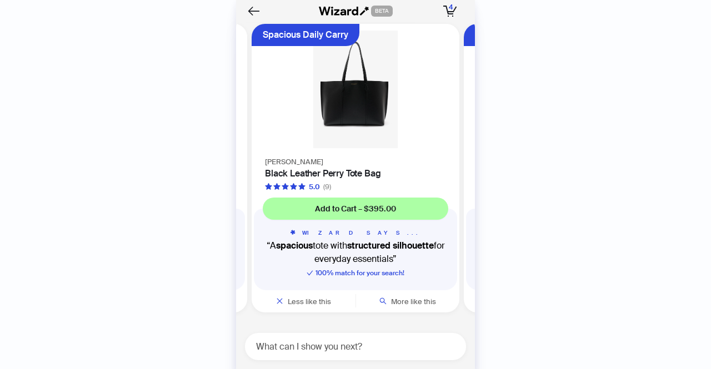
scroll to position [0, 634]
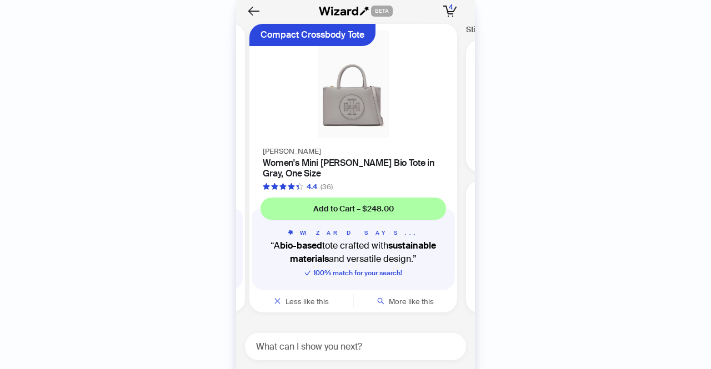
scroll to position [0, 846]
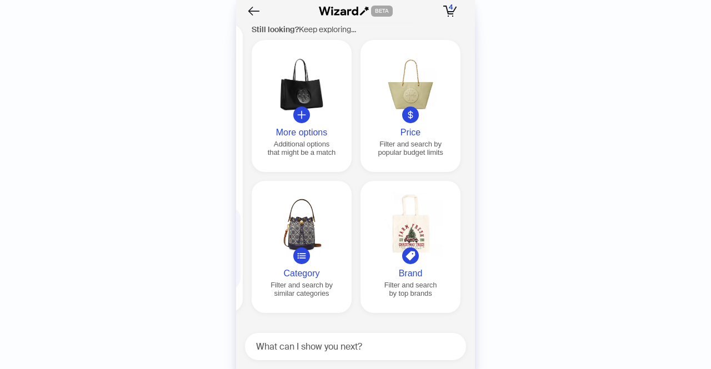
scroll to position [0, 1061]
click at [308, 128] on div "More options" at bounding box center [300, 133] width 91 height 10
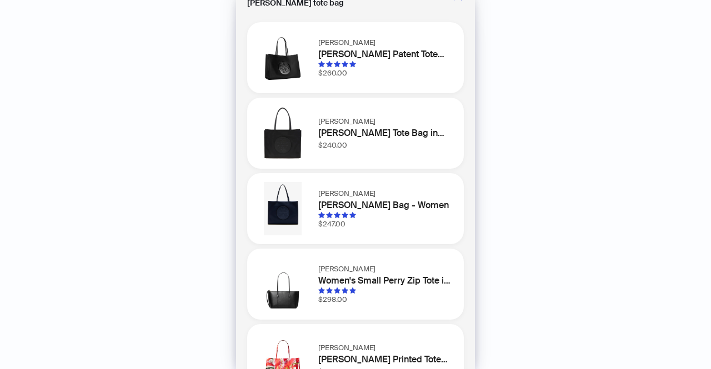
scroll to position [27, 0]
click at [304, 207] on img at bounding box center [282, 209] width 53 height 53
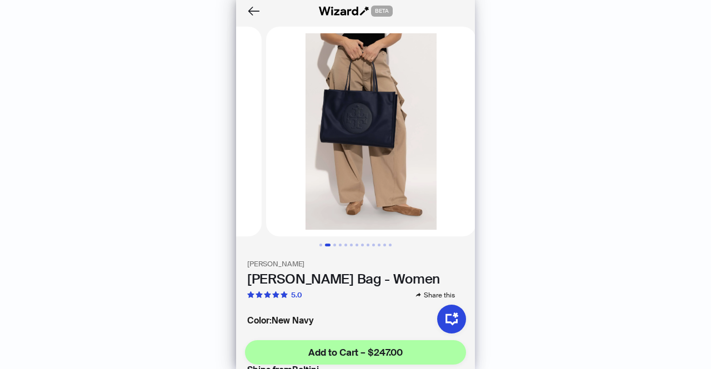
scroll to position [0, 206]
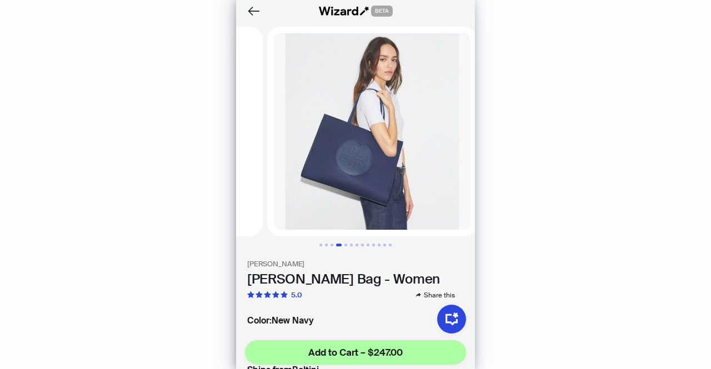
scroll to position [0, 627]
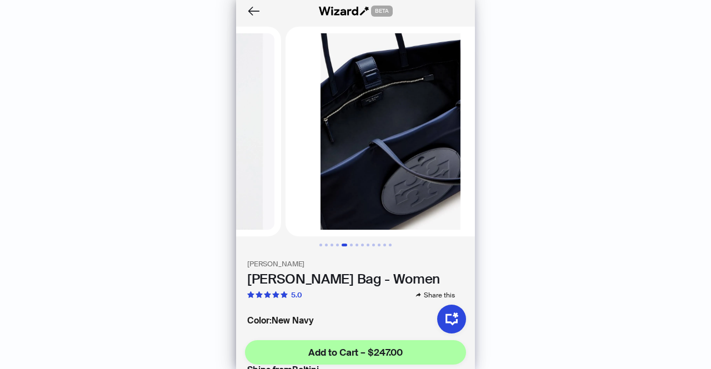
scroll to position [0, 823]
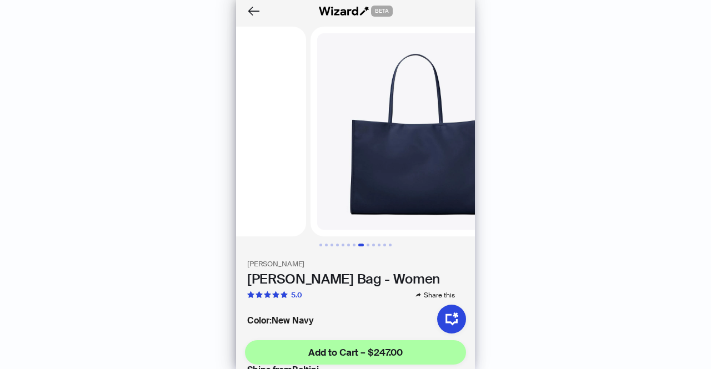
scroll to position [0, 1441]
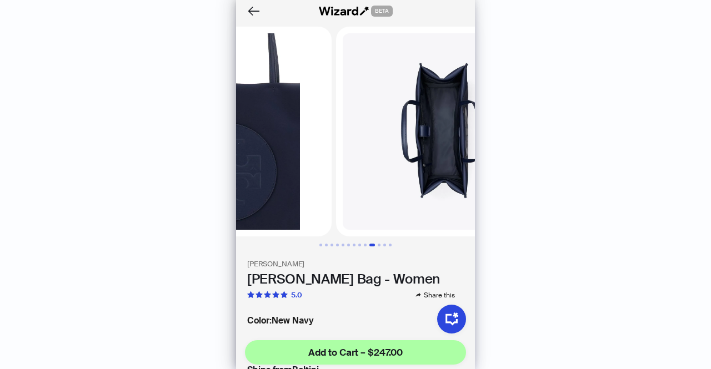
scroll to position [0, 1853]
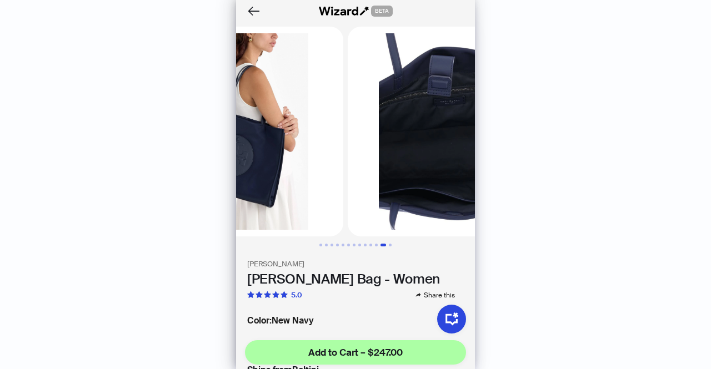
scroll to position [0, 2264]
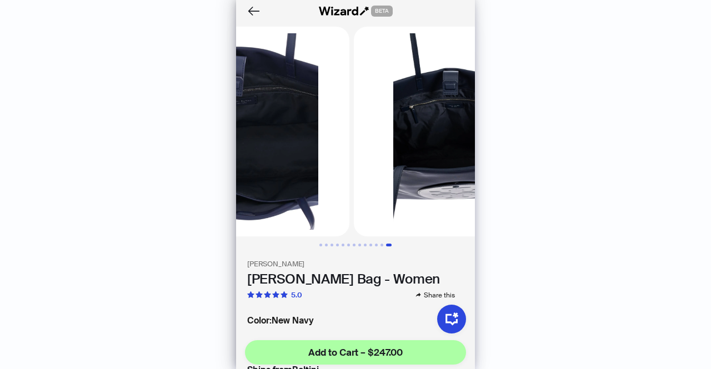
scroll to position [0, 2470]
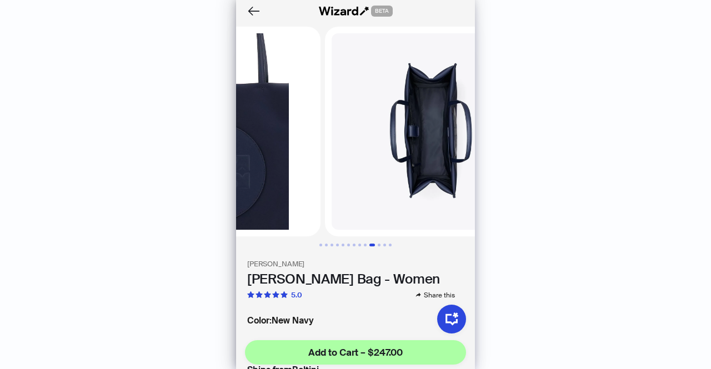
scroll to position [0, 1853]
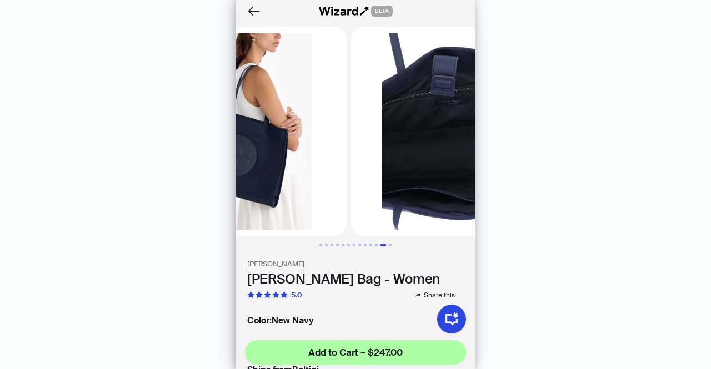
scroll to position [0, 2264]
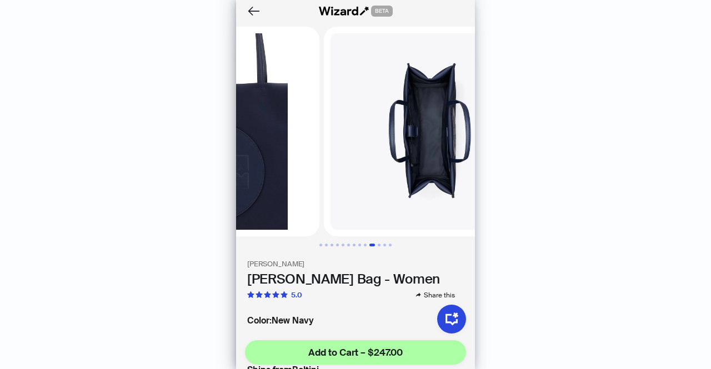
scroll to position [0, 1853]
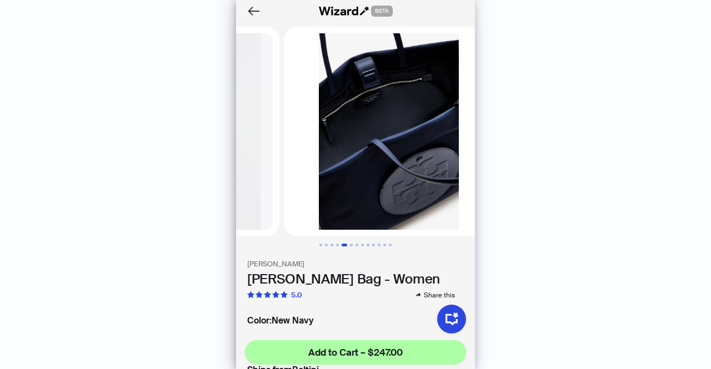
scroll to position [0, 823]
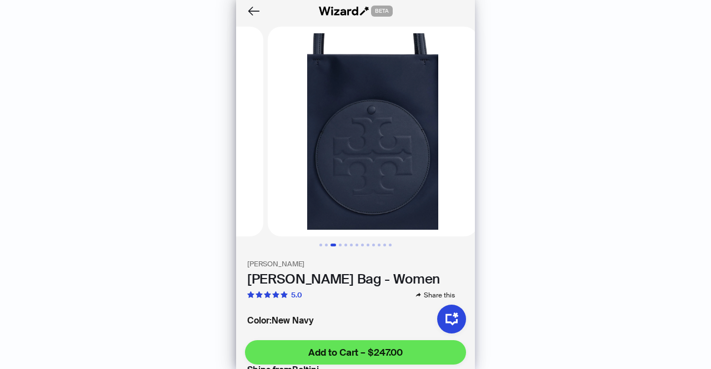
click at [374, 350] on span "Add to Cart – $247.00" at bounding box center [355, 352] width 94 height 13
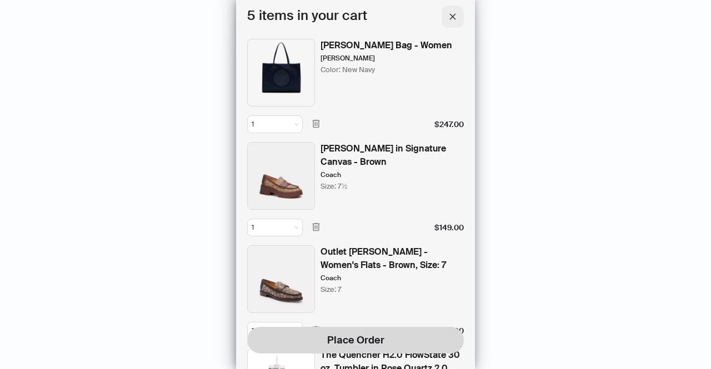
click at [452, 22] on button "button" at bounding box center [453, 17] width 22 height 22
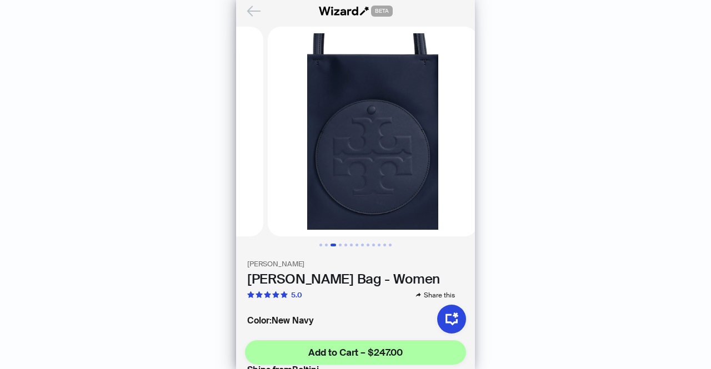
click at [254, 9] on icon "Back" at bounding box center [253, 11] width 19 height 19
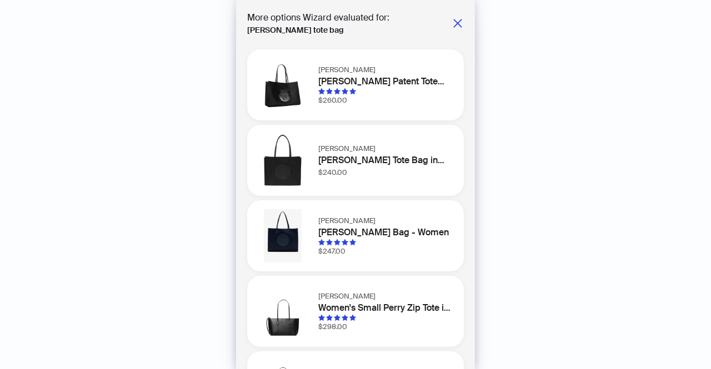
click at [319, 77] on h1 "[PERSON_NAME] Patent Tote Bag - Black" at bounding box center [384, 81] width 132 height 13
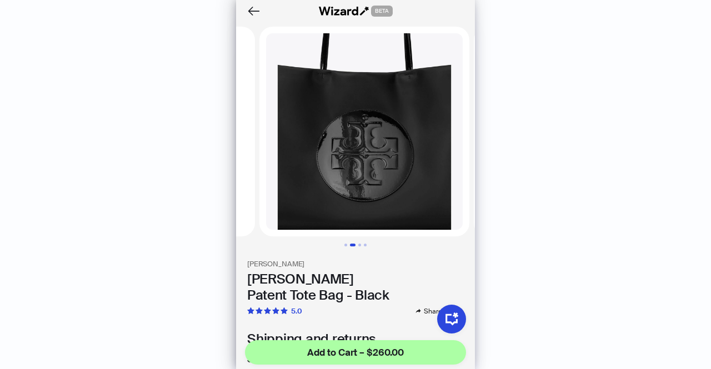
scroll to position [0, 227]
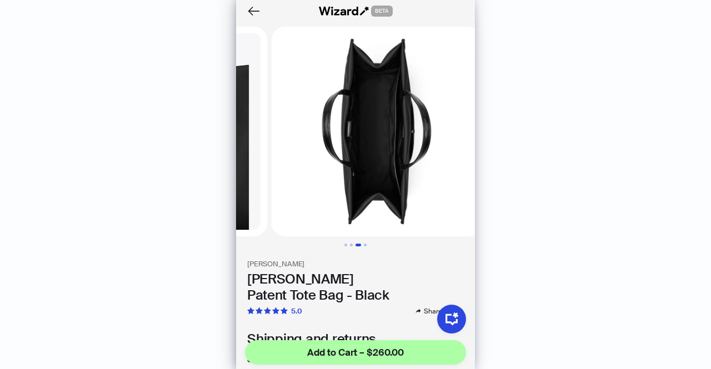
scroll to position [0, 412]
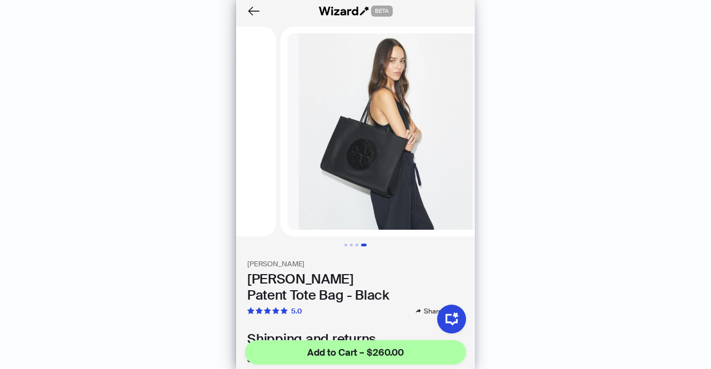
scroll to position [0, 618]
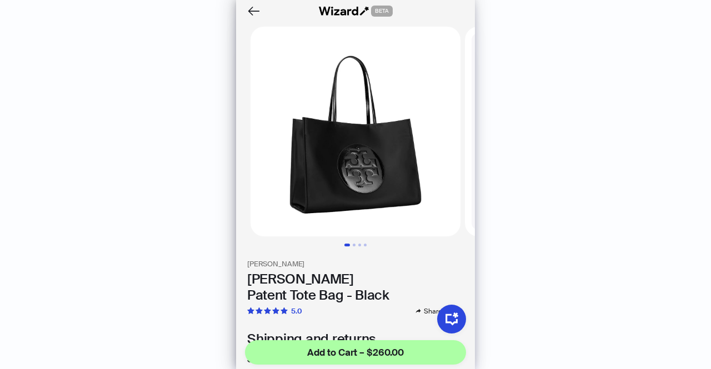
scroll to position [293, 0]
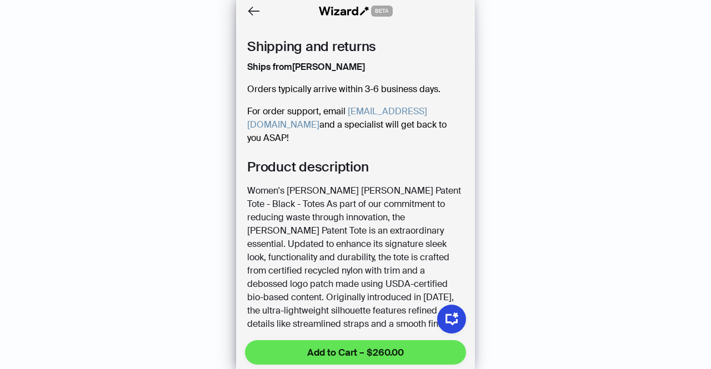
click at [382, 350] on span "Add to Cart – $260.00" at bounding box center [355, 352] width 97 height 13
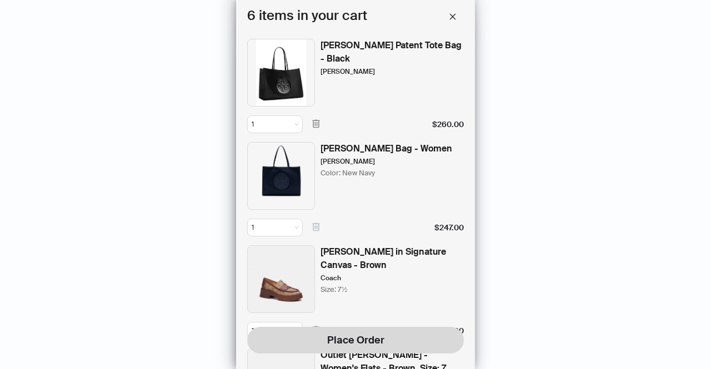
click at [313, 224] on icon "button" at bounding box center [315, 227] width 7 height 8
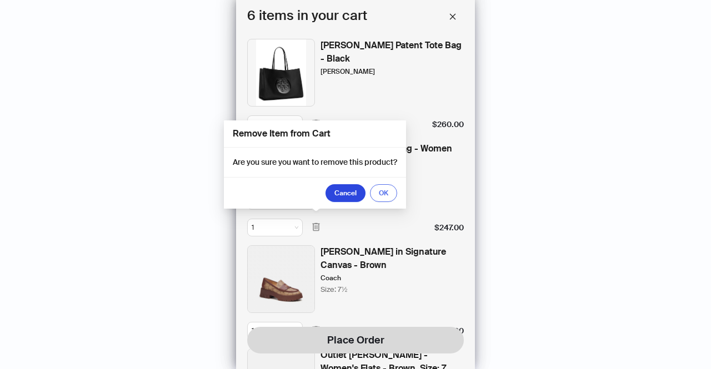
click at [380, 196] on span "OK" at bounding box center [383, 193] width 9 height 9
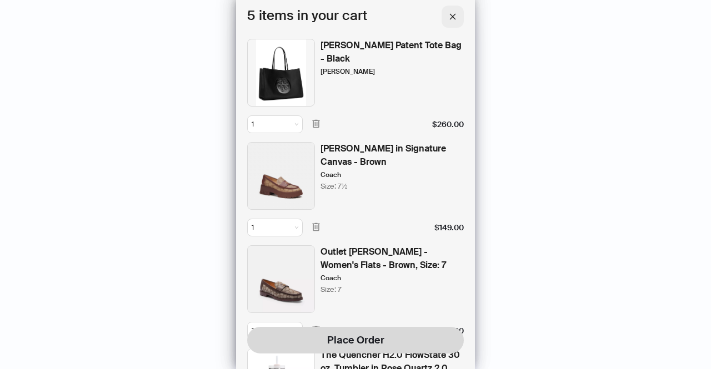
click at [453, 21] on span "button" at bounding box center [453, 17] width 8 height 10
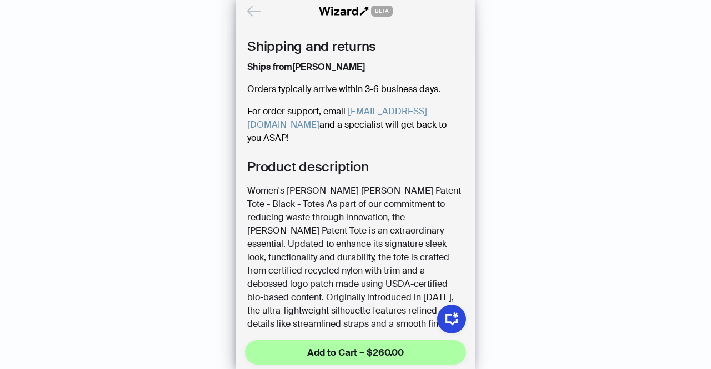
click at [249, 12] on icon "Back" at bounding box center [253, 11] width 19 height 19
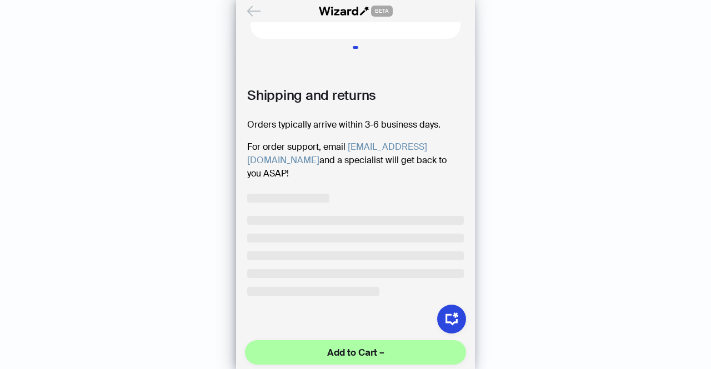
scroll to position [176, 0]
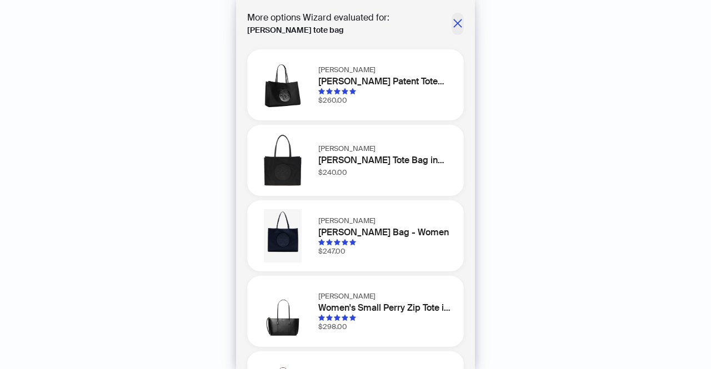
click at [452, 18] on icon "close" at bounding box center [457, 23] width 11 height 11
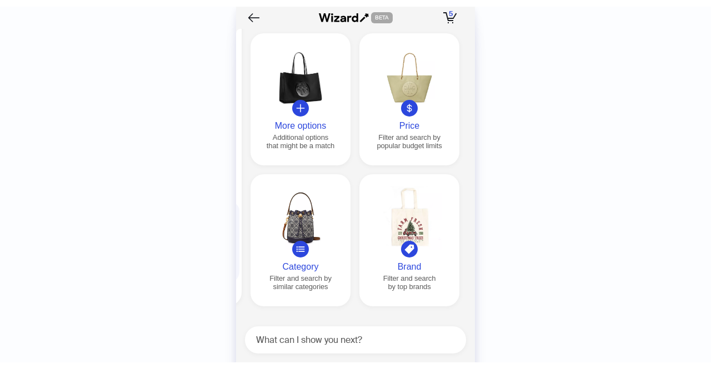
scroll to position [2878, 0]
